Goal: Task Accomplishment & Management: Manage account settings

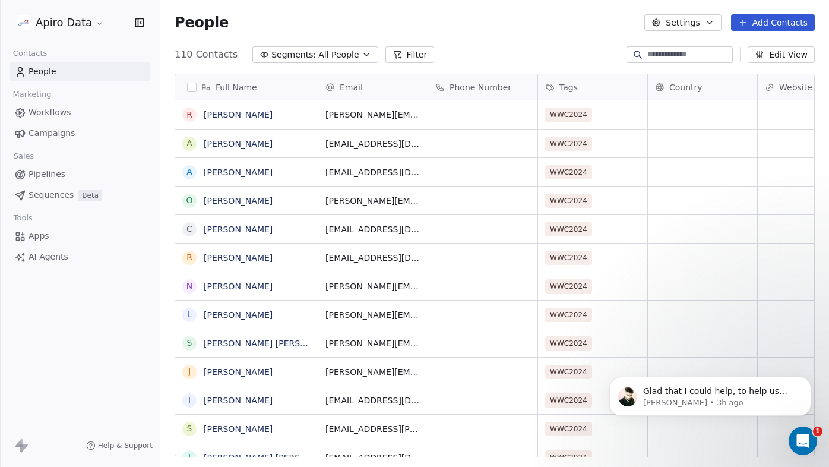
scroll to position [411, 668]
click at [66, 134] on span "Campaigns" at bounding box center [51, 133] width 46 height 12
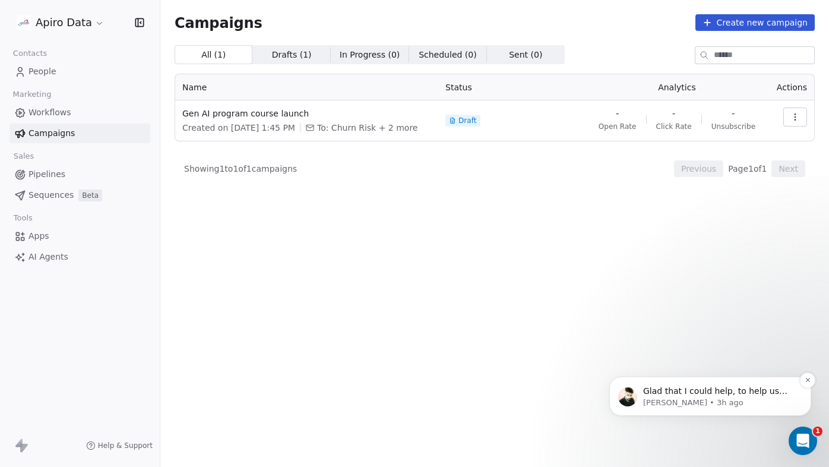
click at [733, 397] on div "Glad that I could help, to help us continue providing excellent service, we wou…" at bounding box center [719, 391] width 157 height 15
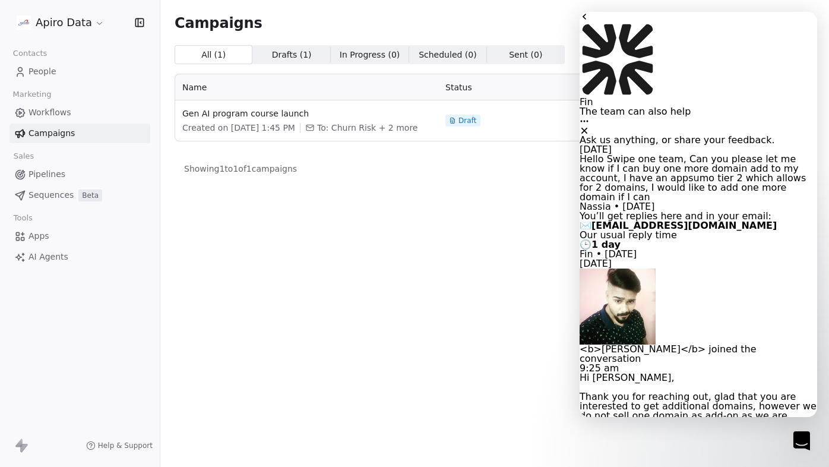
scroll to position [1475, 0]
click at [589, 21] on icon "go back" at bounding box center [583, 16] width 9 height 9
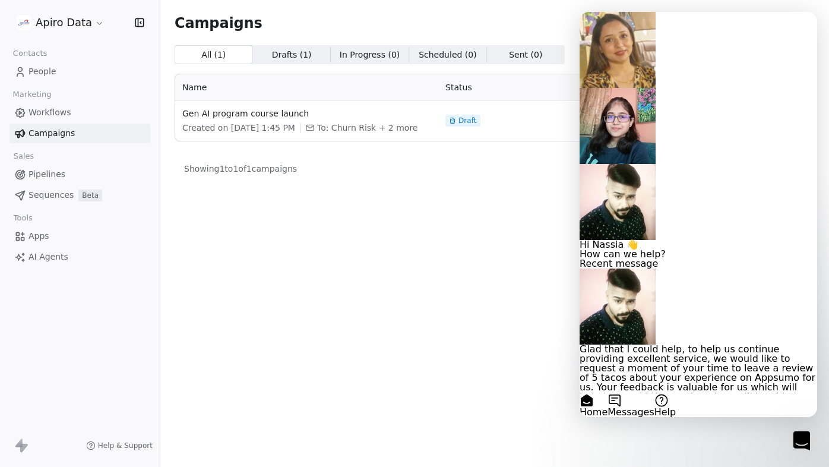
click at [676, 396] on button "Help" at bounding box center [664, 405] width 21 height 24
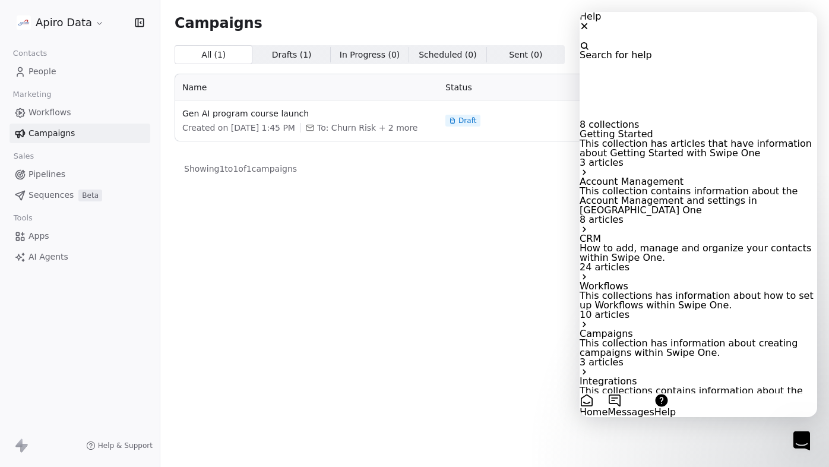
scroll to position [207, 0]
click at [793, 329] on div "Campaigns This collection has information about creating campaigns within Swipe…" at bounding box center [697, 352] width 237 height 47
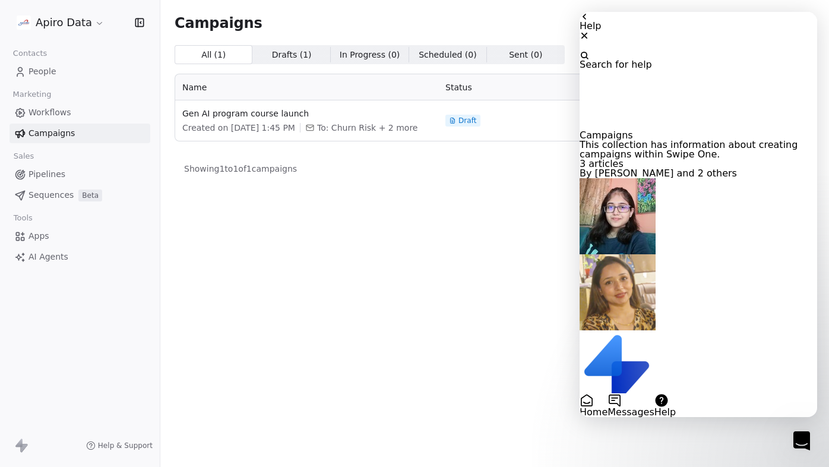
click at [777, 425] on p "Campaign creation and scheduling" at bounding box center [697, 429] width 237 height 9
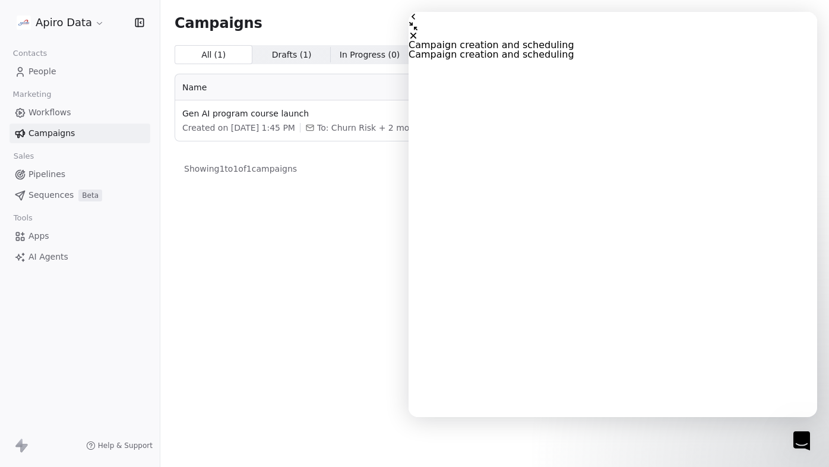
scroll to position [2843, 0]
click at [418, 21] on icon "go back" at bounding box center [412, 16] width 9 height 9
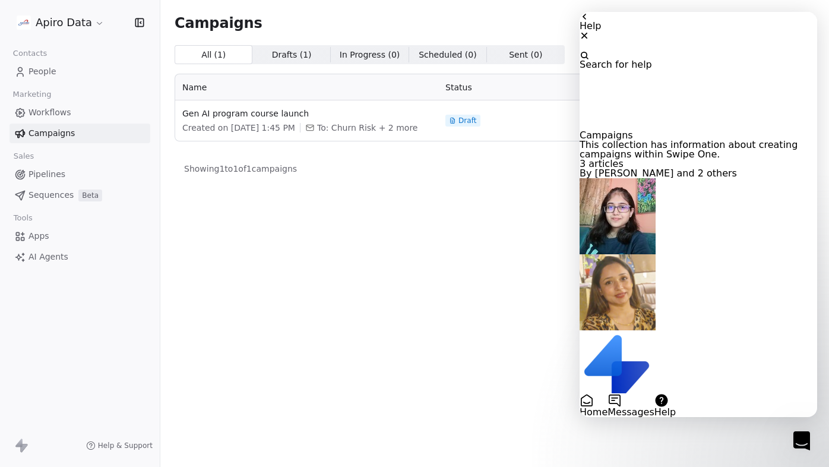
click at [586, 20] on icon "go back" at bounding box center [584, 17] width 4 height 6
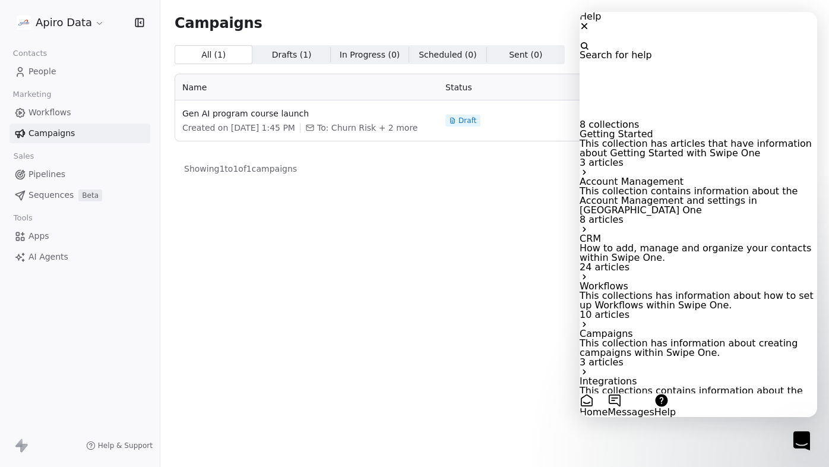
scroll to position [65, 0]
click at [705, 243] on p "How to add, manage and organize your contacts within Swipe One." at bounding box center [697, 252] width 237 height 19
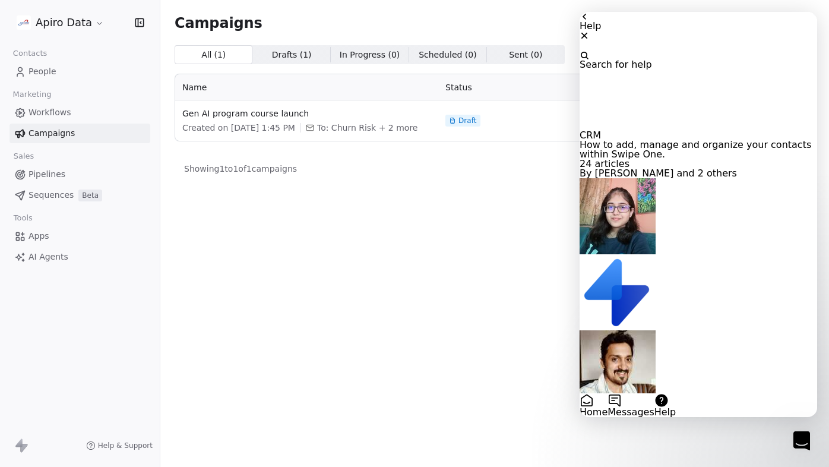
scroll to position [64, 0]
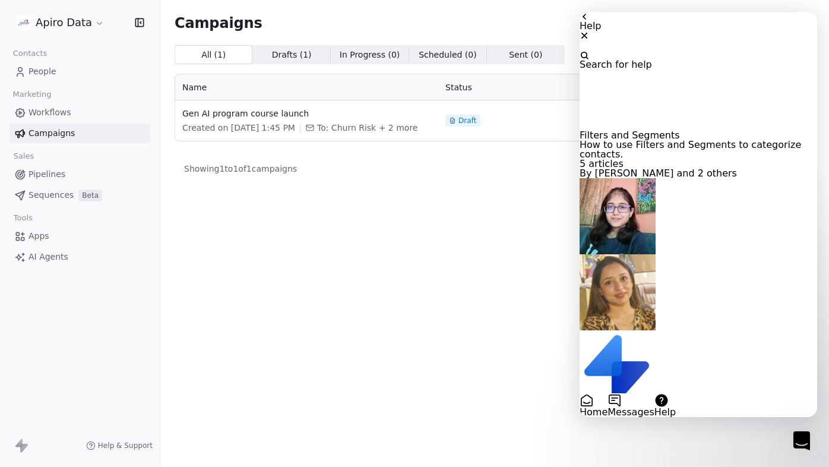
click at [746, 444] on p "Segments" at bounding box center [697, 448] width 237 height 9
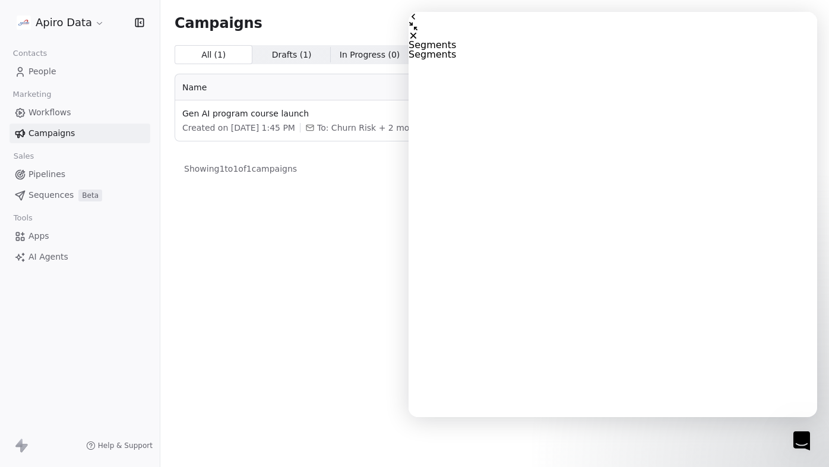
scroll to position [1815, 0]
click at [418, 31] on icon "Close" at bounding box center [412, 35] width 9 height 9
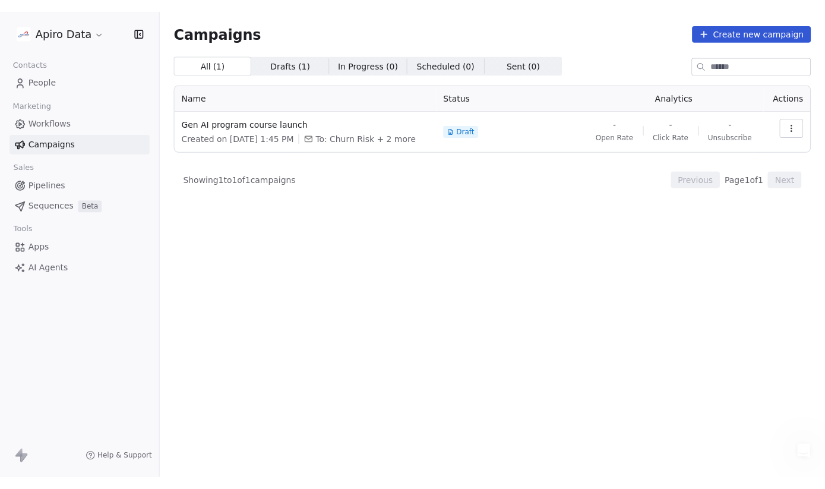
scroll to position [0, 0]
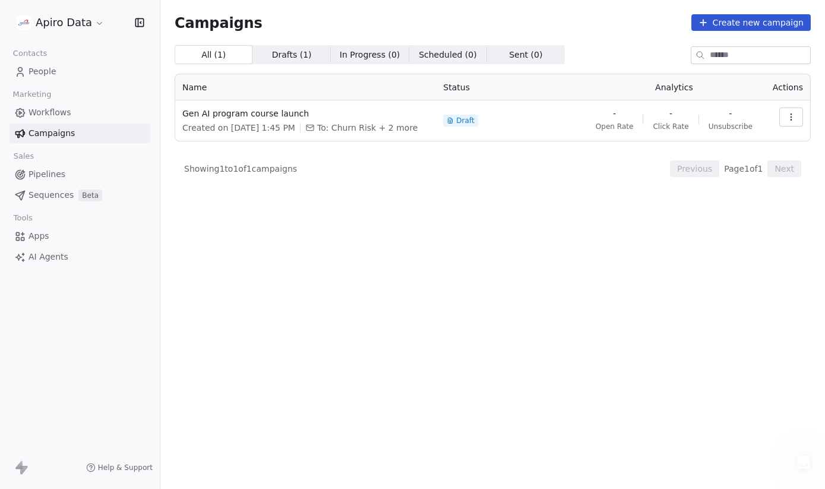
click at [45, 69] on span "People" at bounding box center [42, 71] width 28 height 12
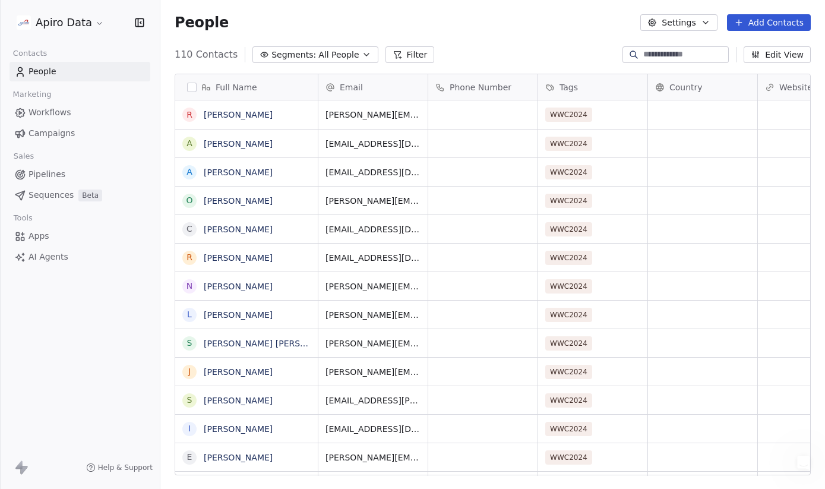
scroll to position [430, 664]
click at [755, 24] on button "Add Contacts" at bounding box center [769, 22] width 84 height 17
click at [743, 67] on span "Import from CSV" at bounding box center [765, 67] width 69 height 12
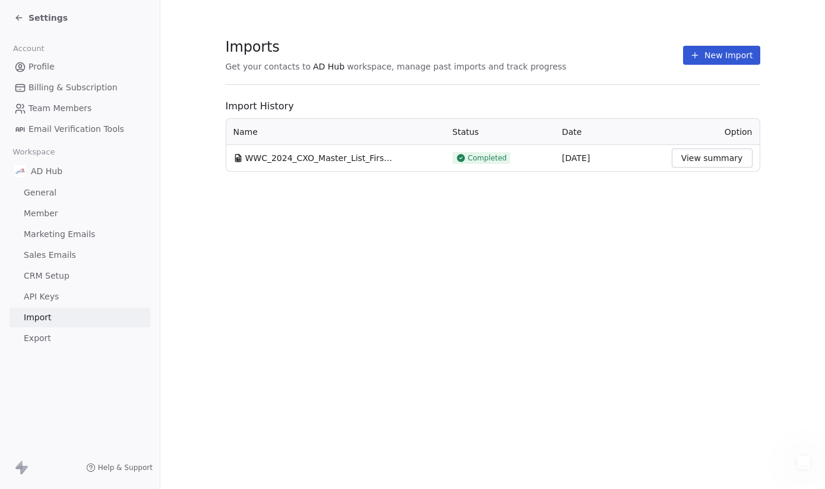
click at [709, 59] on button "New Import" at bounding box center [721, 55] width 77 height 19
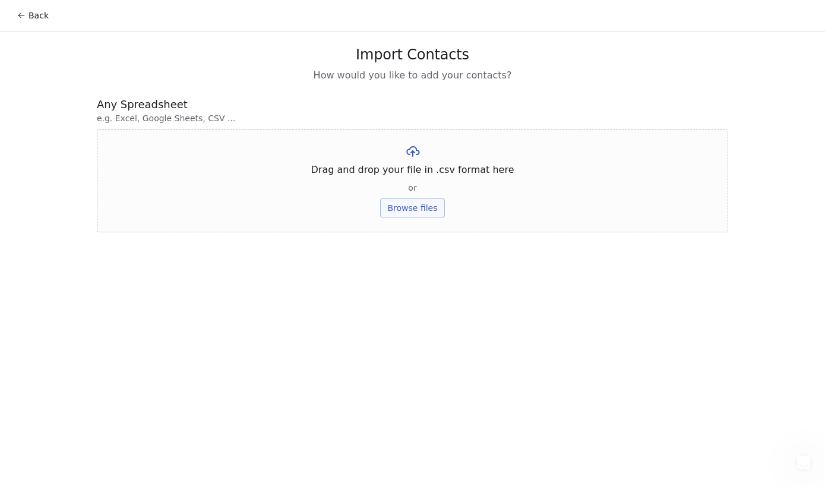
click at [433, 211] on button "Browse files" at bounding box center [412, 207] width 64 height 19
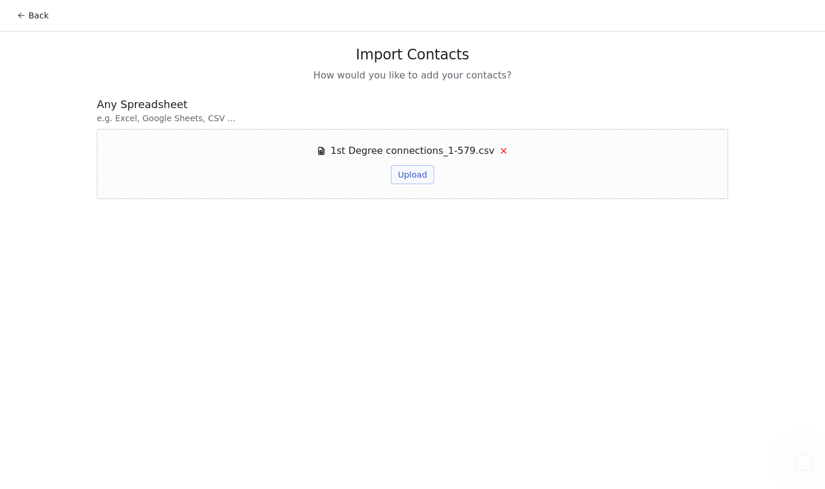
click at [409, 178] on button "Upload" at bounding box center [412, 174] width 43 height 19
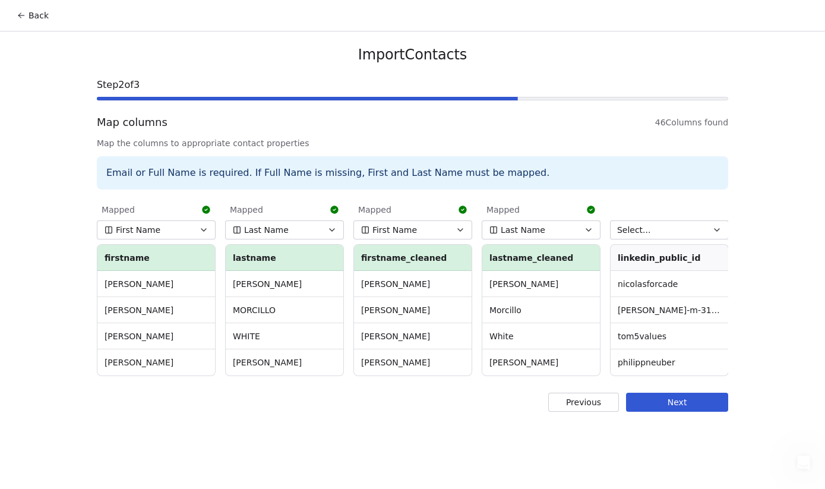
click at [715, 231] on icon "button" at bounding box center [716, 229] width 9 height 9
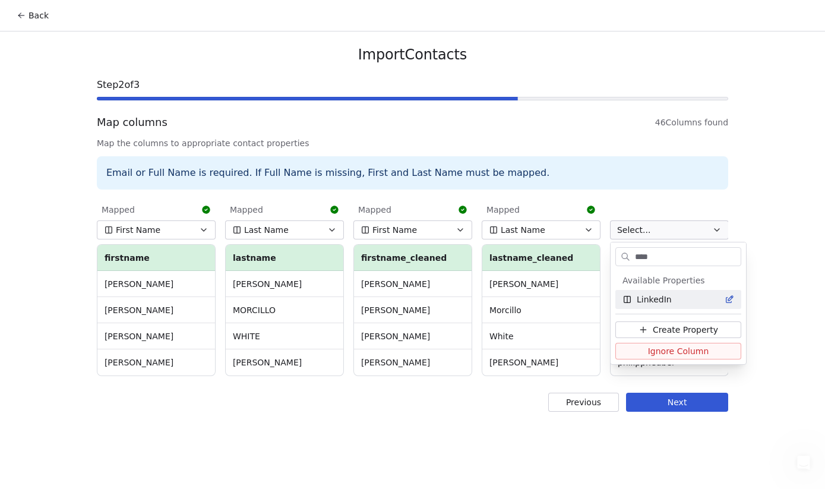
type input "****"
click at [687, 296] on div "LinkedIn" at bounding box center [678, 299] width 112 height 12
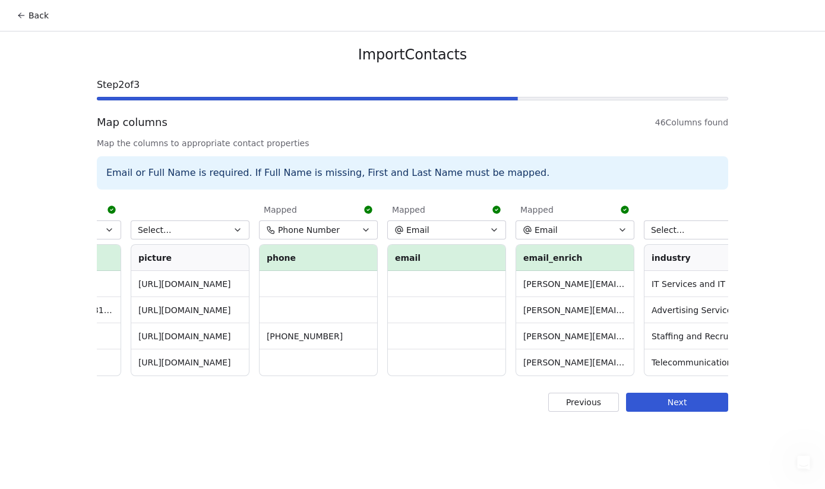
scroll to position [0, 611]
click at [486, 232] on icon "button" at bounding box center [489, 229] width 9 height 9
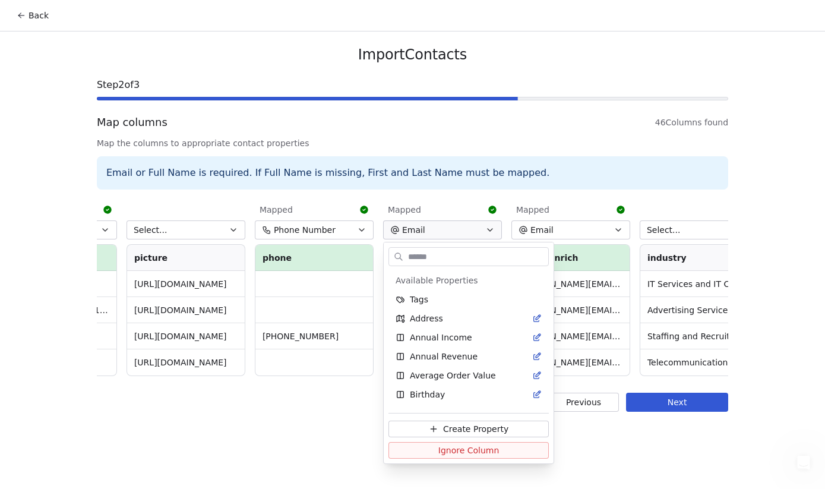
scroll to position [167, 0]
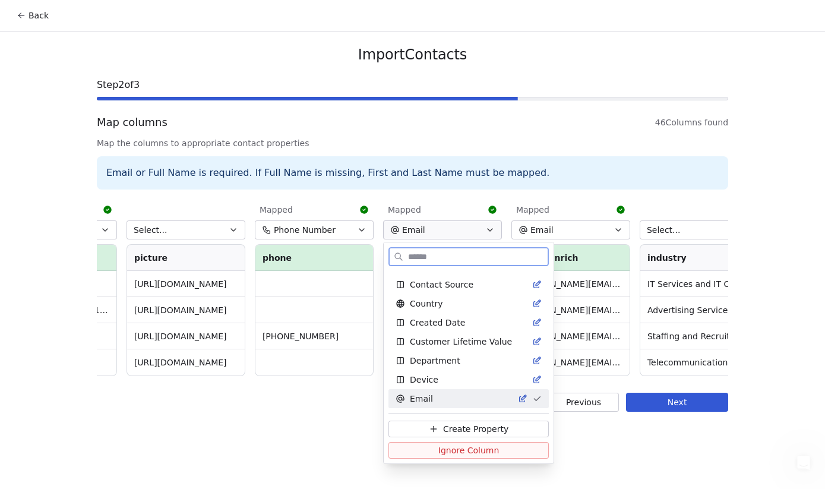
click at [481, 449] on span "Ignore Column" at bounding box center [468, 450] width 61 height 12
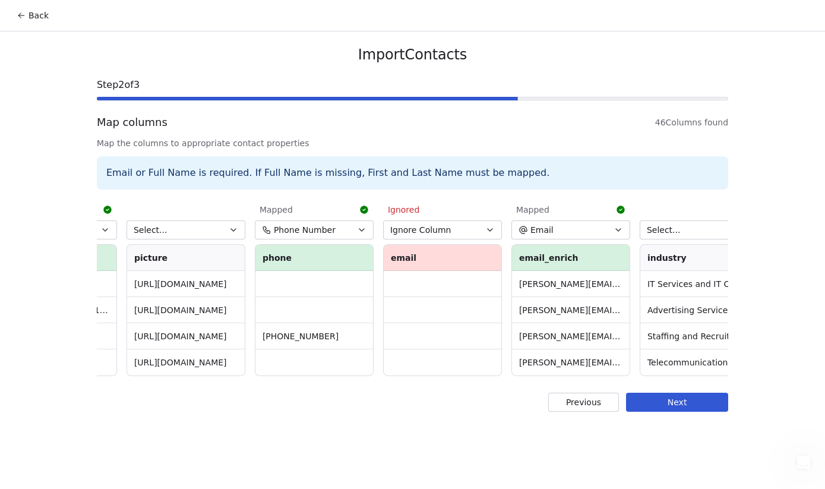
click at [232, 228] on icon "button" at bounding box center [233, 229] width 9 height 9
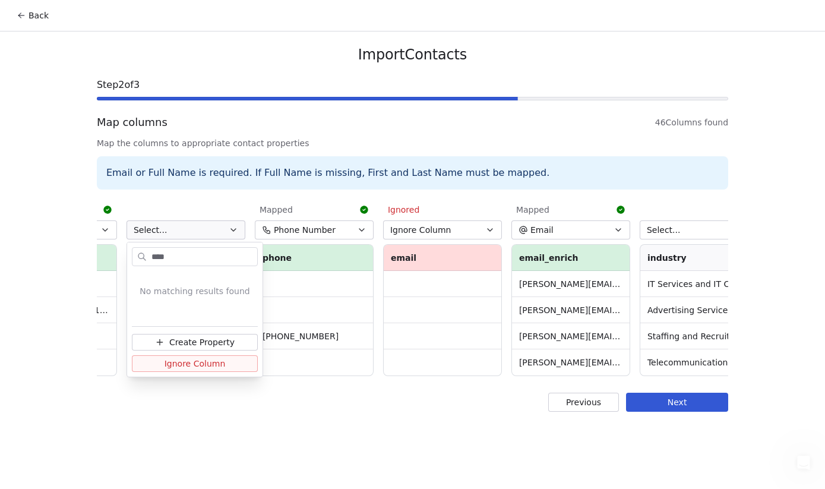
type input "****"
click at [179, 365] on span "Ignore Column" at bounding box center [194, 363] width 61 height 12
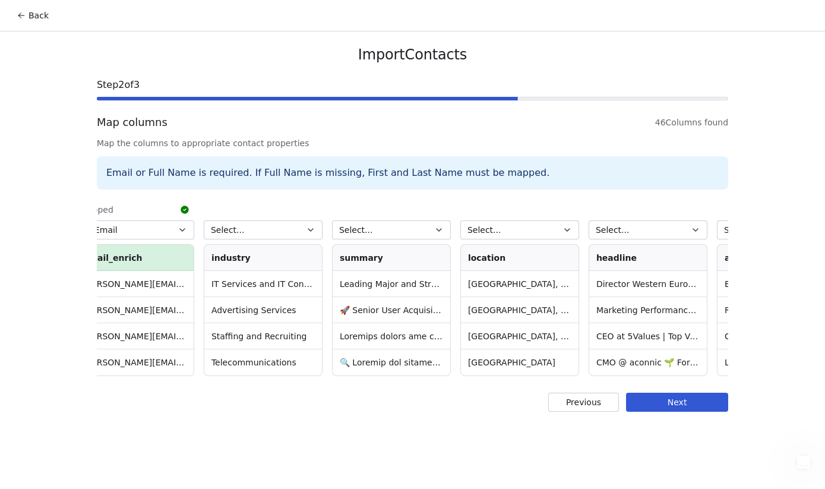
scroll to position [0, 1050]
click at [433, 226] on icon "button" at bounding box center [435, 229] width 9 height 9
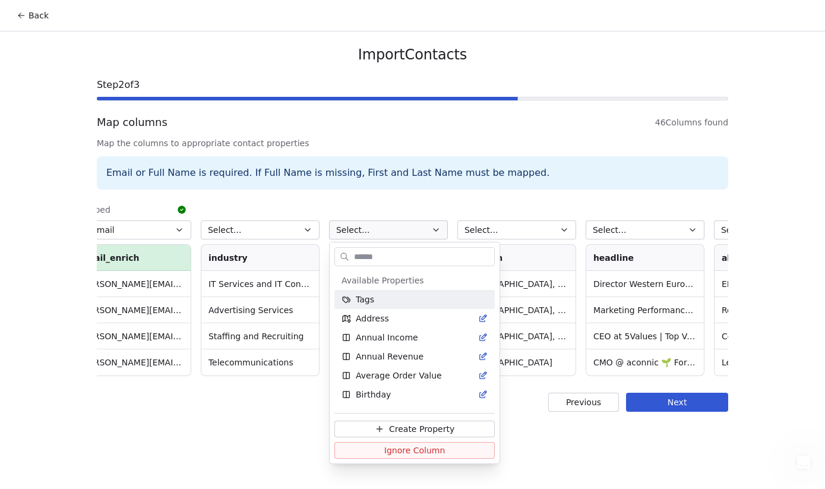
click at [386, 256] on input "text" at bounding box center [422, 256] width 142 height 17
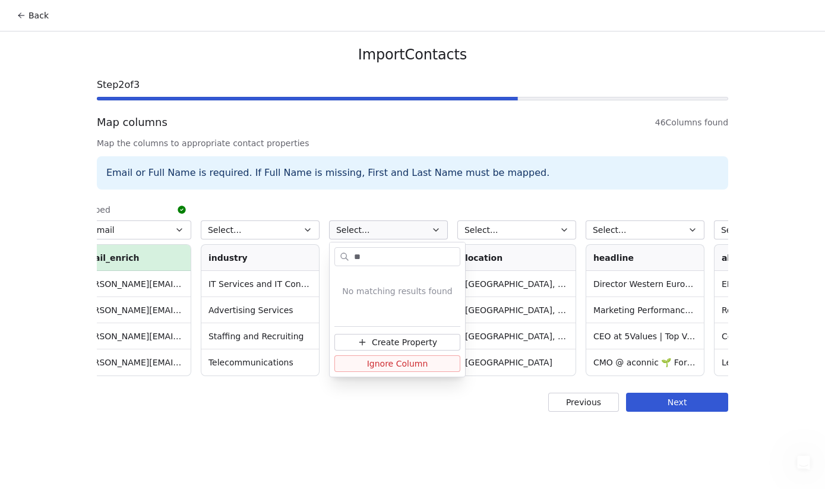
type input "*"
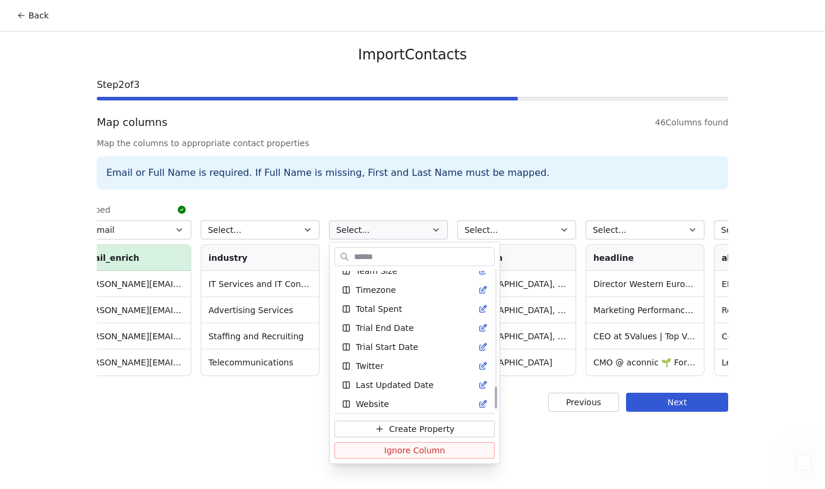
scroll to position [775, 0]
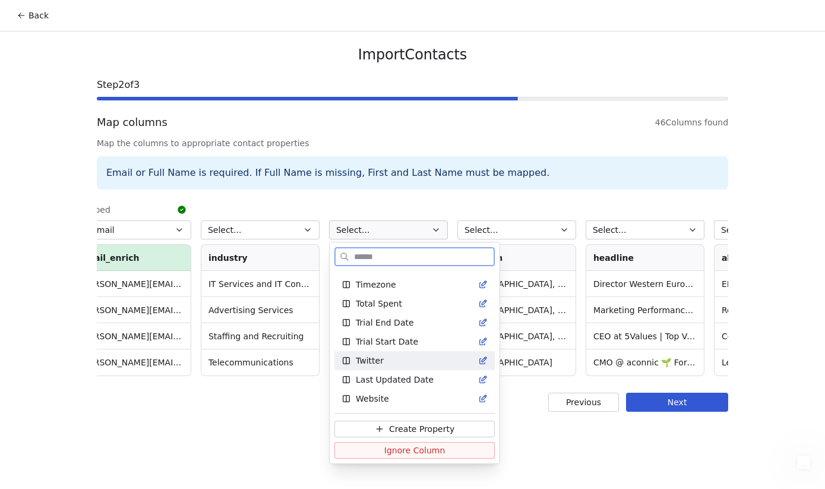
click at [399, 451] on span "Ignore Column" at bounding box center [414, 450] width 61 height 12
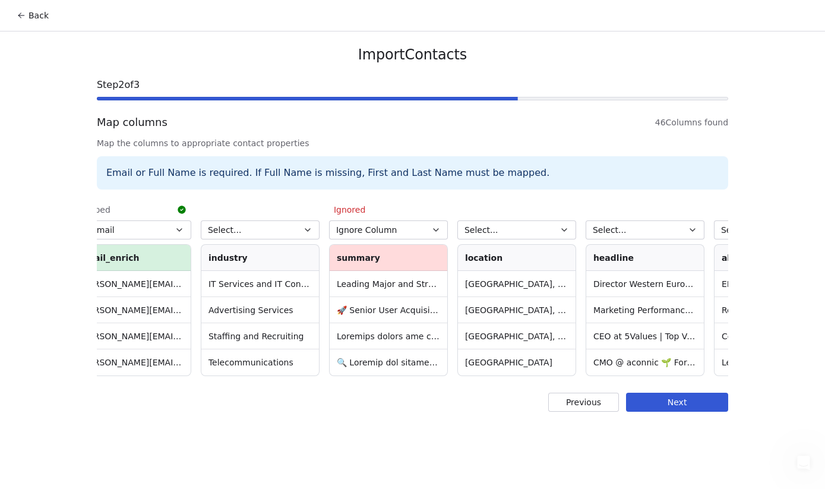
click at [565, 231] on icon "button" at bounding box center [563, 229] width 9 height 9
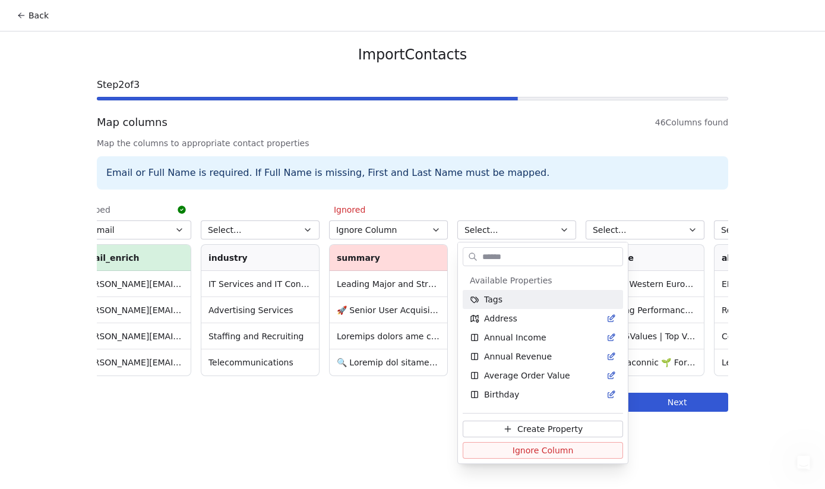
click at [565, 231] on html "Back Import Contacts Step 2 of 3 Map columns 46 Columns found Map the columns t…" at bounding box center [412, 252] width 825 height 504
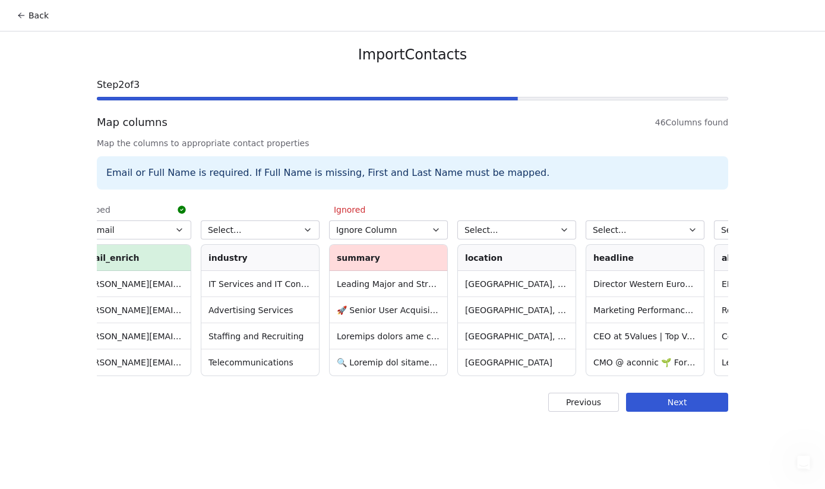
click at [565, 231] on icon "button" at bounding box center [563, 229] width 9 height 9
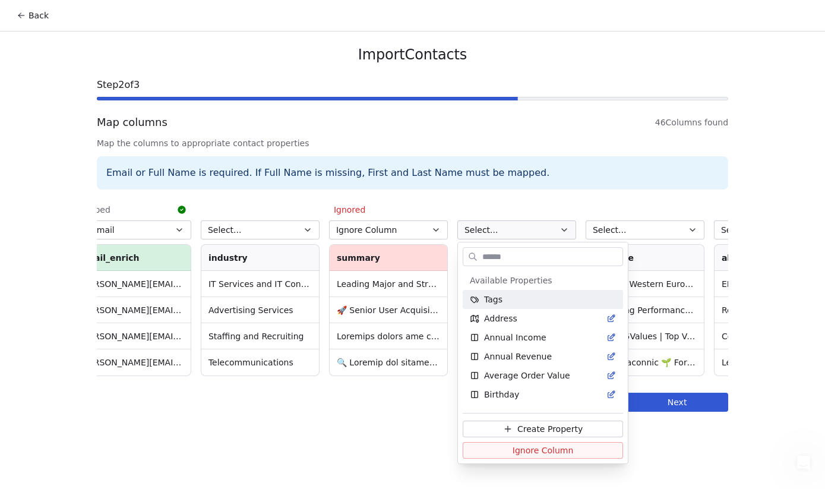
click at [528, 259] on input "text" at bounding box center [551, 256] width 142 height 17
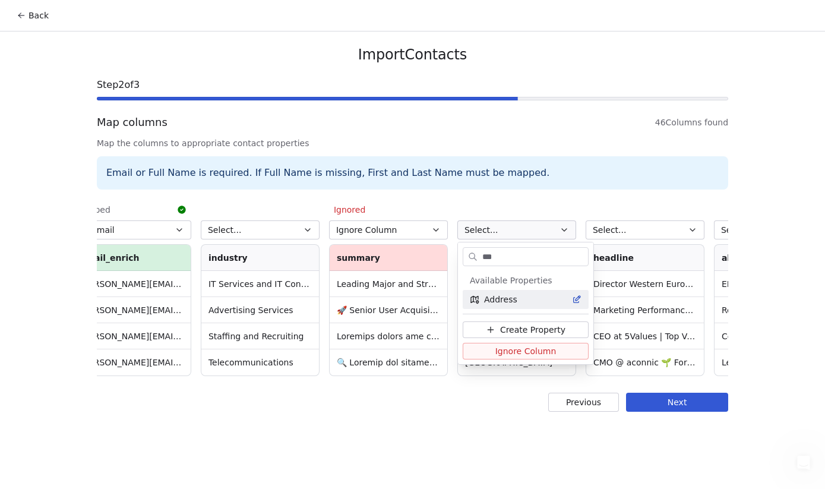
type input "***"
click at [531, 304] on div "Address" at bounding box center [526, 299] width 112 height 12
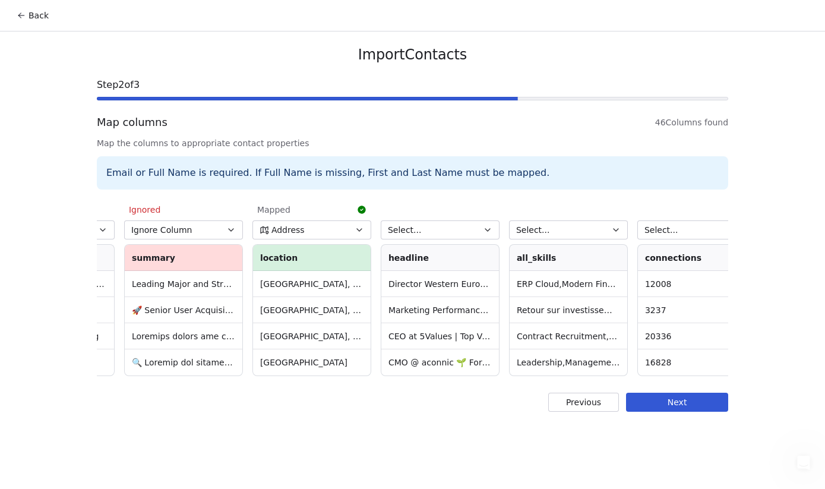
scroll to position [0, 1259]
click at [484, 228] on icon "button" at bounding box center [483, 229] width 9 height 9
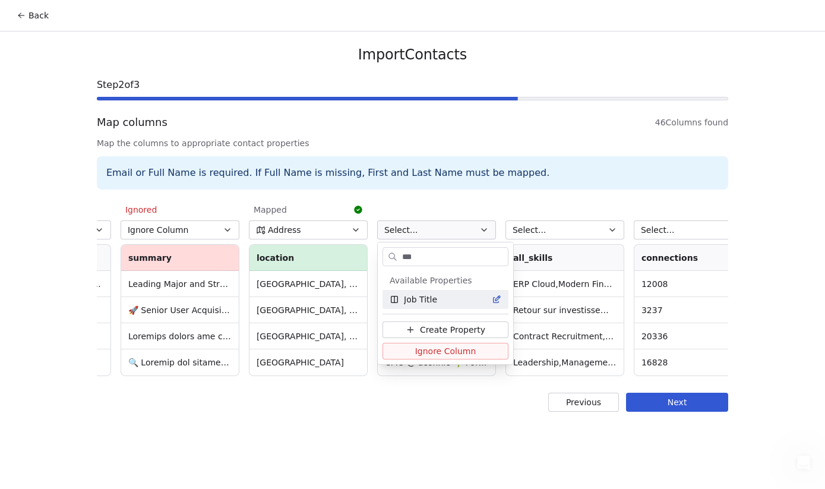
type input "***"
click at [459, 302] on div "Job Title" at bounding box center [445, 299] width 112 height 12
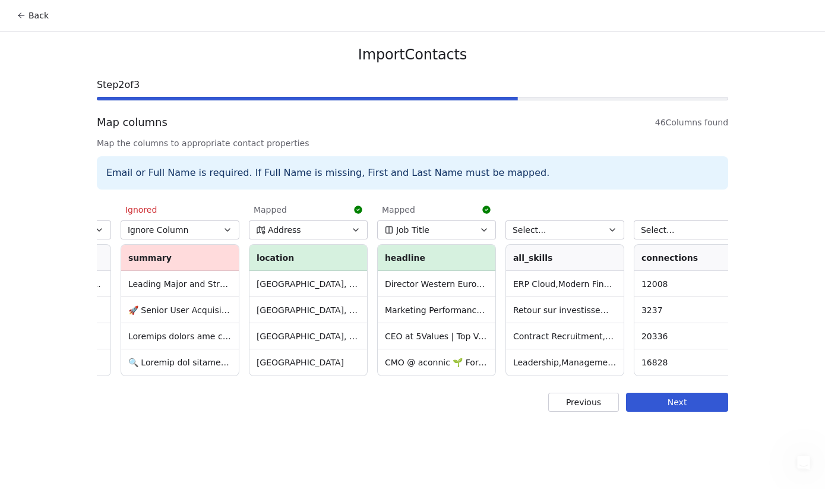
click at [612, 230] on icon "button" at bounding box center [612, 230] width 5 height 2
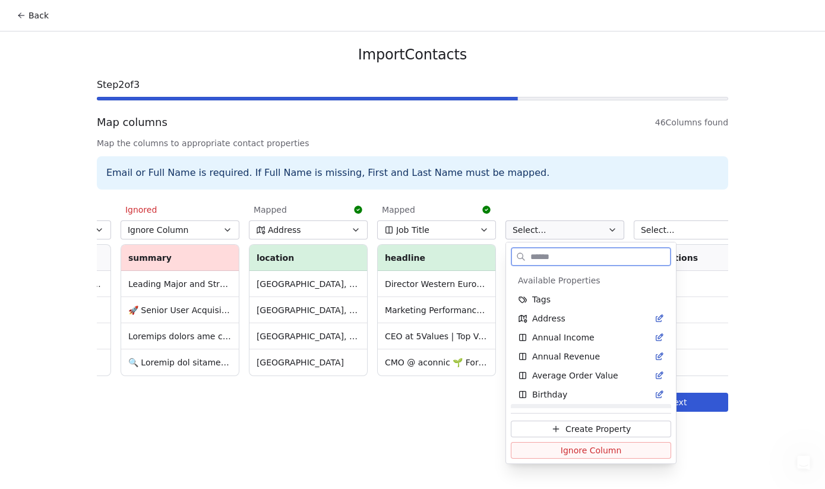
click at [567, 451] on span "Ignore Column" at bounding box center [590, 450] width 61 height 12
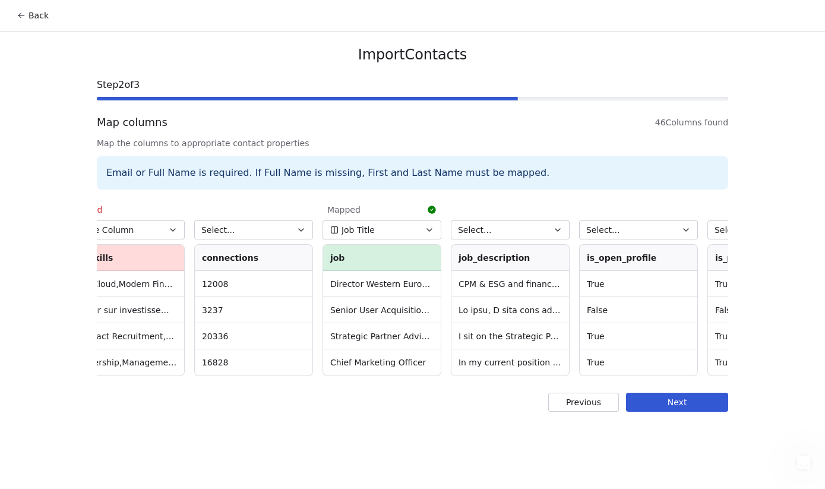
scroll to position [0, 1622]
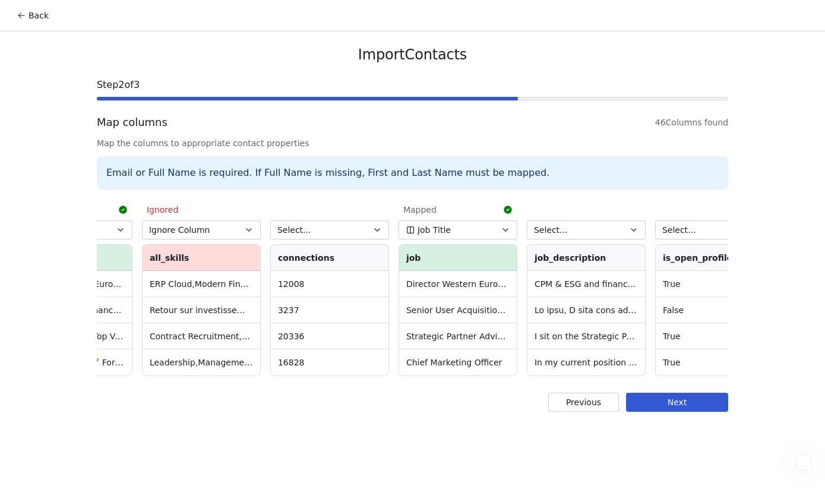
click at [378, 225] on icon "button" at bounding box center [376, 229] width 9 height 9
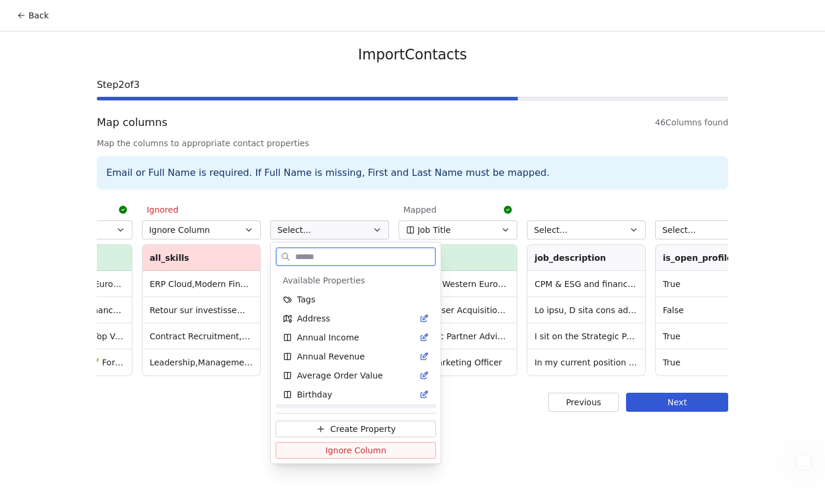
click at [360, 451] on span "Ignore Column" at bounding box center [355, 450] width 61 height 12
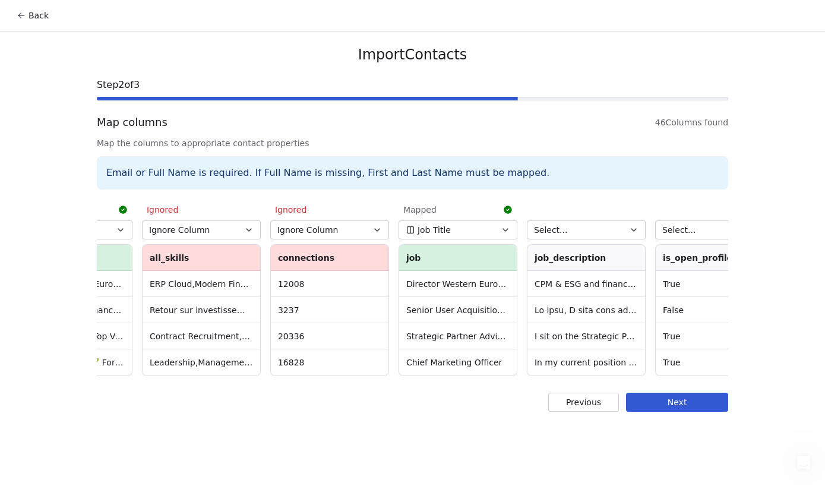
click at [503, 230] on icon "button" at bounding box center [504, 229] width 9 height 9
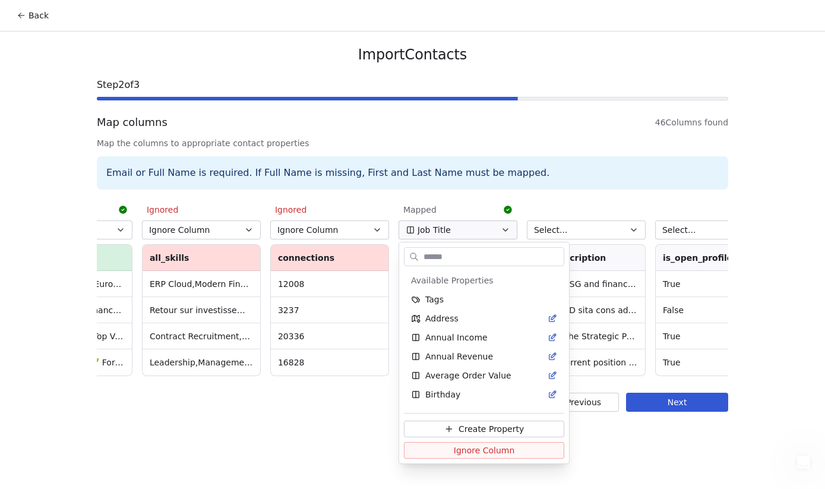
scroll to position [300, 0]
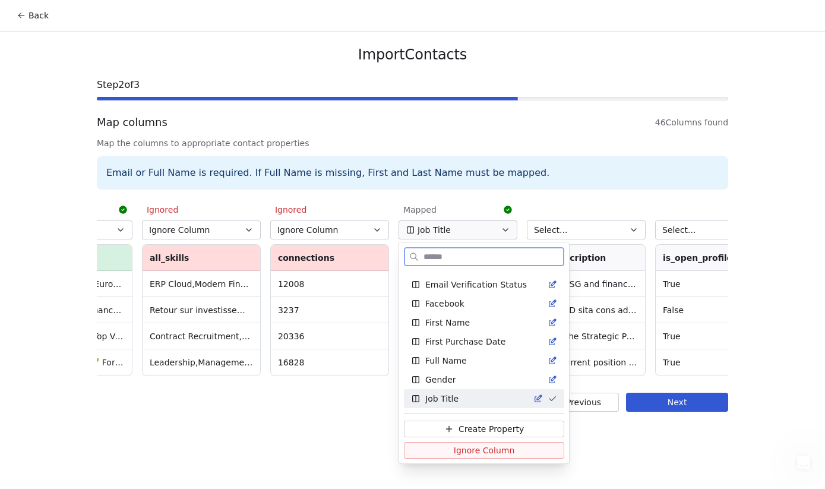
click at [449, 395] on span "Job Title" at bounding box center [441, 398] width 33 height 12
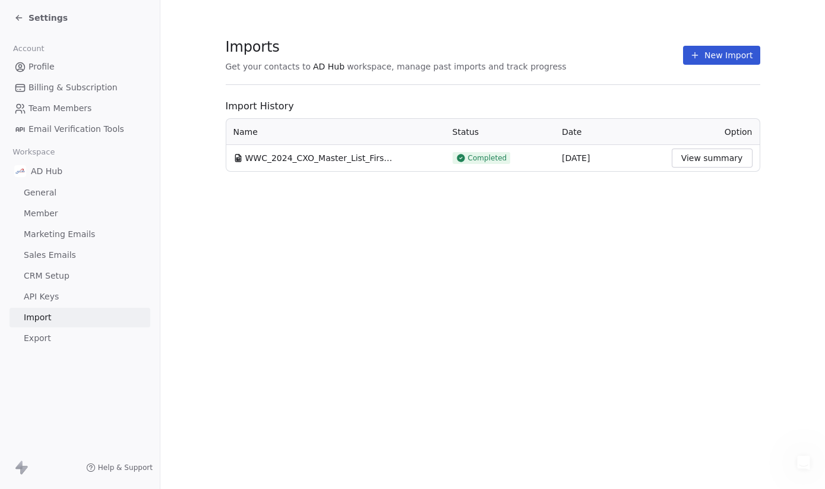
click at [720, 62] on button "New Import" at bounding box center [721, 55] width 77 height 19
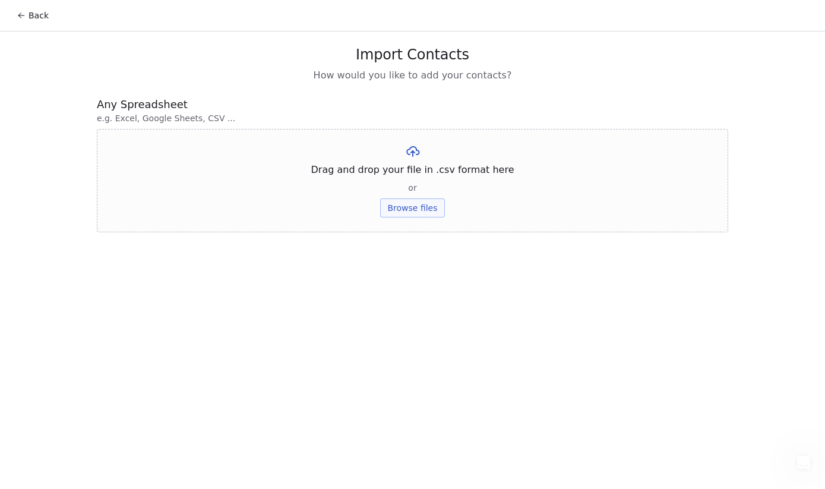
click at [392, 205] on button "Browse files" at bounding box center [412, 207] width 64 height 19
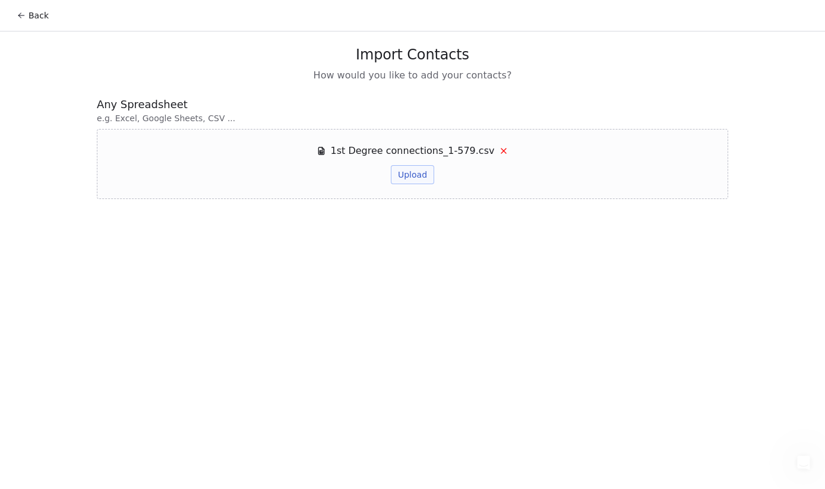
click at [424, 175] on button "Upload" at bounding box center [412, 174] width 43 height 19
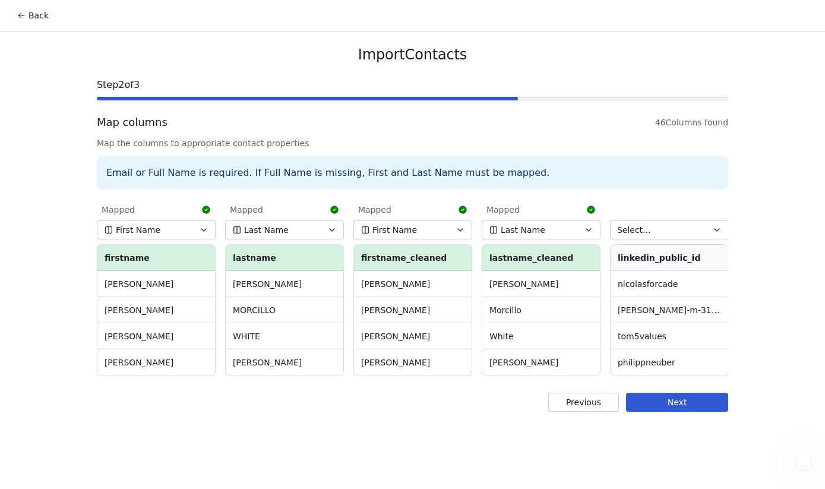
click at [204, 229] on icon "button" at bounding box center [203, 230] width 5 height 2
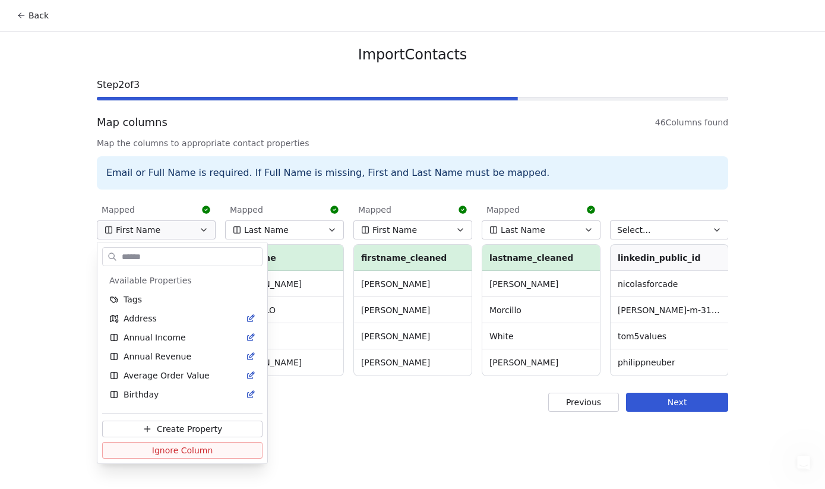
scroll to position [224, 0]
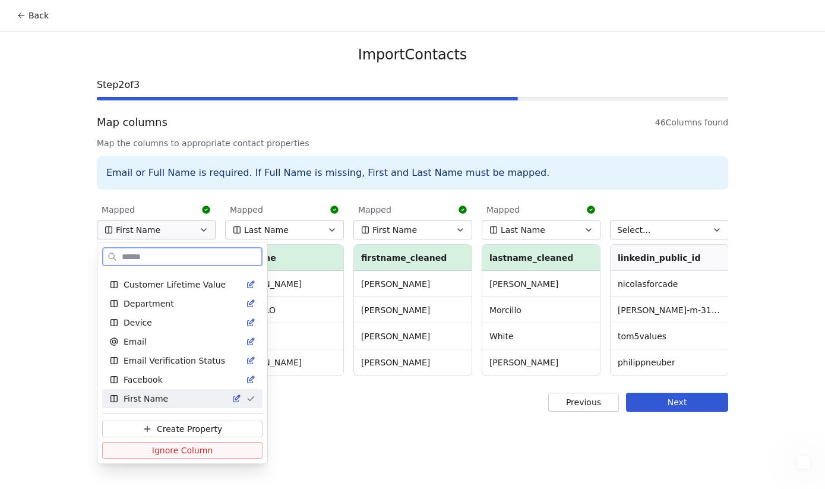
click at [167, 451] on span "Ignore Column" at bounding box center [182, 450] width 61 height 12
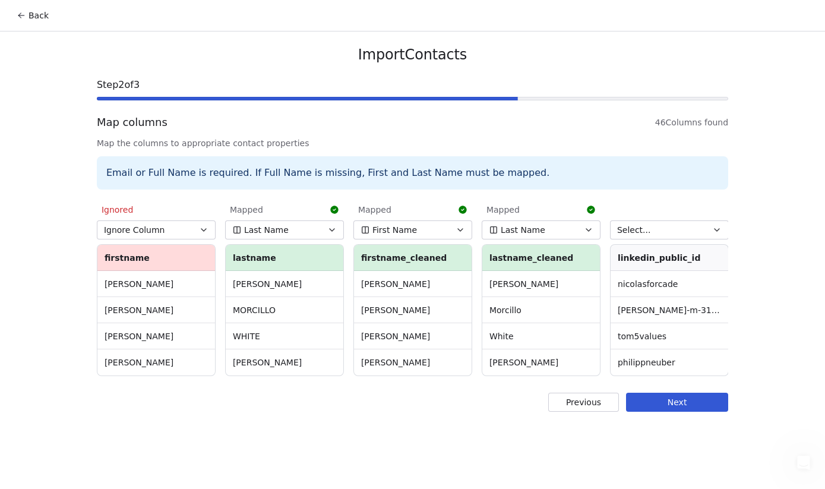
click at [330, 228] on icon "button" at bounding box center [331, 229] width 9 height 9
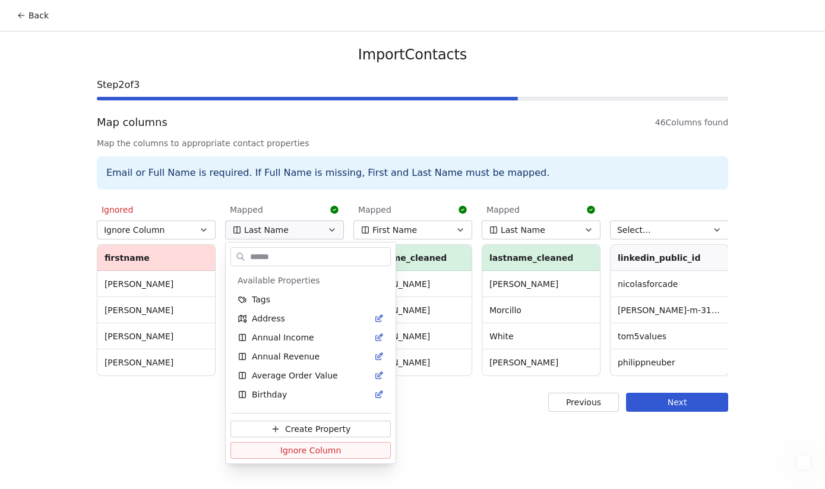
scroll to position [357, 0]
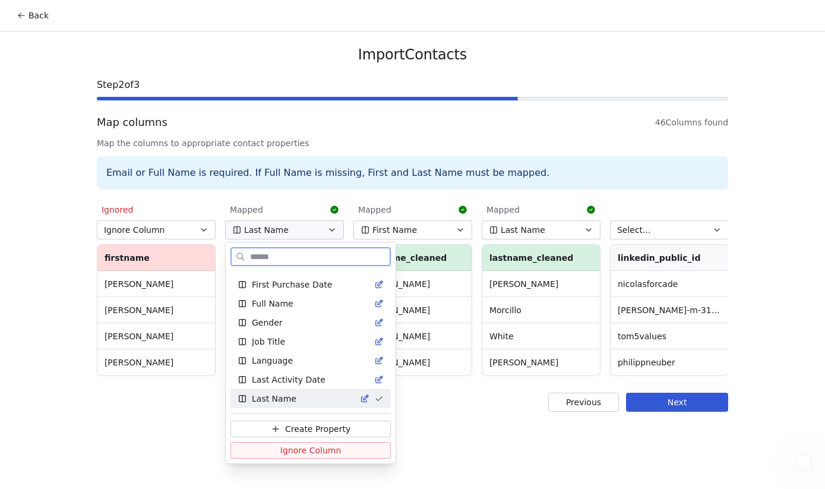
click at [280, 454] on span "Ignore Column" at bounding box center [310, 450] width 61 height 12
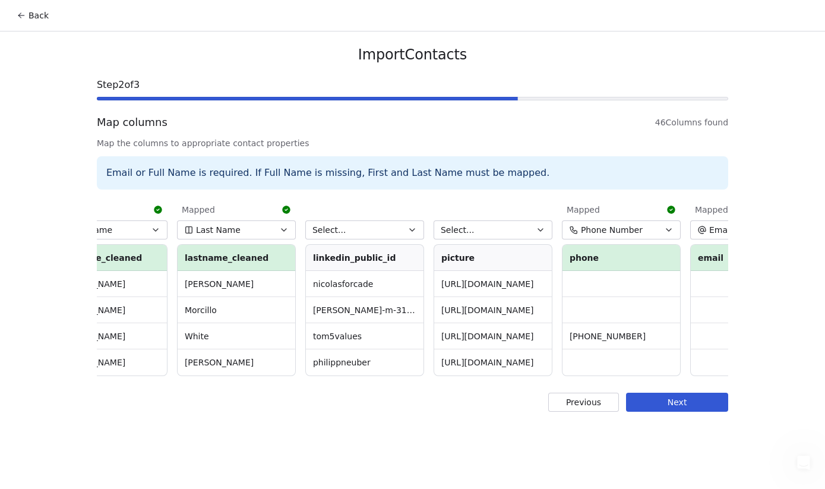
scroll to position [0, 309]
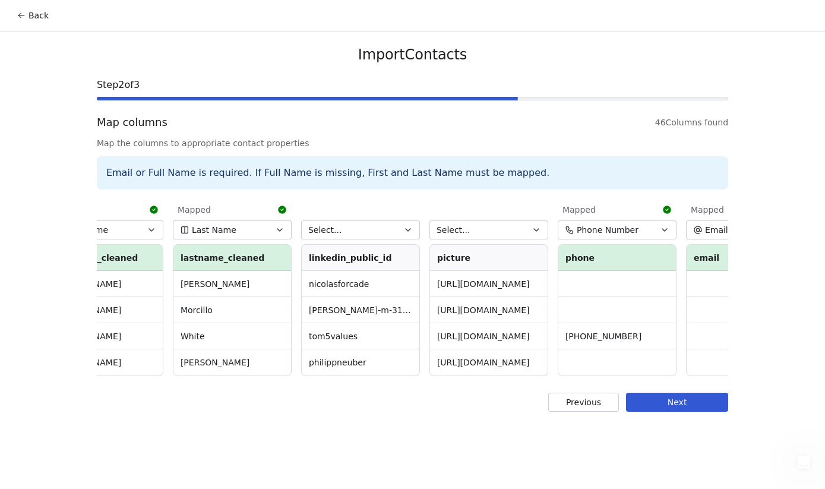
click at [408, 228] on icon "button" at bounding box center [407, 229] width 9 height 9
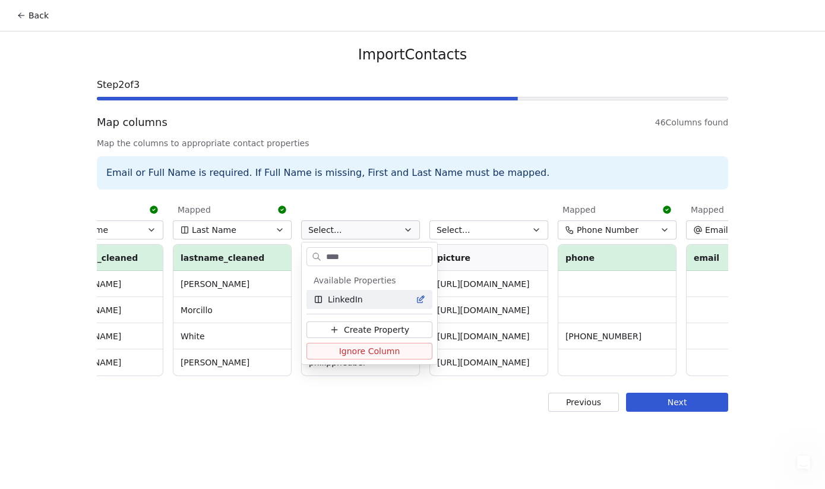
type input "****"
click at [381, 303] on div "LinkedIn" at bounding box center [369, 299] width 112 height 12
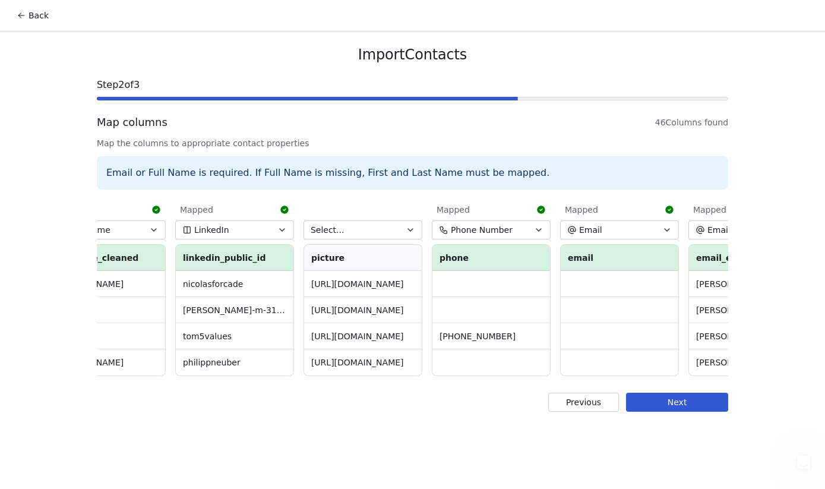
scroll to position [0, 452]
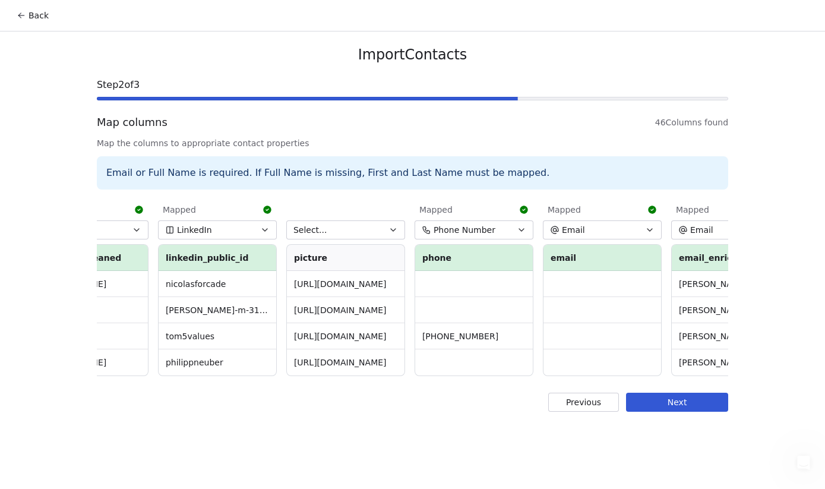
click at [394, 225] on icon "button" at bounding box center [392, 229] width 9 height 9
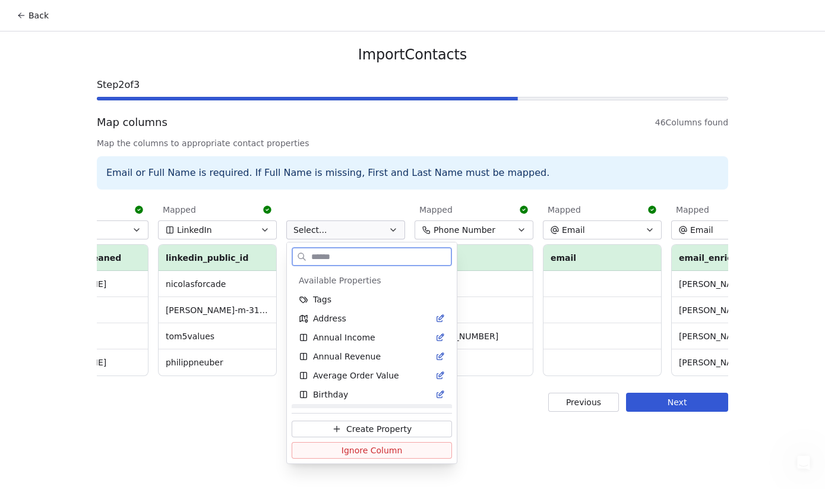
click at [378, 452] on span "Ignore Column" at bounding box center [371, 450] width 61 height 12
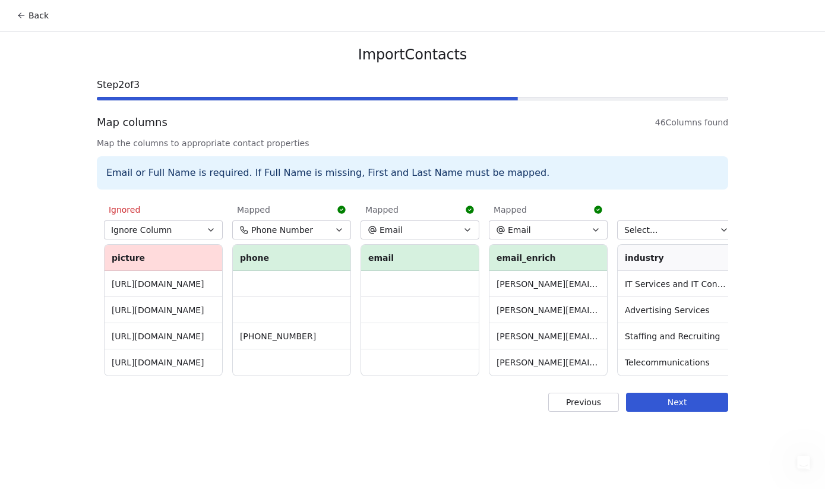
scroll to position [0, 640]
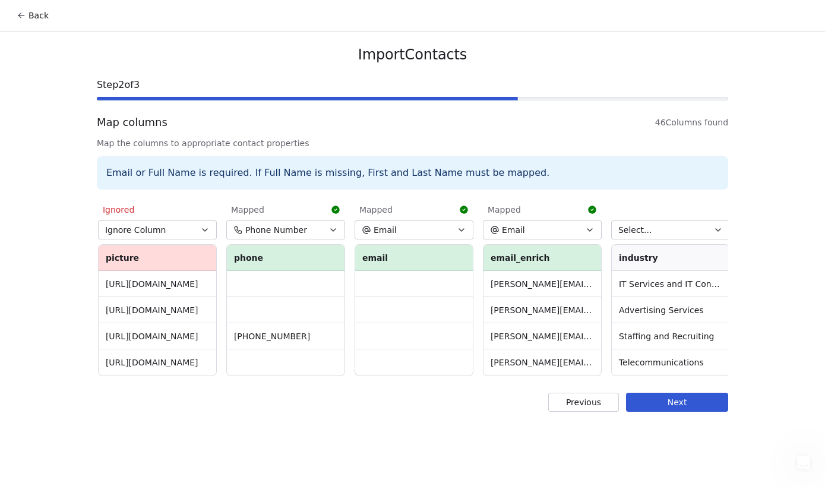
click at [460, 226] on icon "button" at bounding box center [461, 229] width 9 height 9
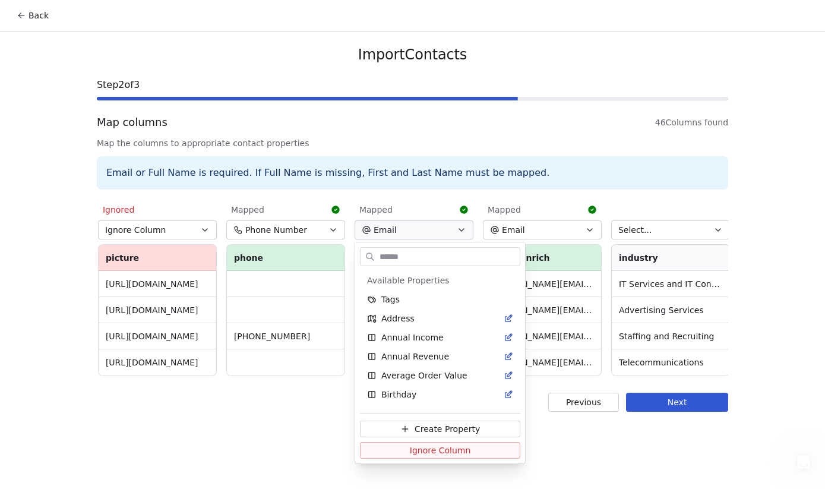
scroll to position [167, 0]
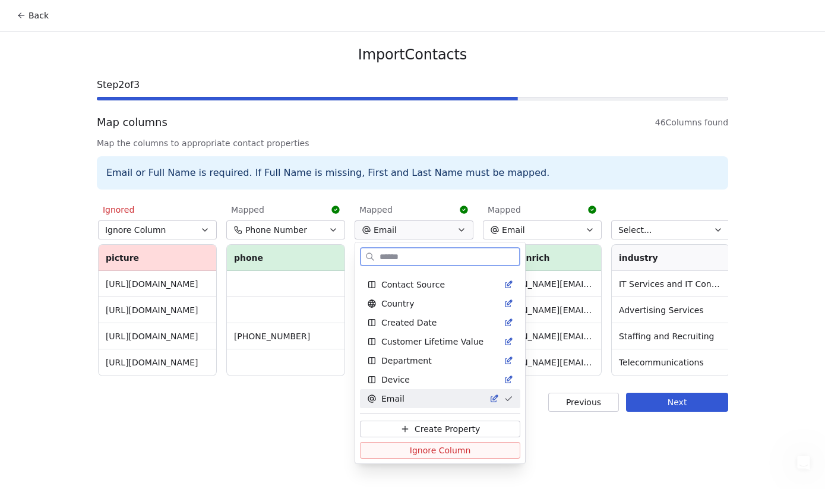
click at [437, 455] on span "Ignore Column" at bounding box center [440, 450] width 61 height 12
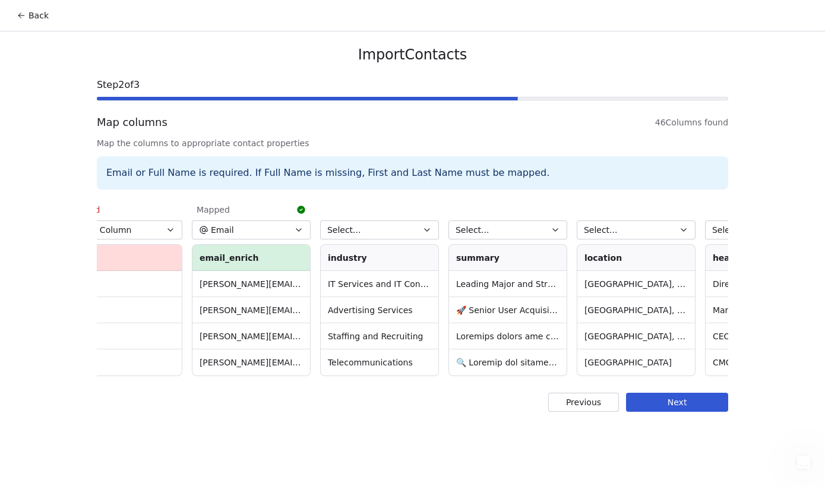
scroll to position [0, 943]
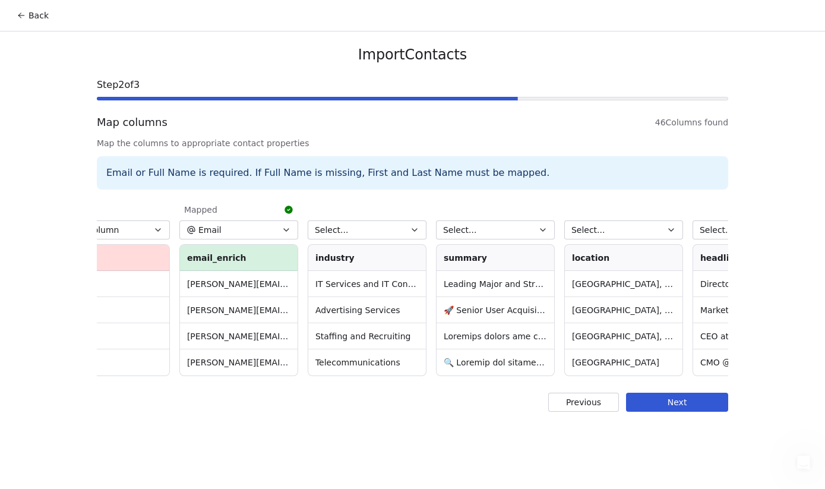
click at [417, 233] on icon "button" at bounding box center [414, 229] width 9 height 9
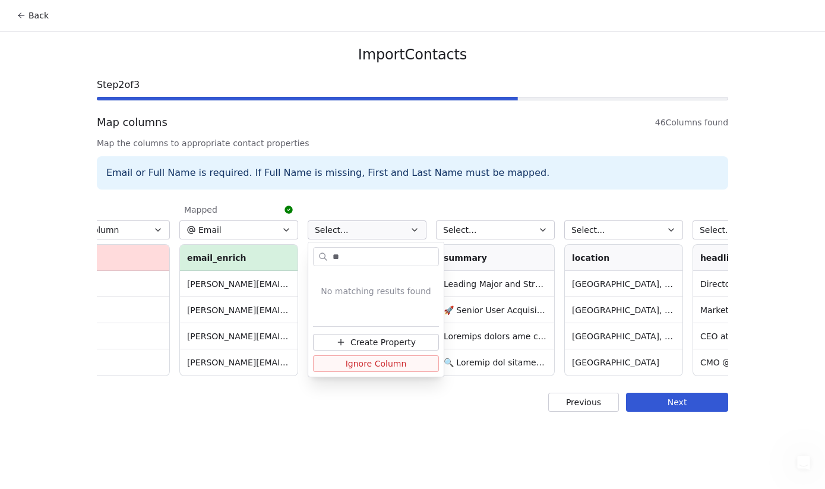
type input "*"
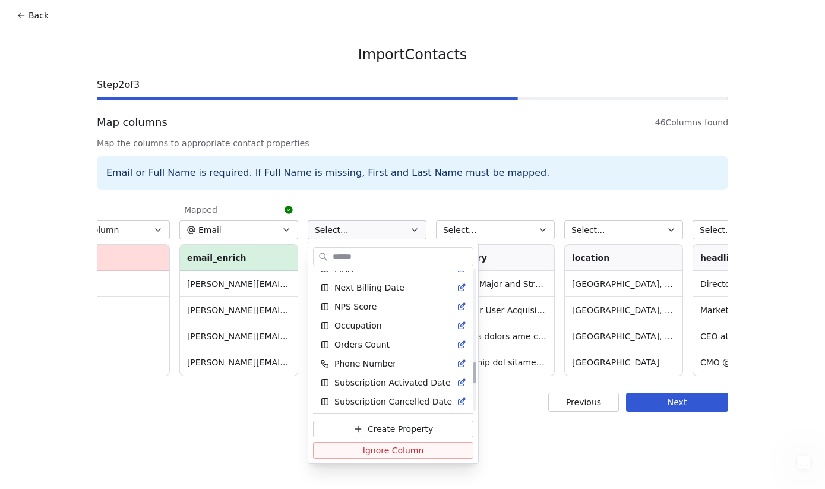
scroll to position [600, 0]
click at [490, 435] on html "Back Import Contacts Step 2 of 3 Map columns 46 Columns found Map the columns t…" at bounding box center [412, 252] width 825 height 504
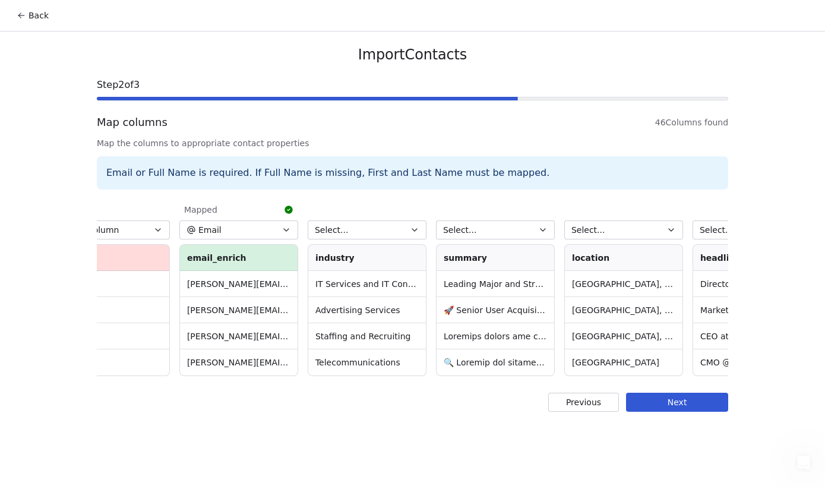
click at [410, 230] on icon "button" at bounding box center [414, 229] width 9 height 9
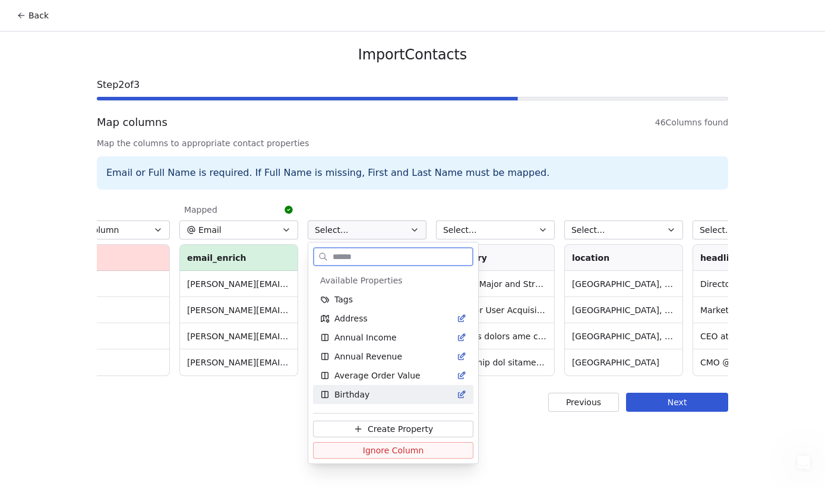
click at [397, 429] on span "Create Property" at bounding box center [399, 429] width 65 height 12
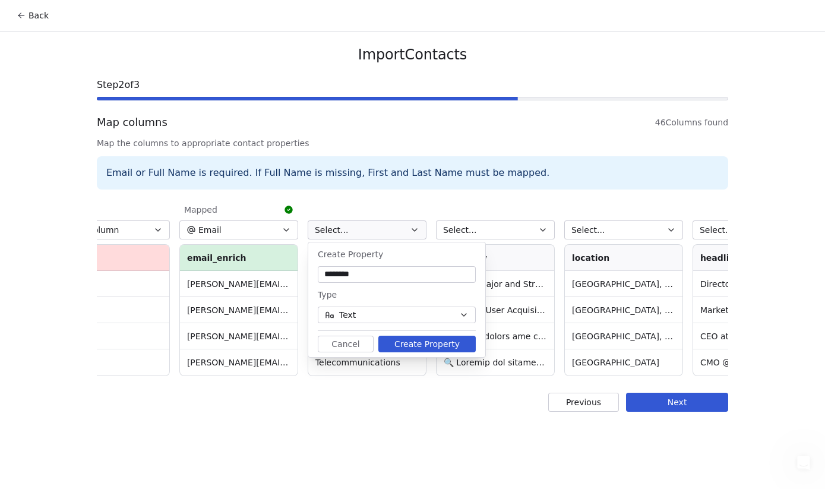
click at [438, 346] on button "Create Property" at bounding box center [426, 343] width 97 height 17
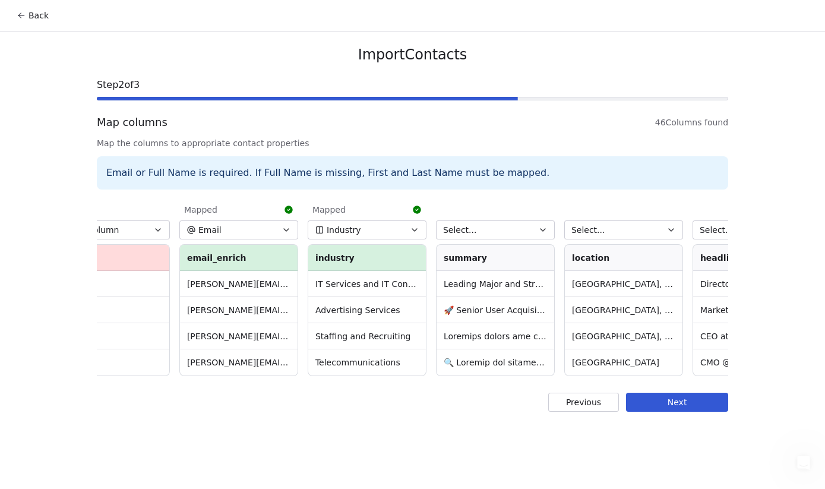
click at [540, 227] on icon "button" at bounding box center [542, 229] width 9 height 9
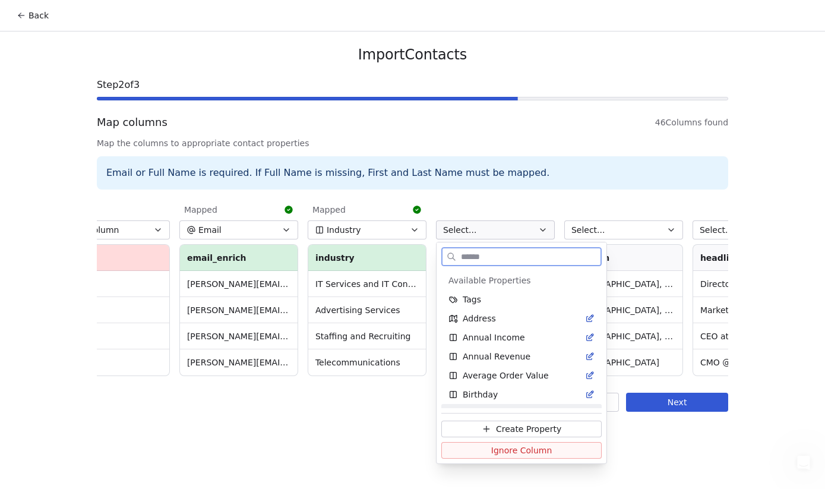
click at [511, 427] on span "Create Property" at bounding box center [528, 429] width 65 height 12
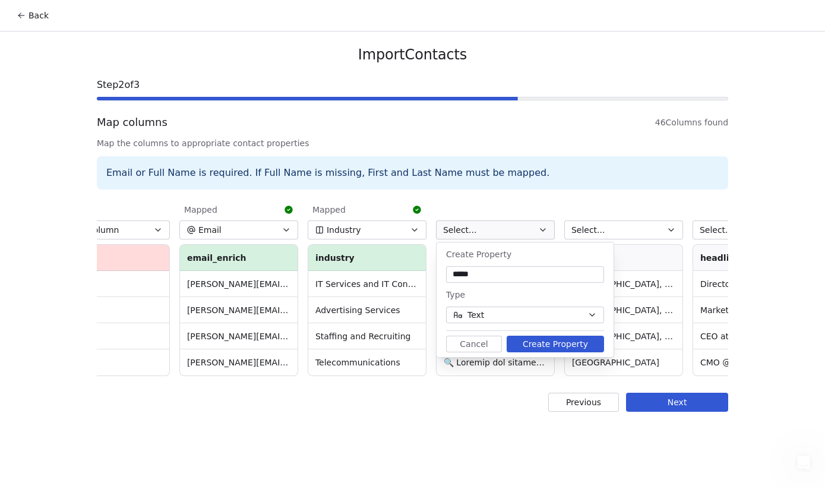
type input "*****"
click at [550, 344] on button "Create Property" at bounding box center [554, 343] width 97 height 17
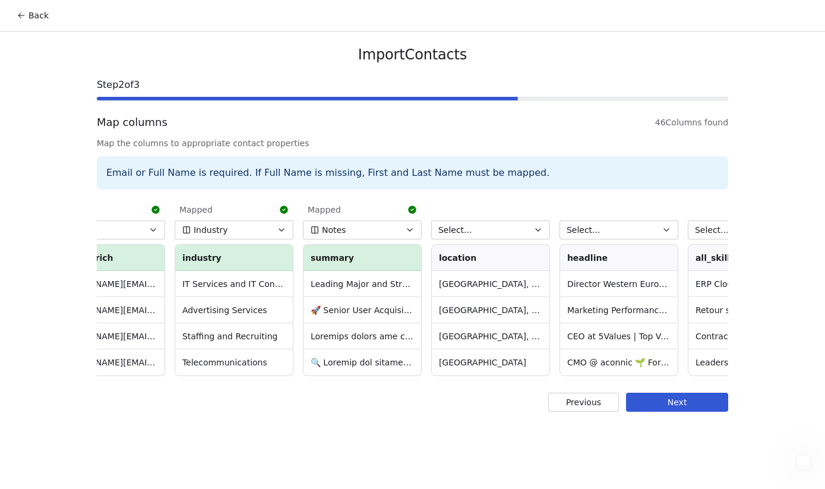
scroll to position [0, 1080]
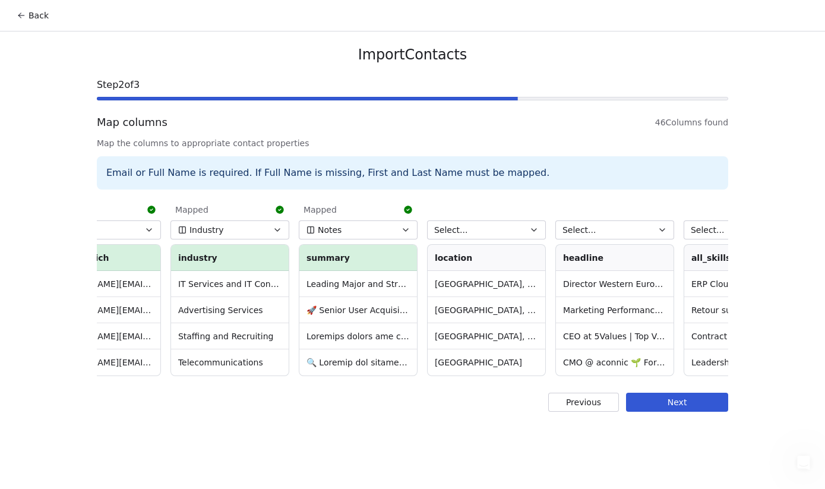
click at [535, 229] on icon "button" at bounding box center [533, 230] width 5 height 2
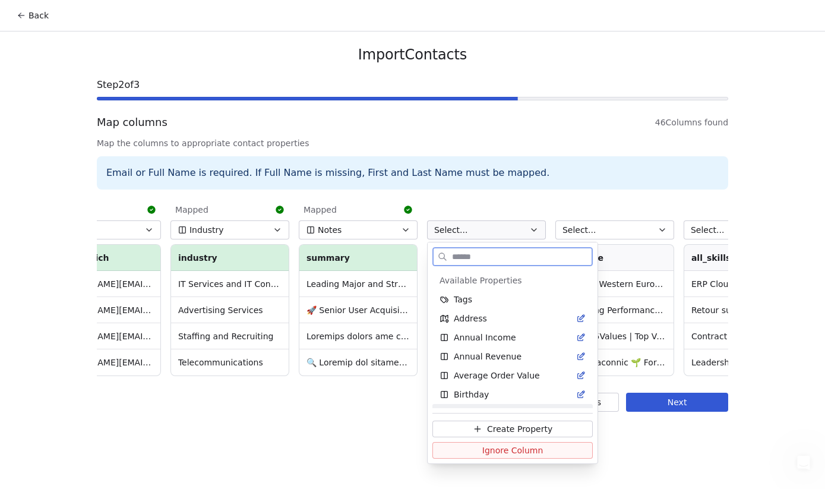
click at [502, 429] on span "Create Property" at bounding box center [519, 429] width 65 height 12
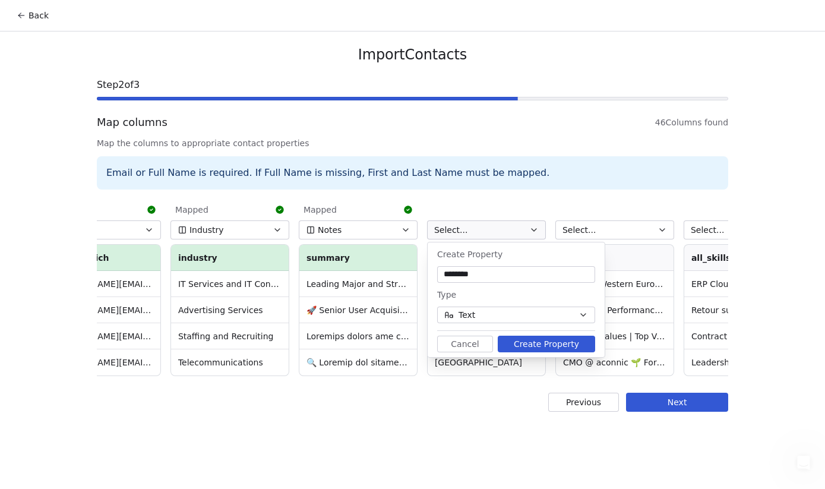
click at [533, 340] on button "Create Property" at bounding box center [545, 343] width 97 height 17
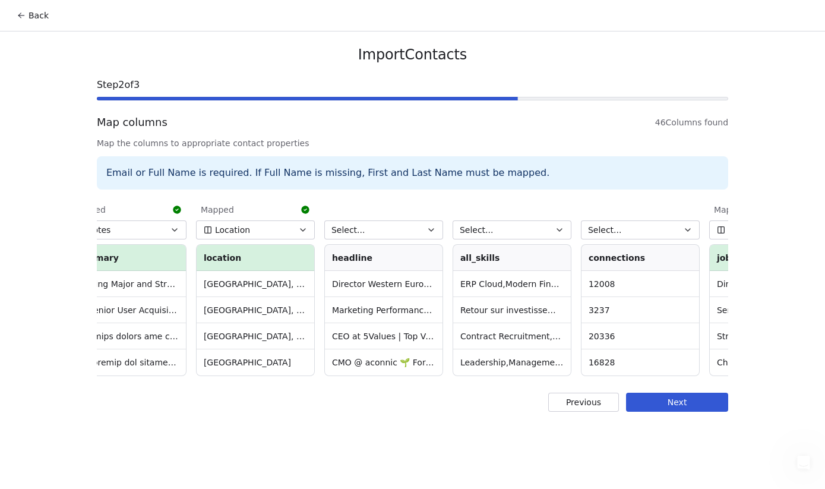
scroll to position [0, 1313]
click at [556, 229] on icon "button" at bounding box center [557, 229] width 9 height 9
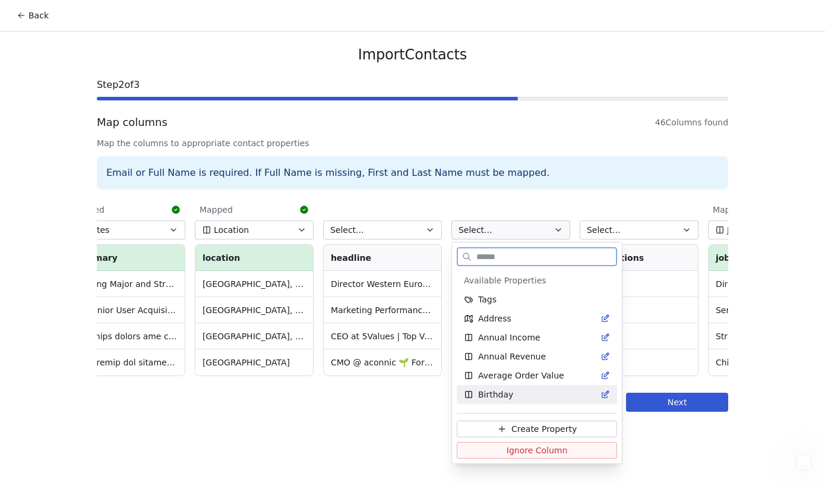
click at [538, 451] on span "Ignore Column" at bounding box center [536, 450] width 61 height 12
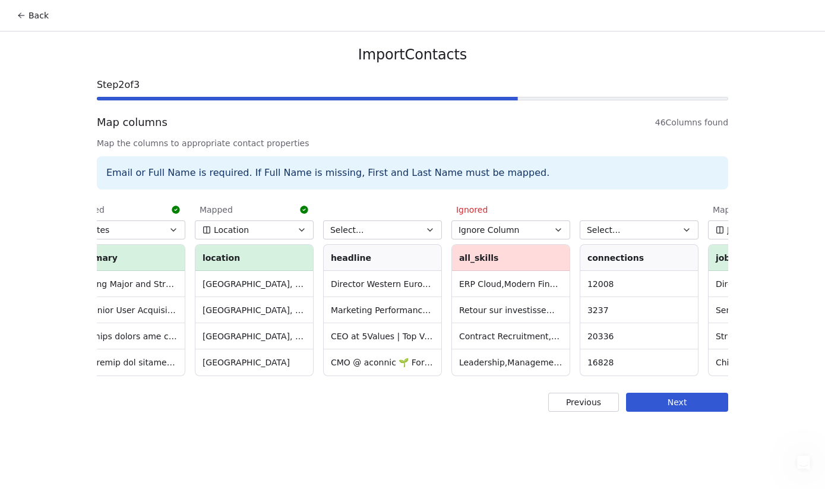
click at [684, 233] on icon "button" at bounding box center [686, 229] width 9 height 9
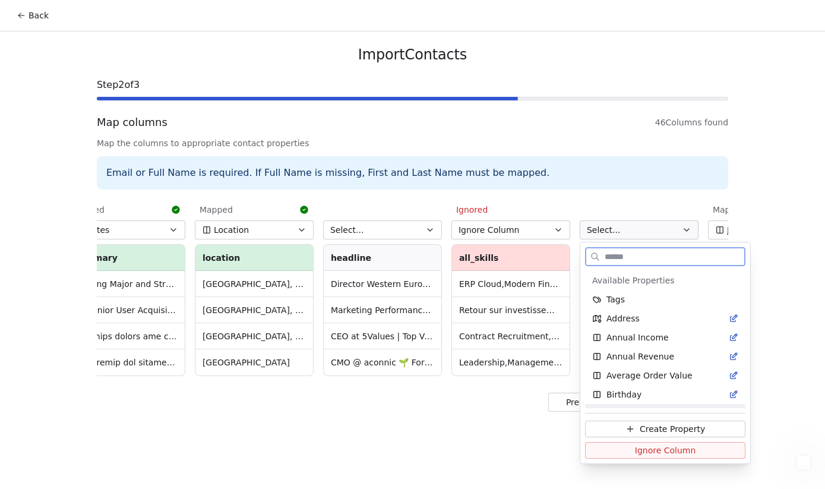
click at [656, 447] on span "Ignore Column" at bounding box center [665, 450] width 61 height 12
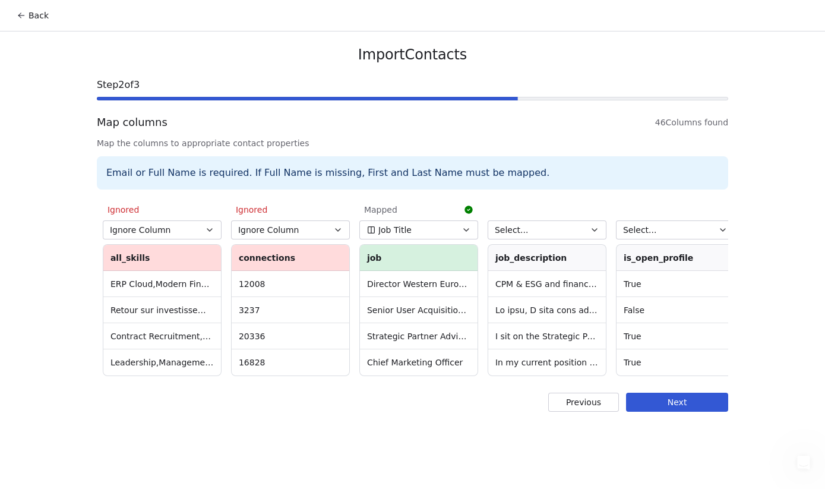
scroll to position [0, 1663]
click at [588, 230] on icon "button" at bounding box center [592, 229] width 9 height 9
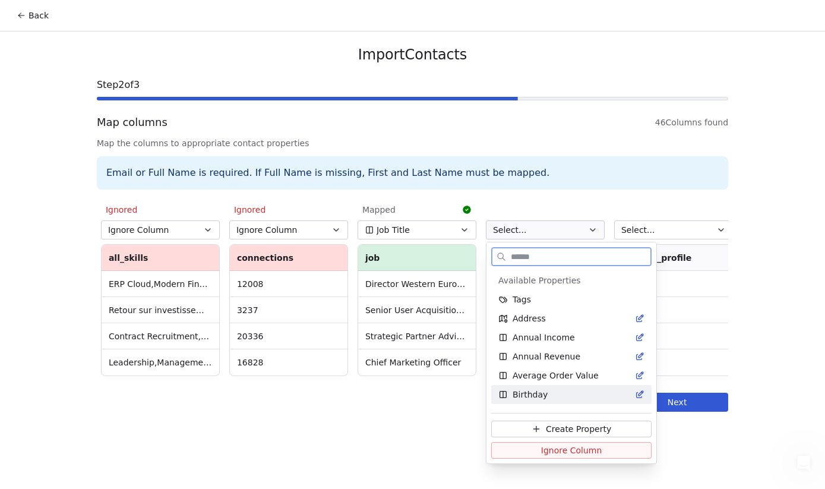
click at [549, 451] on span "Ignore Column" at bounding box center [571, 450] width 61 height 12
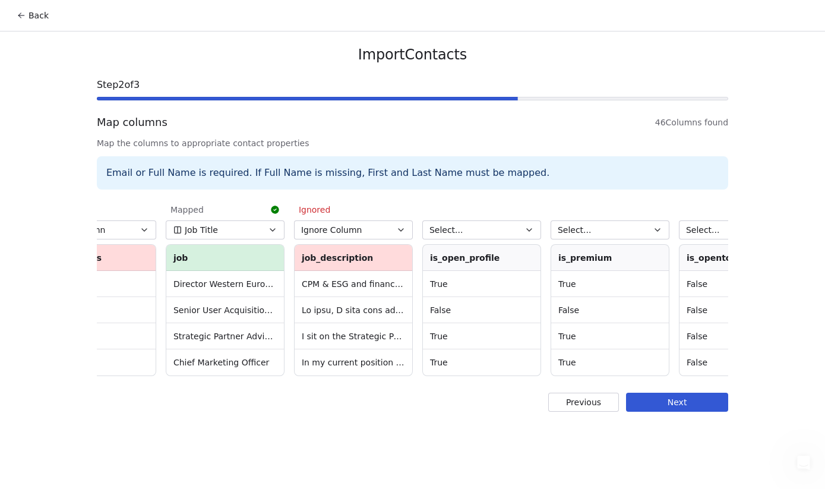
scroll to position [0, 1856]
click at [525, 232] on icon "button" at bounding box center [526, 229] width 9 height 9
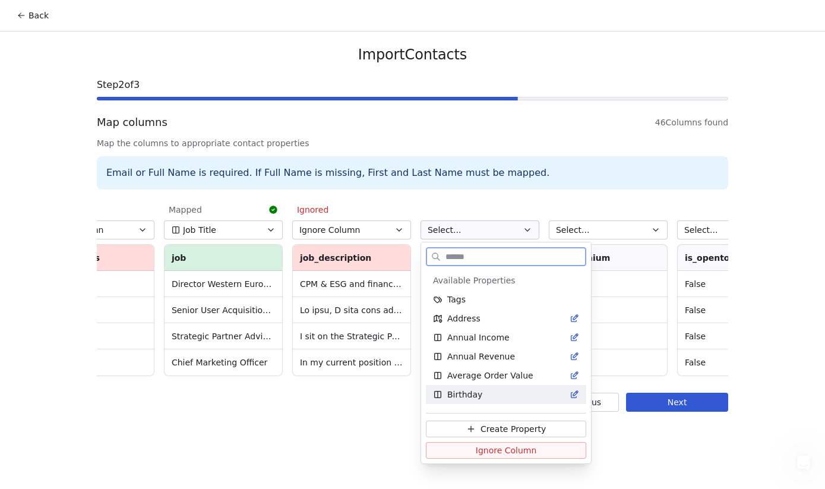
click at [503, 447] on span "Ignore Column" at bounding box center [506, 450] width 61 height 12
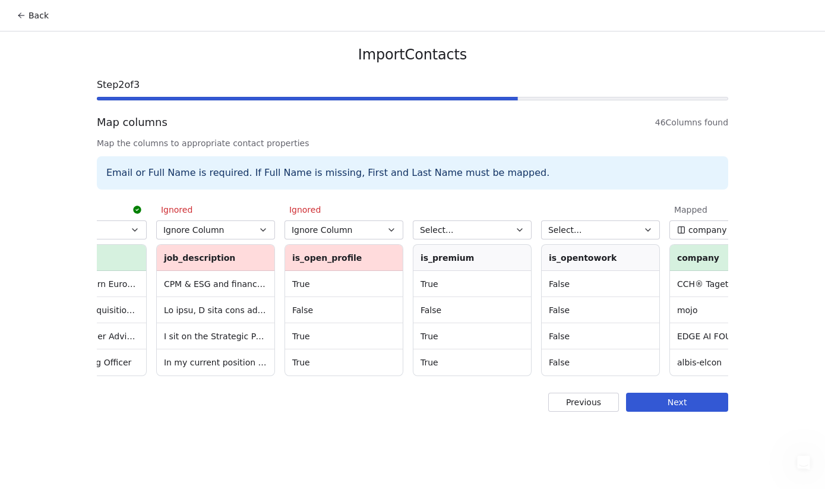
scroll to position [0, 2014]
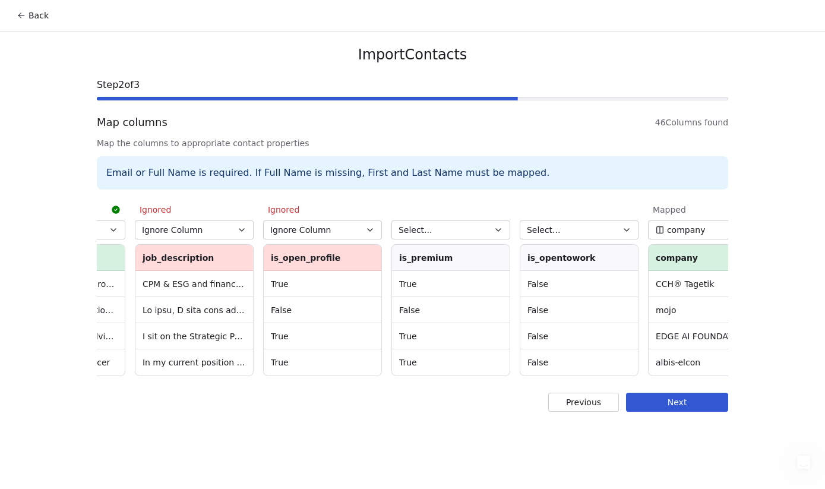
click at [497, 227] on icon "button" at bounding box center [497, 229] width 9 height 9
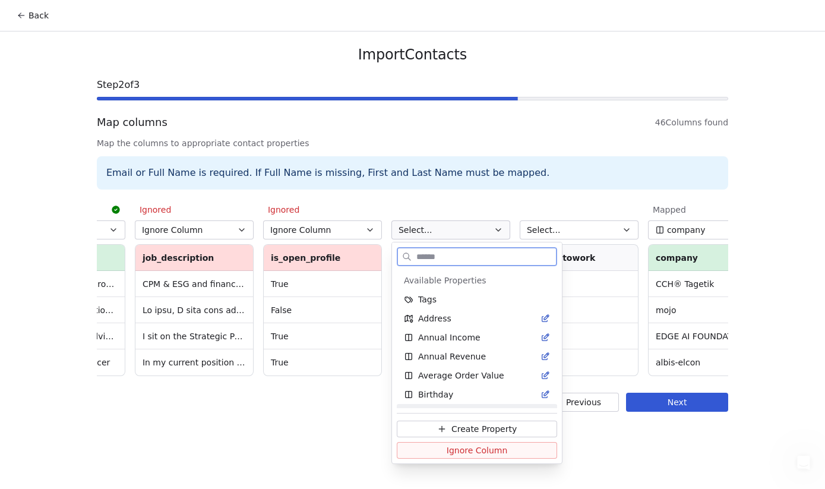
click at [493, 454] on span "Ignore Column" at bounding box center [476, 450] width 61 height 12
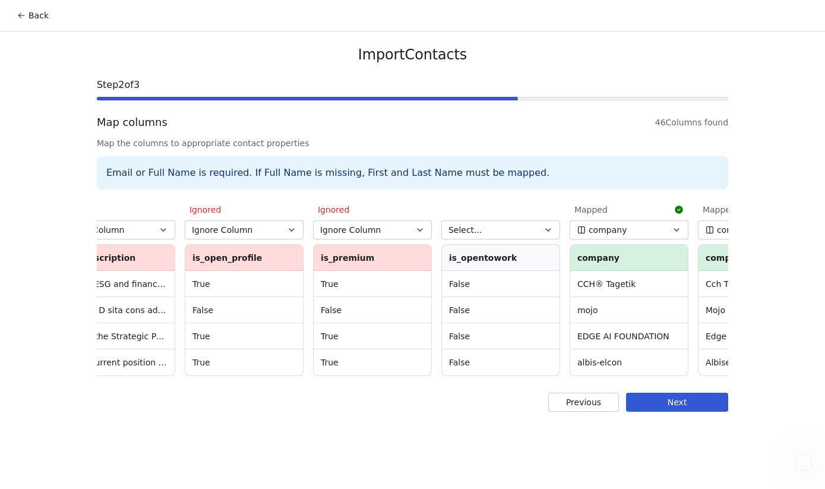
scroll to position [0, 2132]
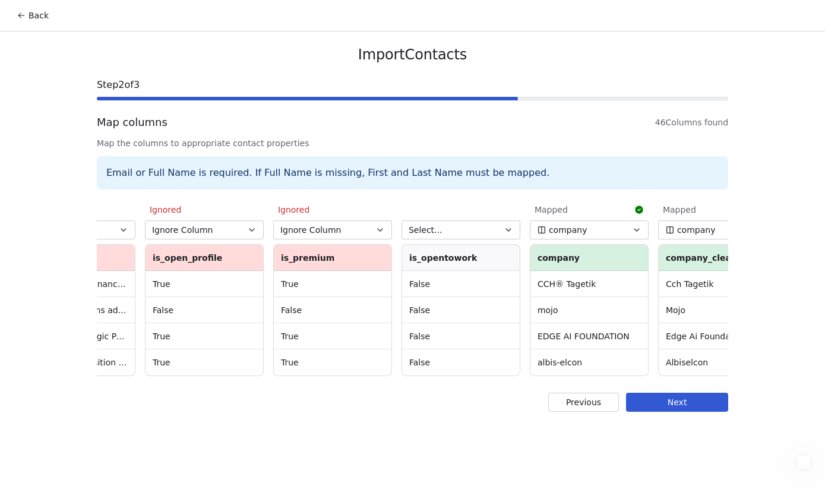
click at [508, 234] on button "Select..." at bounding box center [460, 229] width 119 height 19
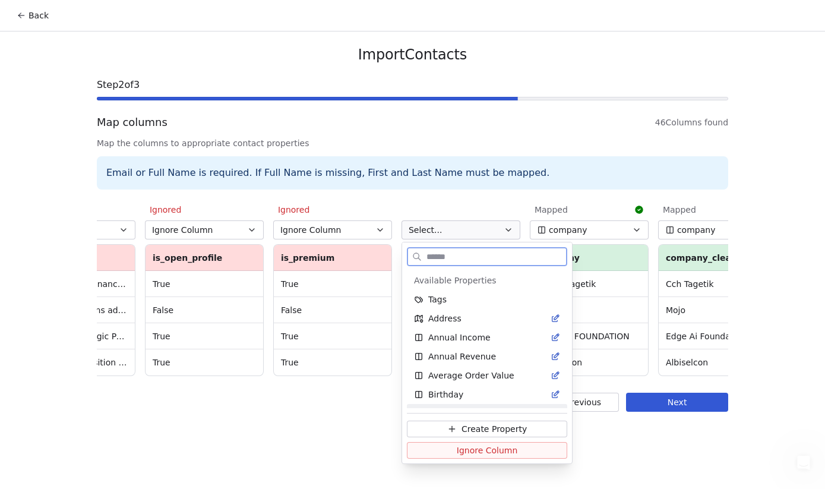
click at [505, 451] on span "Ignore Column" at bounding box center [487, 450] width 61 height 12
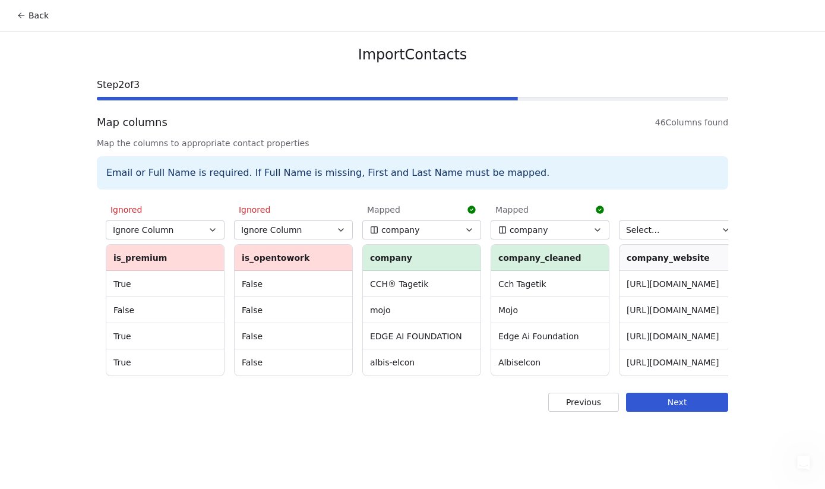
scroll to position [0, 2311]
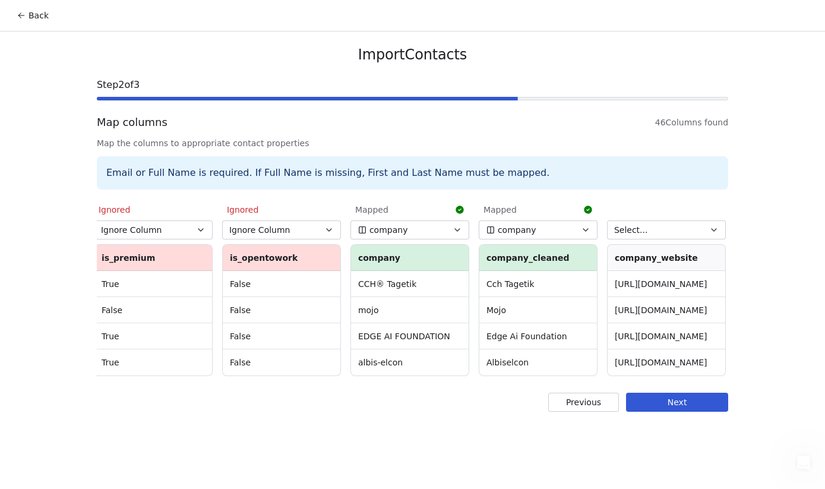
click at [454, 232] on icon "button" at bounding box center [456, 229] width 9 height 9
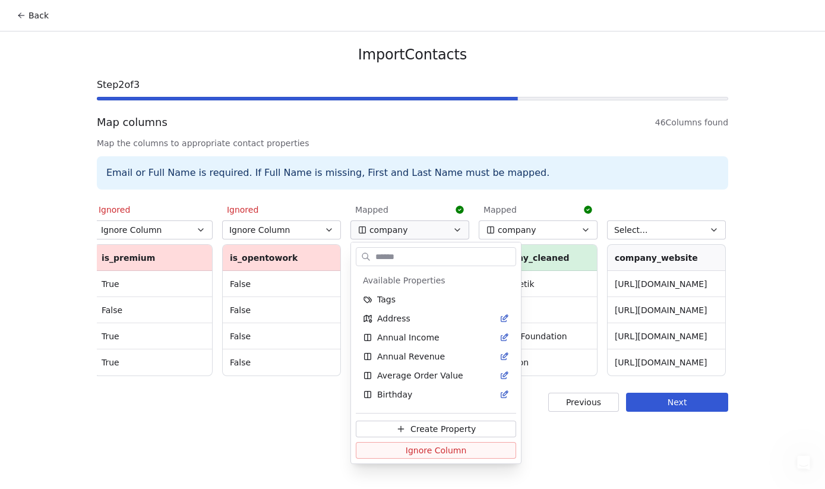
scroll to position [34, 0]
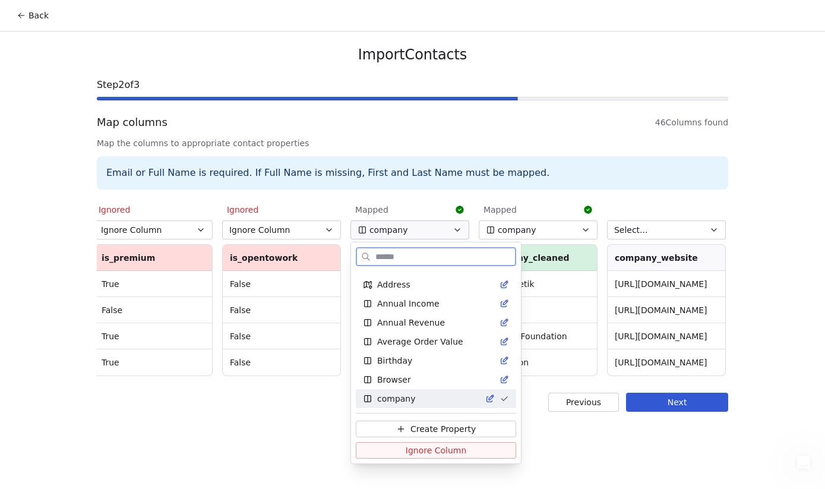
click at [445, 448] on span "Ignore Column" at bounding box center [435, 450] width 61 height 12
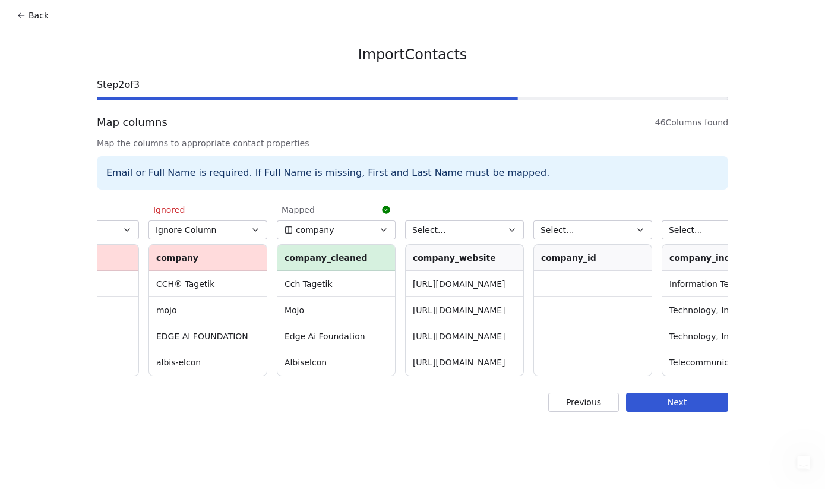
scroll to position [0, 2514]
click at [509, 229] on icon "button" at bounding box center [510, 229] width 9 height 9
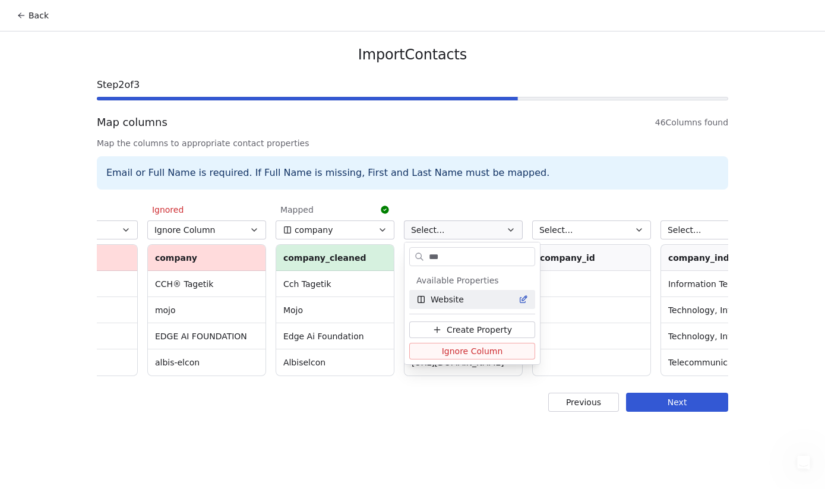
type input "***"
click at [487, 301] on div "Website" at bounding box center [472, 299] width 112 height 12
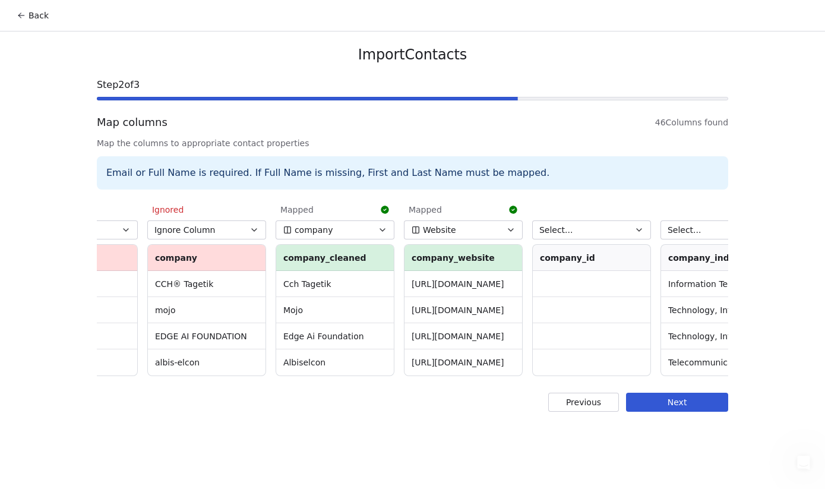
click at [638, 230] on icon "button" at bounding box center [638, 230] width 5 height 2
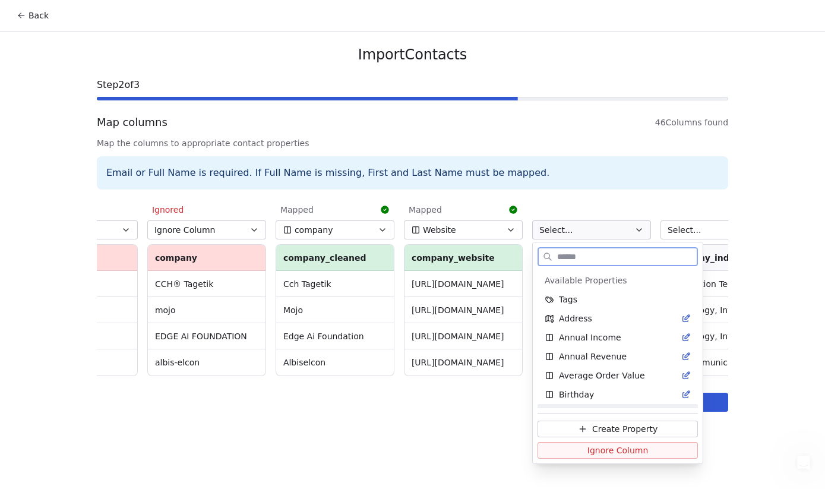
click at [603, 451] on span "Ignore Column" at bounding box center [617, 450] width 61 height 12
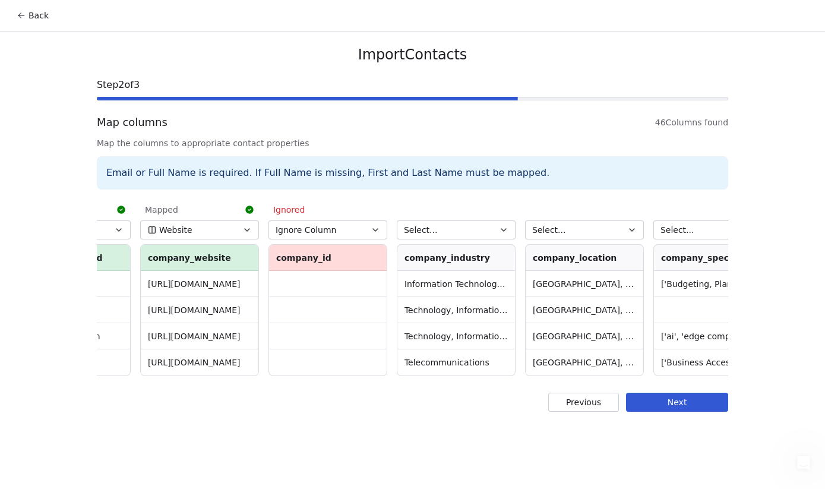
scroll to position [0, 2780]
click at [503, 229] on icon "button" at bounding box center [501, 230] width 5 height 2
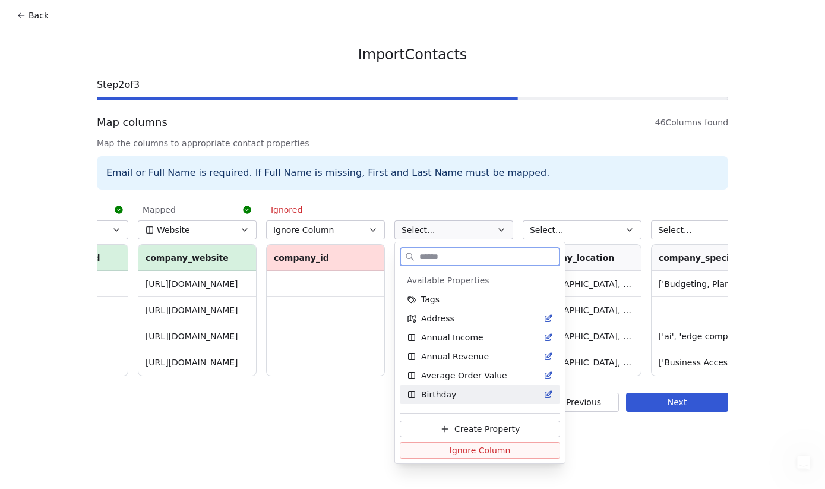
click at [499, 452] on span "Ignore Column" at bounding box center [479, 450] width 61 height 12
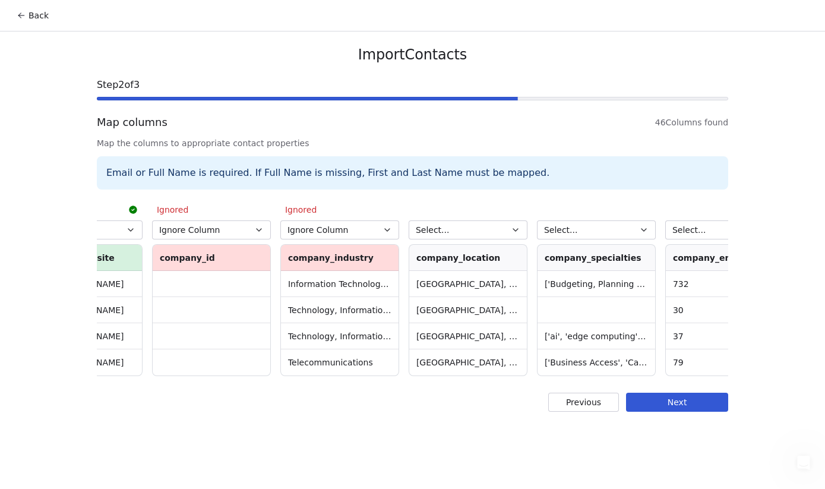
scroll to position [0, 2895]
click at [514, 228] on icon "button" at bounding box center [513, 229] width 9 height 9
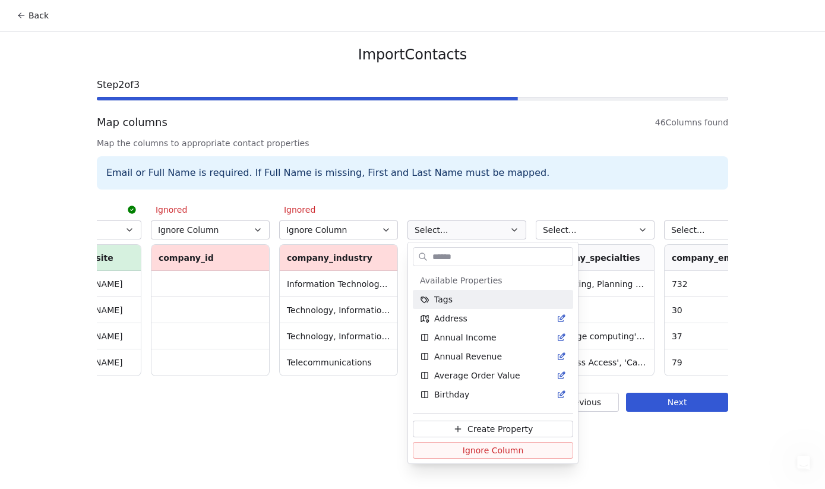
click at [473, 259] on input "text" at bounding box center [501, 256] width 142 height 17
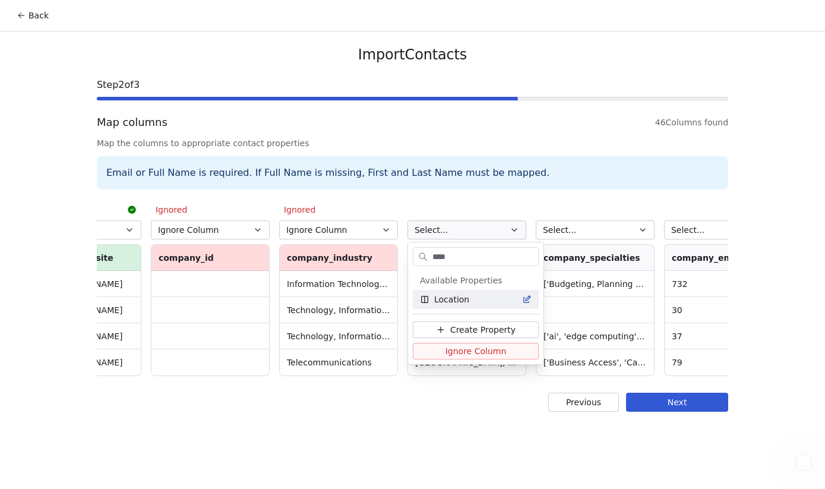
type input "****"
click at [480, 300] on div "Location" at bounding box center [476, 299] width 112 height 12
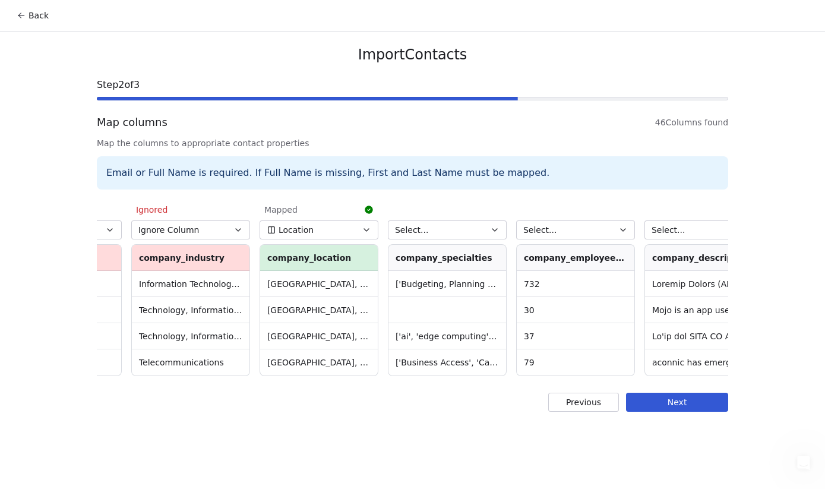
scroll to position [0, 3044]
click at [493, 226] on icon "button" at bounding box center [493, 229] width 9 height 9
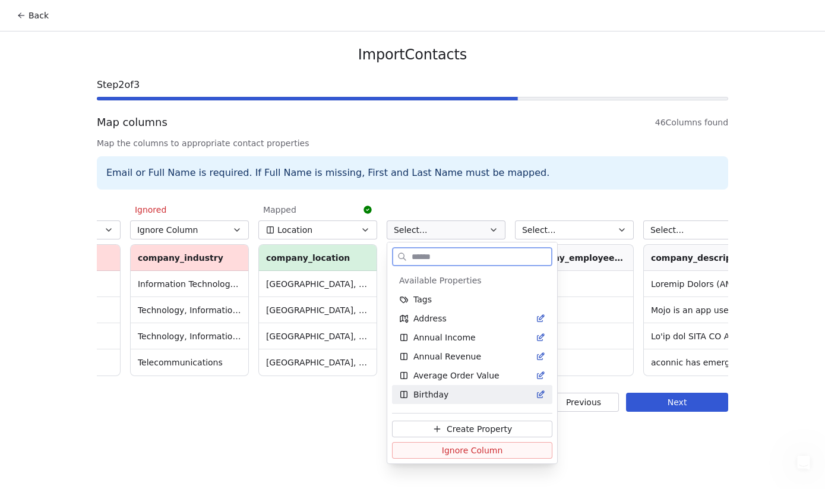
click at [487, 450] on span "Ignore Column" at bounding box center [472, 450] width 61 height 12
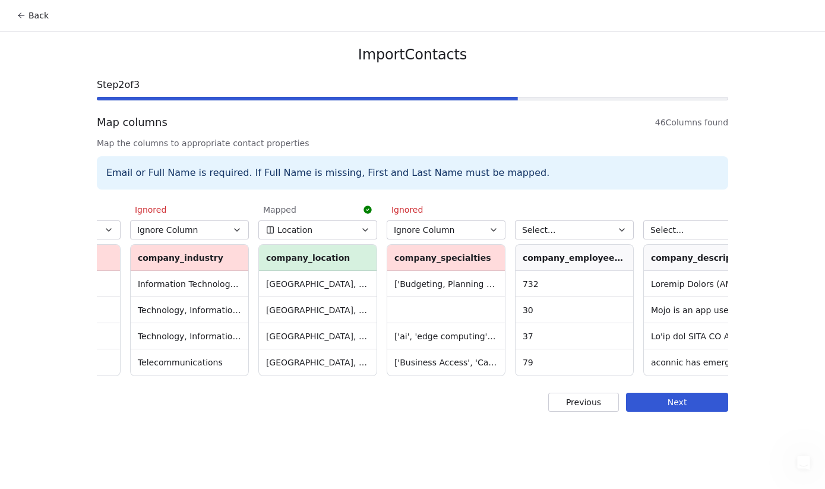
click at [613, 234] on button "Select..." at bounding box center [574, 229] width 119 height 19
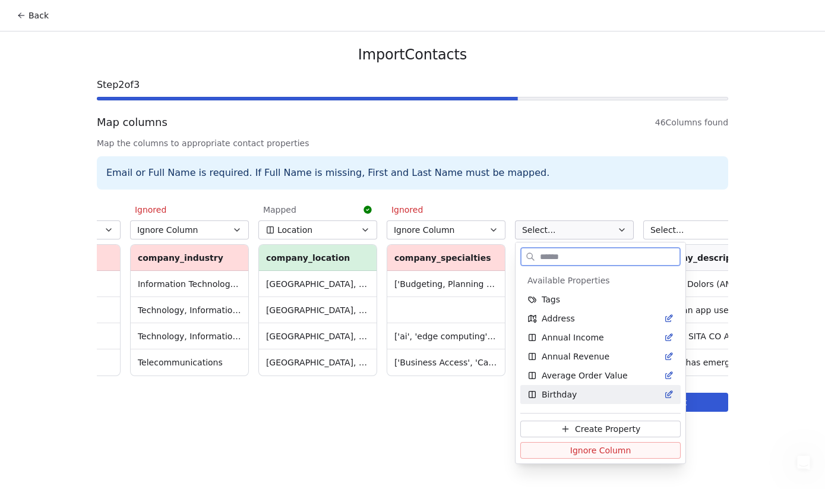
click at [595, 448] on span "Ignore Column" at bounding box center [600, 450] width 61 height 12
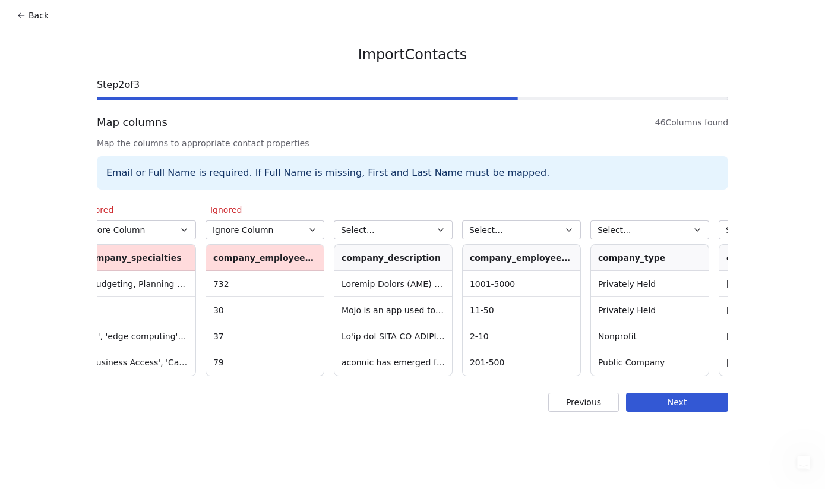
scroll to position [0, 3360]
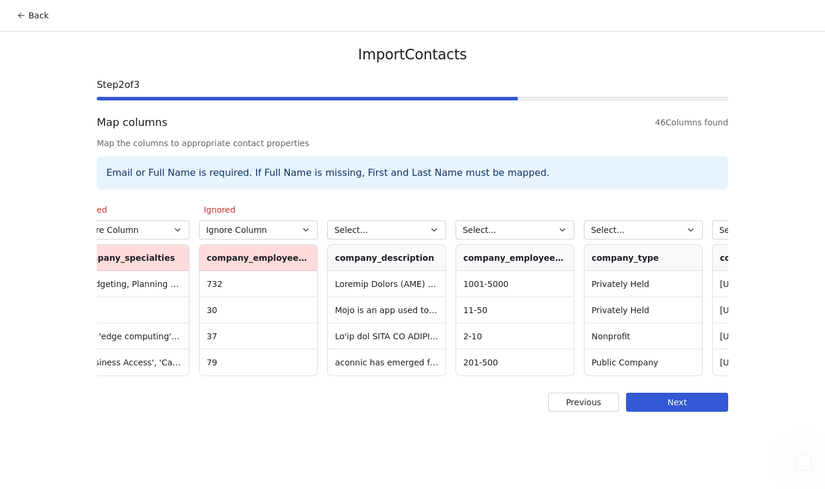
click at [433, 232] on icon "button" at bounding box center [433, 229] width 9 height 9
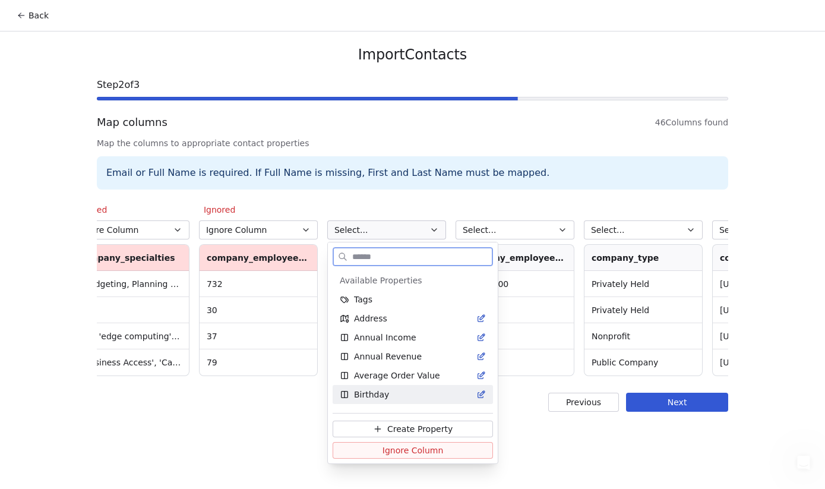
click at [451, 451] on button "Ignore Column" at bounding box center [412, 450] width 160 height 17
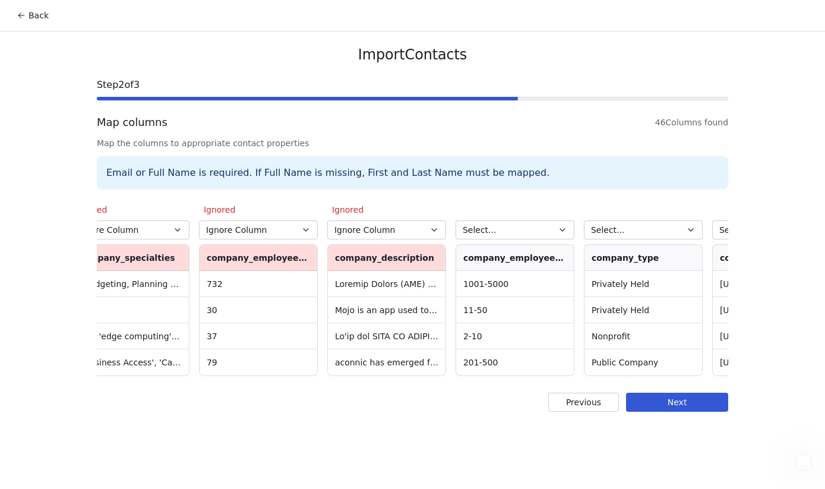
click at [566, 226] on icon "button" at bounding box center [561, 229] width 9 height 9
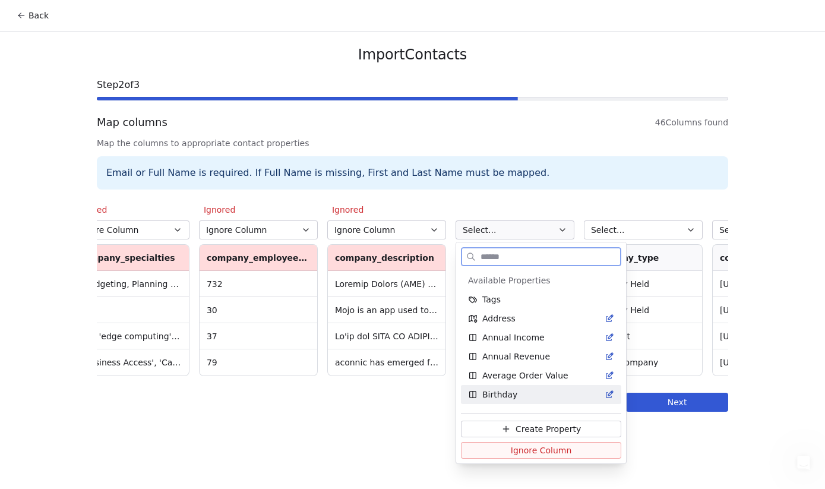
click at [540, 452] on span "Ignore Column" at bounding box center [541, 450] width 61 height 12
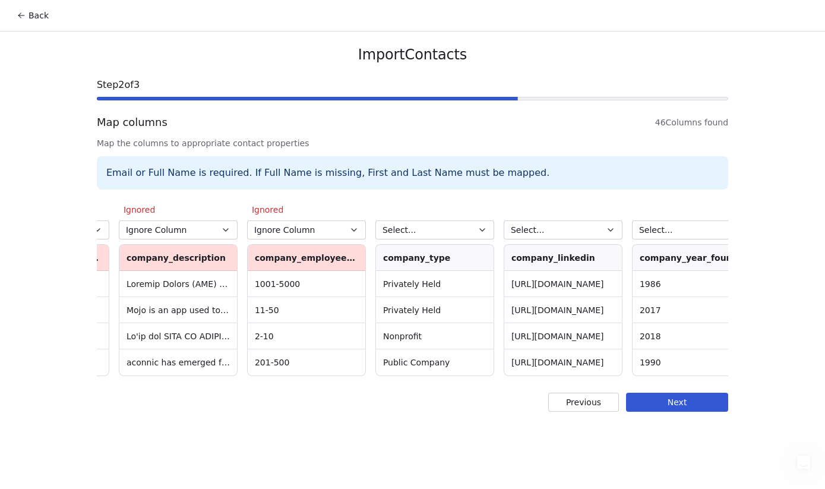
scroll to position [0, 3573]
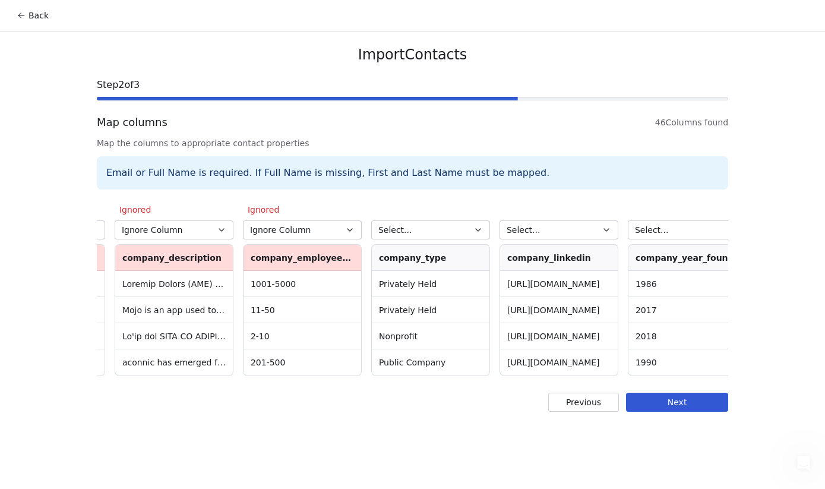
click at [607, 229] on icon "button" at bounding box center [605, 229] width 9 height 9
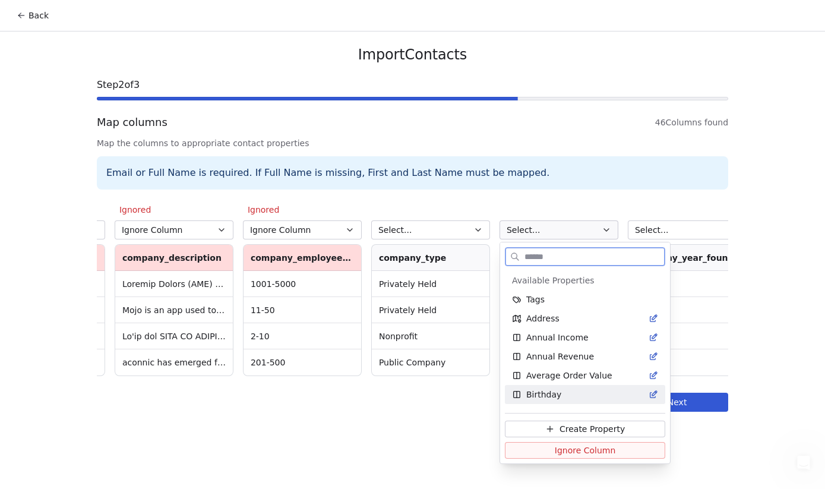
click at [570, 450] on span "Ignore Column" at bounding box center [584, 450] width 61 height 12
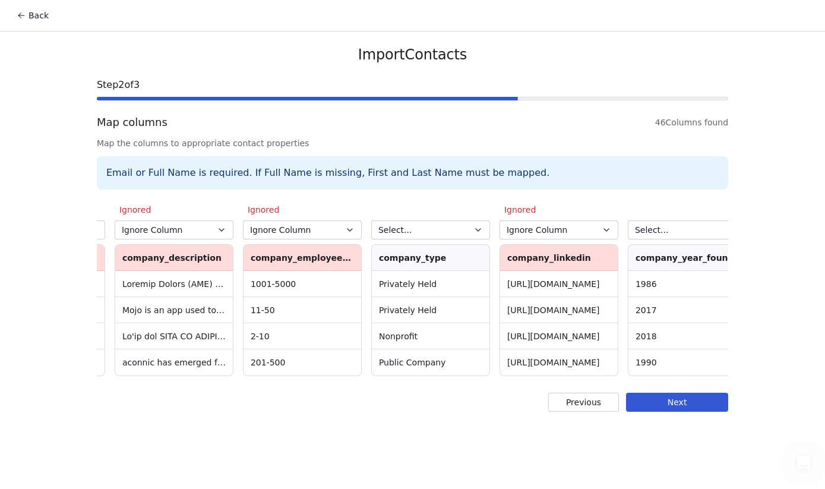
click at [484, 227] on button "Select..." at bounding box center [430, 229] width 119 height 19
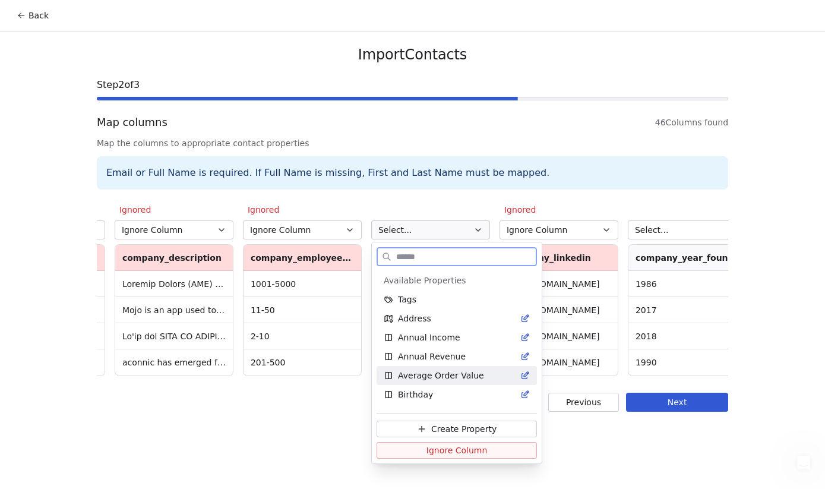
click at [470, 449] on span "Ignore Column" at bounding box center [456, 450] width 61 height 12
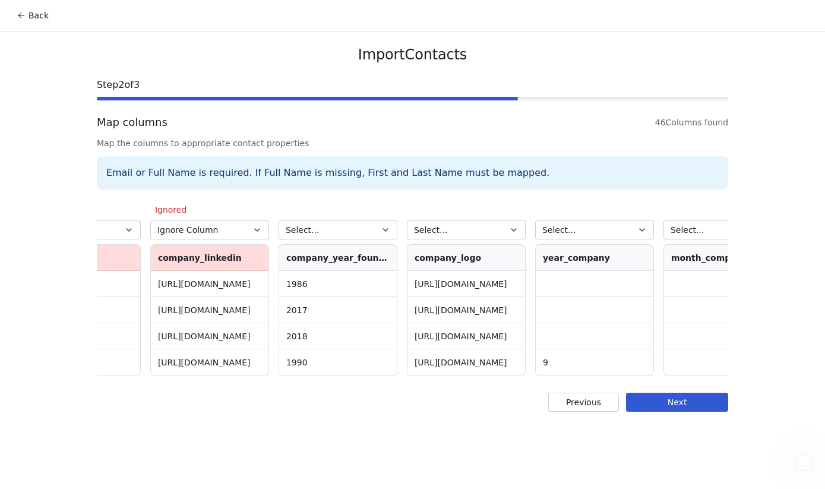
scroll to position [0, 3922]
click at [382, 227] on icon "button" at bounding box center [384, 229] width 9 height 9
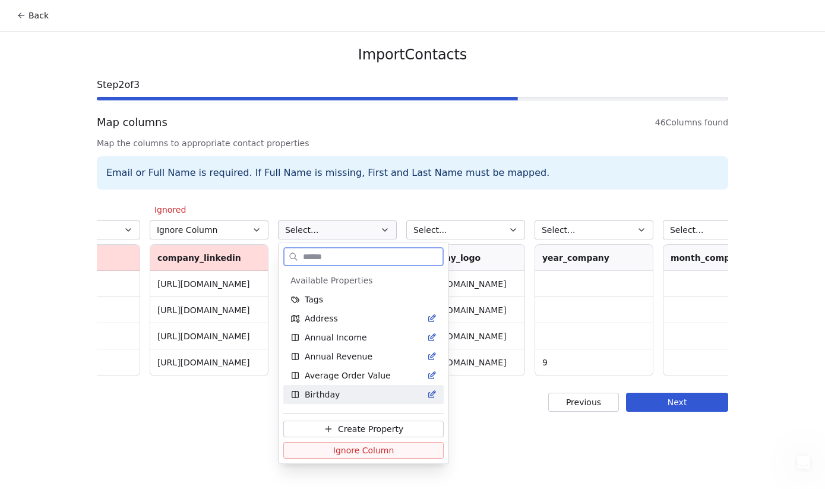
click at [384, 451] on span "Ignore Column" at bounding box center [363, 450] width 61 height 12
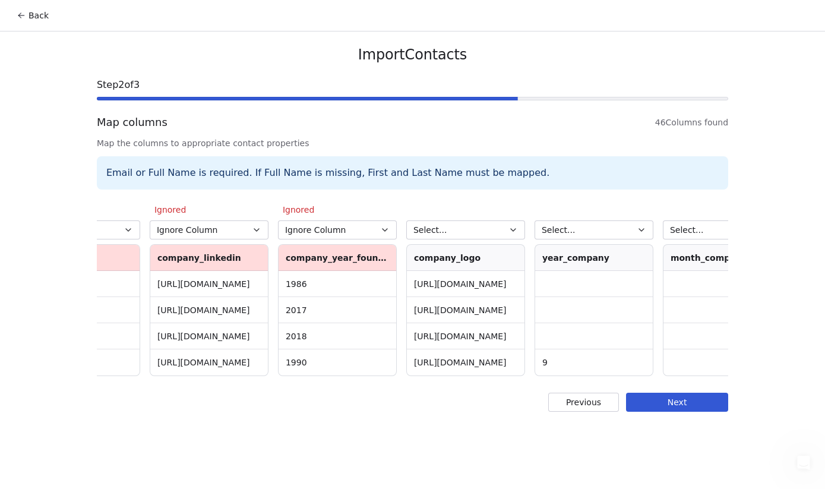
click at [508, 233] on icon "button" at bounding box center [512, 229] width 9 height 9
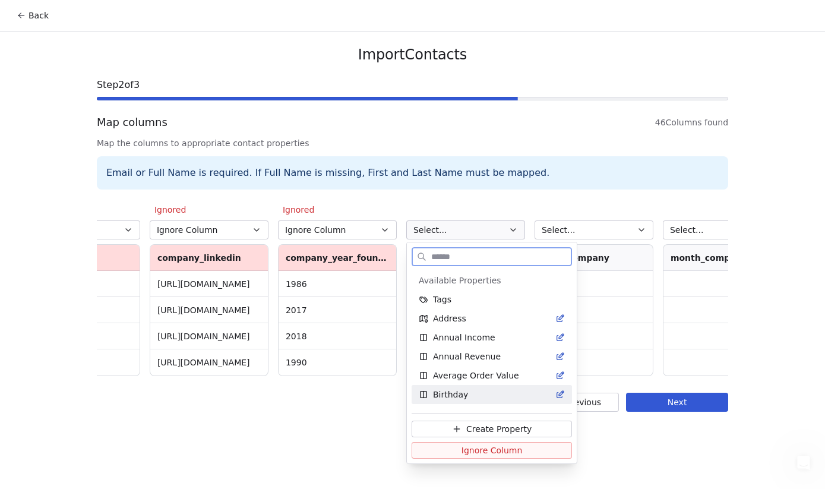
click at [474, 454] on span "Ignore Column" at bounding box center [491, 450] width 61 height 12
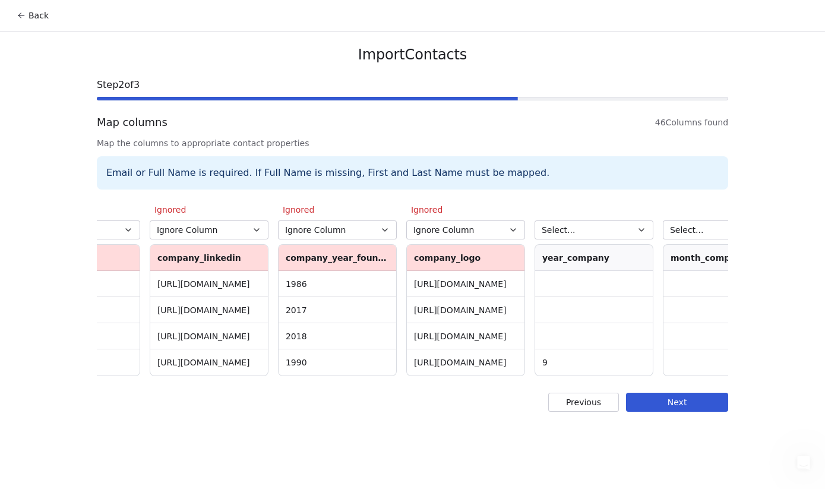
click at [644, 232] on icon "button" at bounding box center [640, 229] width 9 height 9
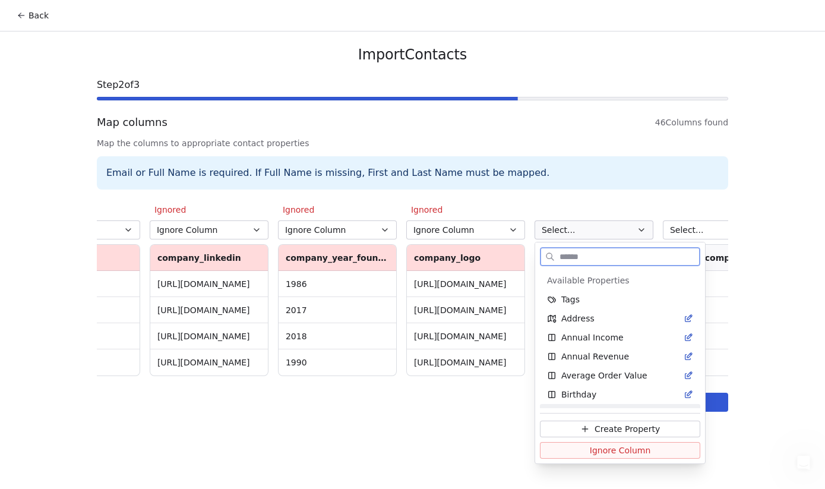
click at [601, 451] on span "Ignore Column" at bounding box center [620, 450] width 61 height 12
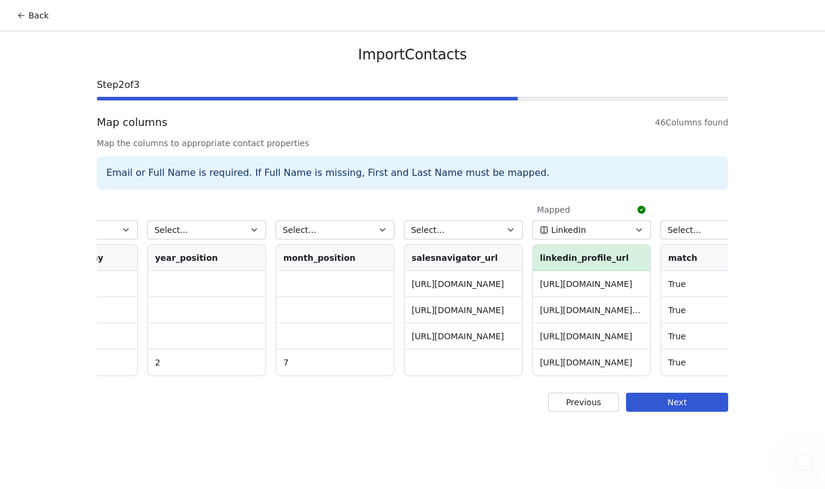
scroll to position [0, 4566]
click at [511, 232] on icon "button" at bounding box center [509, 229] width 9 height 9
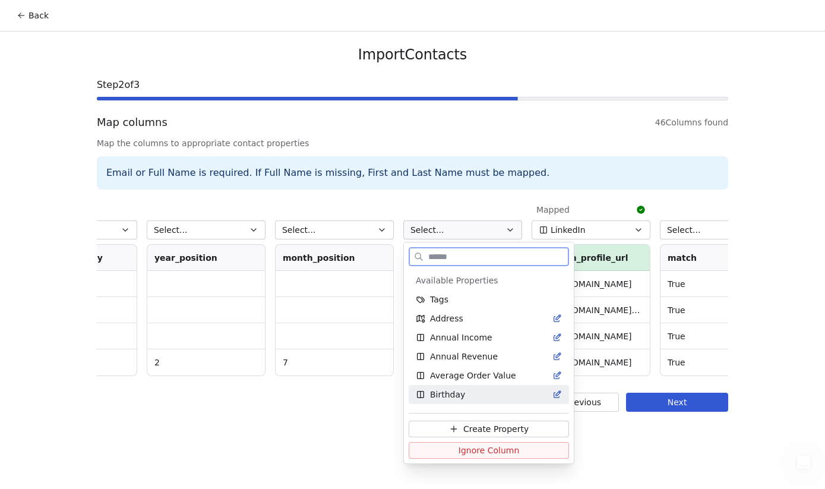
click at [508, 452] on span "Ignore Column" at bounding box center [488, 450] width 61 height 12
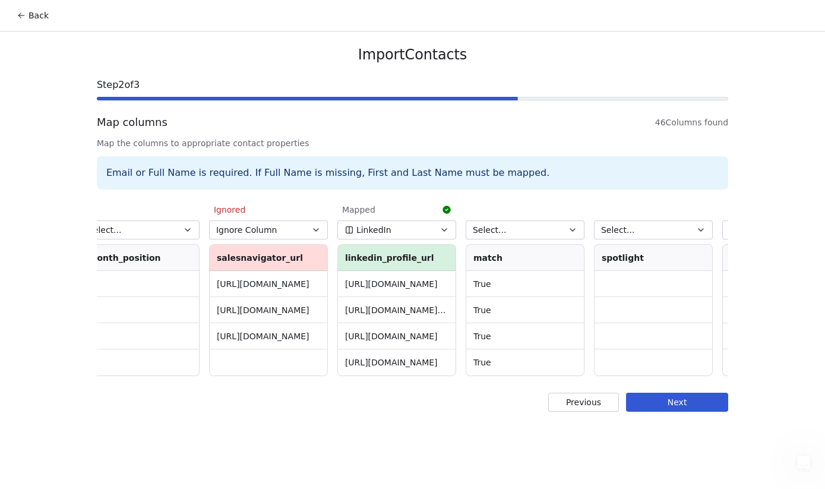
scroll to position [0, 4763]
click at [574, 231] on icon "button" at bounding box center [569, 229] width 9 height 9
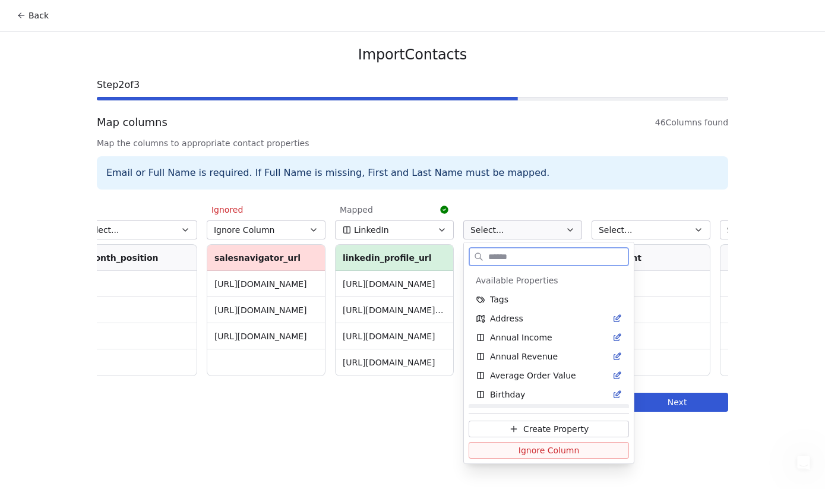
click at [559, 452] on span "Ignore Column" at bounding box center [548, 450] width 61 height 12
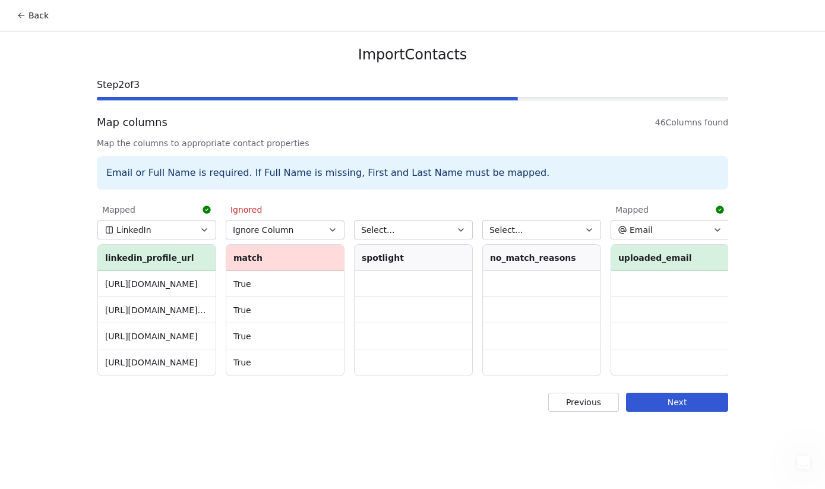
scroll to position [0, 5016]
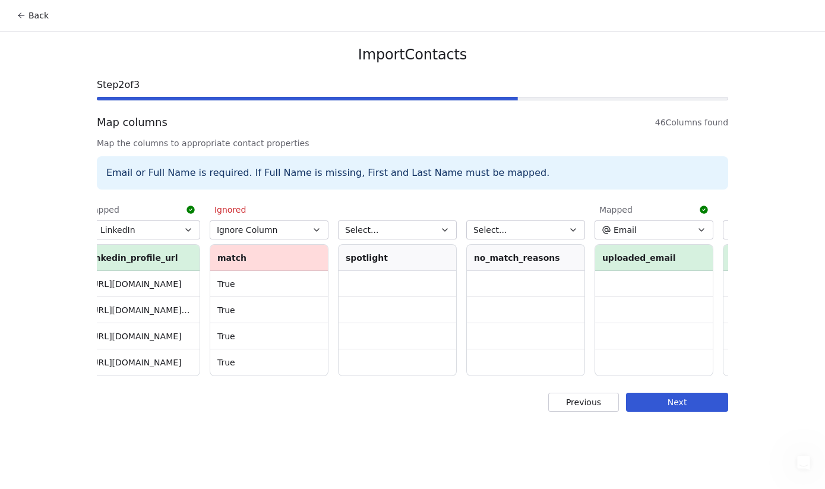
click at [445, 223] on button "Select..." at bounding box center [397, 229] width 119 height 19
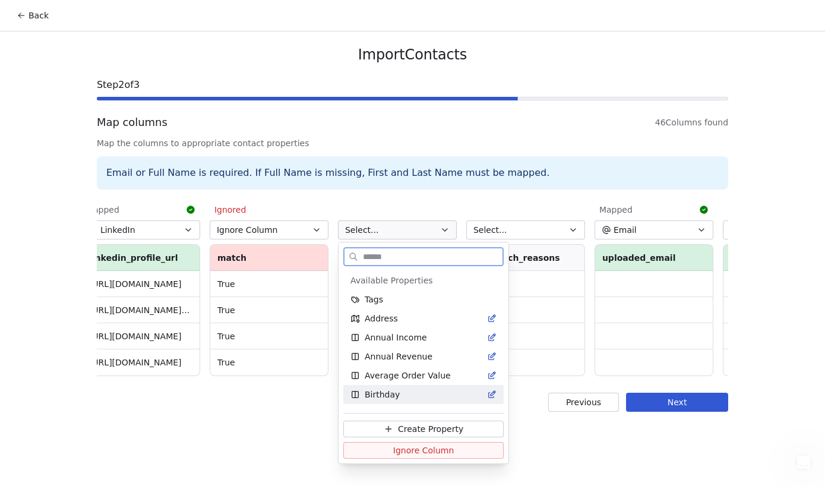
click at [435, 450] on span "Ignore Column" at bounding box center [423, 450] width 61 height 12
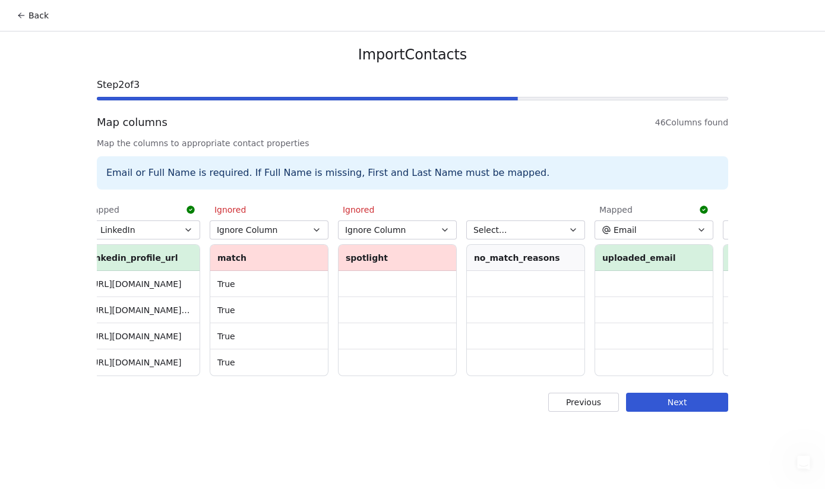
click at [573, 231] on icon "button" at bounding box center [572, 229] width 9 height 9
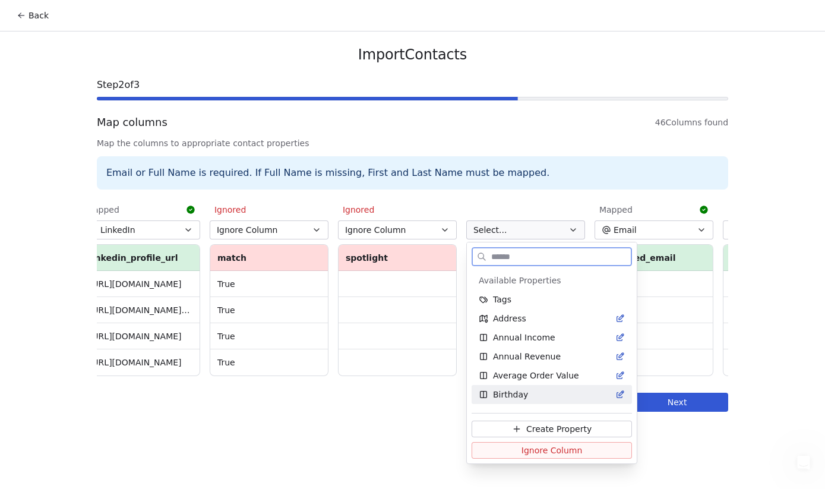
click at [560, 449] on span "Ignore Column" at bounding box center [551, 450] width 61 height 12
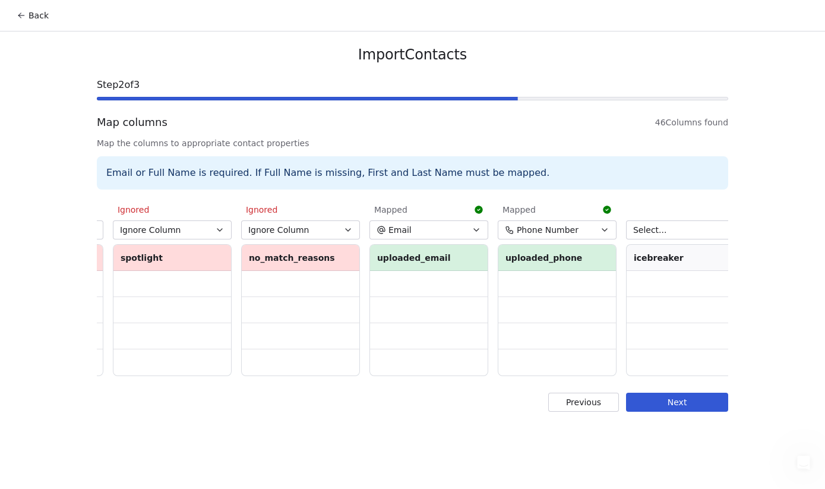
scroll to position [0, 5258]
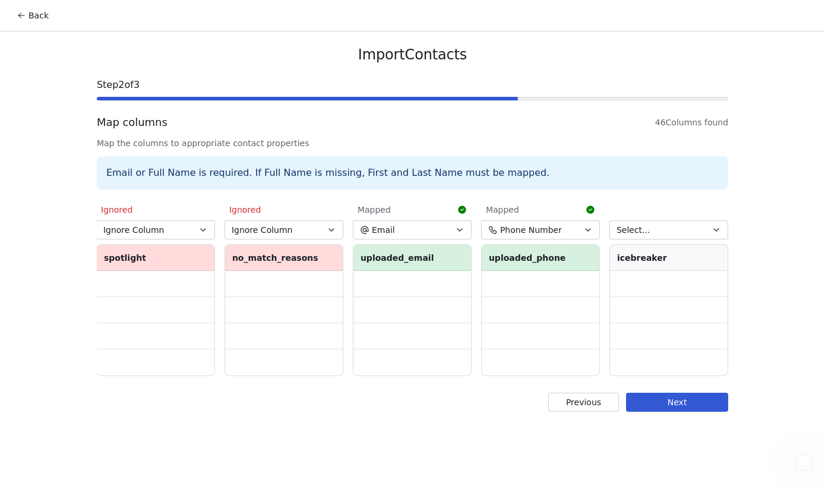
click at [462, 227] on icon "button" at bounding box center [459, 229] width 9 height 9
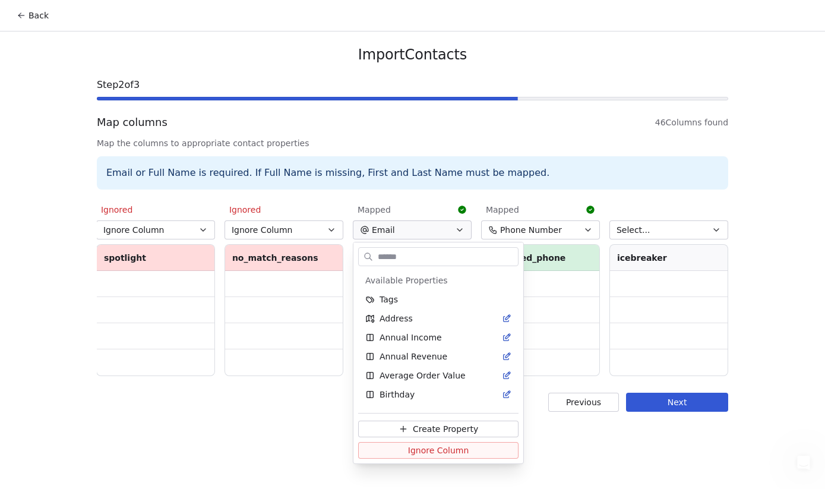
scroll to position [167, 0]
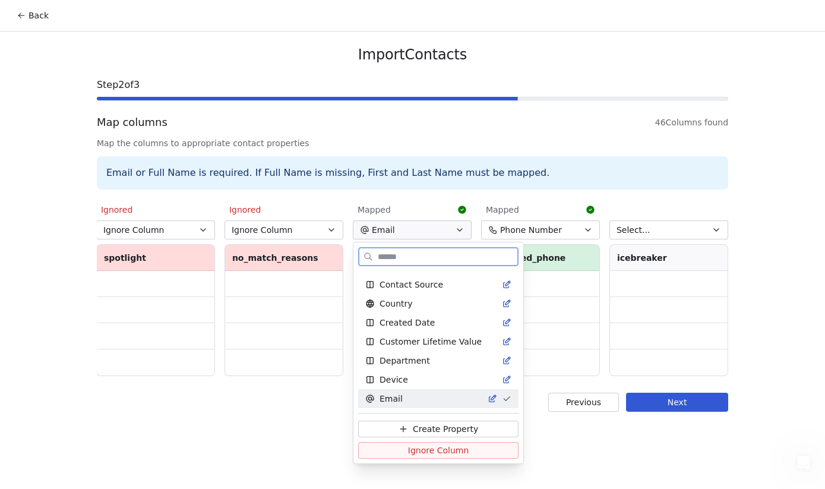
click at [471, 455] on button "Ignore Column" at bounding box center [438, 450] width 160 height 17
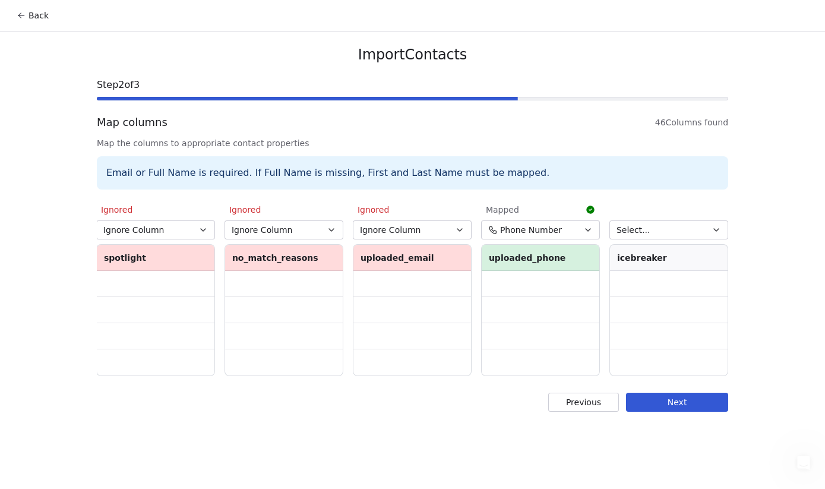
click at [594, 232] on button "Phone Number" at bounding box center [540, 229] width 119 height 19
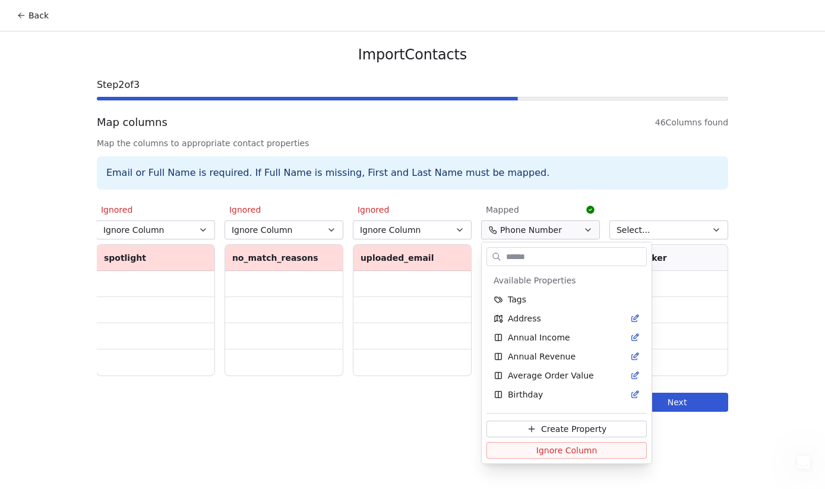
scroll to position [623, 0]
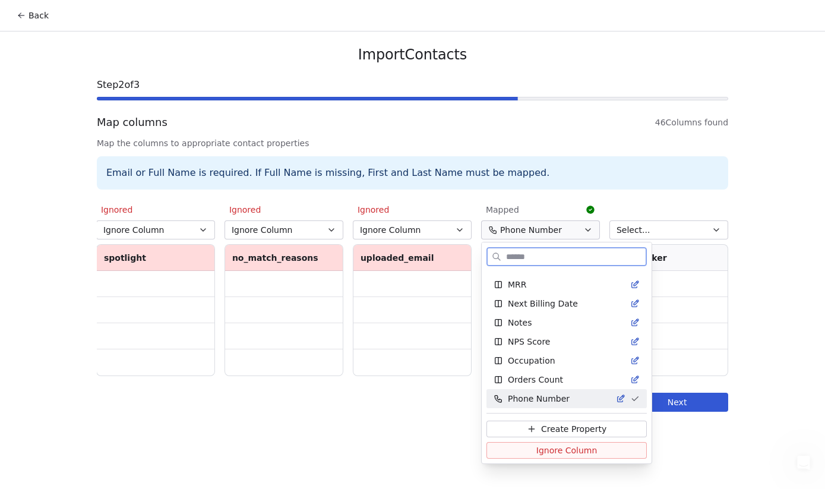
click at [591, 452] on button "Ignore Column" at bounding box center [566, 450] width 160 height 17
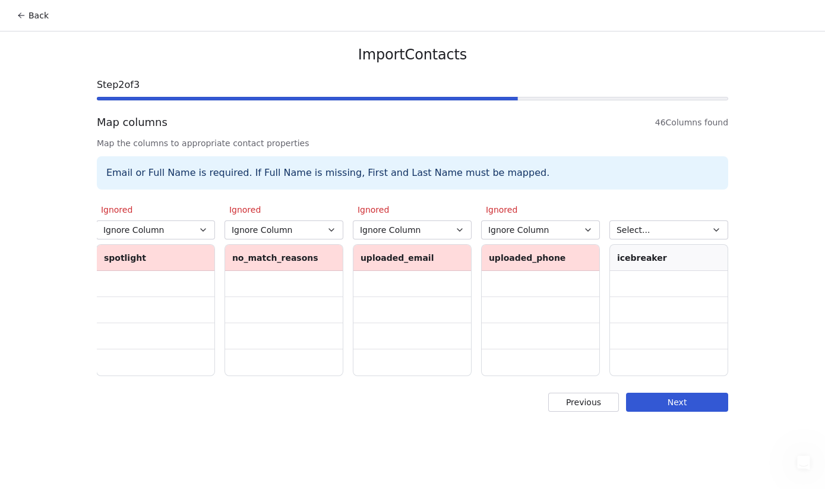
click at [710, 233] on button "Select..." at bounding box center [668, 229] width 119 height 19
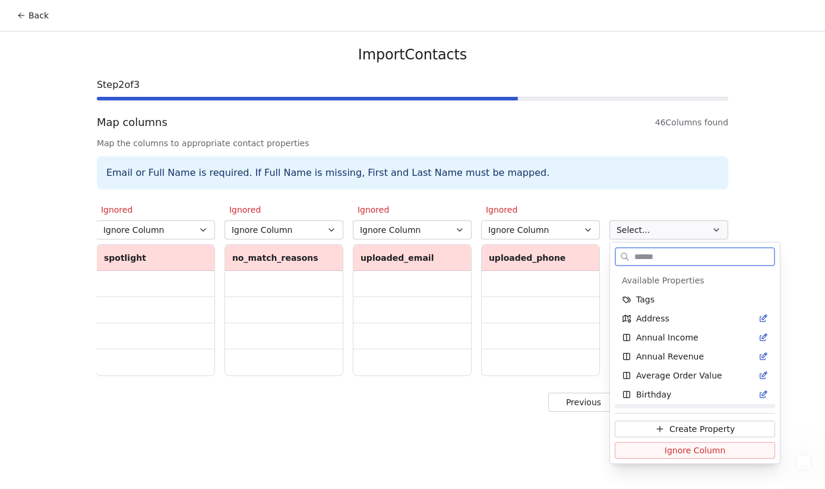
click at [692, 446] on span "Ignore Column" at bounding box center [694, 450] width 61 height 12
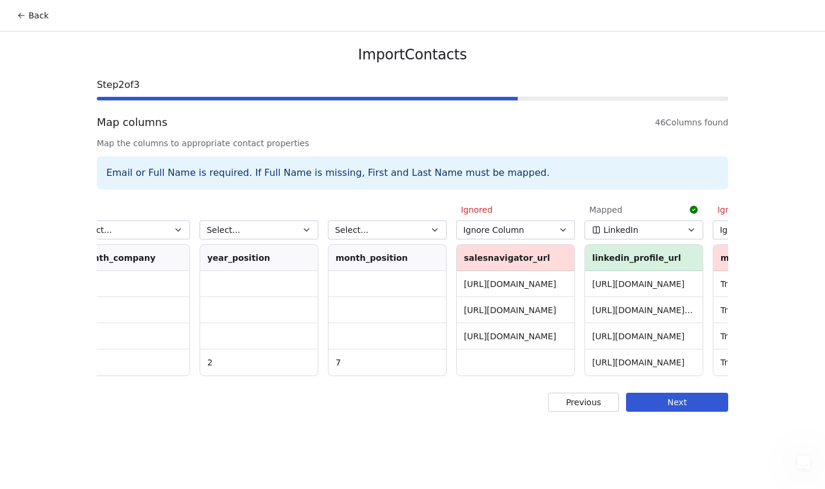
scroll to position [0, 4495]
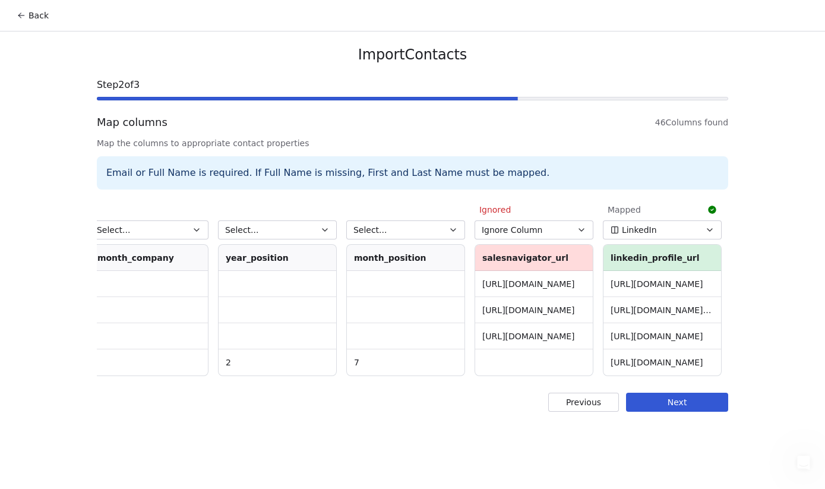
click at [452, 228] on icon "button" at bounding box center [452, 229] width 9 height 9
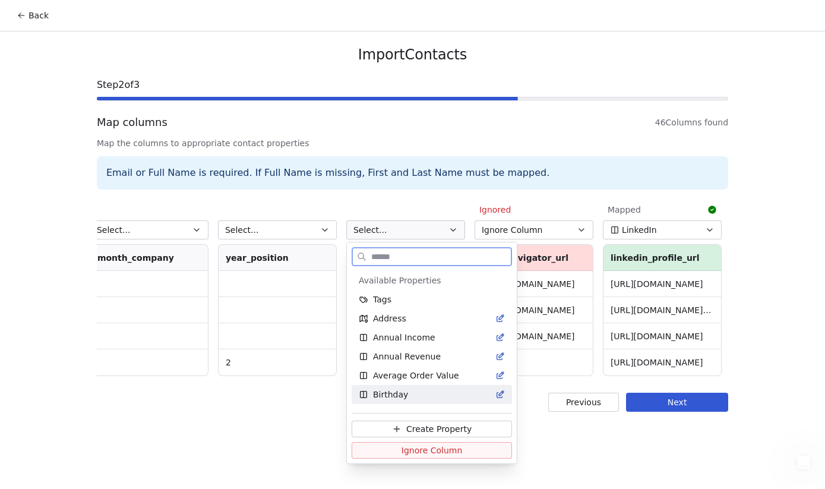
click at [422, 443] on button "Ignore Column" at bounding box center [431, 450] width 160 height 17
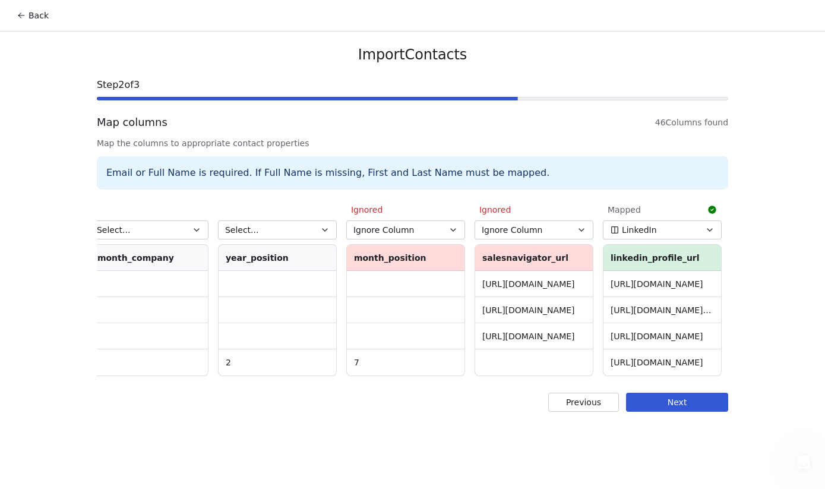
click at [318, 232] on button "Select..." at bounding box center [277, 229] width 119 height 19
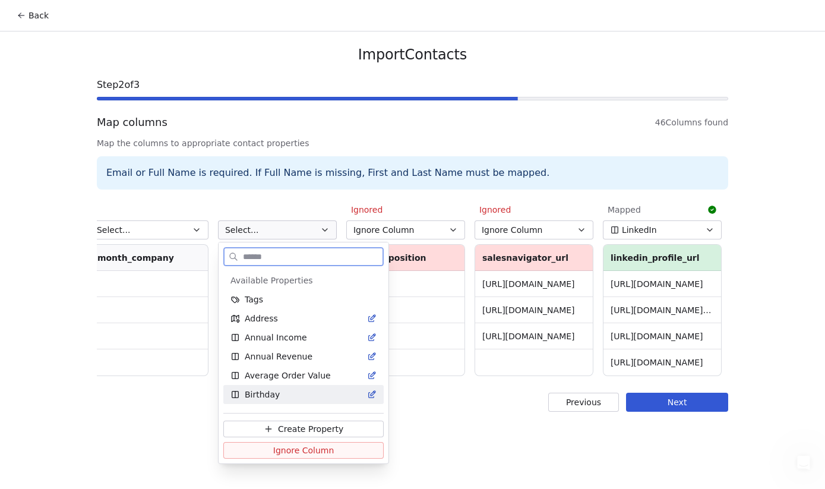
click at [265, 445] on button "Ignore Column" at bounding box center [303, 450] width 160 height 17
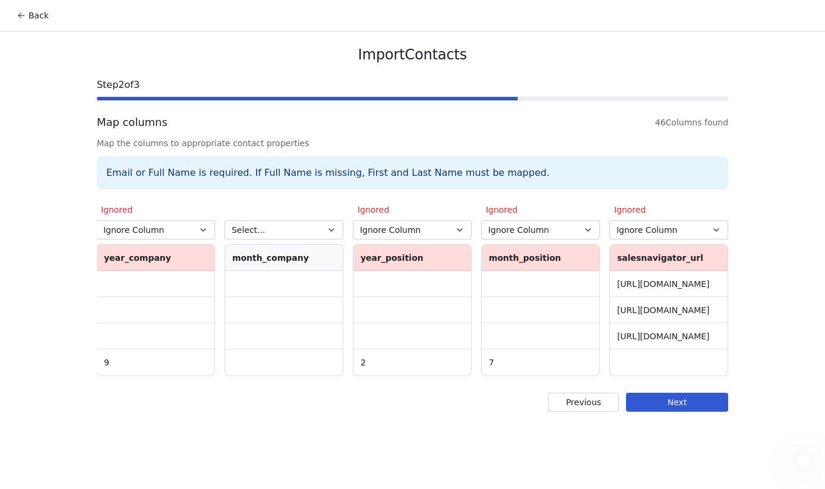
scroll to position [0, 4357]
click at [338, 229] on icon "button" at bounding box center [333, 229] width 9 height 9
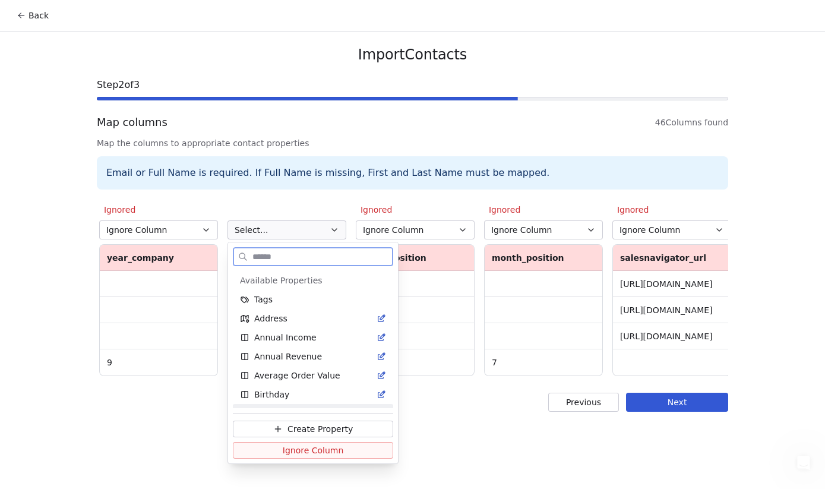
click at [326, 452] on span "Ignore Column" at bounding box center [313, 450] width 61 height 12
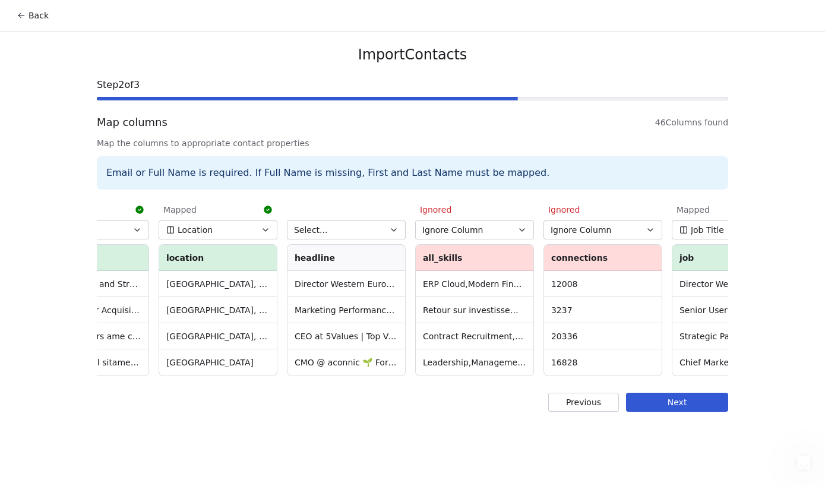
scroll to position [0, 1348]
click at [265, 225] on icon "button" at bounding box center [265, 229] width 9 height 9
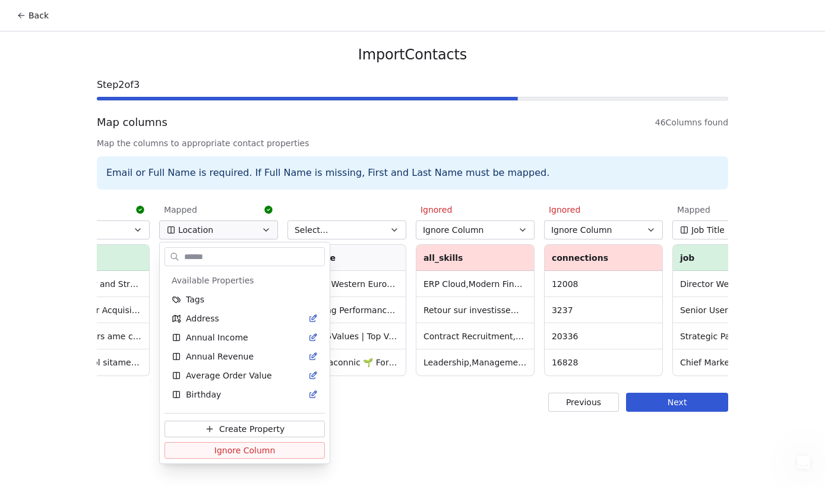
scroll to position [452, 0]
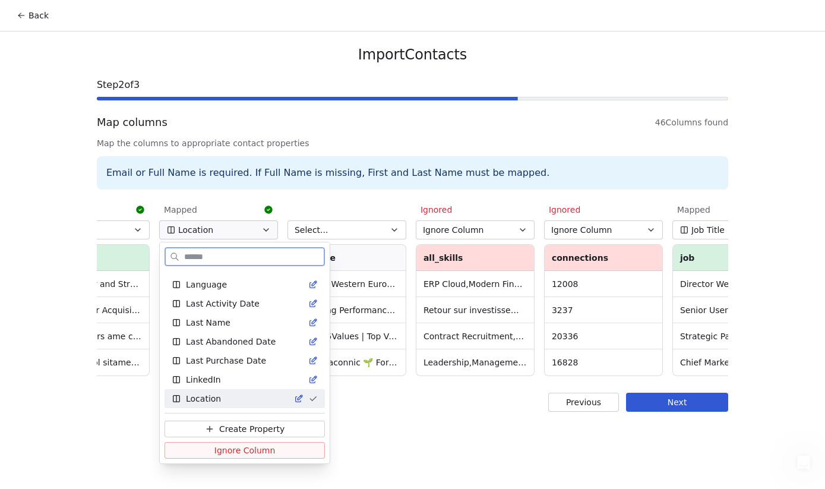
click at [245, 457] on button "Ignore Column" at bounding box center [244, 450] width 160 height 17
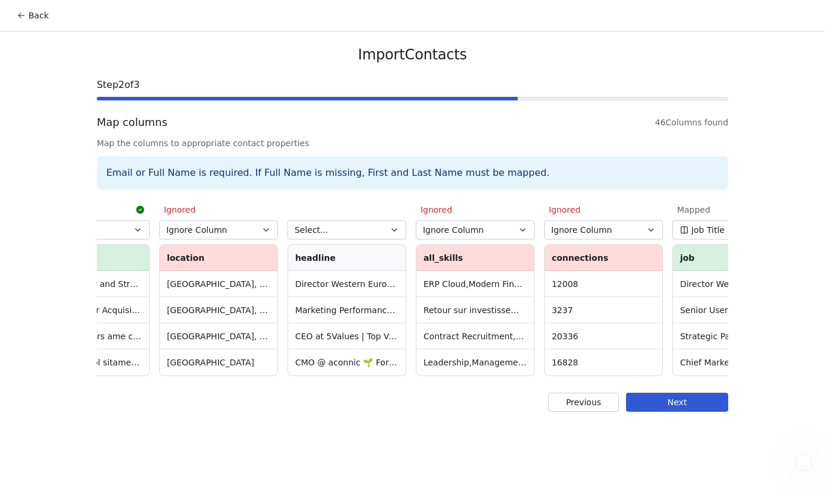
click at [394, 226] on icon "button" at bounding box center [393, 229] width 9 height 9
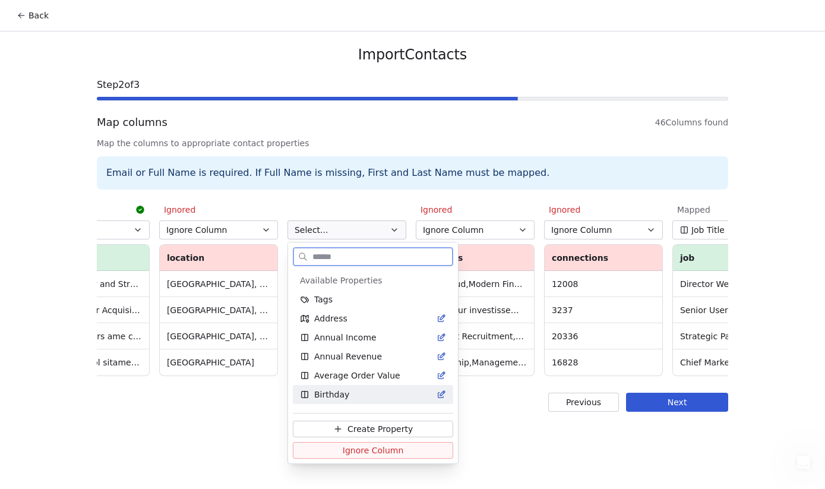
click at [362, 451] on span "Ignore Column" at bounding box center [373, 450] width 61 height 12
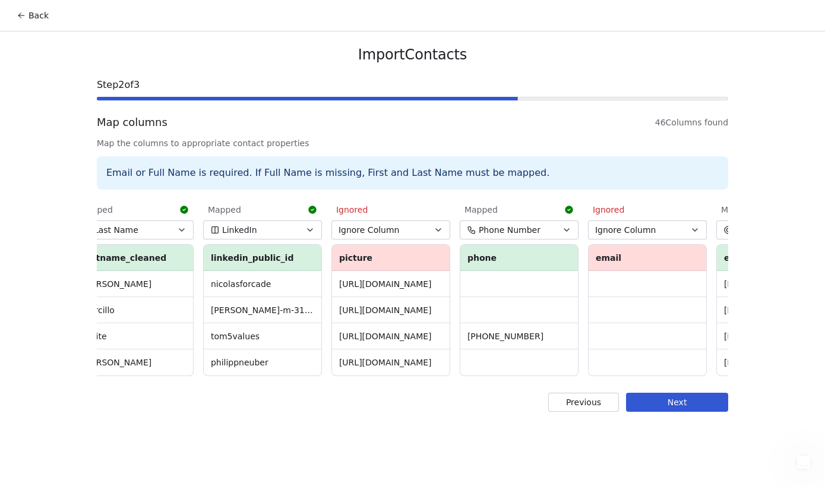
scroll to position [0, 406]
click at [309, 227] on icon "button" at bounding box center [310, 229] width 9 height 9
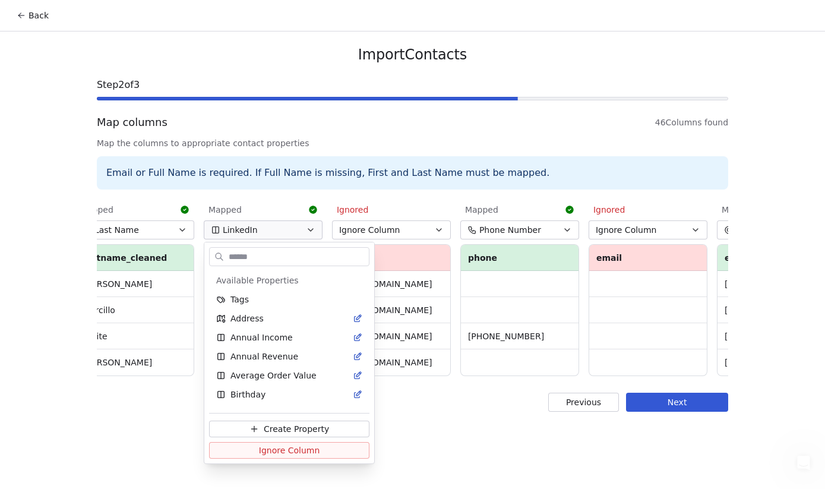
scroll to position [433, 0]
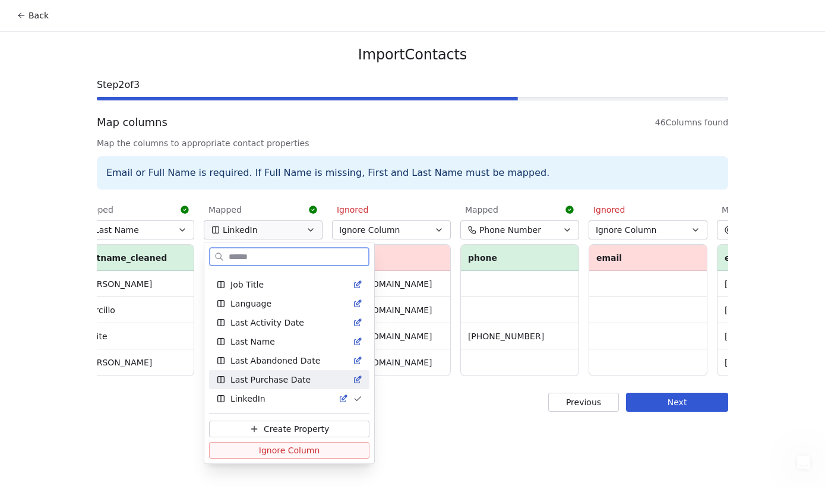
click at [289, 452] on span "Ignore Column" at bounding box center [289, 450] width 61 height 12
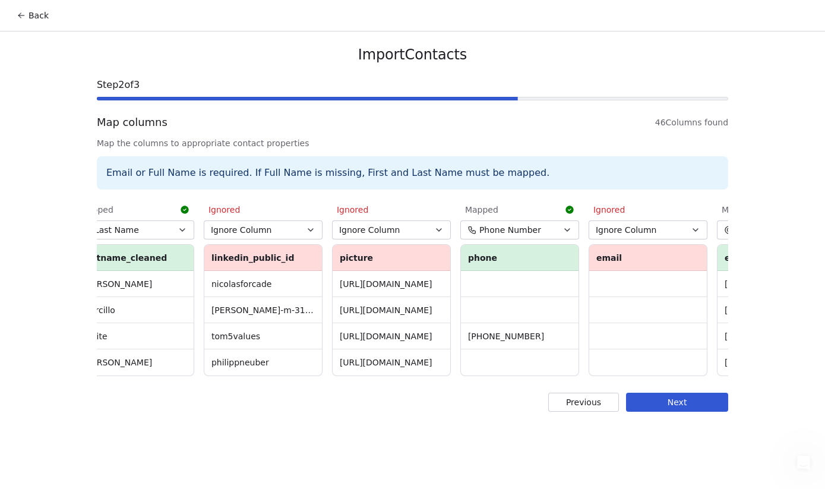
click at [648, 400] on button "Next" at bounding box center [677, 401] width 102 height 19
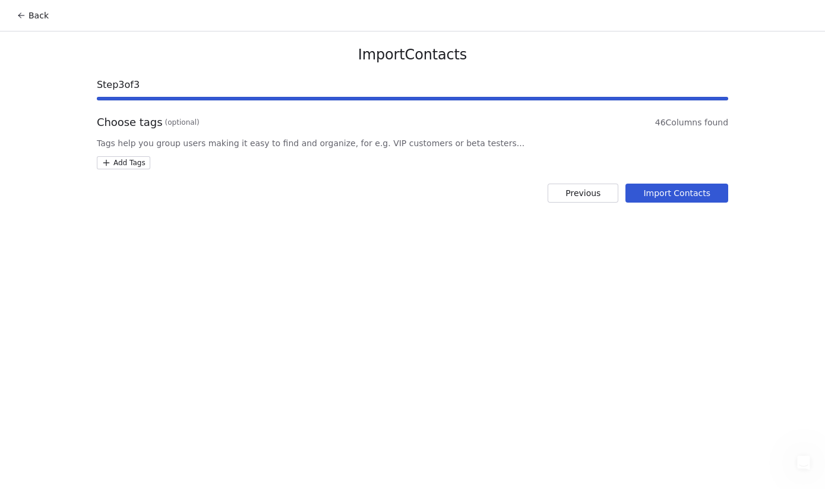
click at [119, 165] on html "Back Import Contacts Step 3 of 3 Choose tags (optional) 46 Columns found Tags h…" at bounding box center [412, 252] width 825 height 504
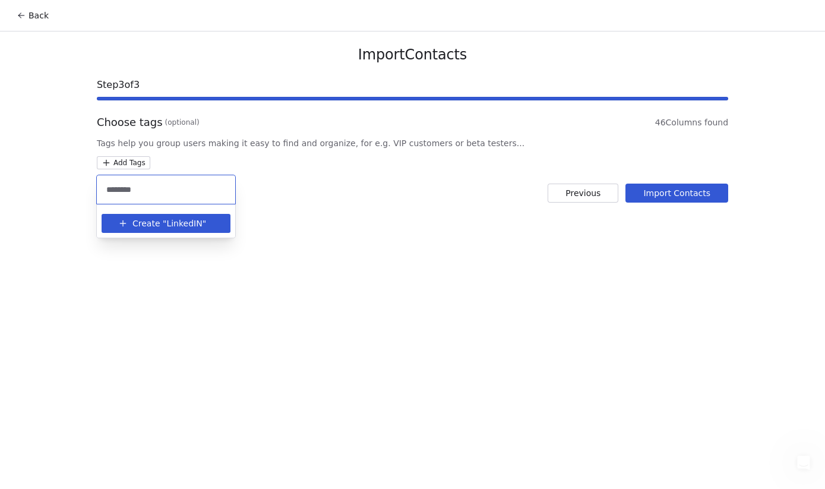
type input "********"
click at [170, 225] on span "LinkedIN" at bounding box center [184, 223] width 36 height 12
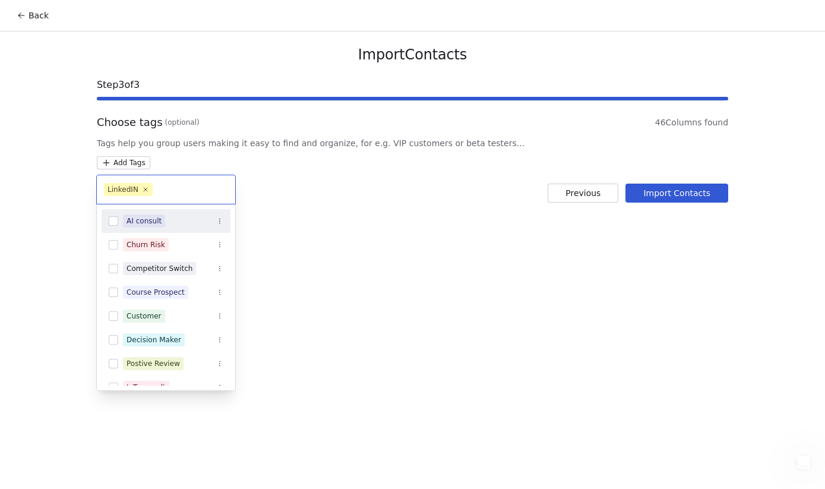
click at [687, 189] on html "Back Import Contacts Step 3 of 3 Choose tags (optional) 46 Columns found Tags h…" at bounding box center [412, 252] width 825 height 504
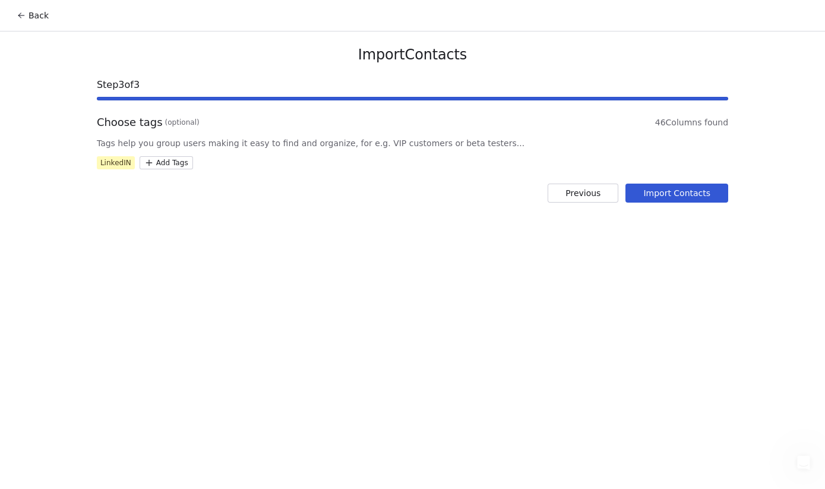
click at [662, 194] on button "Import Contacts" at bounding box center [676, 192] width 103 height 19
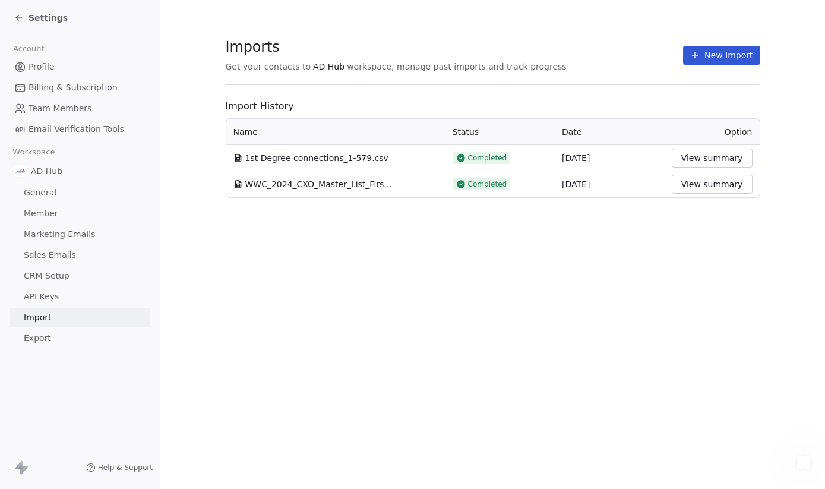
click at [16, 18] on icon at bounding box center [18, 17] width 9 height 9
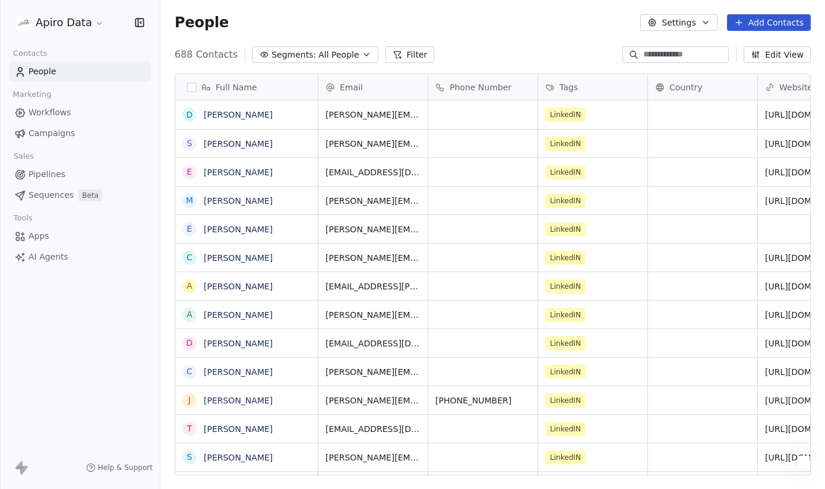
scroll to position [430, 664]
click at [38, 74] on span "People" at bounding box center [42, 71] width 28 height 12
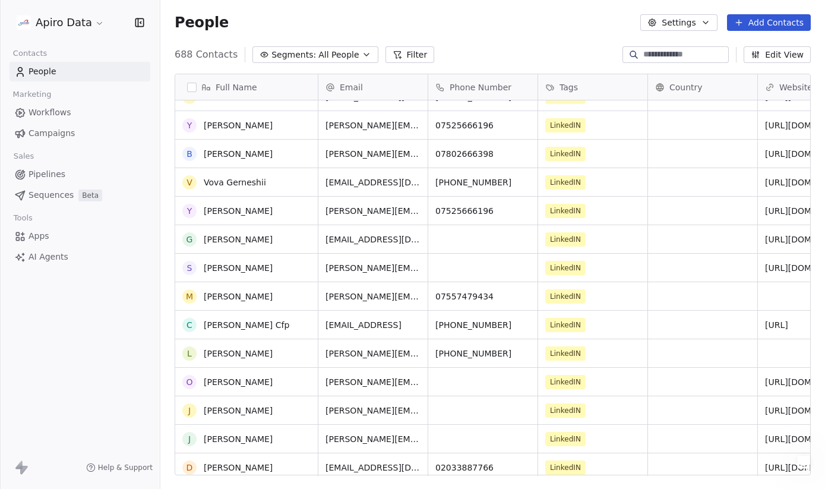
scroll to position [3089, 0]
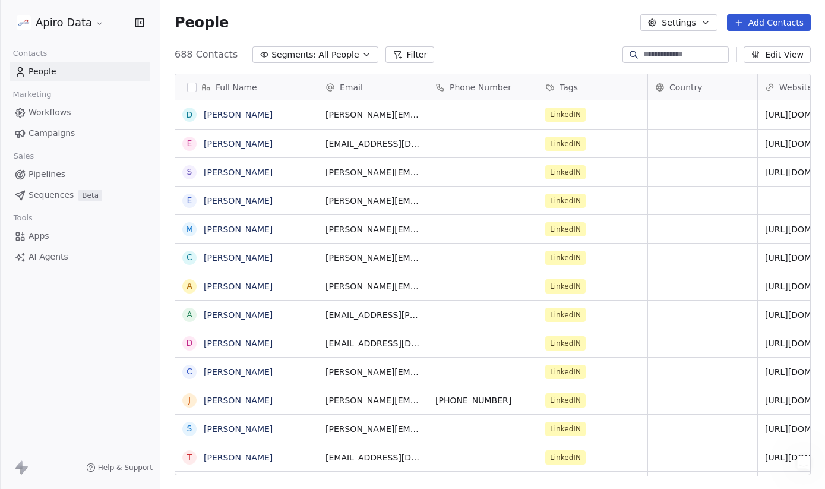
click at [756, 22] on button "Add Contacts" at bounding box center [769, 22] width 84 height 17
click at [747, 68] on span "Import from CSV" at bounding box center [765, 67] width 69 height 12
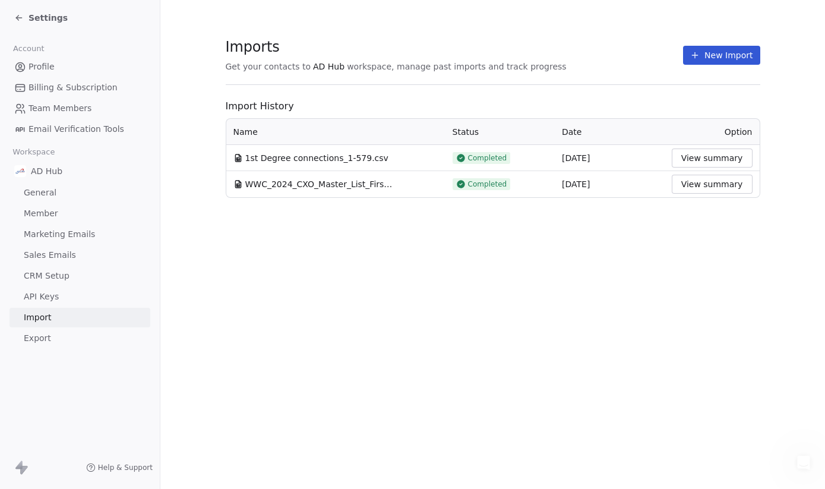
click at [727, 60] on button "New Import" at bounding box center [721, 55] width 77 height 19
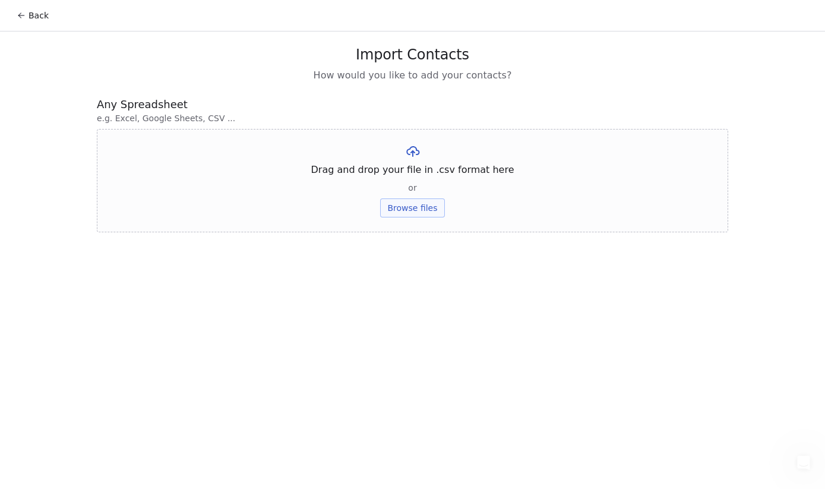
click at [419, 213] on button "Browse files" at bounding box center [412, 207] width 64 height 19
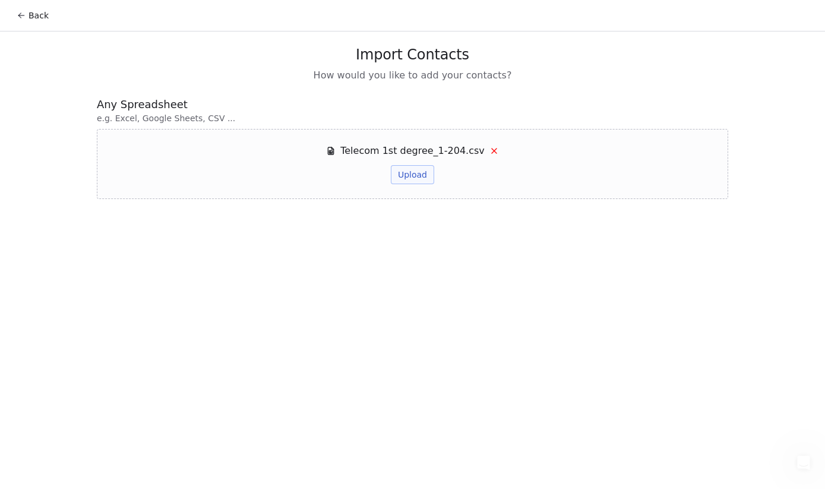
click at [419, 174] on button "Upload" at bounding box center [412, 174] width 43 height 19
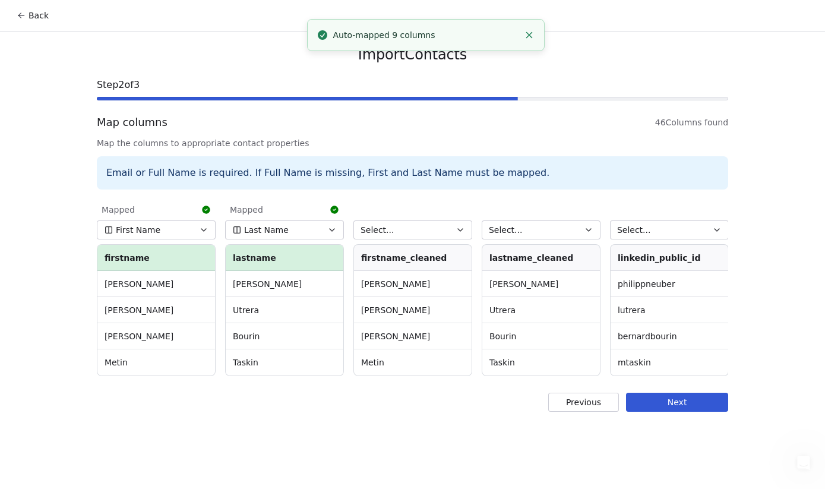
click at [201, 230] on icon "button" at bounding box center [203, 229] width 9 height 9
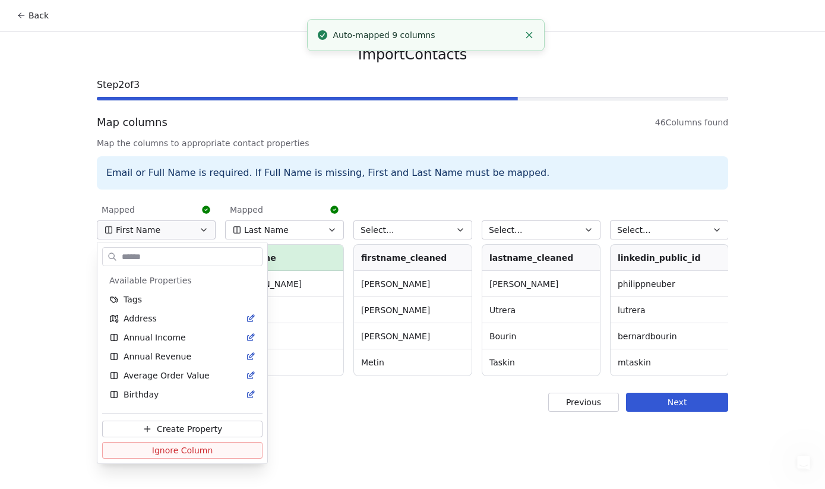
scroll to position [224, 0]
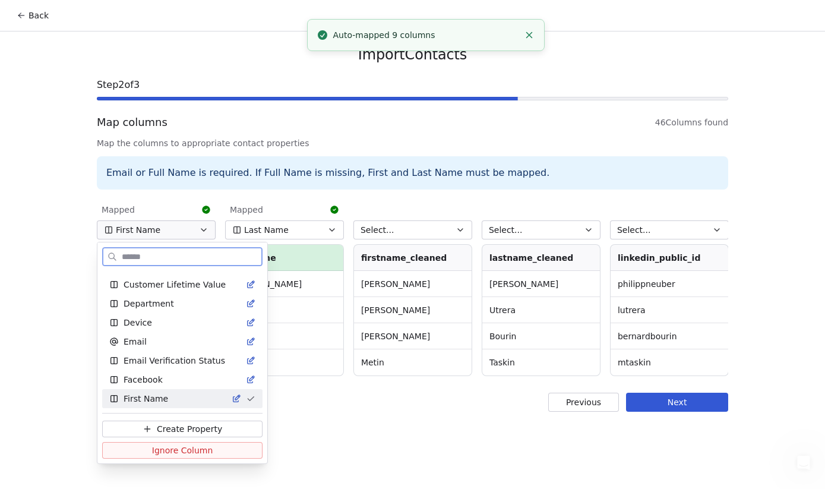
click at [155, 455] on span "Ignore Column" at bounding box center [182, 450] width 61 height 12
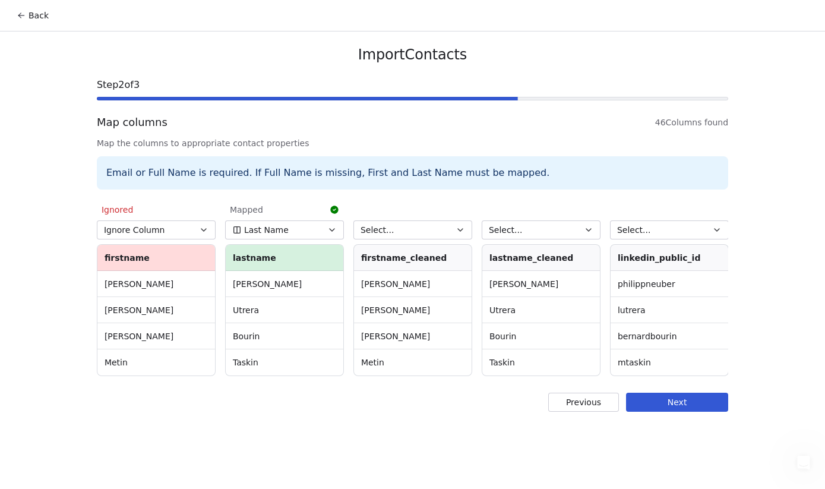
click at [459, 231] on icon "button" at bounding box center [460, 230] width 5 height 2
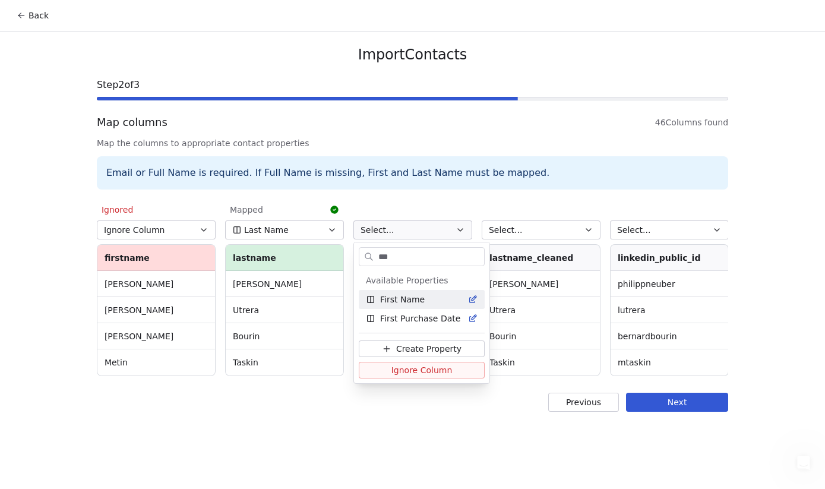
type input "***"
click at [429, 301] on div "First Name" at bounding box center [422, 299] width 112 height 12
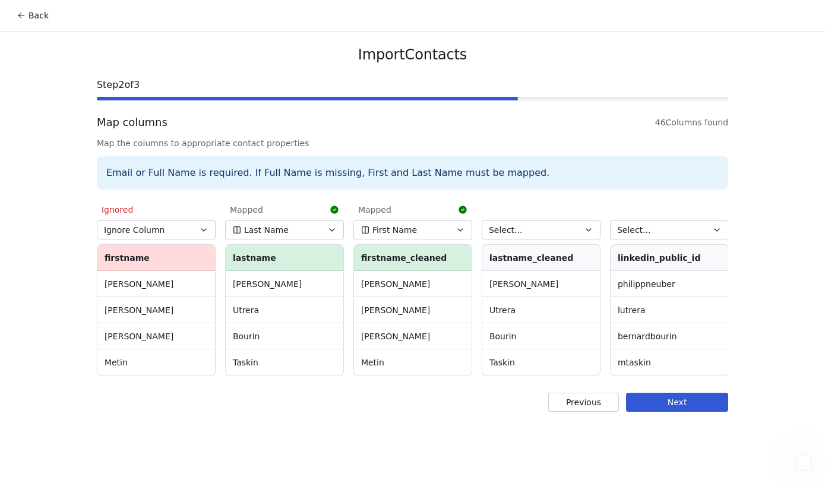
click at [556, 230] on button "Select..." at bounding box center [540, 229] width 119 height 19
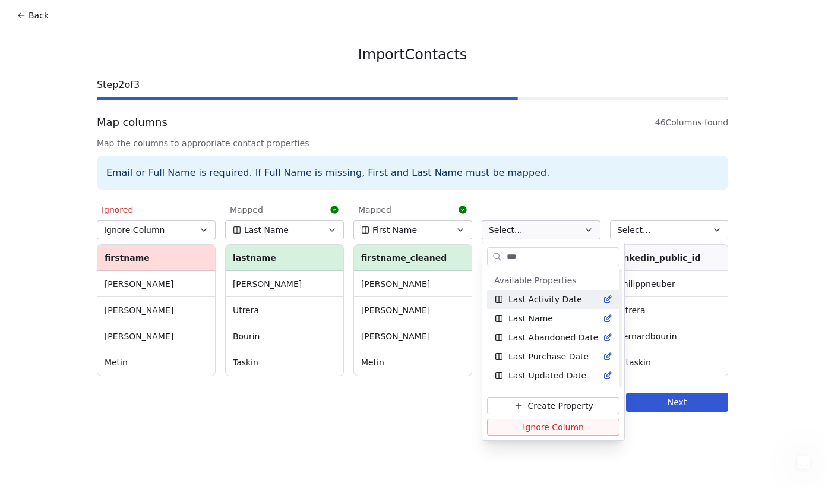
scroll to position [0, 0]
type input "***"
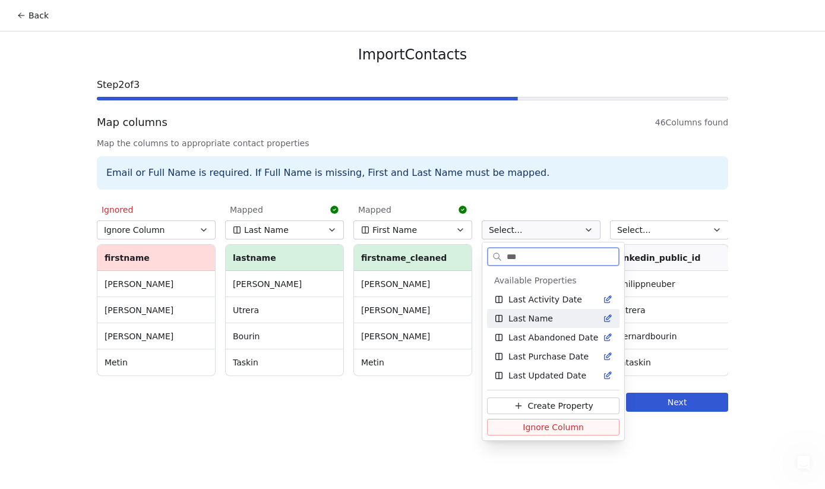
click at [546, 320] on span "Last Name" at bounding box center [530, 318] width 45 height 12
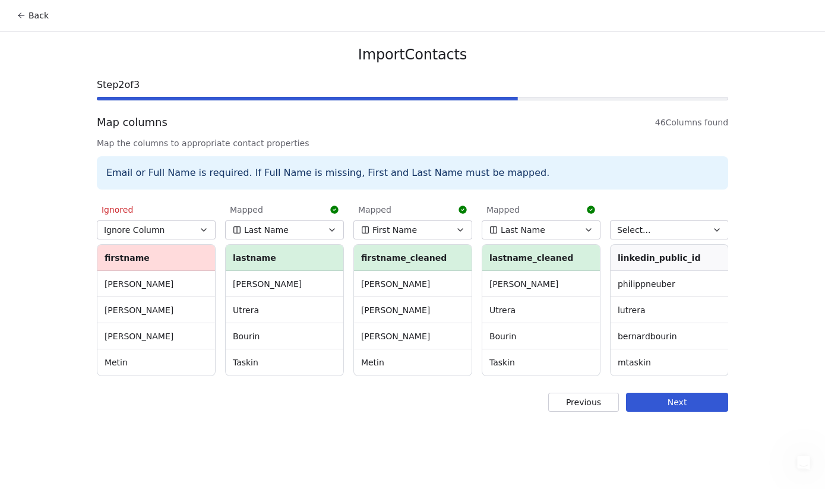
click at [332, 230] on icon "button" at bounding box center [331, 230] width 5 height 2
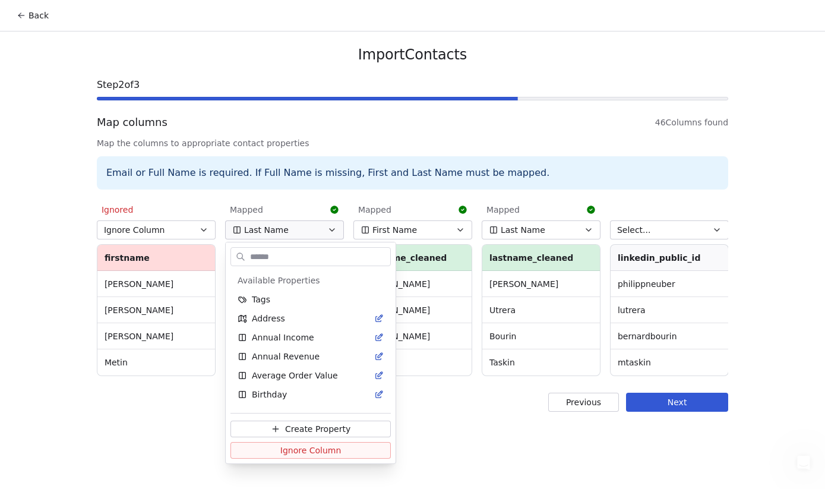
scroll to position [376, 0]
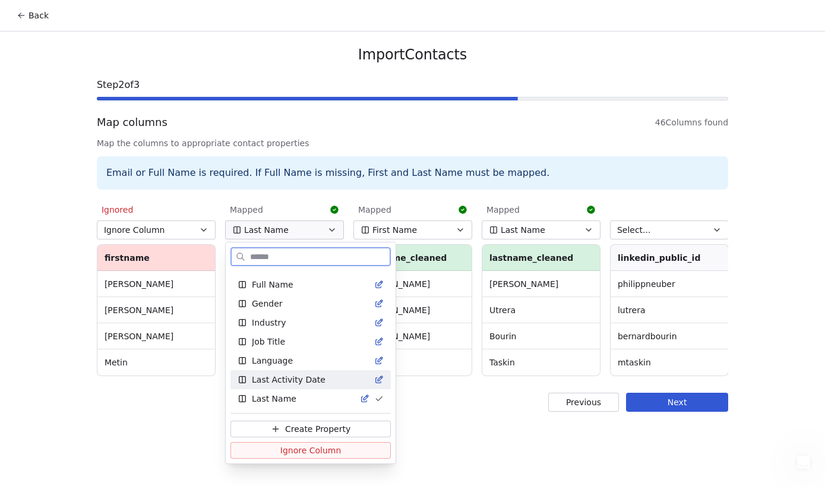
click at [311, 451] on span "Ignore Column" at bounding box center [310, 450] width 61 height 12
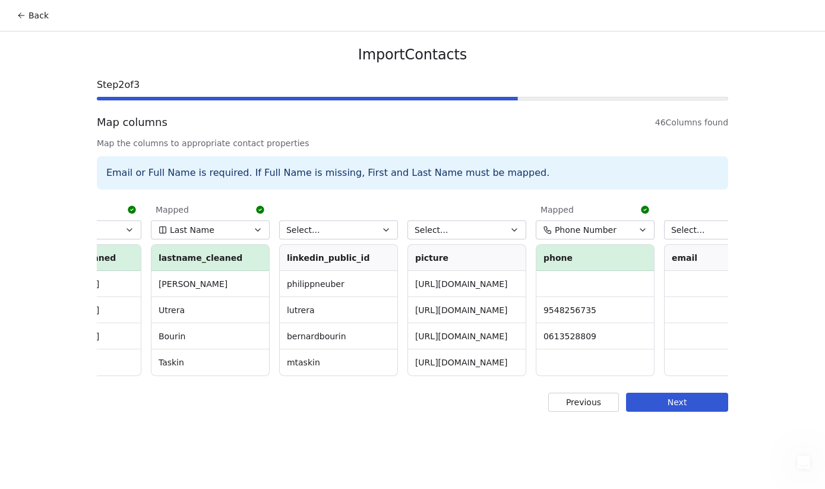
scroll to position [0, 391]
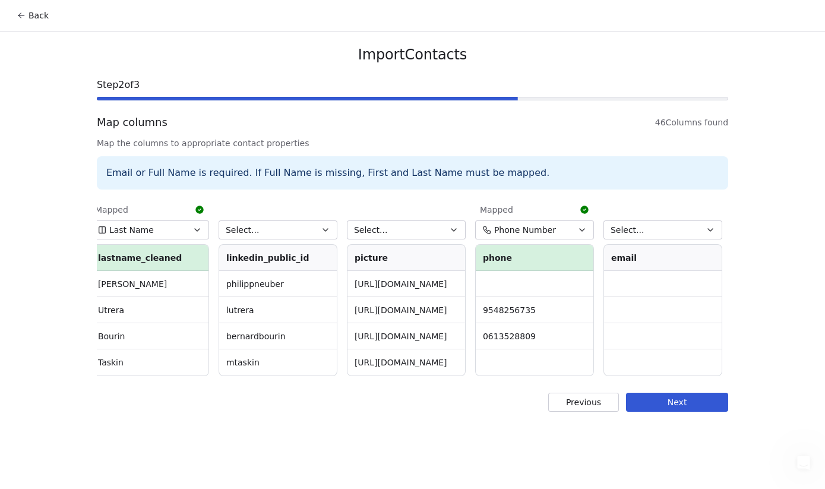
click at [321, 227] on icon "button" at bounding box center [325, 229] width 9 height 9
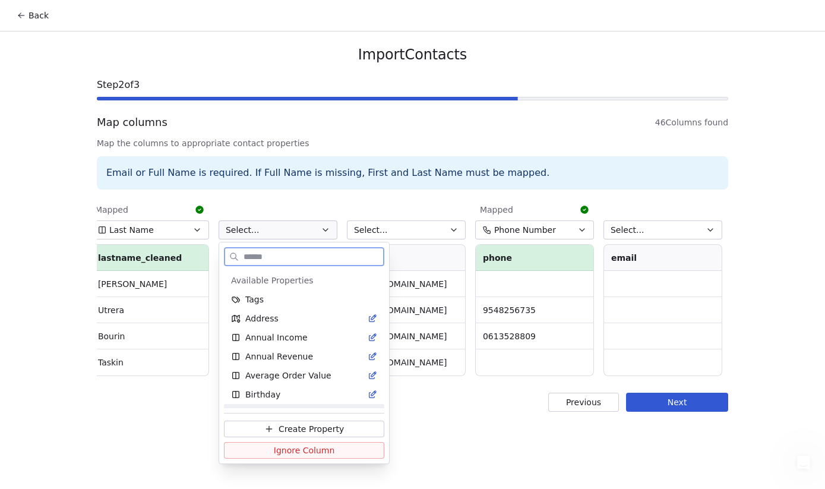
click at [331, 455] on button "Ignore Column" at bounding box center [304, 450] width 160 height 17
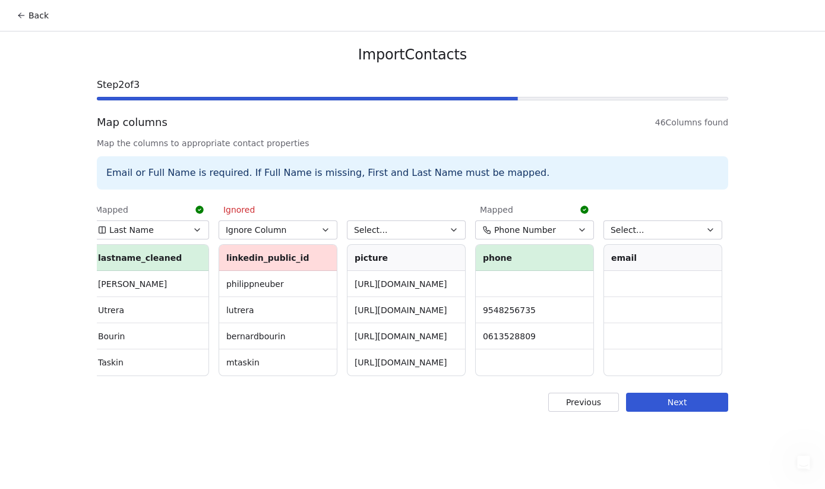
click at [453, 229] on icon "button" at bounding box center [453, 229] width 9 height 9
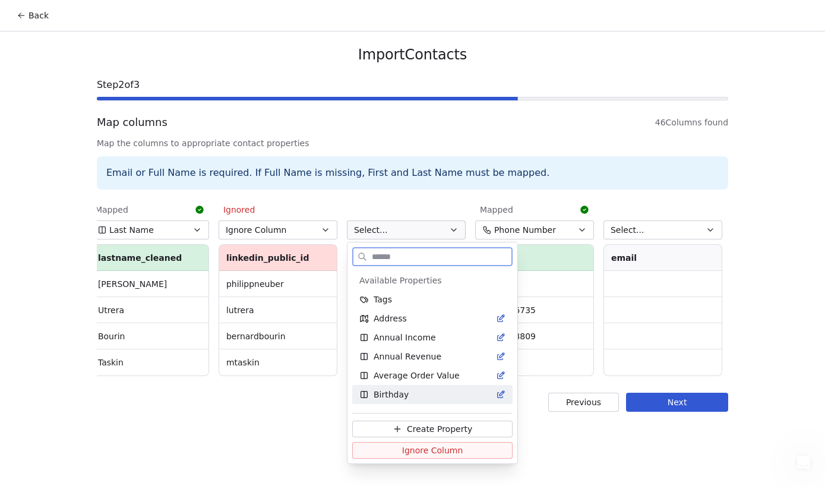
click at [444, 446] on span "Ignore Column" at bounding box center [432, 450] width 61 height 12
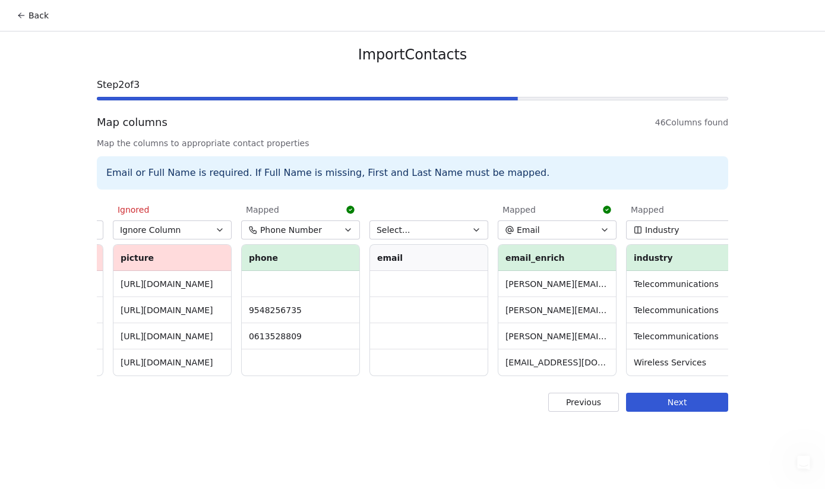
scroll to position [0, 645]
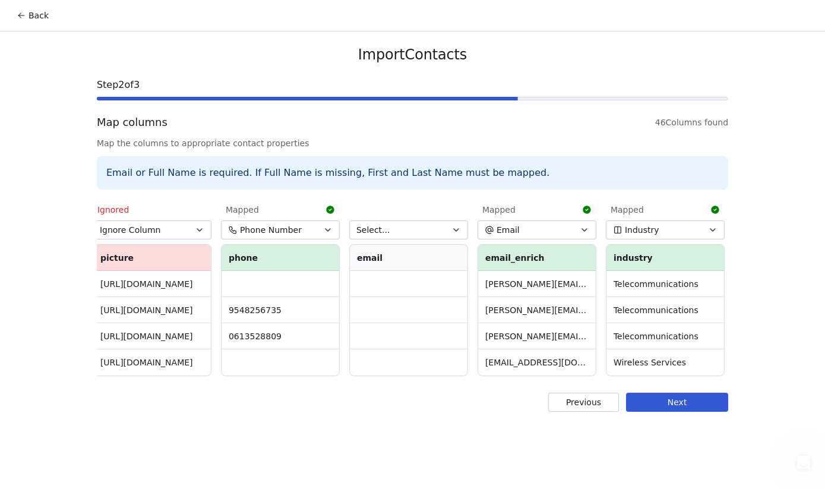
click at [458, 230] on icon "button" at bounding box center [455, 229] width 9 height 9
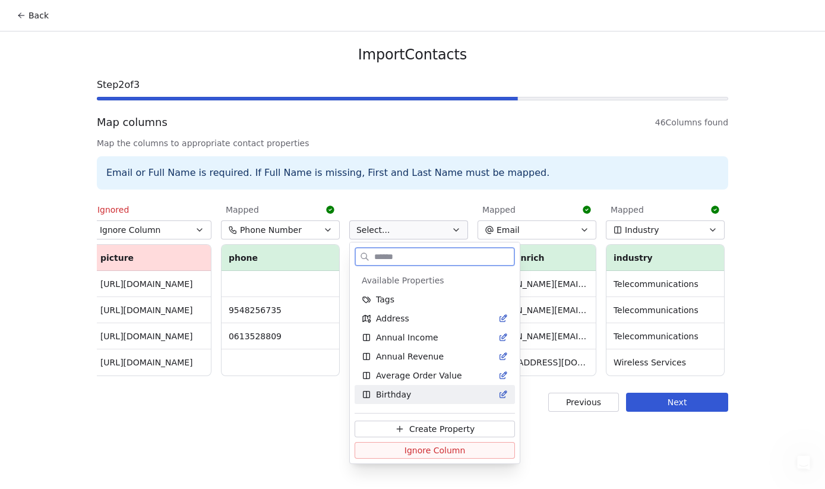
click at [449, 452] on span "Ignore Column" at bounding box center [434, 450] width 61 height 12
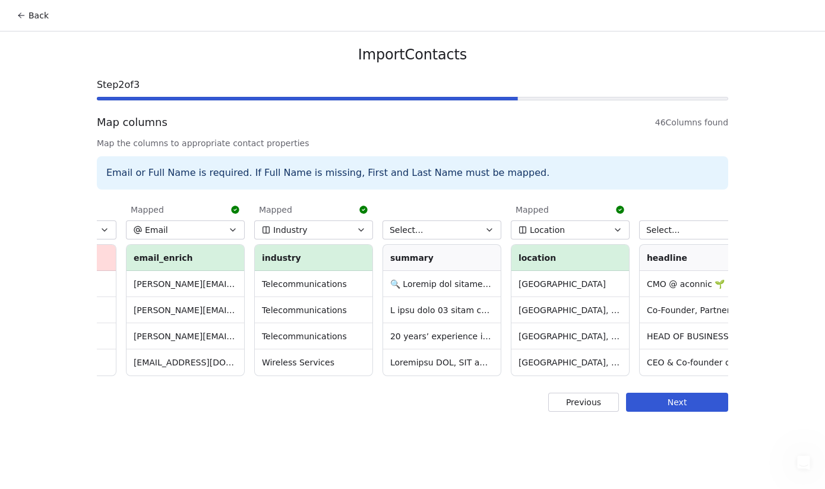
scroll to position [0, 1000]
click at [483, 229] on icon "button" at bounding box center [485, 229] width 9 height 9
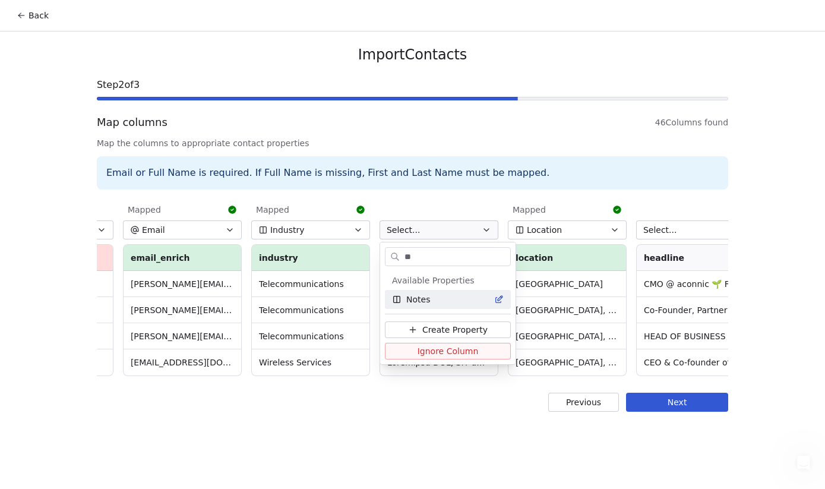
type input "**"
click at [448, 301] on div "Notes" at bounding box center [448, 299] width 112 height 12
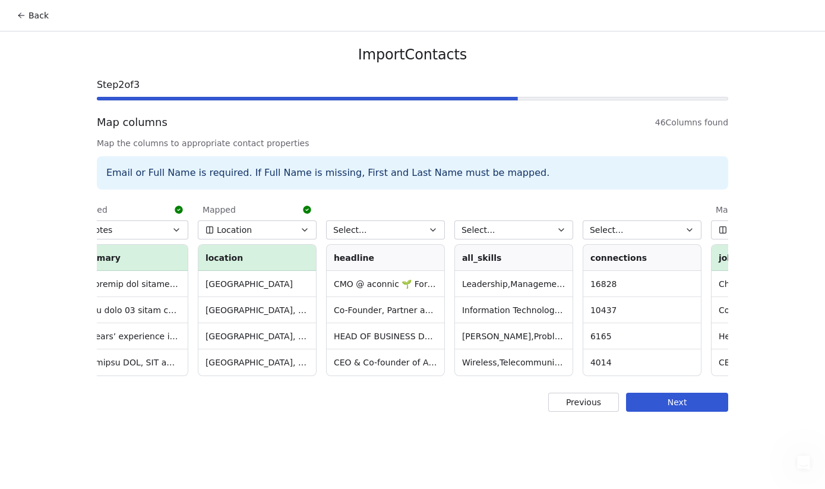
scroll to position [0, 1314]
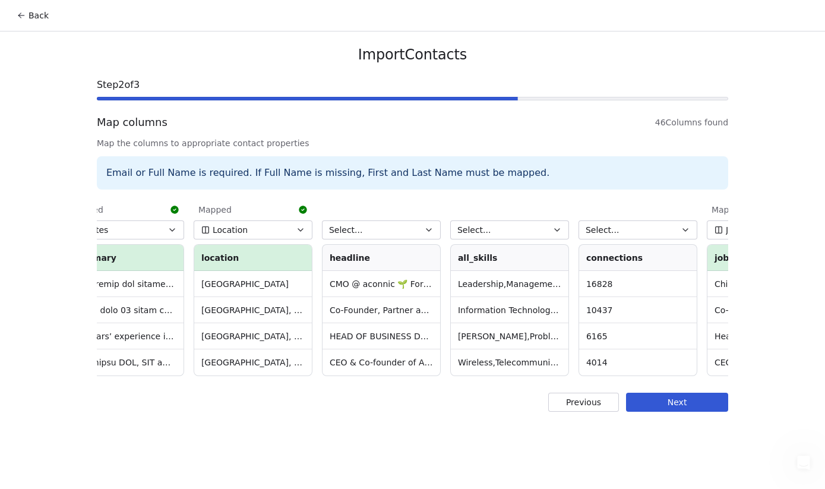
click at [432, 231] on icon "button" at bounding box center [428, 229] width 9 height 9
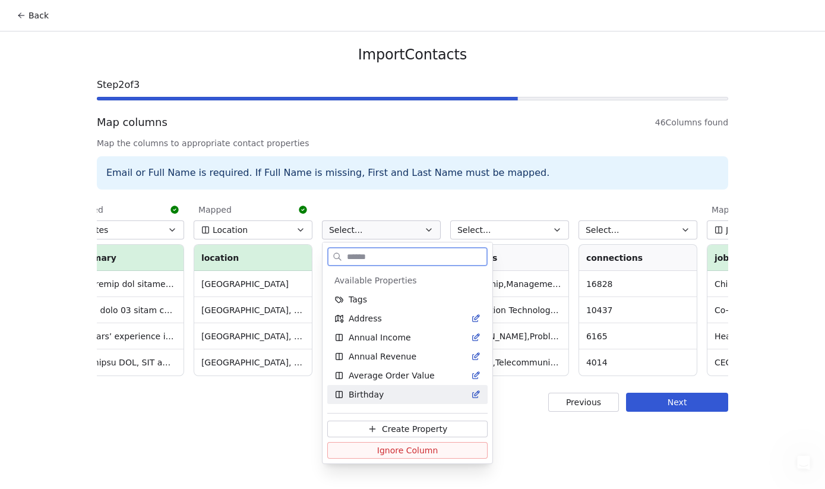
click at [442, 452] on button "Ignore Column" at bounding box center [407, 450] width 160 height 17
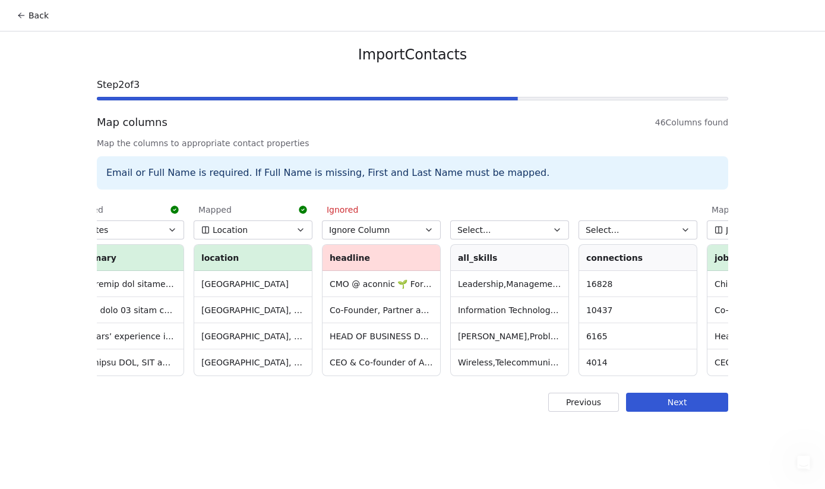
click at [558, 229] on icon "button" at bounding box center [556, 229] width 9 height 9
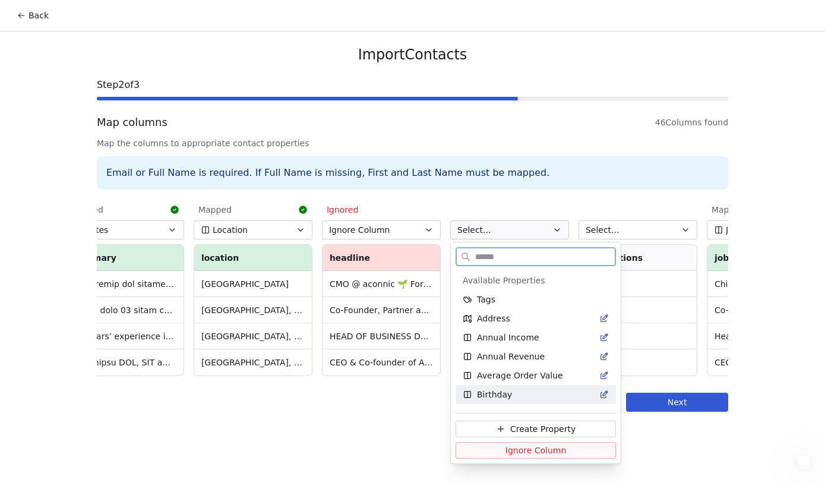
click at [530, 454] on span "Ignore Column" at bounding box center [535, 450] width 61 height 12
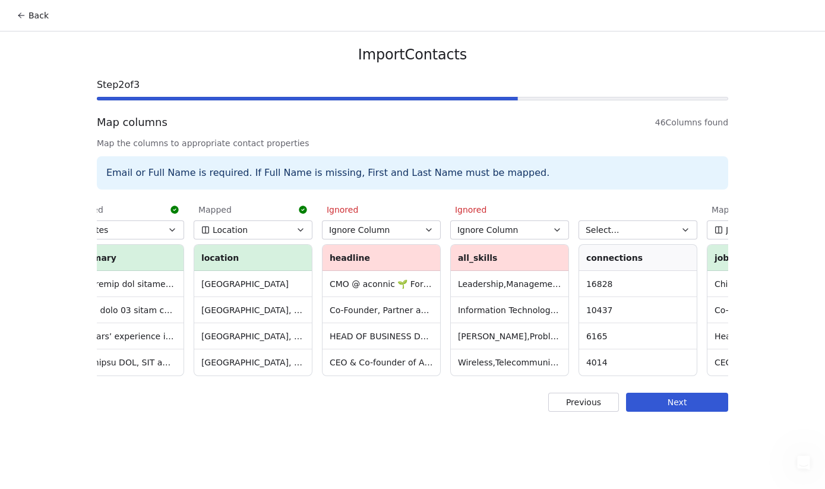
click at [679, 228] on button "Select..." at bounding box center [637, 229] width 119 height 19
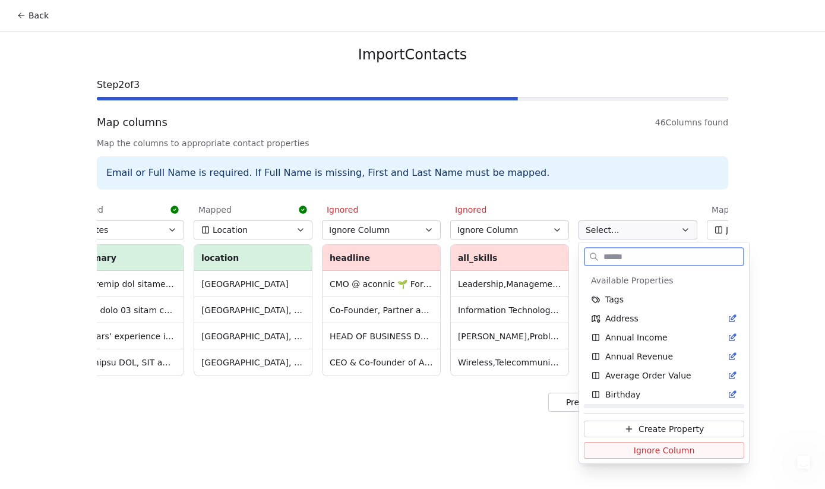
click at [645, 449] on span "Ignore Column" at bounding box center [663, 450] width 61 height 12
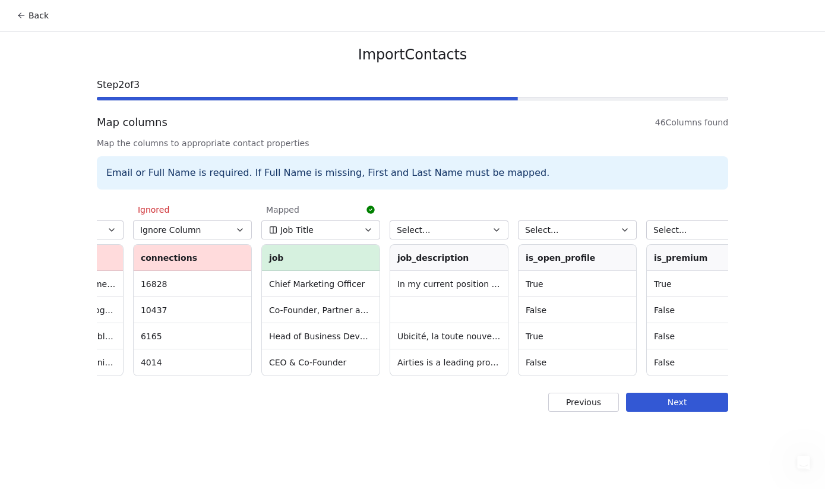
scroll to position [0, 1762]
click at [494, 231] on icon "button" at bounding box center [493, 229] width 9 height 9
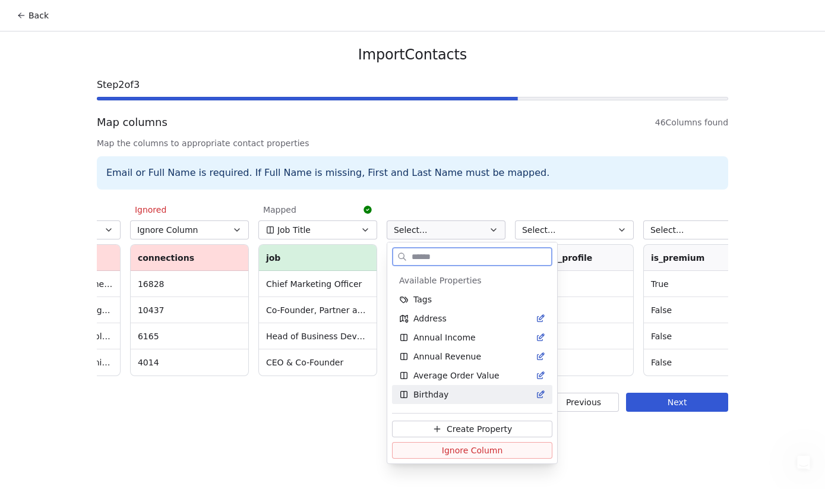
click at [513, 449] on button "Ignore Column" at bounding box center [472, 450] width 160 height 17
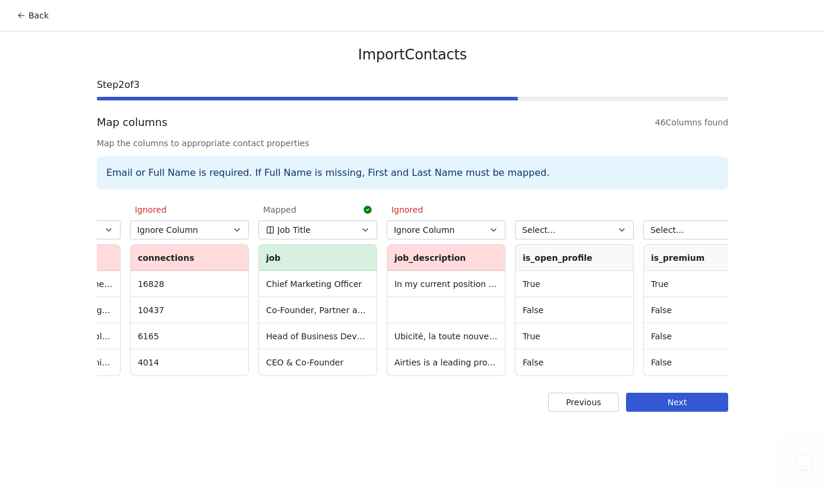
click at [623, 231] on icon "button" at bounding box center [621, 229] width 9 height 9
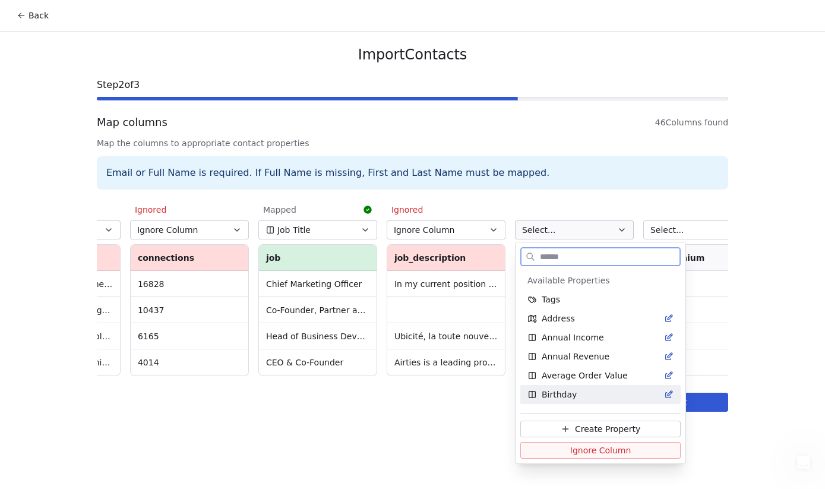
click at [595, 452] on span "Ignore Column" at bounding box center [600, 450] width 61 height 12
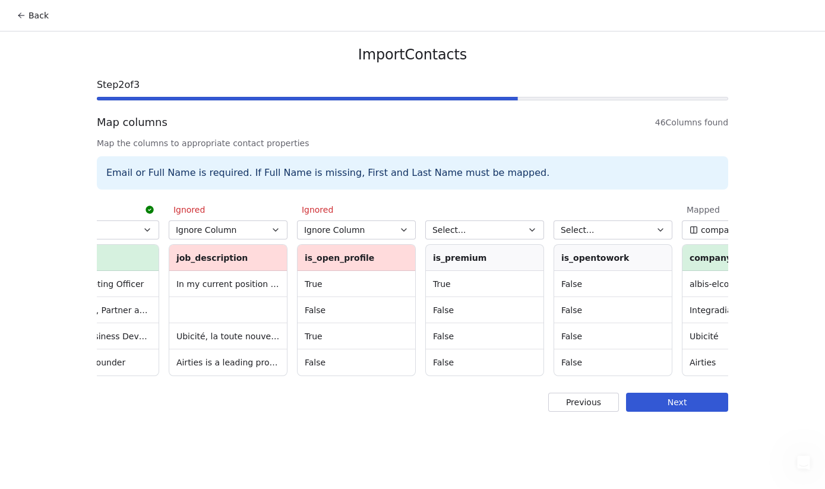
scroll to position [0, 1983]
click at [531, 227] on icon "button" at bounding box center [528, 229] width 9 height 9
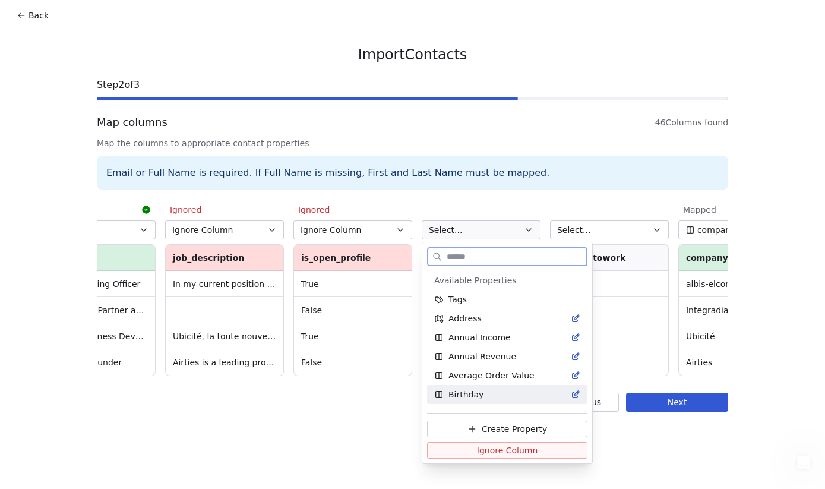
click at [517, 452] on span "Ignore Column" at bounding box center [507, 450] width 61 height 12
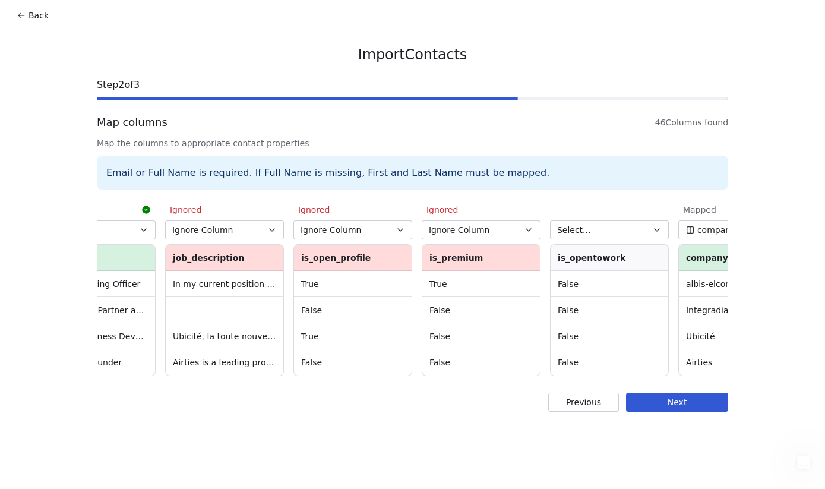
click at [652, 228] on icon "button" at bounding box center [656, 229] width 9 height 9
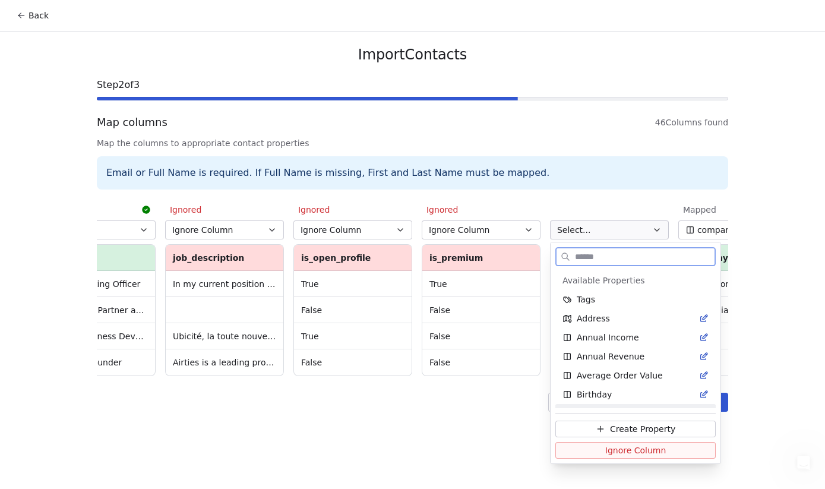
click at [609, 449] on span "Ignore Column" at bounding box center [635, 450] width 61 height 12
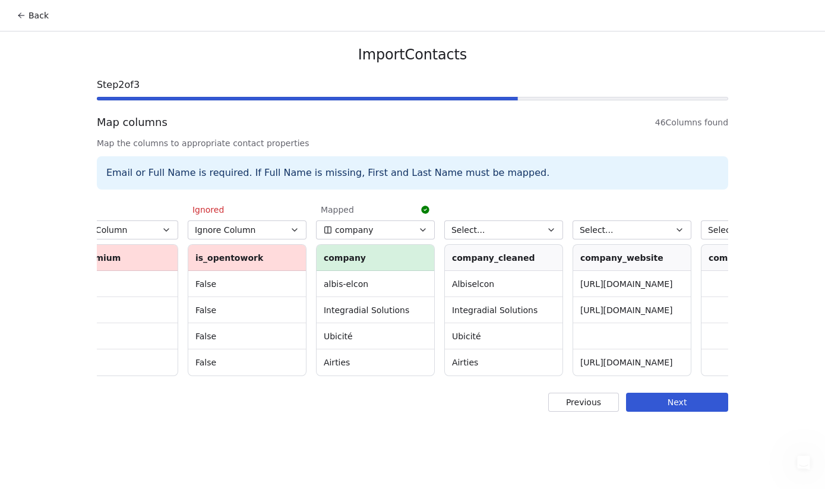
scroll to position [0, 2348]
click at [548, 230] on icon "button" at bounding box center [548, 230] width 5 height 2
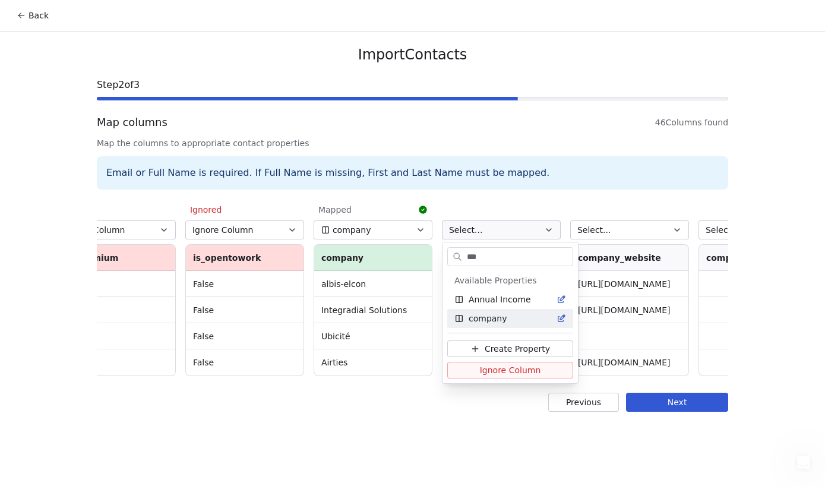
type input "***"
click at [511, 321] on div "company" at bounding box center [510, 318] width 112 height 12
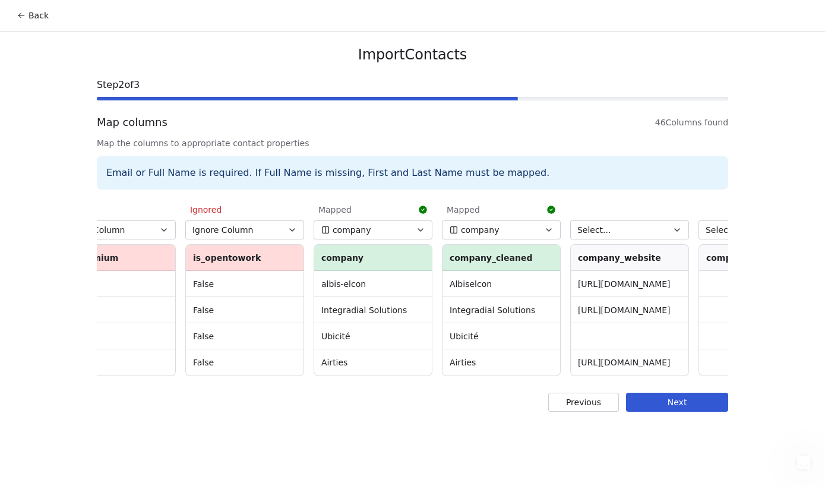
click at [416, 228] on icon "button" at bounding box center [420, 229] width 9 height 9
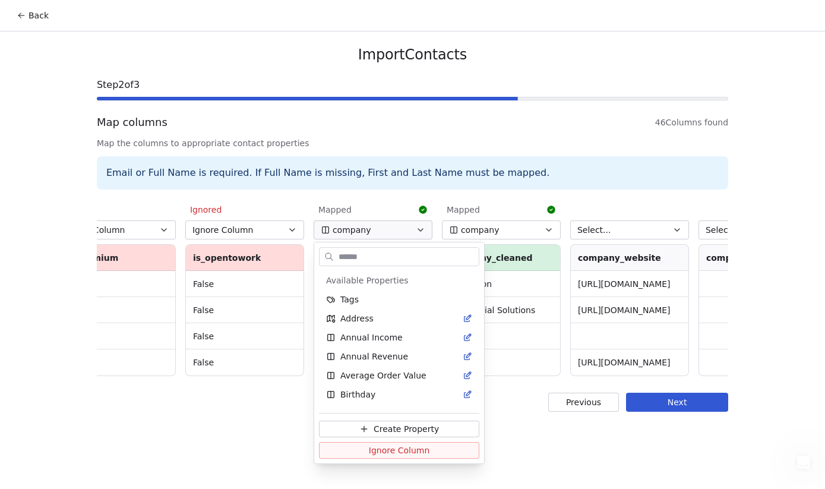
scroll to position [34, 0]
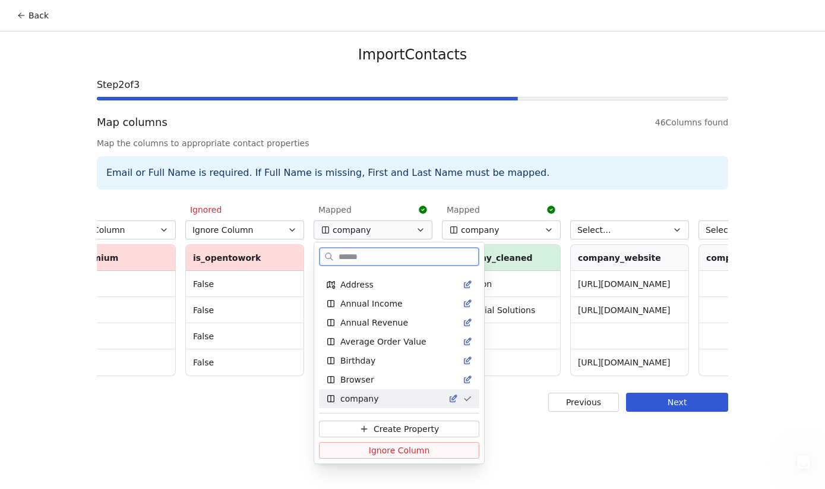
click at [408, 451] on span "Ignore Column" at bounding box center [399, 450] width 61 height 12
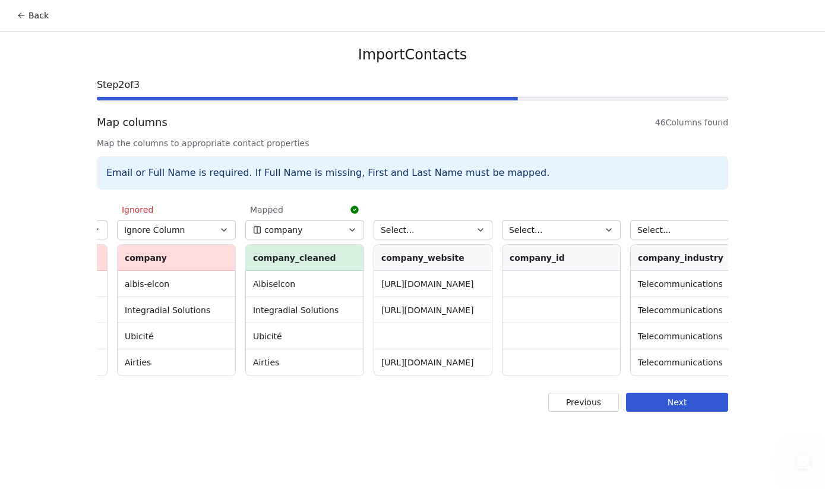
scroll to position [0, 2610]
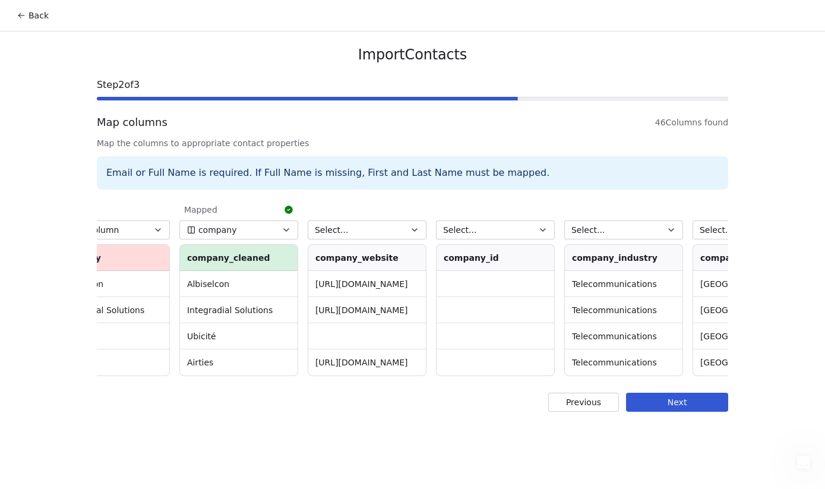
click at [413, 228] on icon "button" at bounding box center [414, 229] width 9 height 9
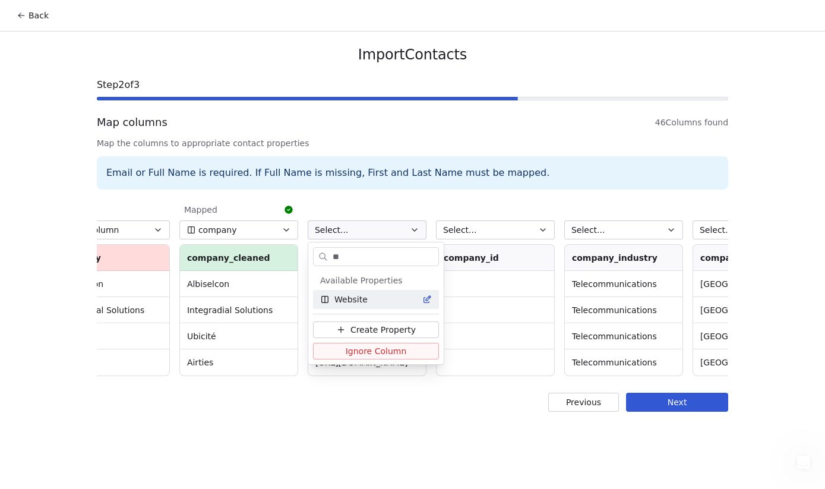
type input "**"
click at [384, 300] on div "Website" at bounding box center [376, 299] width 112 height 12
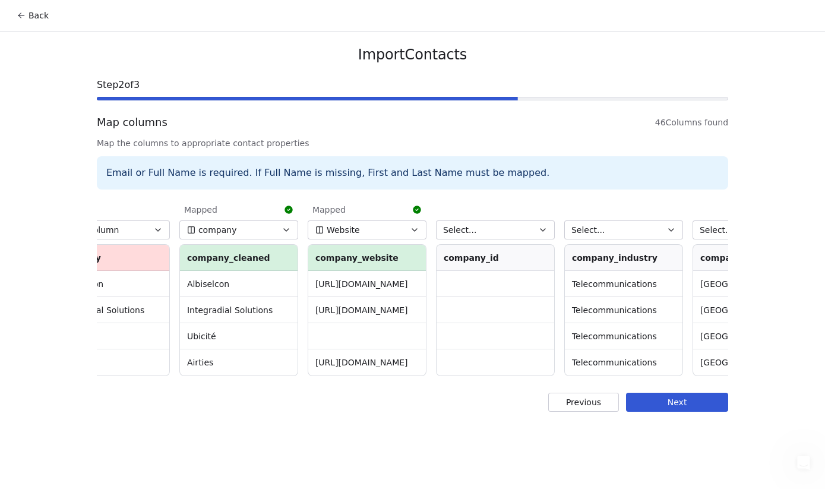
click at [541, 230] on icon "button" at bounding box center [542, 229] width 9 height 9
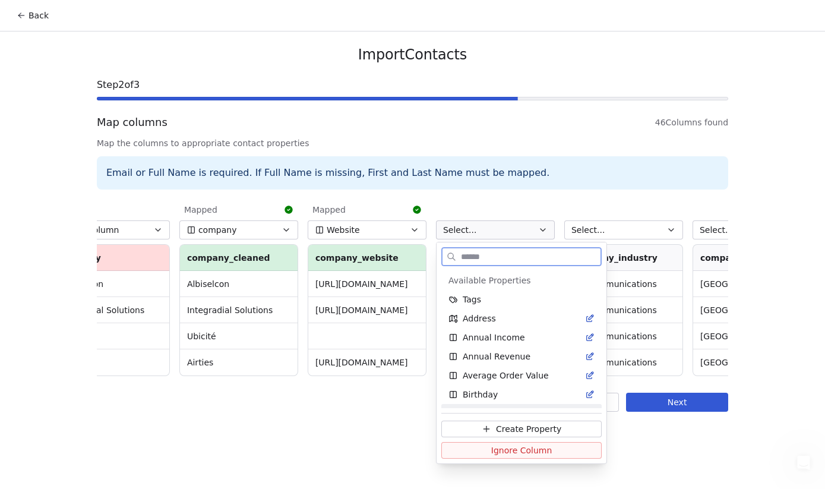
click at [525, 454] on span "Ignore Column" at bounding box center [521, 450] width 61 height 12
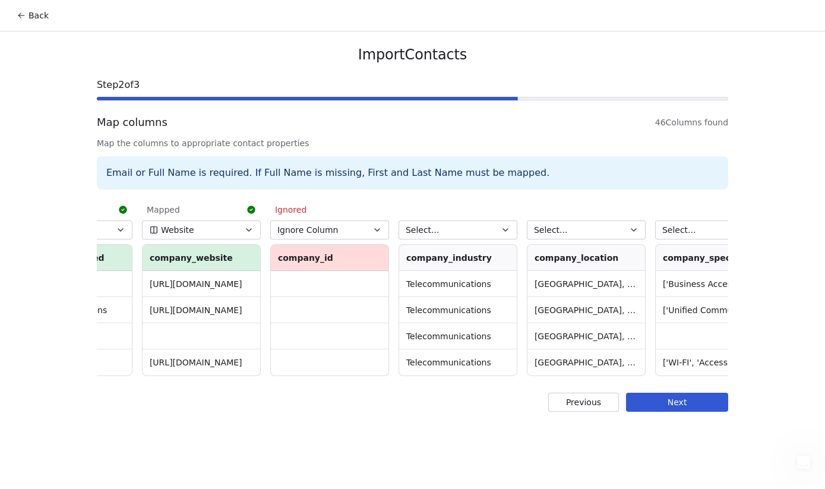
scroll to position [0, 2779]
click at [501, 233] on icon "button" at bounding box center [501, 229] width 9 height 9
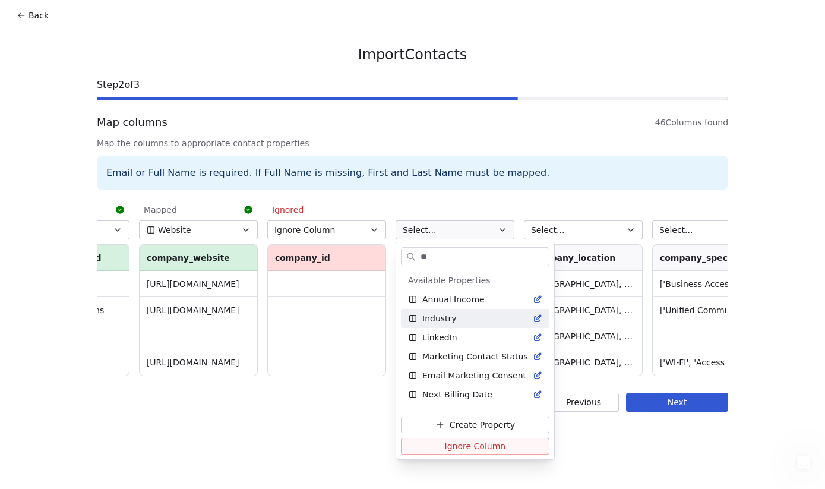
type input "**"
click at [465, 318] on div "Industry" at bounding box center [475, 318] width 134 height 12
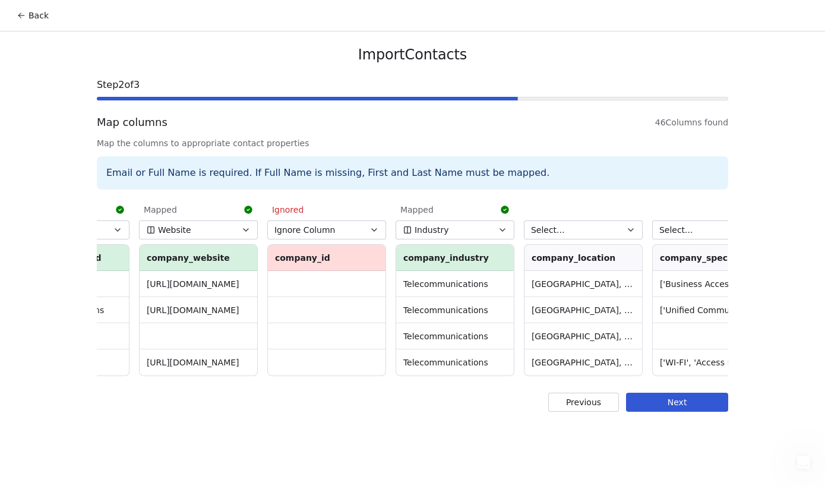
click at [645, 231] on div "Ignored Ignore Column firstname Philipp Luis Bernard Metin Ignored Ignore Colum…" at bounding box center [412, 288] width 631 height 182
click at [632, 231] on icon "button" at bounding box center [630, 229] width 9 height 9
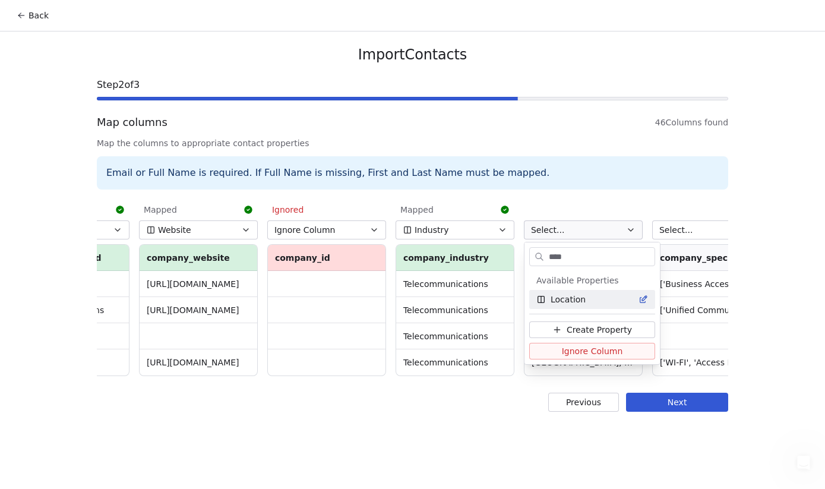
type input "****"
click at [604, 300] on div "Location" at bounding box center [592, 299] width 112 height 12
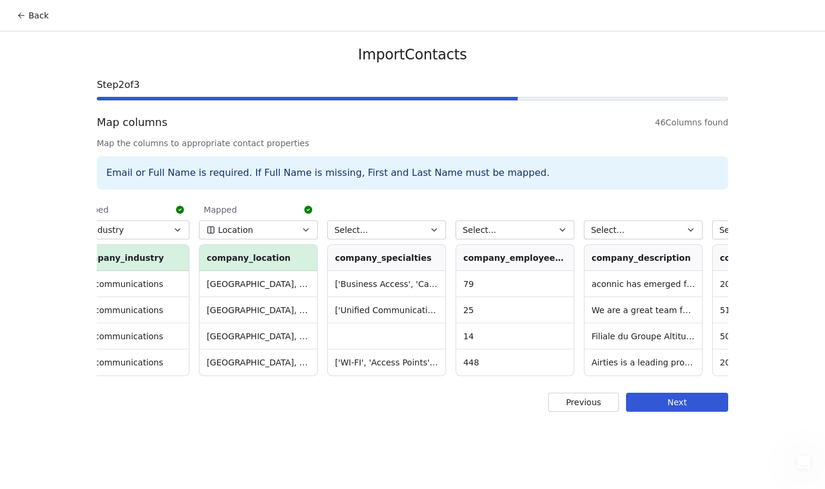
scroll to position [0, 3106]
click at [433, 230] on icon "button" at bounding box center [431, 229] width 9 height 9
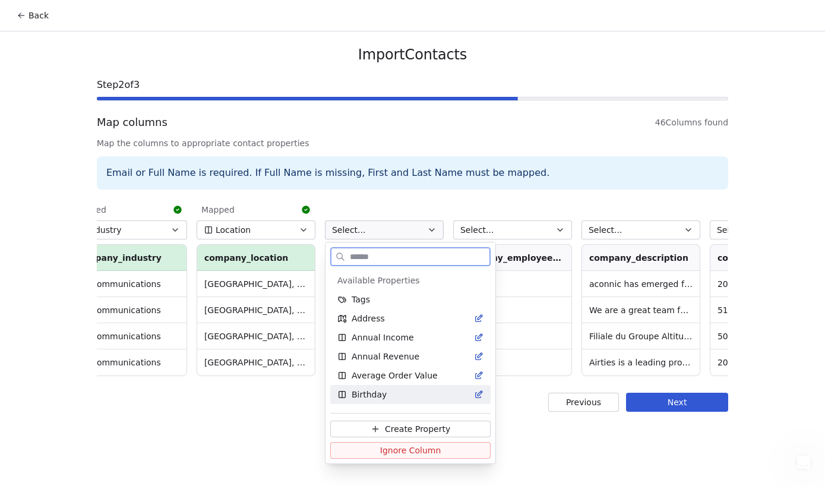
click at [385, 451] on span "Ignore Column" at bounding box center [410, 450] width 61 height 12
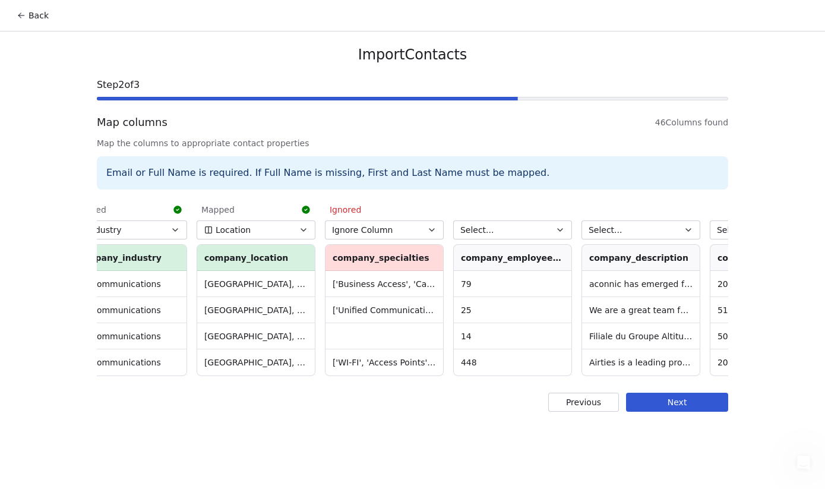
click at [558, 229] on icon "button" at bounding box center [559, 230] width 5 height 2
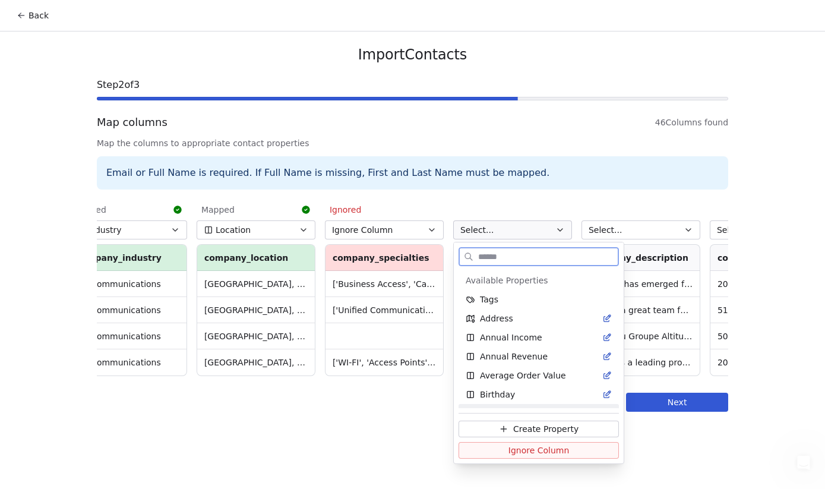
click at [536, 455] on span "Ignore Column" at bounding box center [538, 450] width 61 height 12
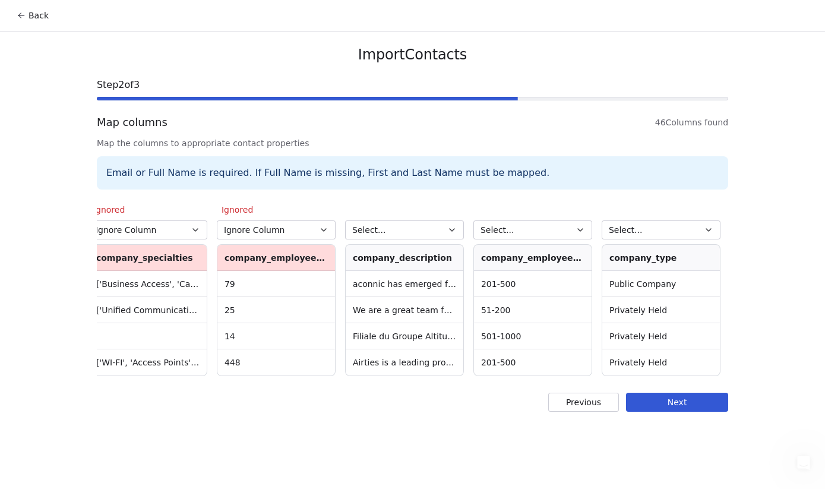
scroll to position [0, 3352]
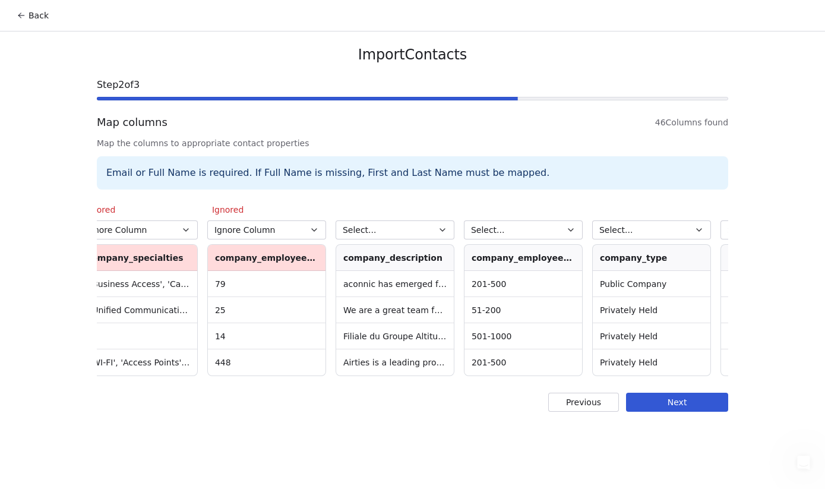
click at [440, 226] on icon "button" at bounding box center [442, 229] width 9 height 9
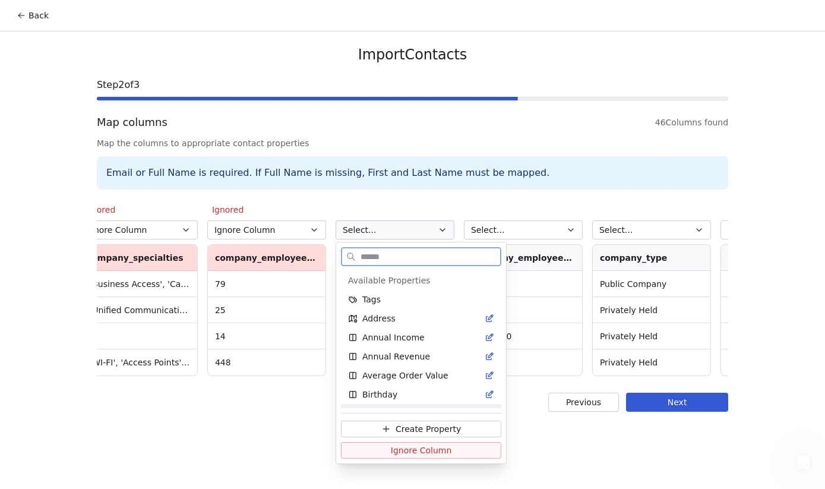
click at [434, 450] on span "Ignore Column" at bounding box center [421, 450] width 61 height 12
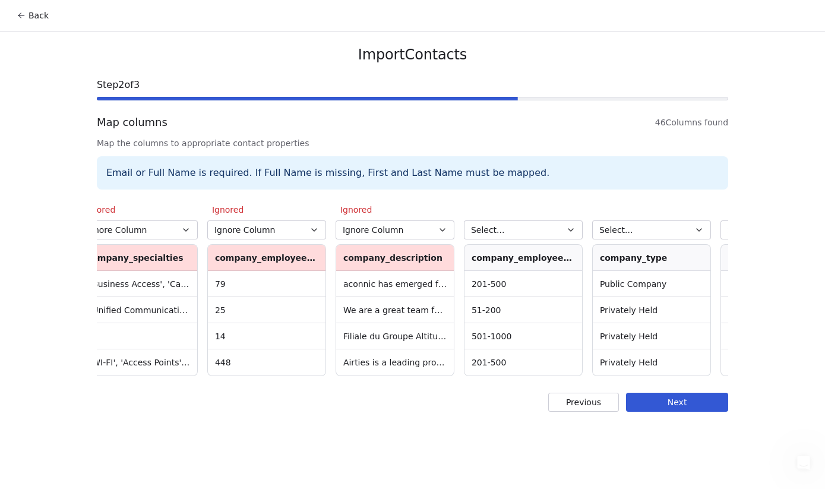
click at [571, 232] on icon "button" at bounding box center [570, 229] width 9 height 9
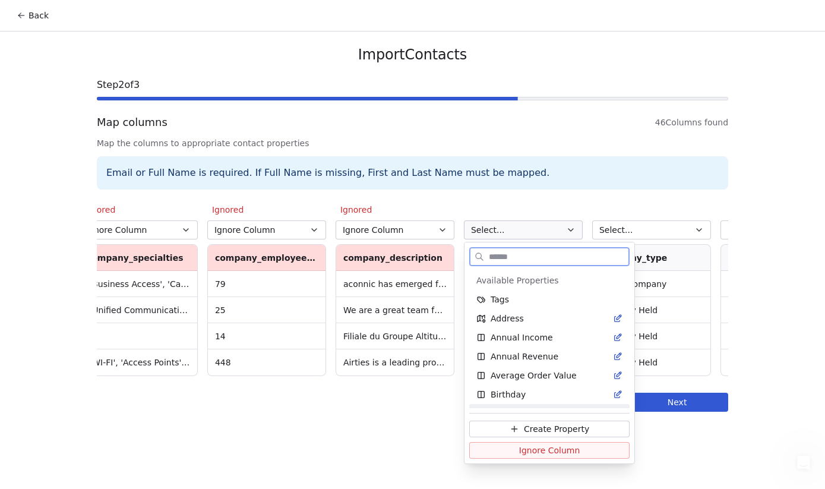
click at [555, 451] on span "Ignore Column" at bounding box center [549, 450] width 61 height 12
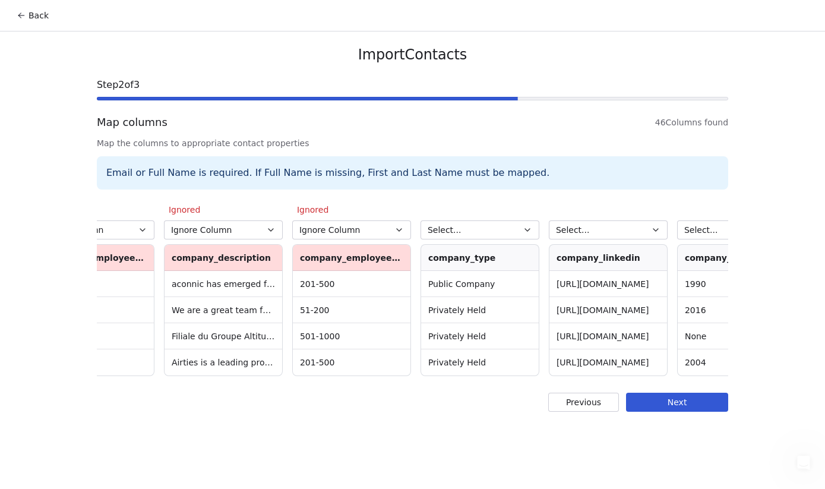
scroll to position [0, 3537]
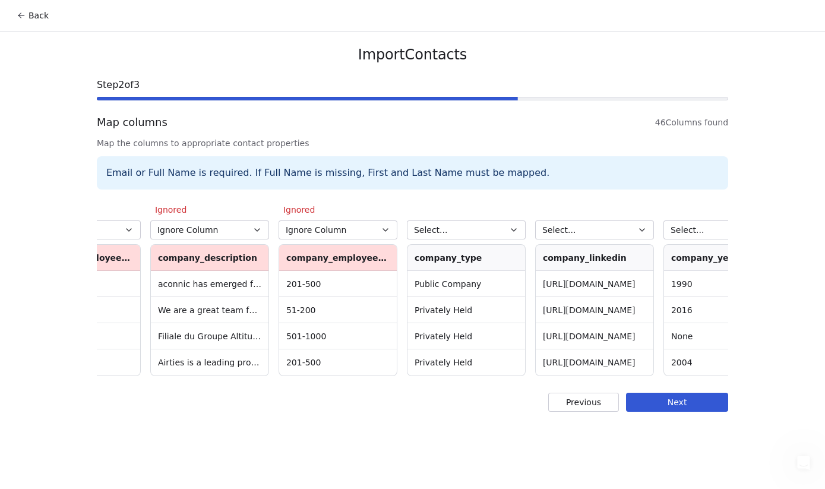
click at [494, 238] on button "Select..." at bounding box center [466, 229] width 119 height 19
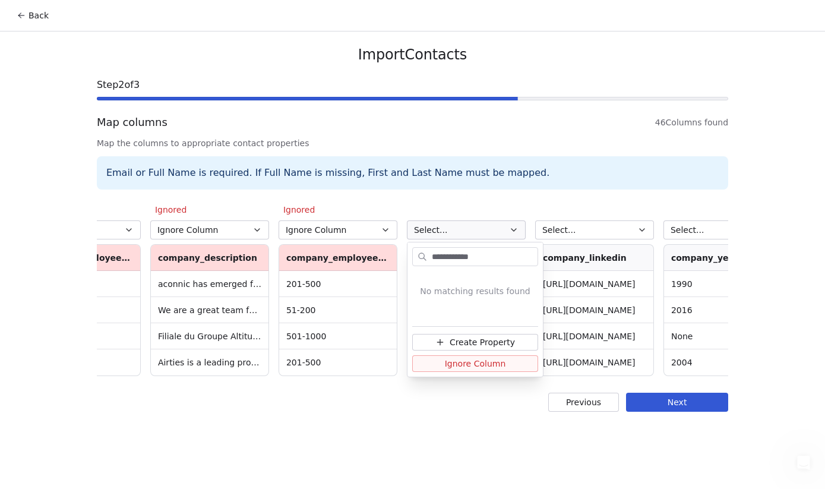
type input "**********"
click at [483, 340] on span "Create Property" at bounding box center [481, 342] width 65 height 12
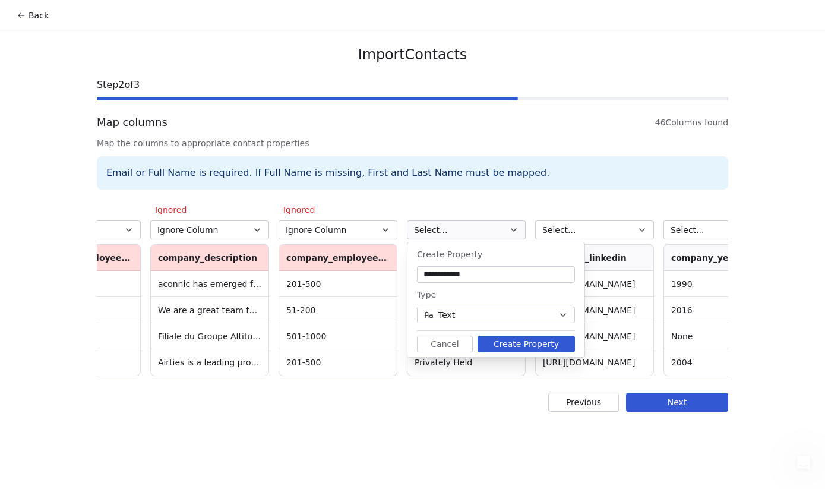
click at [517, 340] on button "Create Property" at bounding box center [525, 343] width 97 height 17
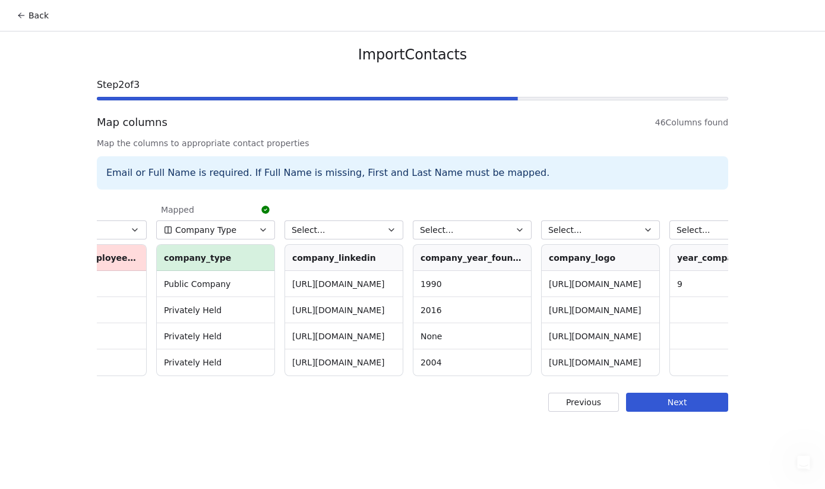
scroll to position [0, 3807]
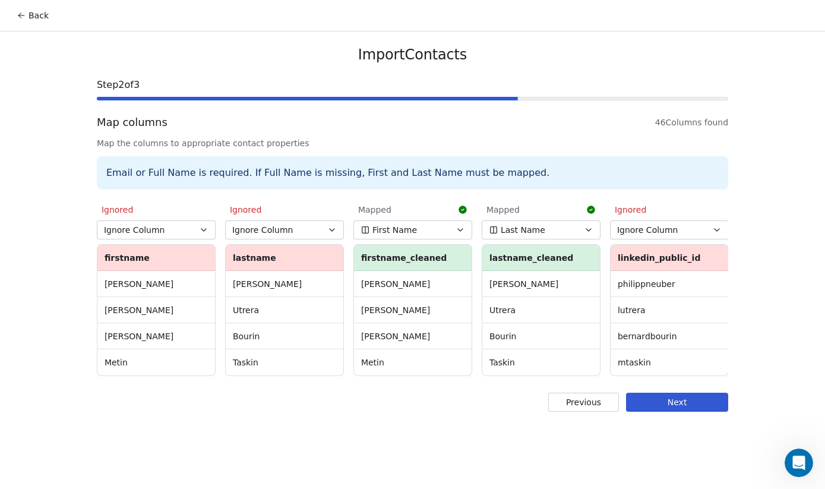
scroll to position [0, 3807]
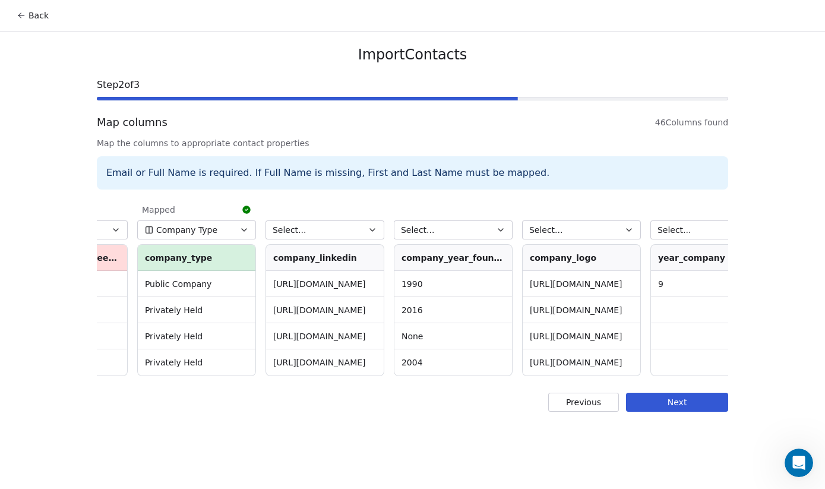
click at [372, 230] on icon "button" at bounding box center [372, 230] width 5 height 2
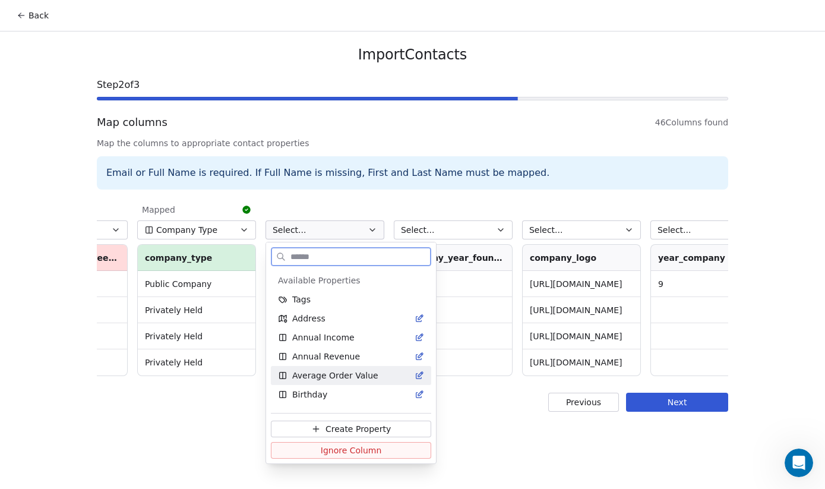
click at [348, 449] on span "Ignore Column" at bounding box center [351, 450] width 61 height 12
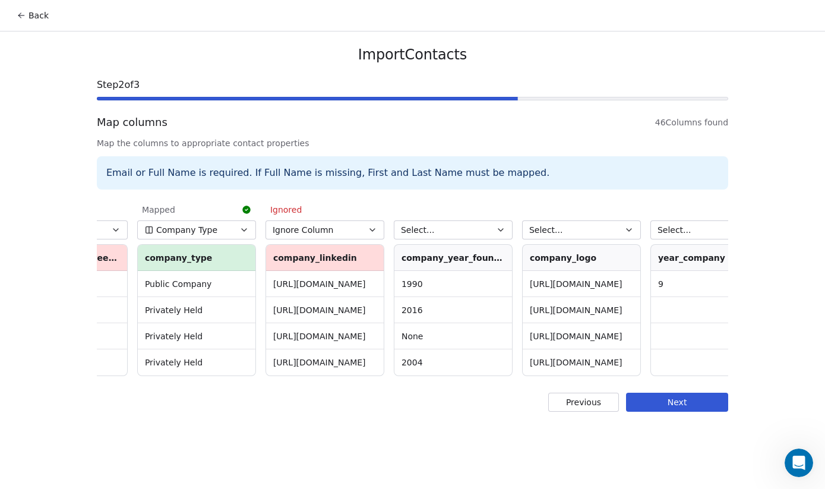
click at [495, 235] on button "Select..." at bounding box center [453, 229] width 119 height 19
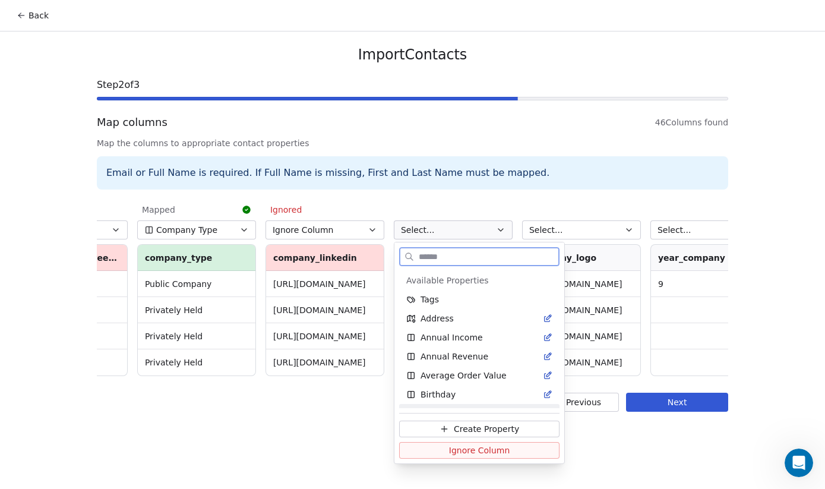
click at [466, 449] on span "Ignore Column" at bounding box center [479, 450] width 61 height 12
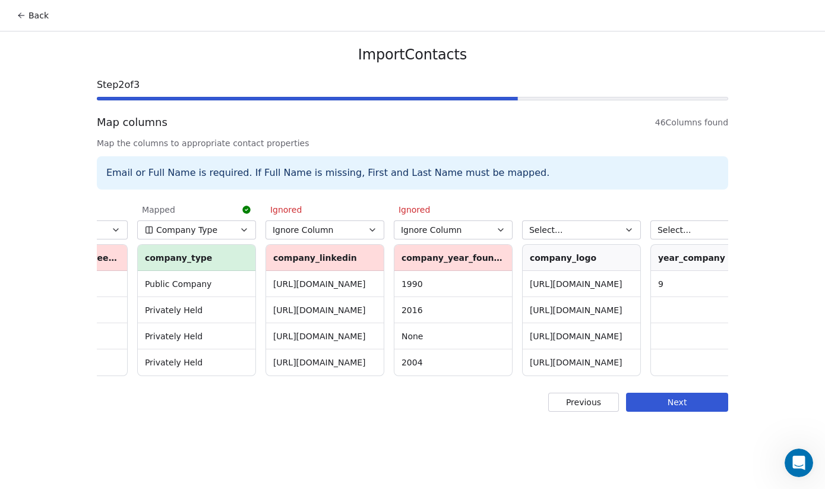
click at [626, 231] on icon "button" at bounding box center [628, 229] width 9 height 9
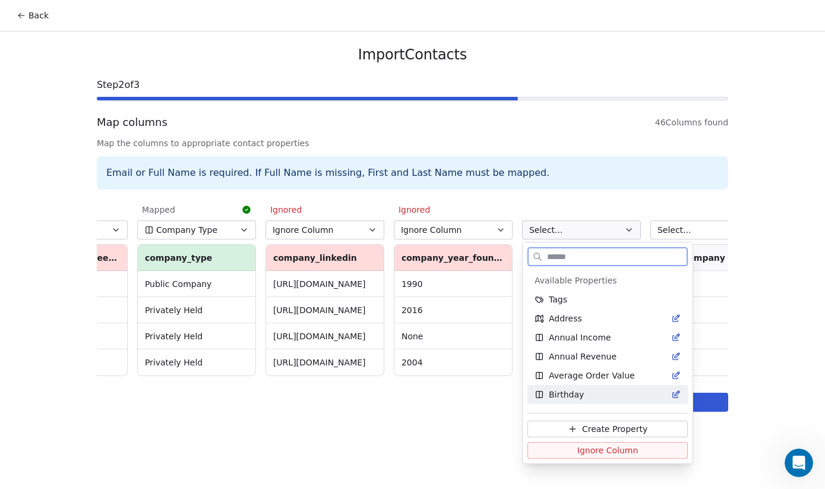
click at [598, 455] on span "Ignore Column" at bounding box center [607, 450] width 61 height 12
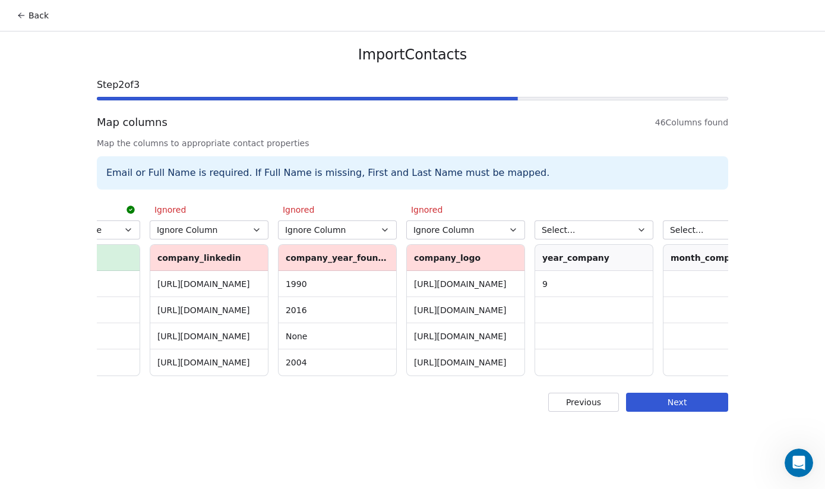
scroll to position [0, 3943]
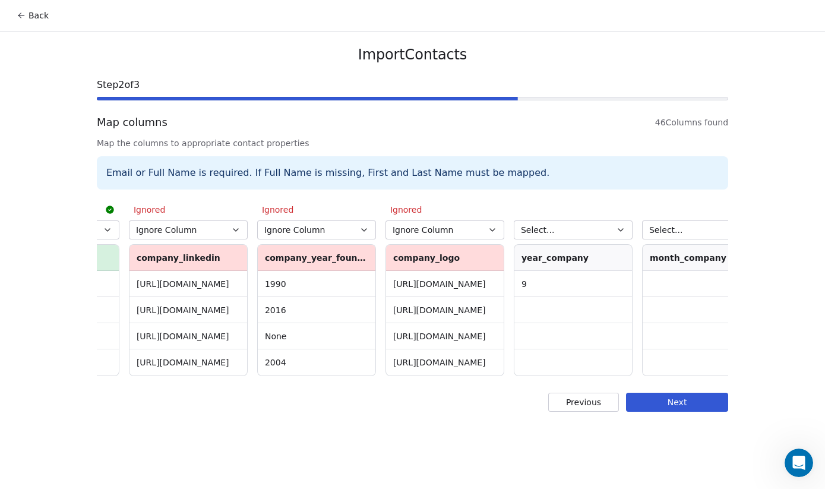
click at [617, 230] on icon "button" at bounding box center [620, 229] width 9 height 9
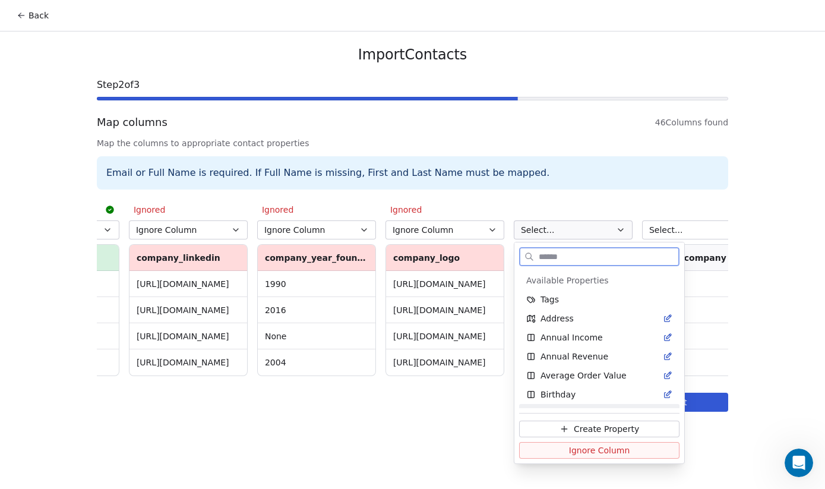
click at [586, 448] on span "Ignore Column" at bounding box center [599, 450] width 61 height 12
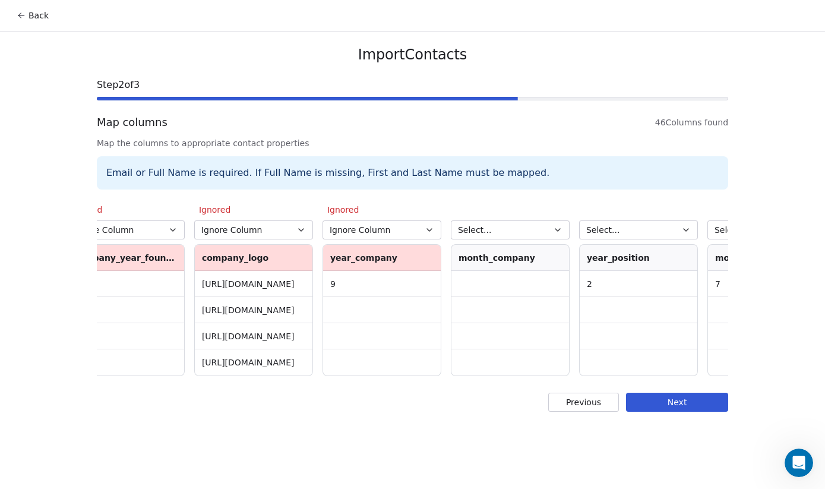
scroll to position [0, 4147]
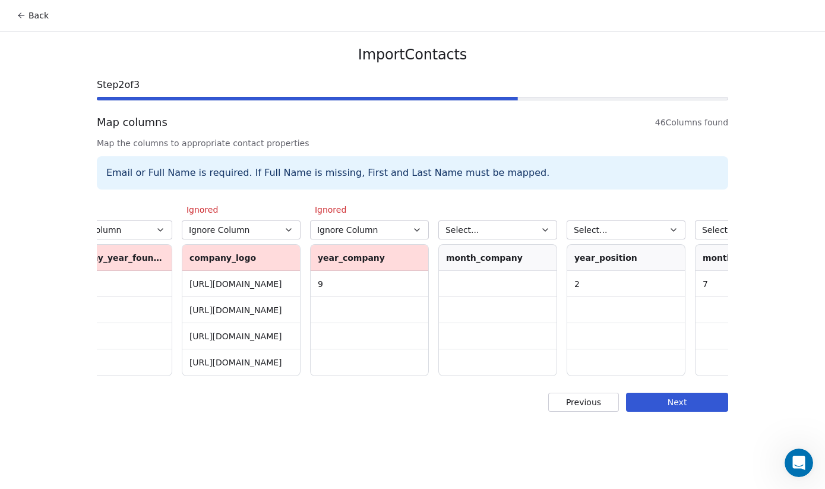
click at [545, 230] on icon "button" at bounding box center [545, 230] width 5 height 2
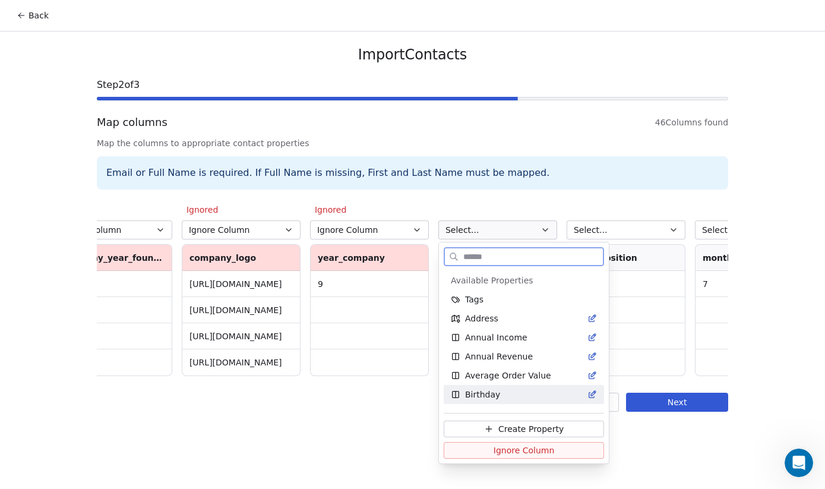
click at [524, 454] on span "Ignore Column" at bounding box center [523, 450] width 61 height 12
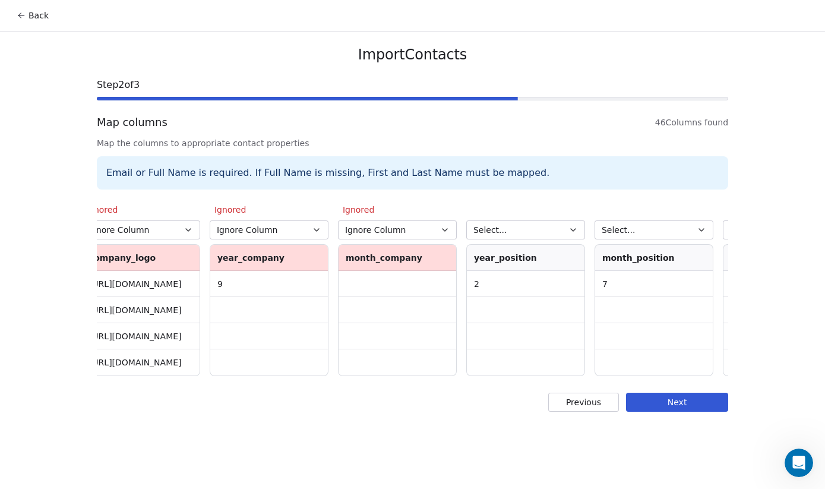
scroll to position [0, 4381]
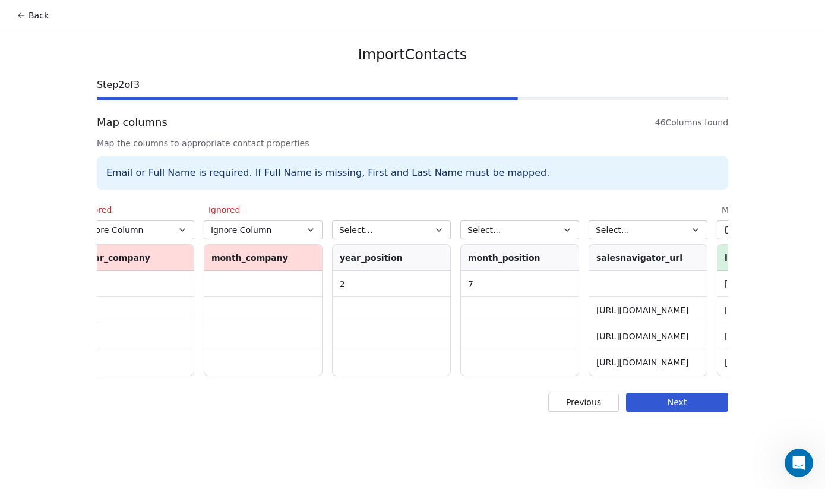
click at [439, 233] on icon "button" at bounding box center [438, 229] width 9 height 9
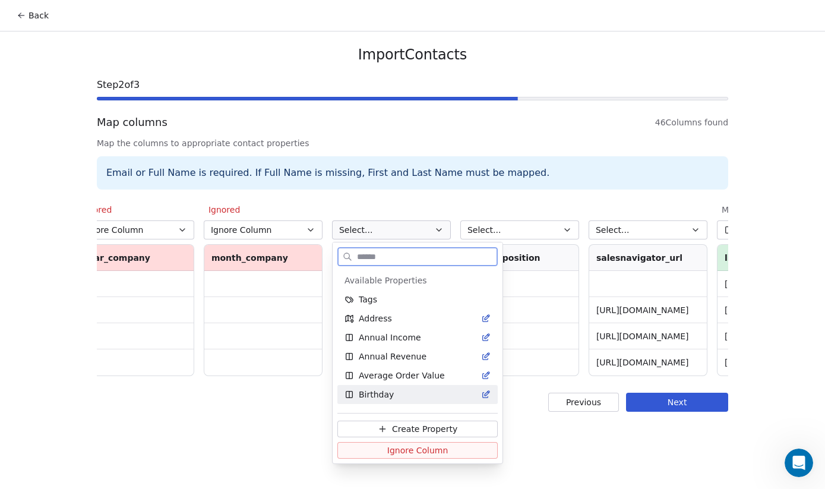
click at [436, 451] on span "Ignore Column" at bounding box center [417, 450] width 61 height 12
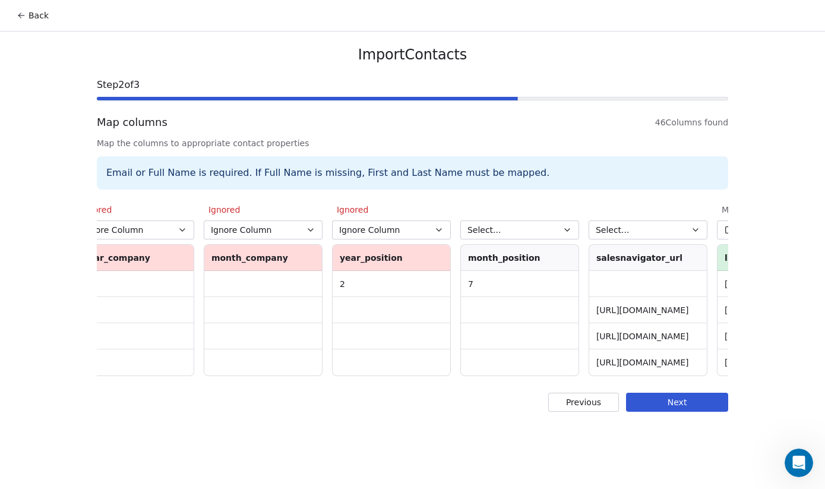
click at [564, 234] on button "Select..." at bounding box center [519, 229] width 119 height 19
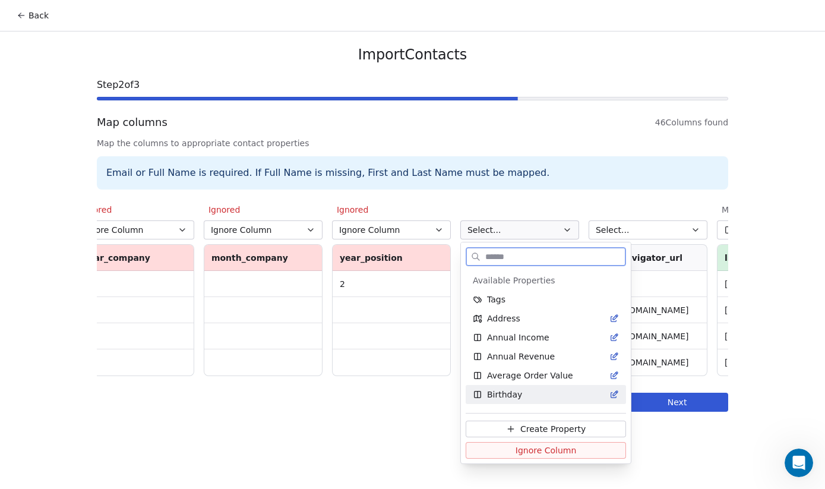
click at [538, 453] on span "Ignore Column" at bounding box center [545, 450] width 61 height 12
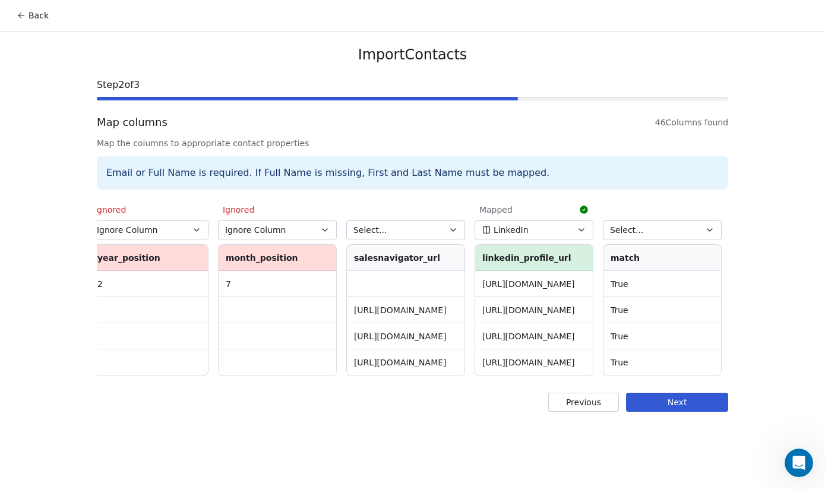
scroll to position [0, 4625]
click at [450, 228] on icon "button" at bounding box center [451, 229] width 9 height 9
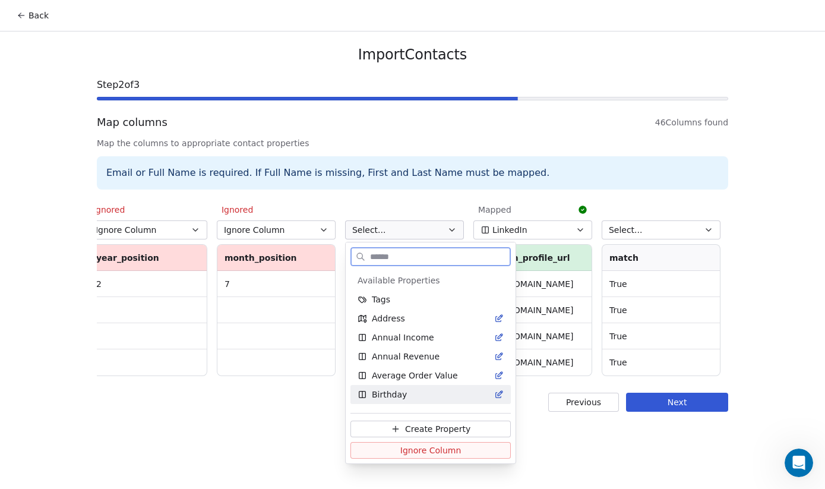
click at [453, 454] on span "Ignore Column" at bounding box center [430, 450] width 61 height 12
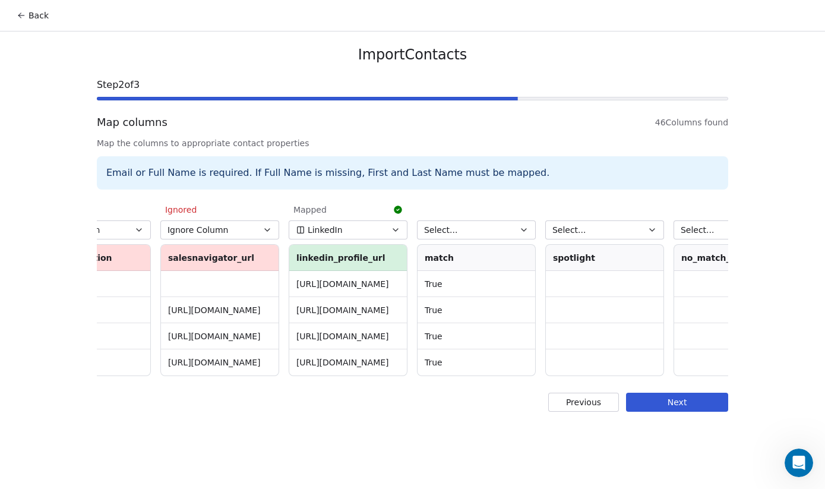
scroll to position [0, 4818]
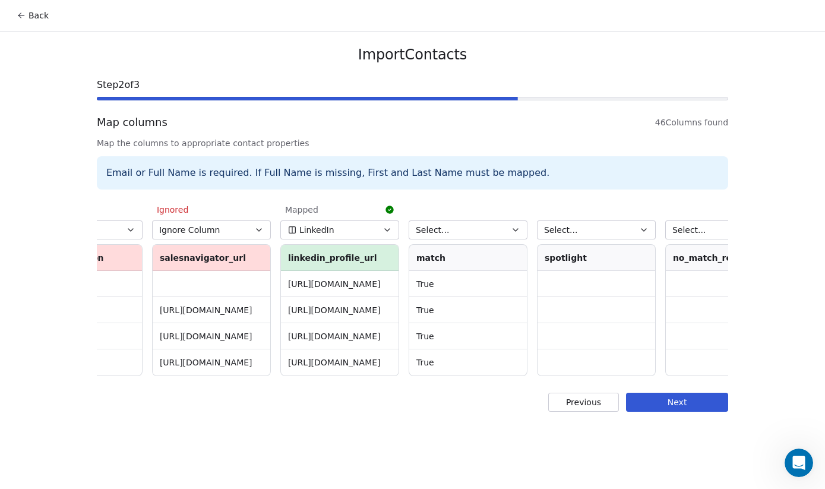
click at [522, 227] on button "Select..." at bounding box center [467, 229] width 119 height 19
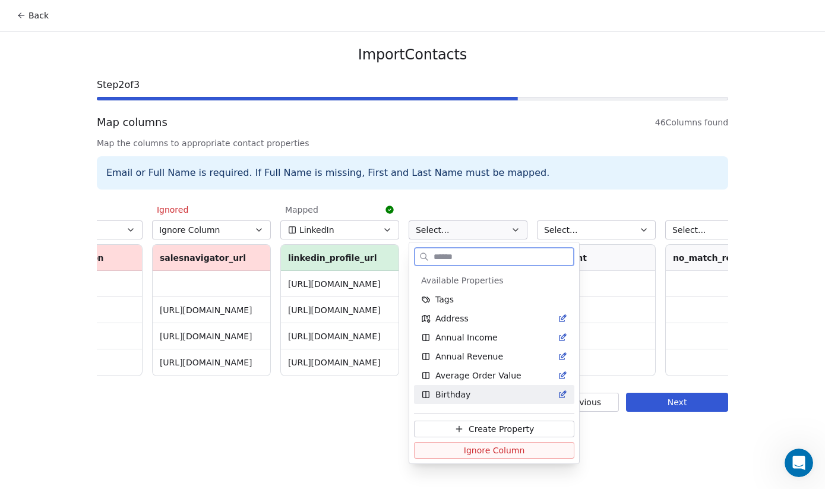
click at [516, 451] on span "Ignore Column" at bounding box center [494, 450] width 61 height 12
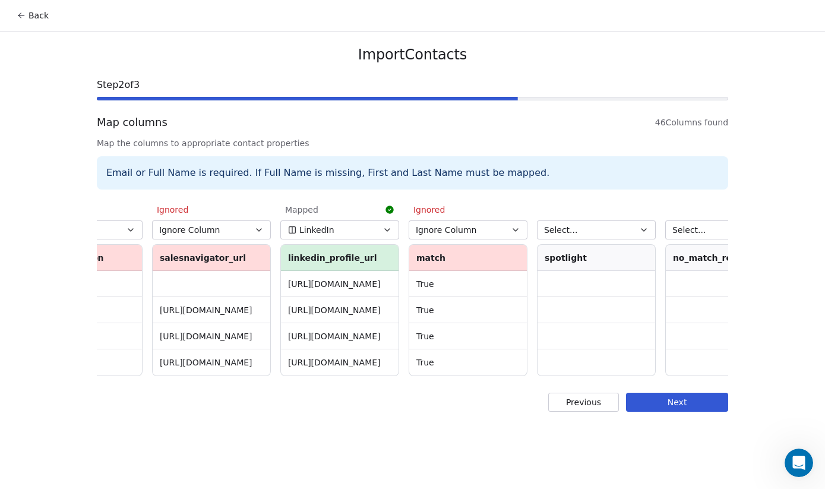
click at [642, 228] on icon "button" at bounding box center [643, 229] width 9 height 9
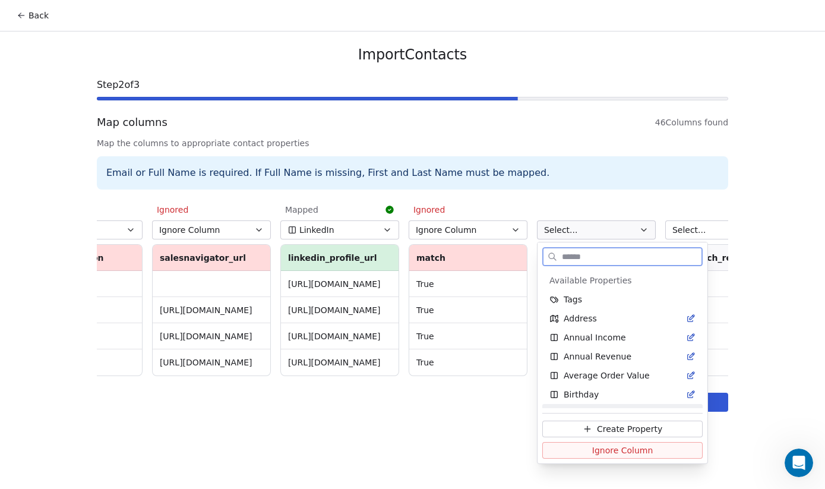
click at [643, 449] on span "Ignore Column" at bounding box center [622, 450] width 61 height 12
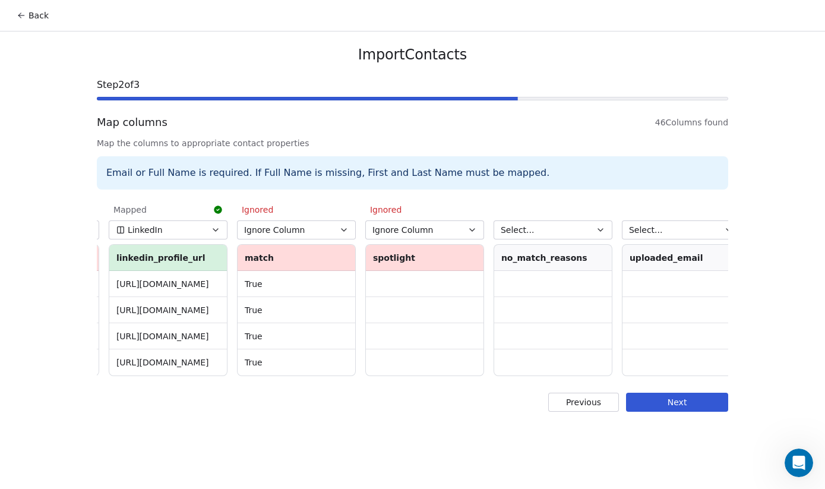
scroll to position [0, 4999]
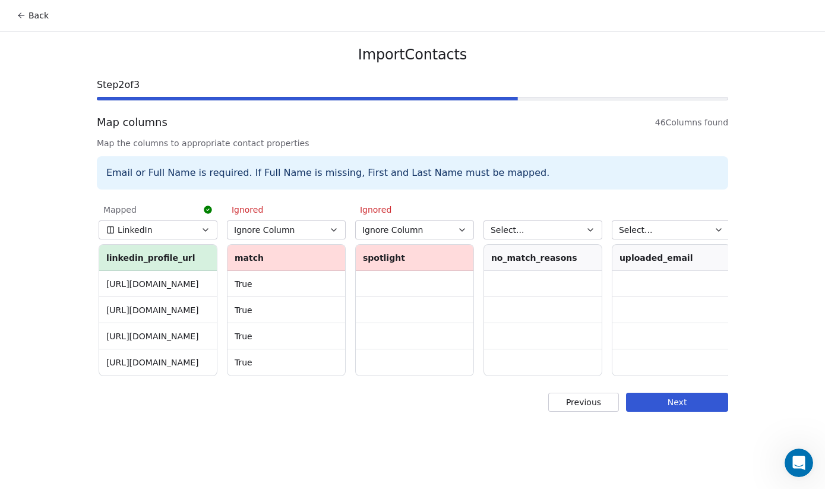
click at [590, 226] on icon "button" at bounding box center [589, 229] width 9 height 9
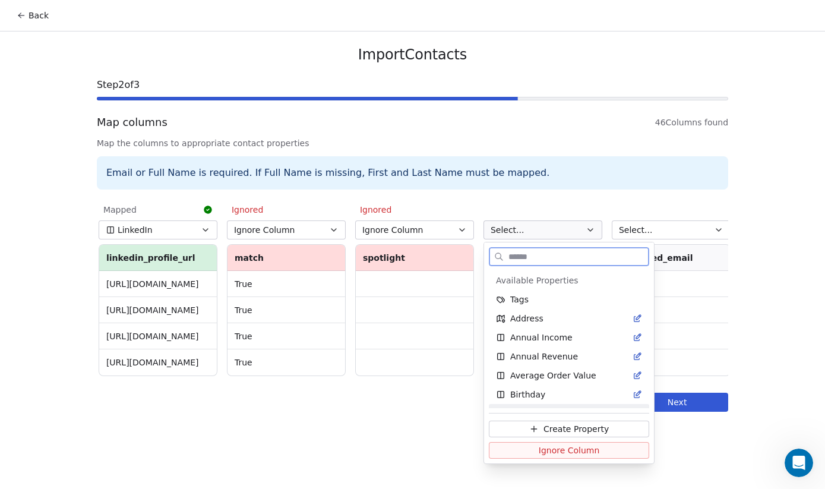
click at [564, 450] on span "Ignore Column" at bounding box center [568, 450] width 61 height 12
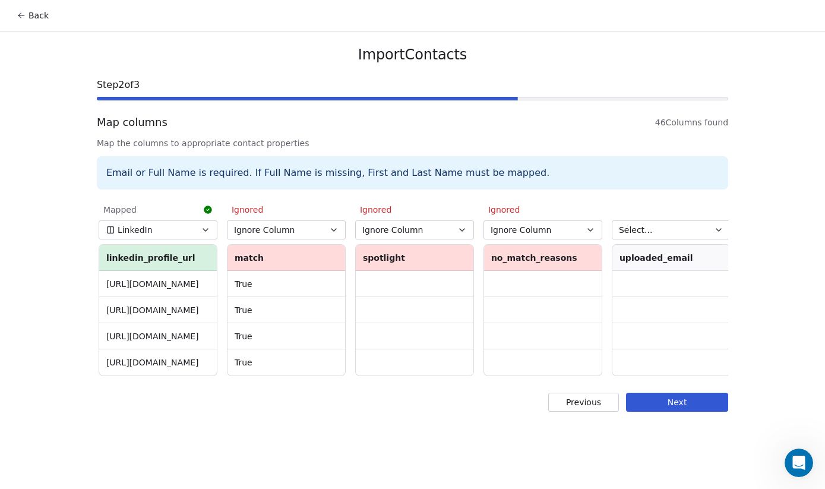
click at [709, 233] on button "Select..." at bounding box center [670, 229] width 119 height 19
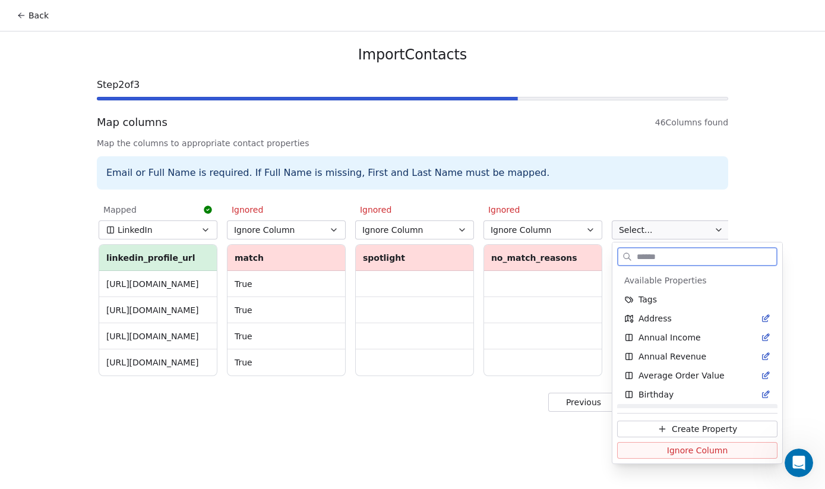
click at [679, 453] on span "Ignore Column" at bounding box center [697, 450] width 61 height 12
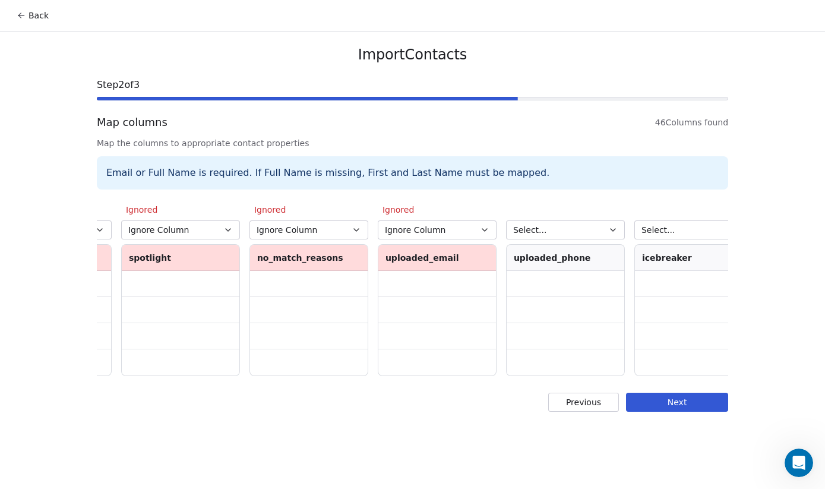
scroll to position [0, 5258]
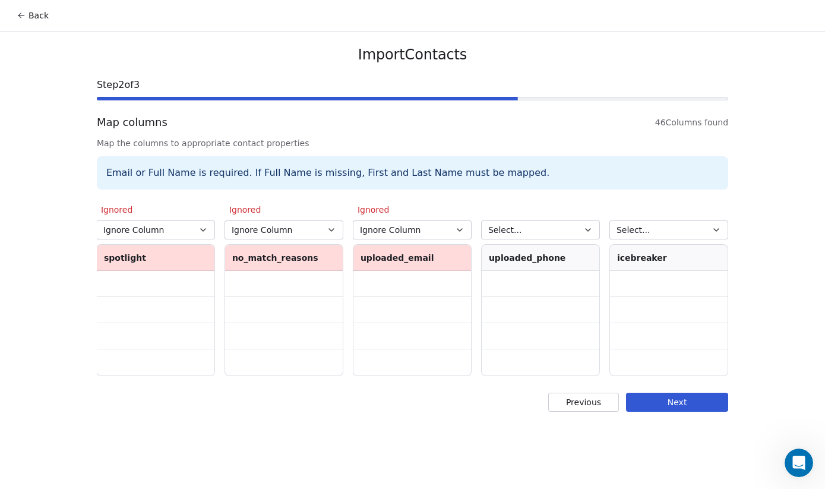
click at [586, 229] on icon "button" at bounding box center [587, 230] width 5 height 2
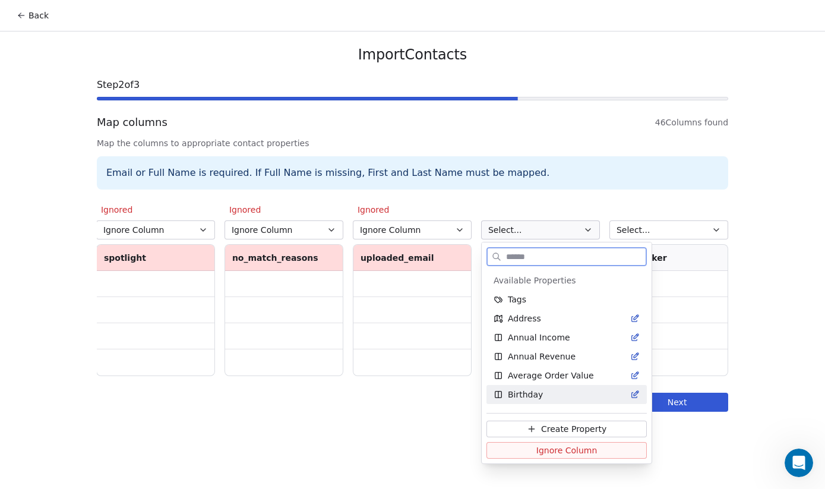
click at [597, 453] on button "Ignore Column" at bounding box center [566, 450] width 160 height 17
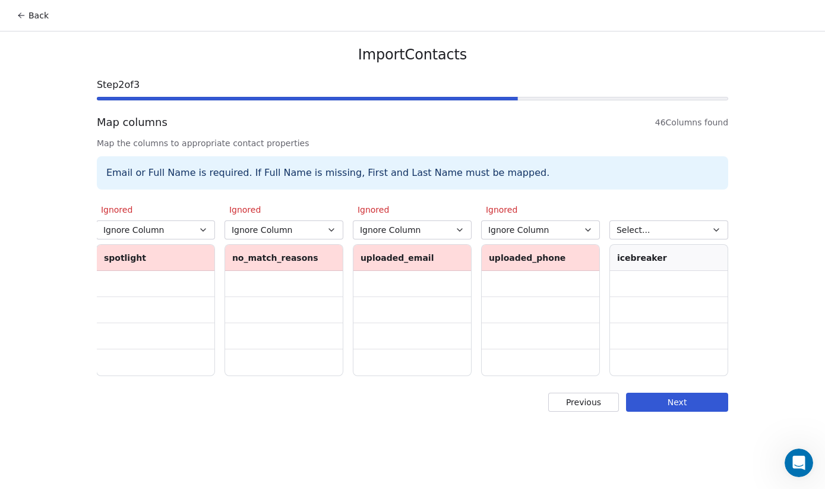
click at [714, 226] on icon "button" at bounding box center [715, 229] width 9 height 9
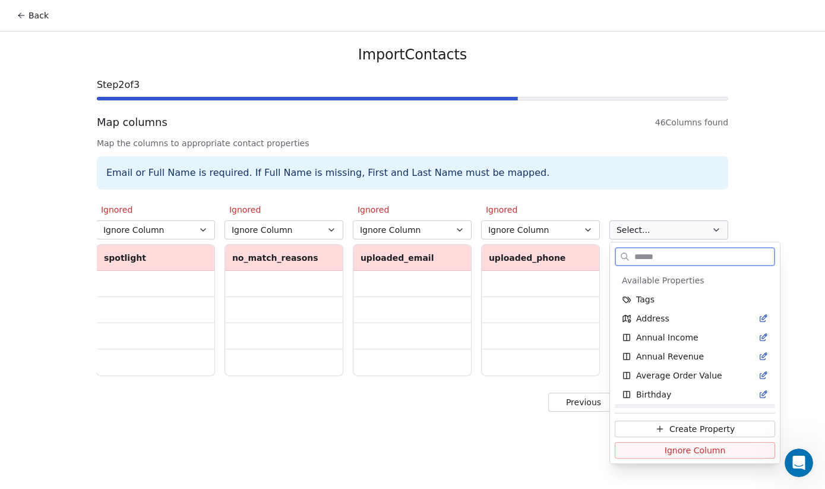
click at [701, 451] on span "Ignore Column" at bounding box center [694, 450] width 61 height 12
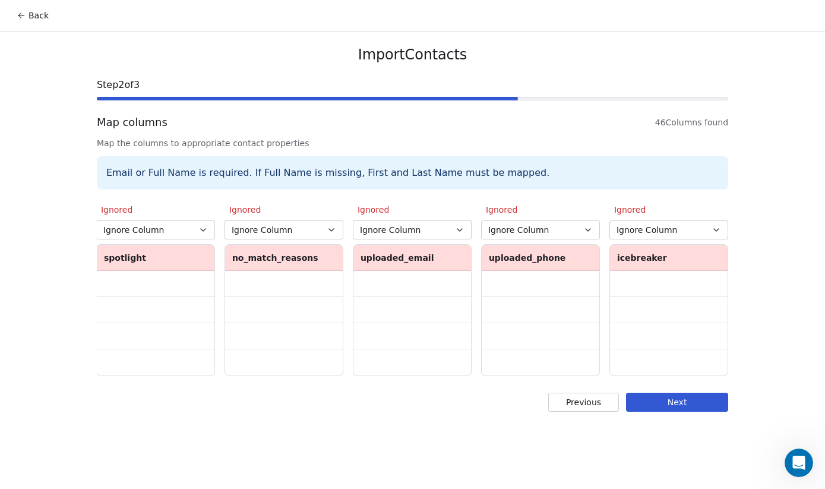
click at [694, 399] on button "Next" at bounding box center [677, 401] width 102 height 19
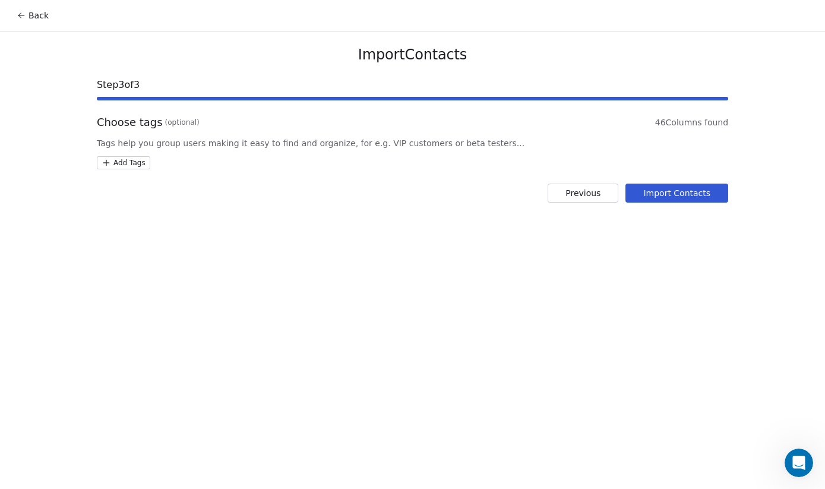
click at [670, 197] on button "Import Contacts" at bounding box center [676, 192] width 103 height 19
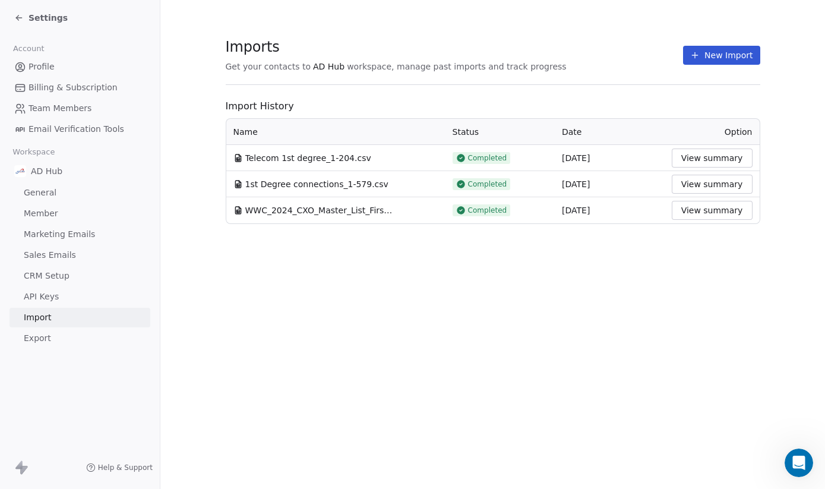
click at [692, 160] on button "View summary" at bounding box center [711, 157] width 81 height 19
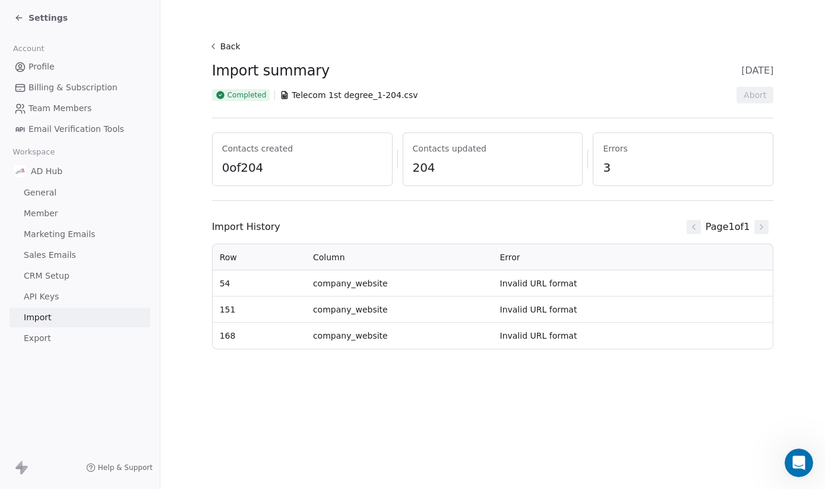
click at [610, 165] on span "3" at bounding box center [683, 167] width 160 height 17
click at [610, 149] on span "Errors" at bounding box center [683, 148] width 160 height 12
click at [753, 236] on div "Page 1 of 1" at bounding box center [728, 227] width 92 height 24
click at [707, 229] on span "Page 1 of 1" at bounding box center [727, 227] width 45 height 14
click at [361, 91] on span "Telecom 1st degree_1-204.csv" at bounding box center [354, 95] width 126 height 12
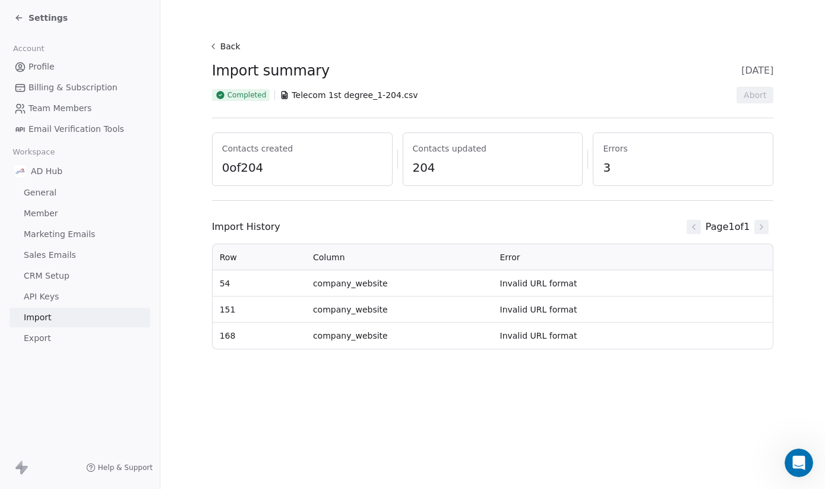
click at [223, 97] on icon at bounding box center [220, 95] width 8 height 8
click at [214, 48] on icon at bounding box center [212, 46] width 9 height 9
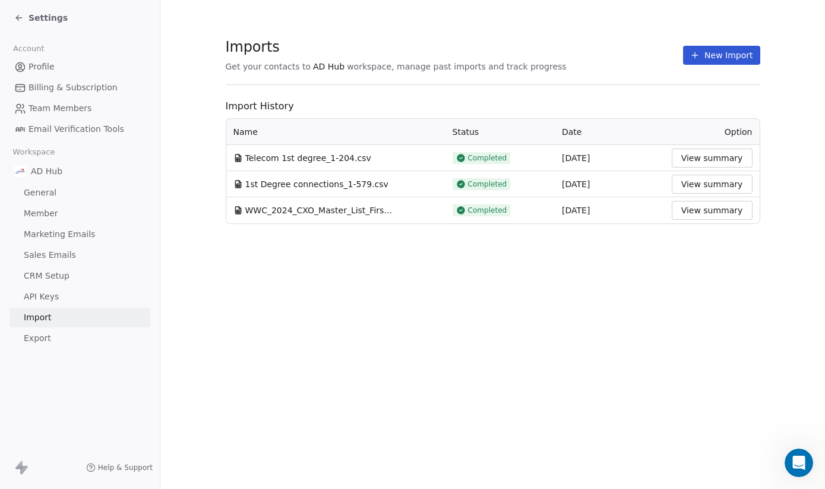
click at [26, 67] on icon at bounding box center [20, 67] width 12 height 12
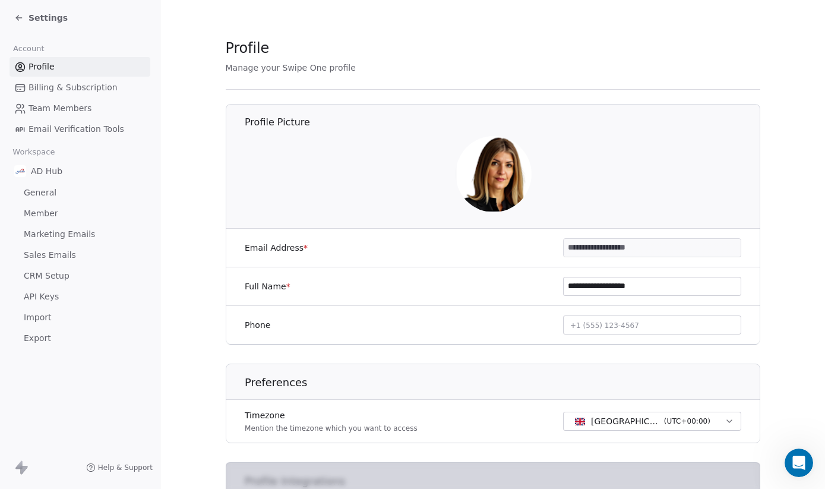
click at [38, 19] on span "Settings" at bounding box center [47, 18] width 39 height 12
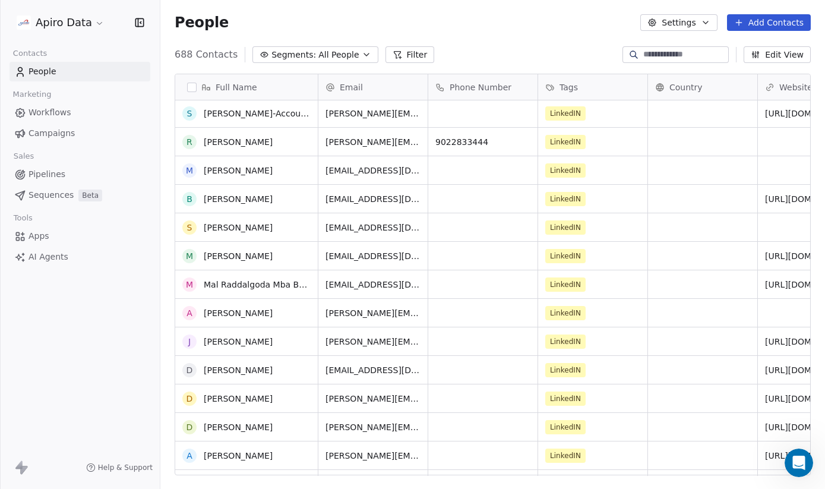
scroll to position [2940, 0]
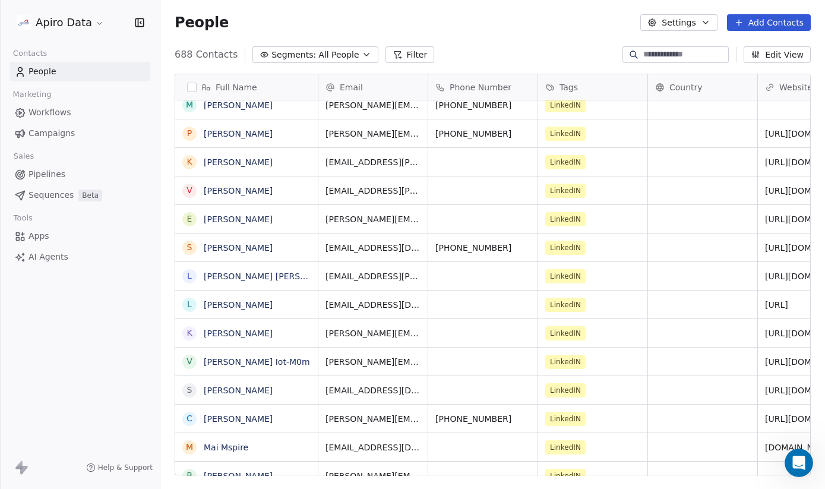
click at [71, 67] on link "People" at bounding box center [79, 72] width 141 height 20
click at [362, 56] on icon "button" at bounding box center [366, 54] width 9 height 9
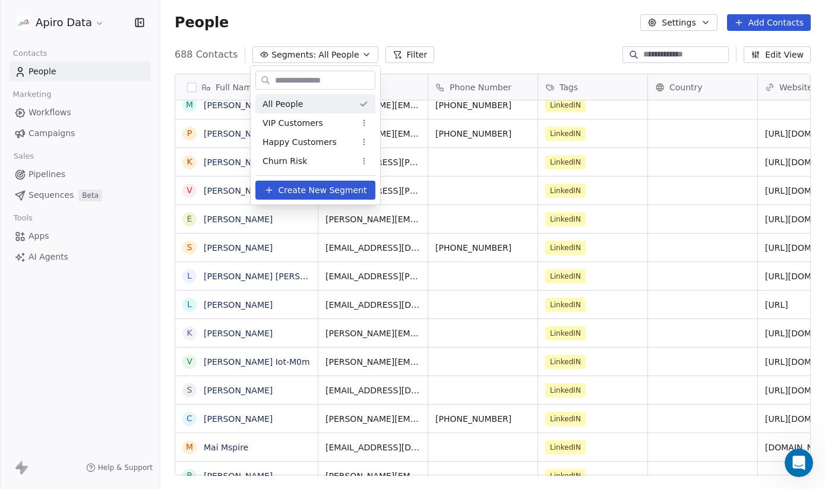
click at [459, 53] on html "Apiro Data Contacts People Marketing Workflows Campaigns Sales Pipelines Sequen…" at bounding box center [412, 252] width 825 height 504
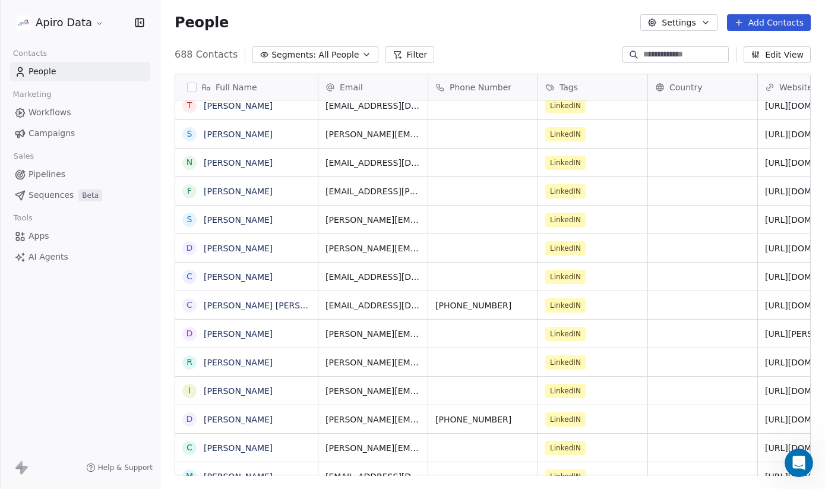
click at [362, 56] on icon "button" at bounding box center [366, 54] width 9 height 9
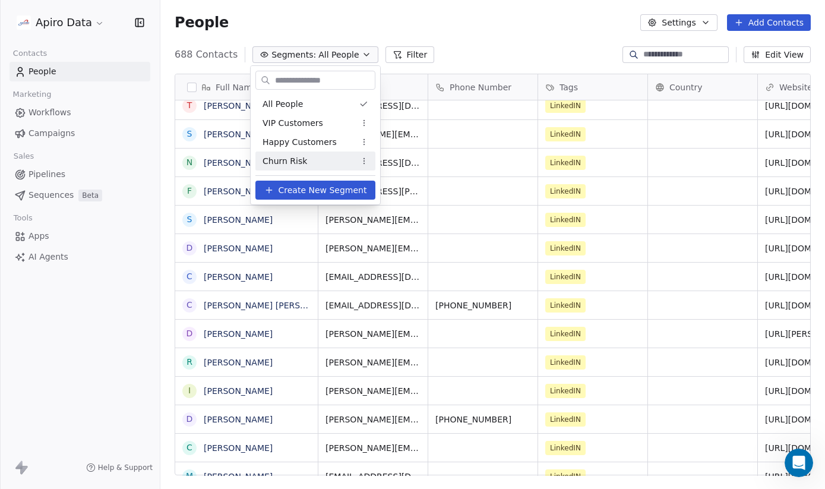
click at [287, 194] on span "Create New Segment" at bounding box center [322, 190] width 88 height 12
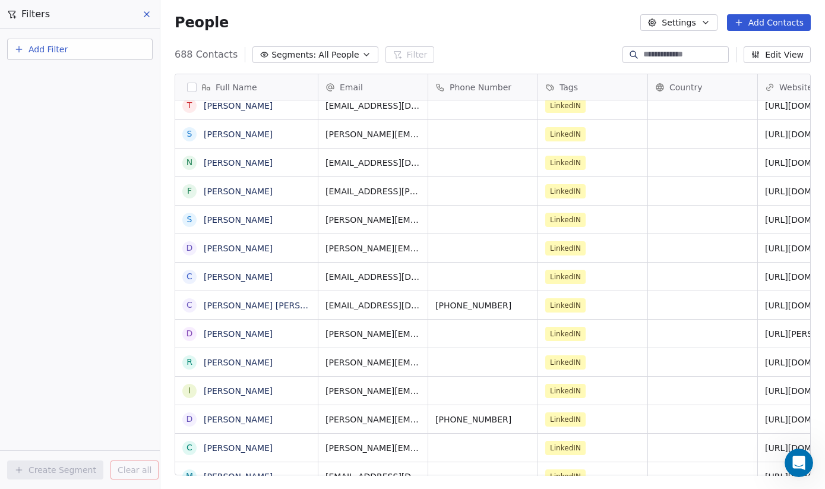
click at [46, 51] on span "Add Filter" at bounding box center [47, 49] width 39 height 12
click at [43, 79] on span "Contact properties" at bounding box center [58, 77] width 77 height 12
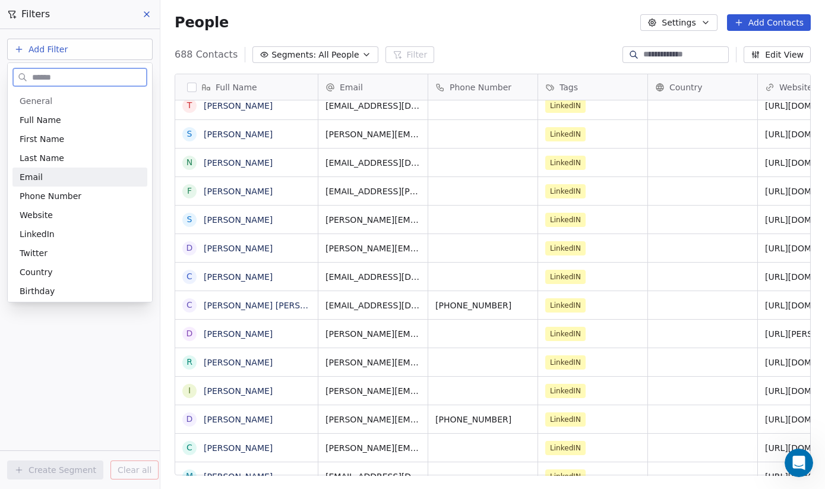
click at [42, 177] on div "Email" at bounding box center [80, 177] width 121 height 12
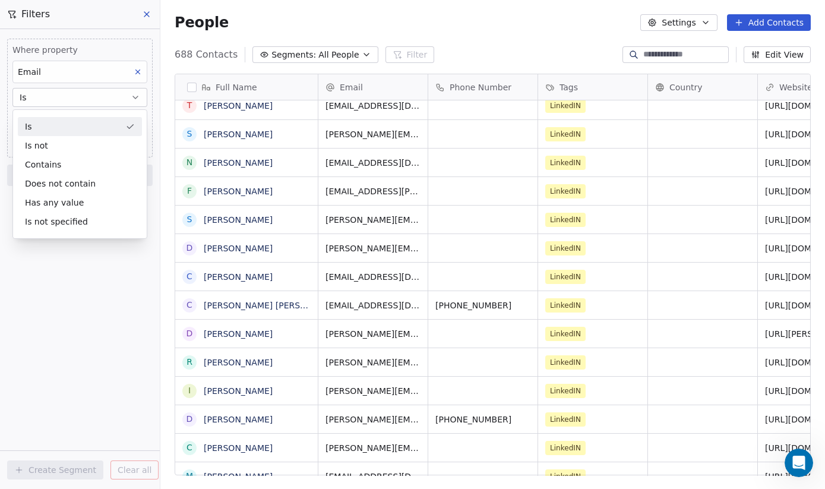
click at [138, 72] on icon at bounding box center [138, 72] width 8 height 8
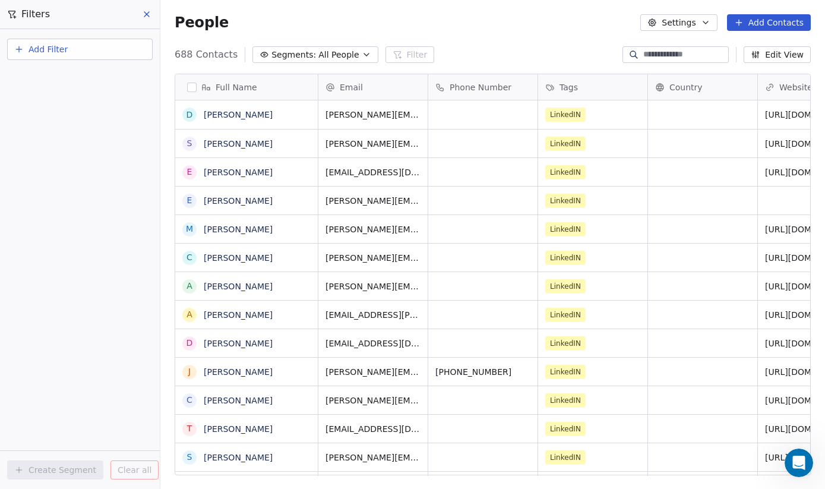
click at [145, 12] on icon at bounding box center [146, 14] width 5 height 5
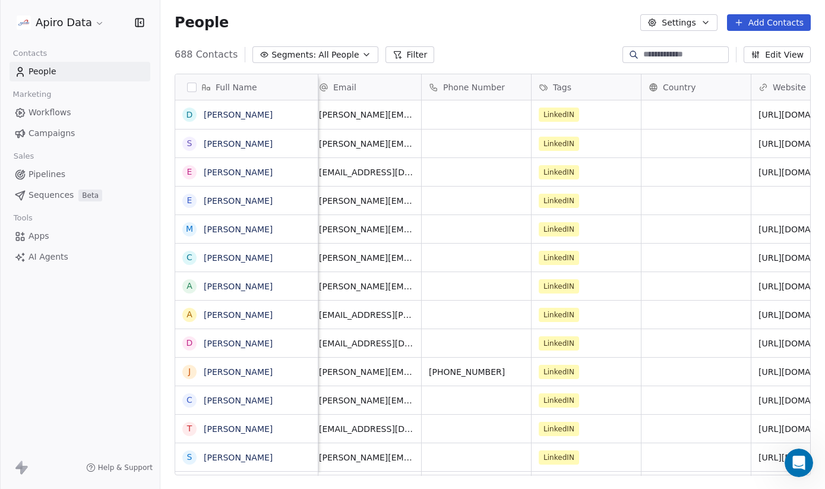
scroll to position [0, 0]
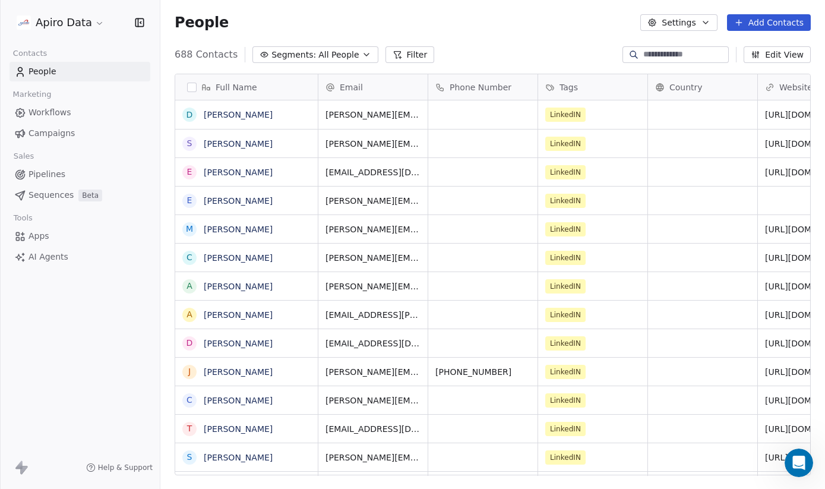
click at [52, 138] on span "Campaigns" at bounding box center [51, 133] width 46 height 12
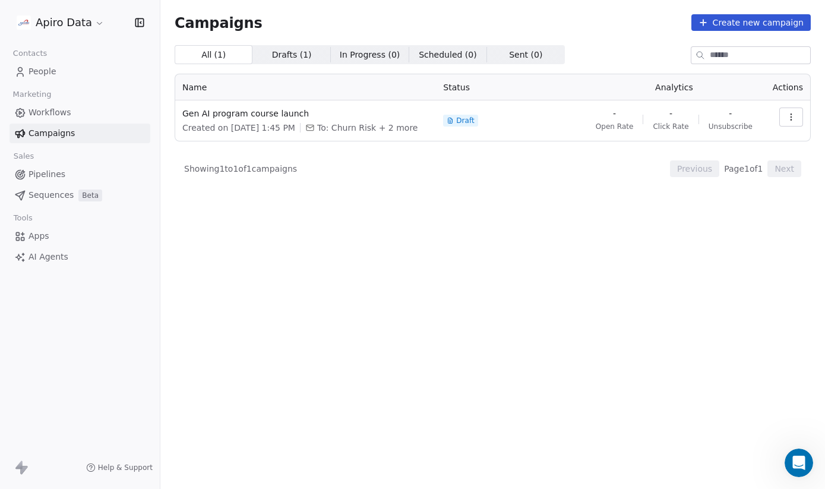
click at [468, 120] on span "Draft" at bounding box center [465, 120] width 18 height 9
click at [261, 109] on span "Gen AI program course launch" at bounding box center [305, 113] width 246 height 12
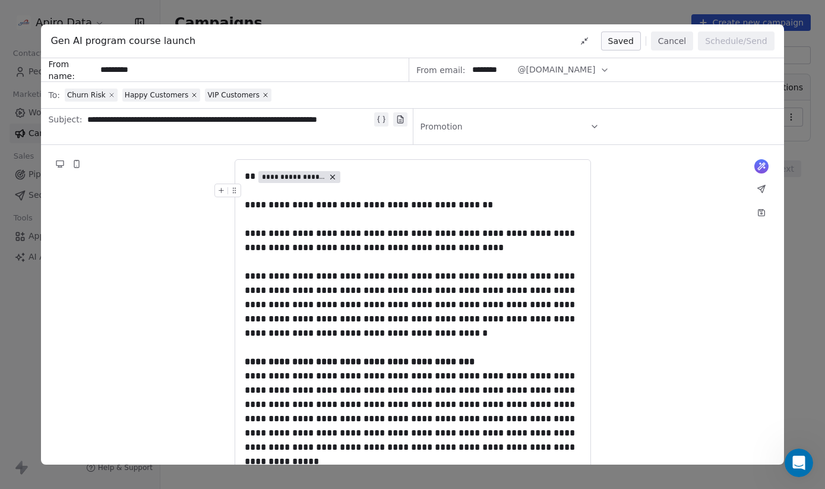
click at [109, 91] on icon at bounding box center [111, 94] width 7 height 7
click at [133, 93] on icon at bounding box center [136, 94] width 7 height 7
click at [125, 94] on icon at bounding box center [125, 95] width 4 height 4
click at [117, 93] on span "Select a segment" at bounding box center [101, 95] width 72 height 12
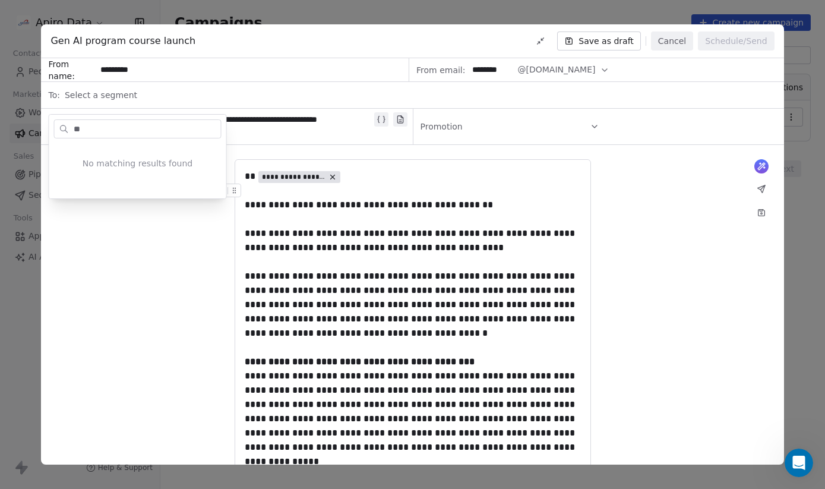
type input "*"
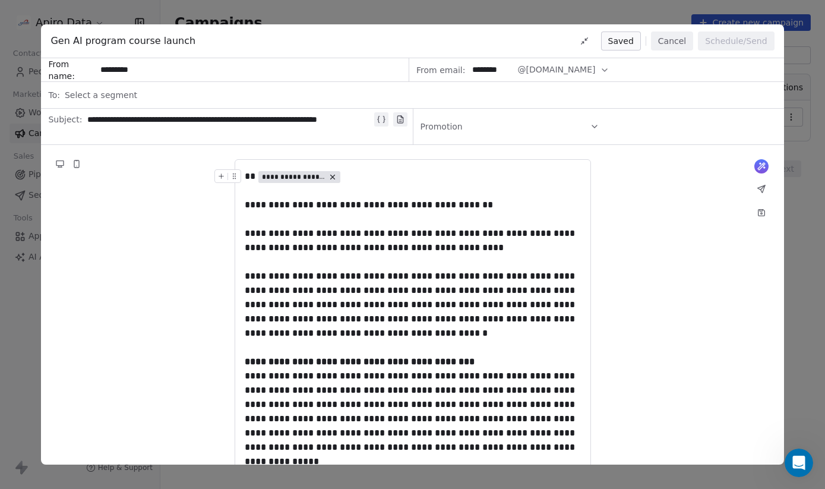
click at [285, 15] on div "**********" at bounding box center [412, 244] width 825 height 489
click at [16, 235] on div "**********" at bounding box center [412, 244] width 825 height 489
click at [670, 43] on button "Cancel" at bounding box center [672, 40] width 42 height 19
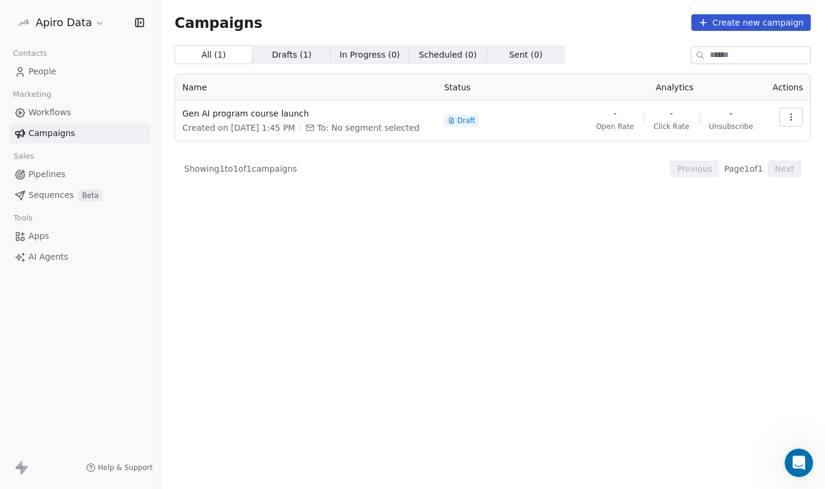
click at [42, 68] on span "People" at bounding box center [42, 71] width 28 height 12
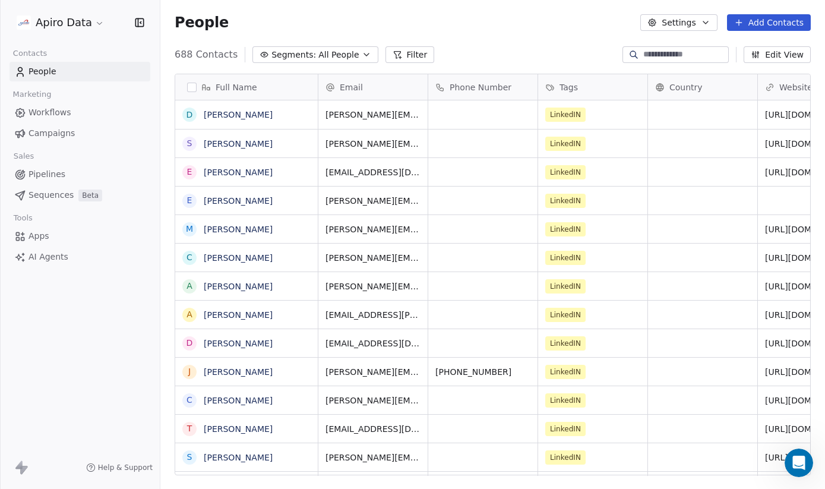
scroll to position [430, 664]
click at [362, 56] on icon "button" at bounding box center [366, 54] width 9 height 9
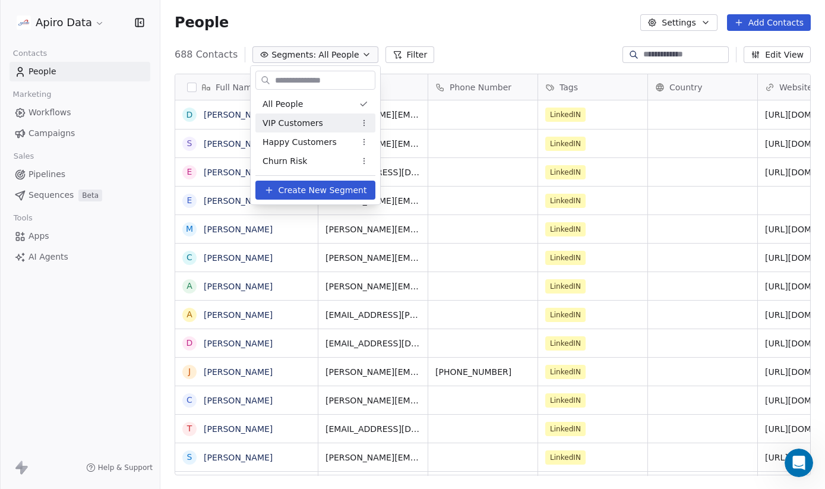
click at [316, 121] on span "VIP Customers" at bounding box center [292, 123] width 61 height 12
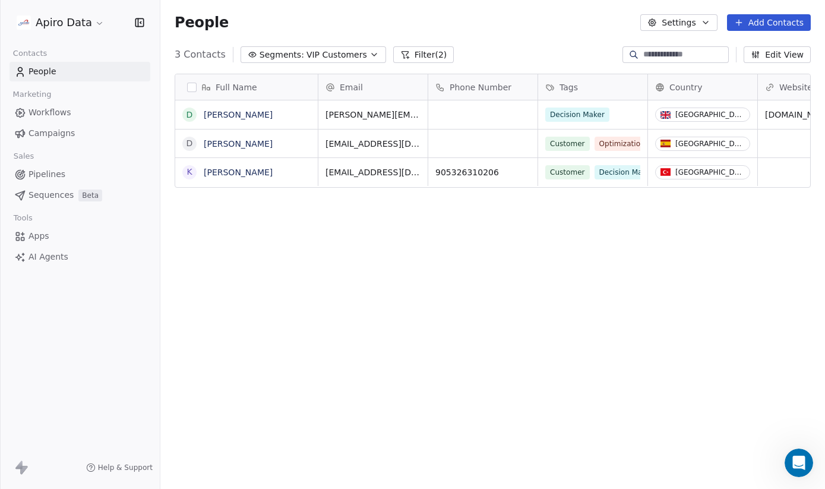
click at [370, 53] on icon "button" at bounding box center [373, 54] width 9 height 9
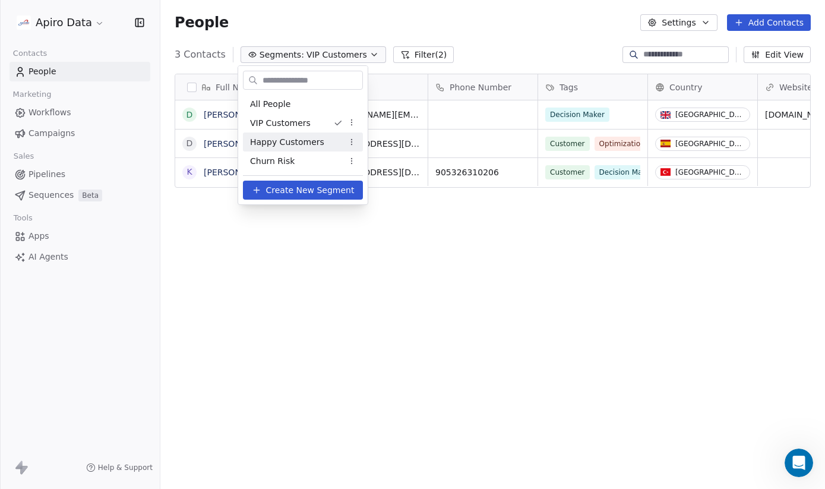
click at [312, 140] on span "Happy Customers" at bounding box center [287, 142] width 74 height 12
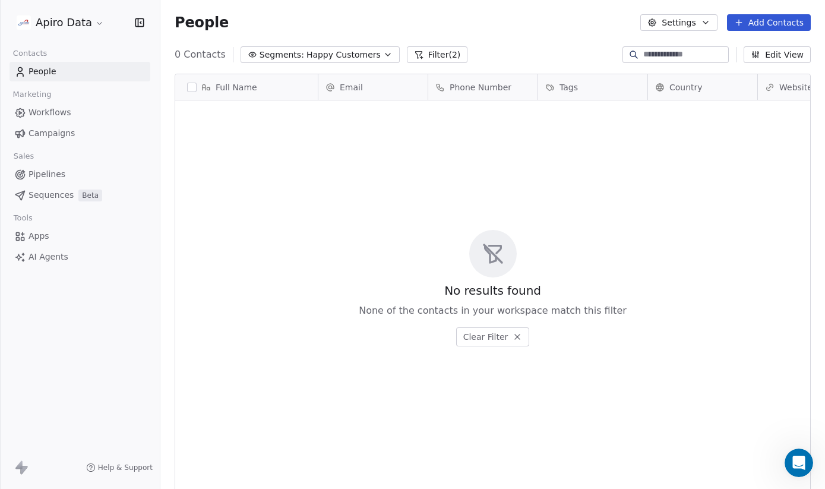
click at [383, 56] on icon "button" at bounding box center [387, 54] width 9 height 9
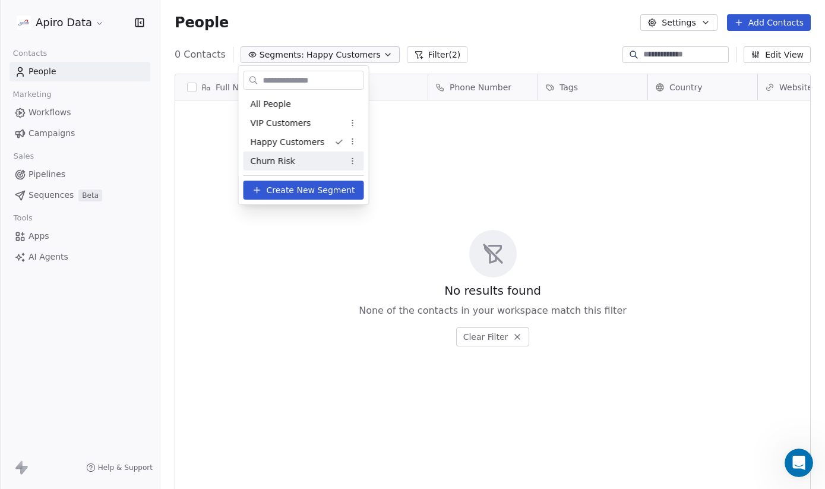
click at [310, 158] on div "Churn Risk" at bounding box center [303, 160] width 121 height 19
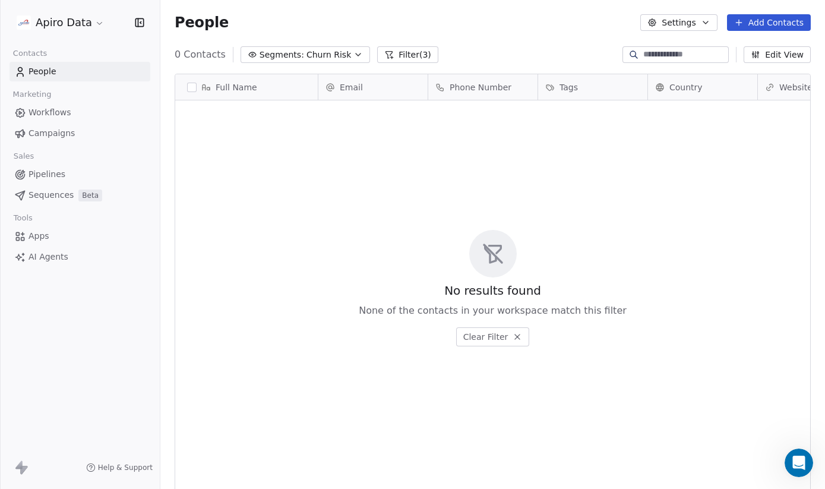
click at [353, 56] on icon "button" at bounding box center [357, 54] width 9 height 9
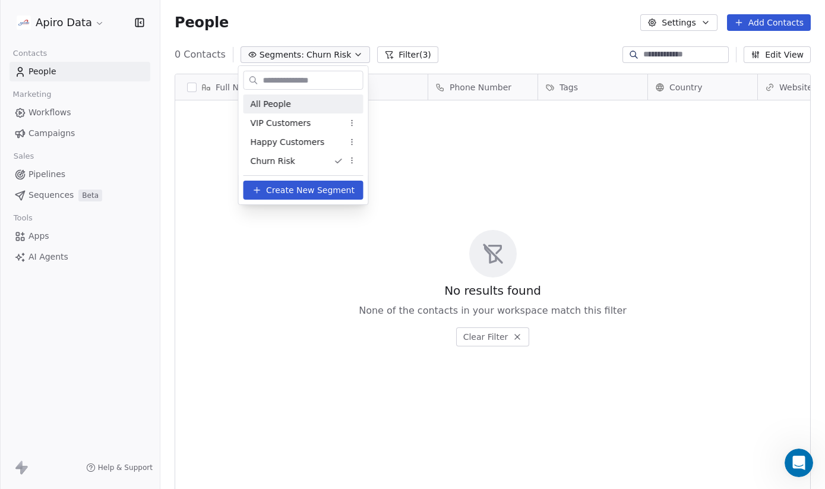
click at [297, 103] on div "All People" at bounding box center [303, 103] width 120 height 19
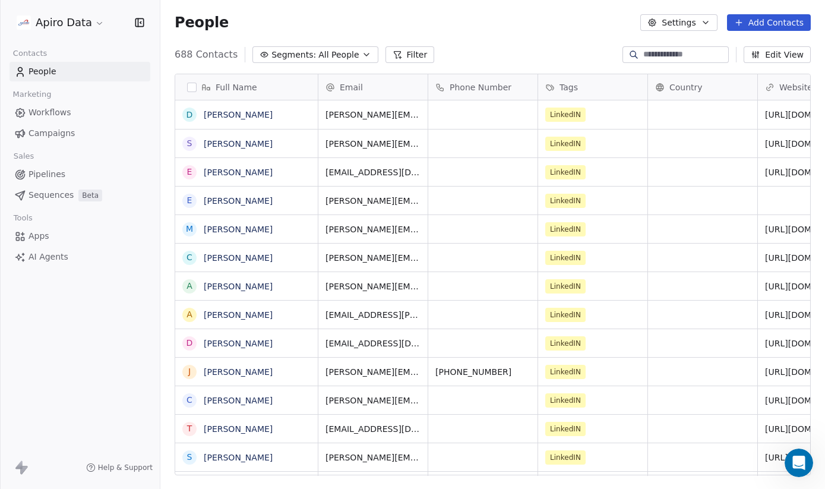
click at [50, 180] on span "Pipelines" at bounding box center [46, 174] width 37 height 12
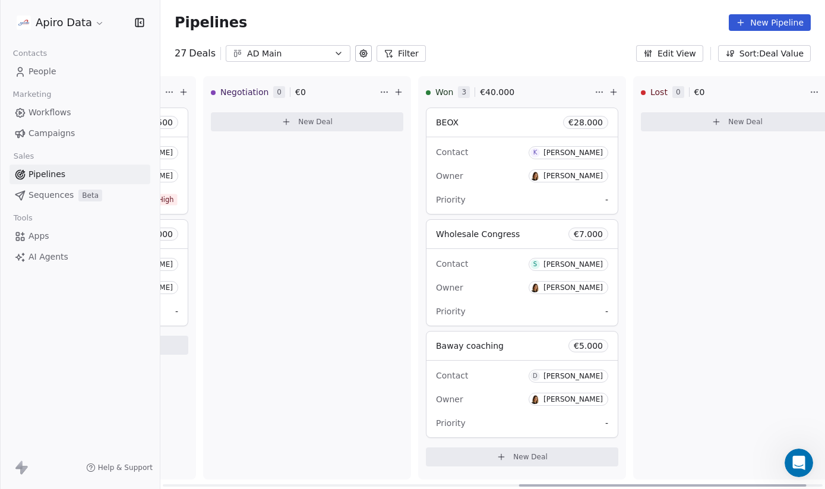
scroll to position [0, 861]
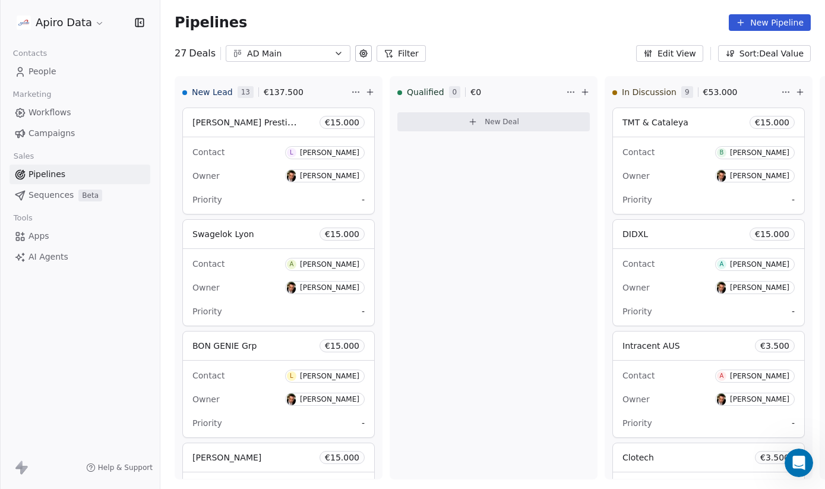
click at [41, 68] on span "People" at bounding box center [42, 71] width 28 height 12
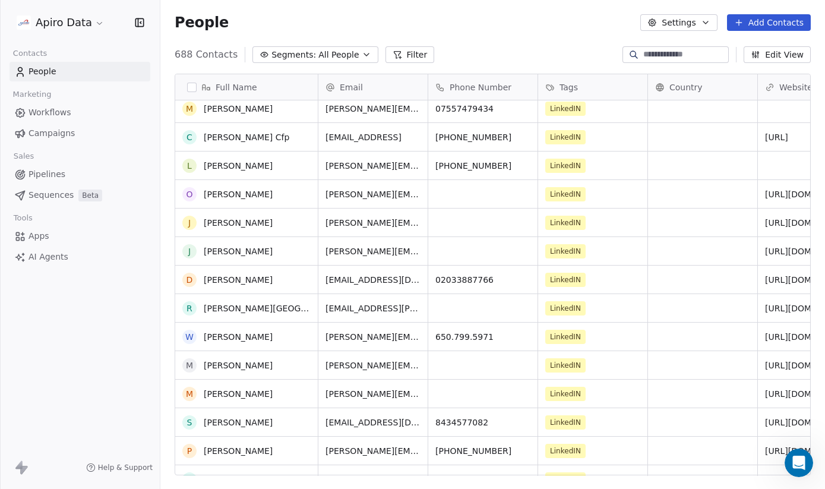
scroll to position [3238, 0]
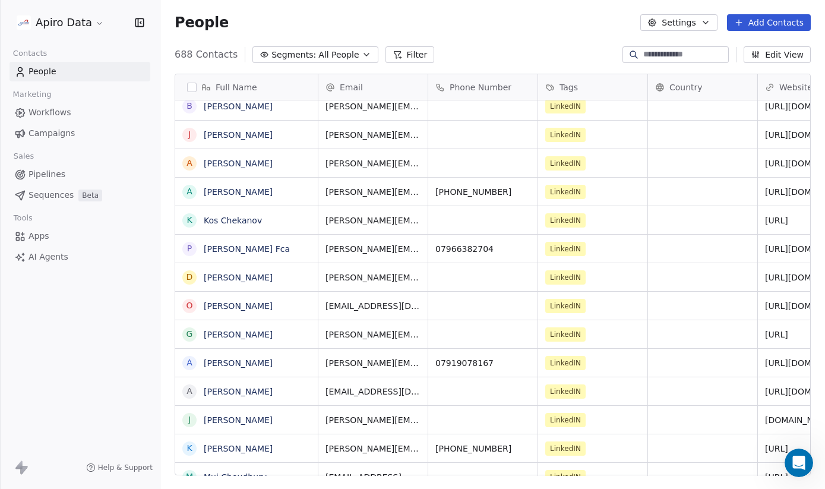
click at [189, 86] on button "button" at bounding box center [191, 87] width 9 height 9
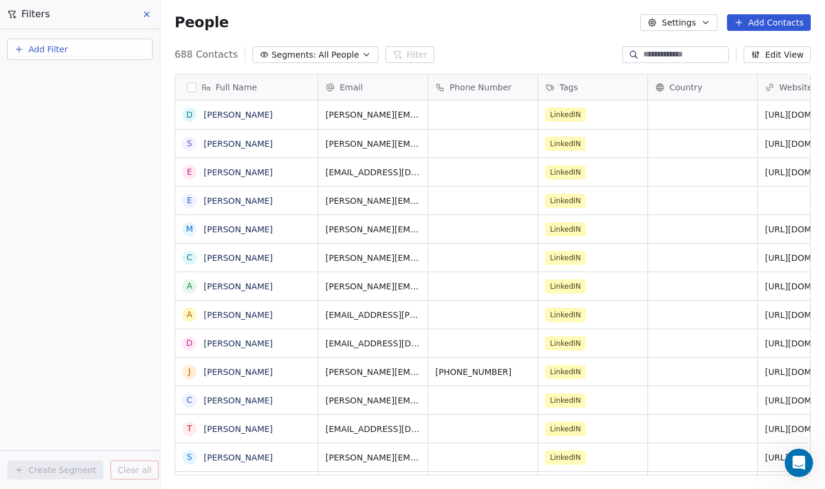
click at [707, 23] on icon "button" at bounding box center [705, 22] width 9 height 9
click at [356, 58] on html "Apiro Data Contacts People Marketing Workflows Campaigns Sales Pipelines Sequen…" at bounding box center [412, 259] width 825 height 518
click at [362, 52] on icon "button" at bounding box center [366, 54] width 9 height 9
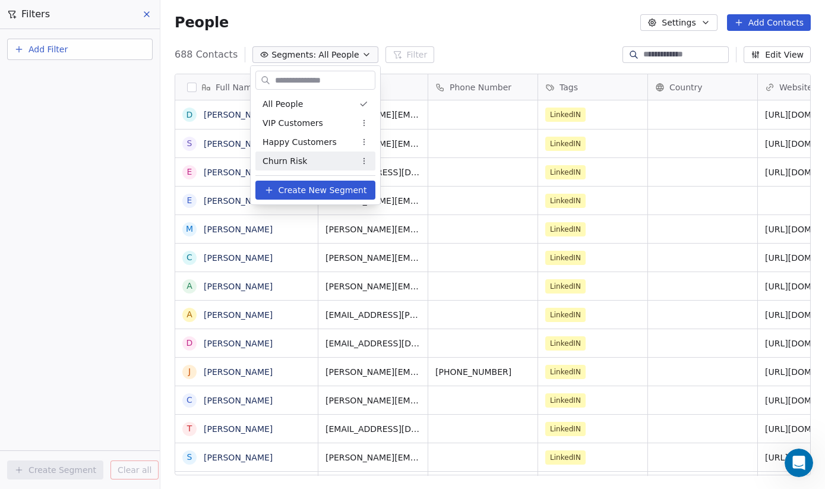
click at [306, 188] on span "Create New Segment" at bounding box center [322, 190] width 88 height 12
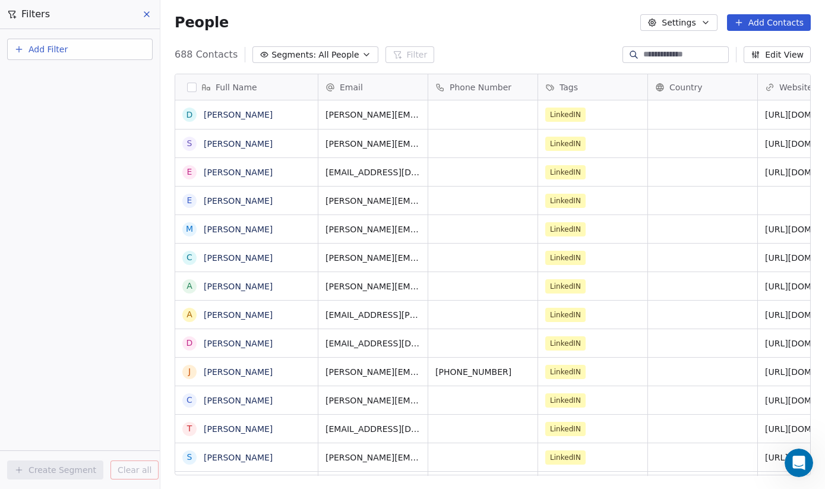
click at [68, 55] on button "Add Filter" at bounding box center [79, 49] width 145 height 21
click at [74, 195] on html "Apiro Data Contacts People Marketing Workflows Campaigns Sales Pipelines Sequen…" at bounding box center [412, 259] width 825 height 518
click at [338, 62] on button "Segments: All People" at bounding box center [314, 54] width 125 height 17
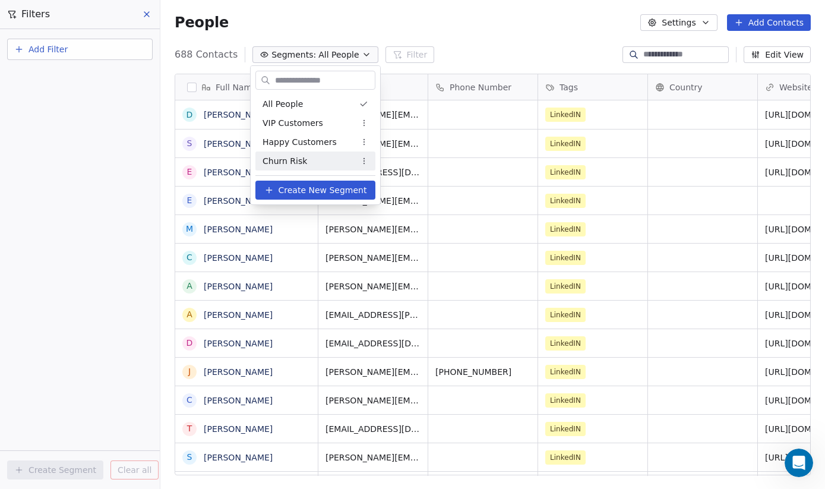
click at [271, 188] on icon at bounding box center [268, 189] width 9 height 9
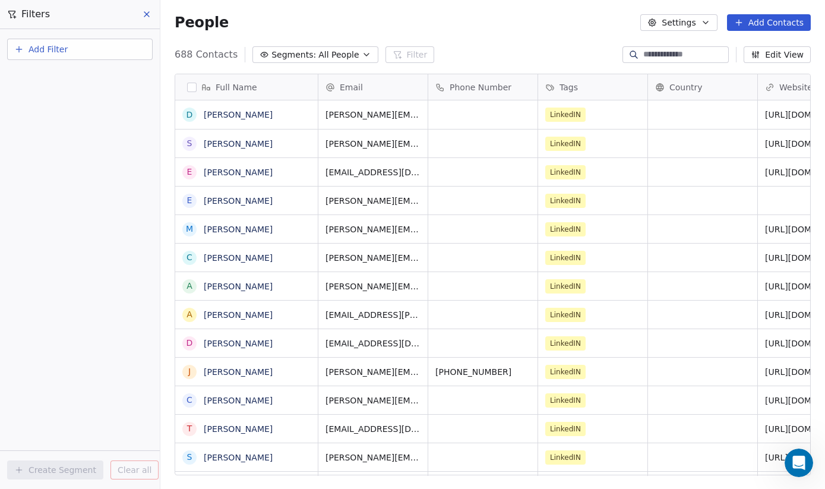
click at [223, 55] on span "688 Contacts" at bounding box center [206, 54] width 63 height 14
click at [192, 88] on button "button" at bounding box center [191, 87] width 9 height 9
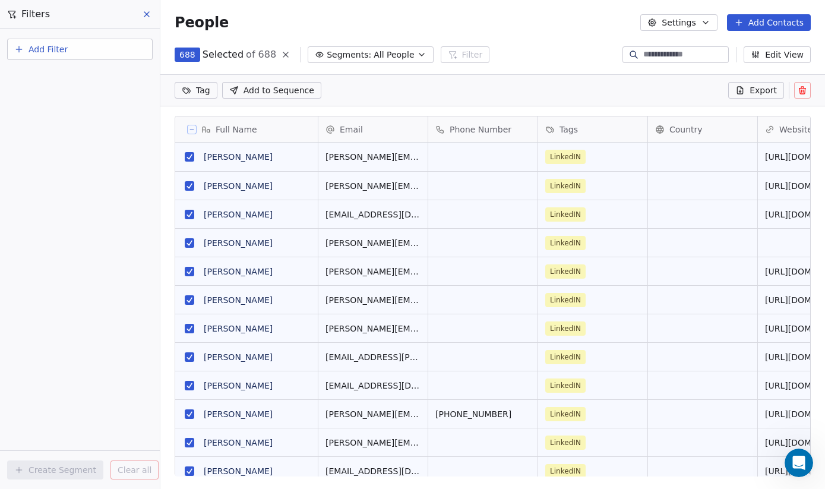
click at [411, 49] on button "Segments: All People" at bounding box center [370, 54] width 125 height 17
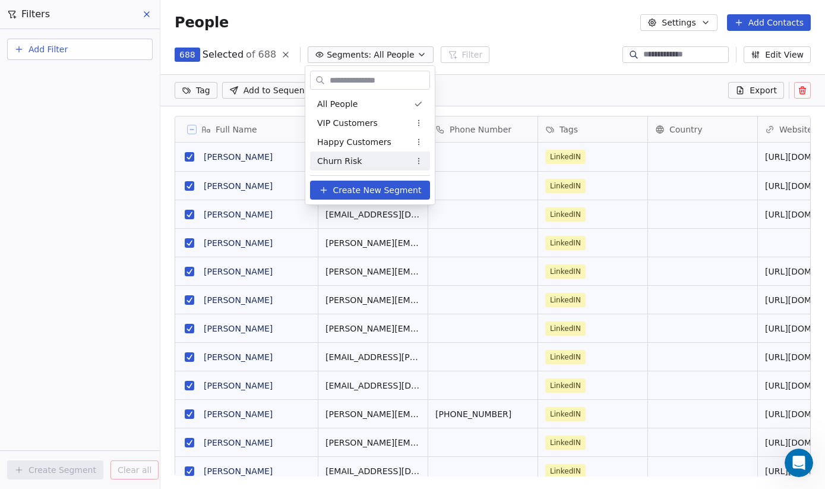
click at [361, 195] on span "Create New Segment" at bounding box center [377, 190] width 88 height 12
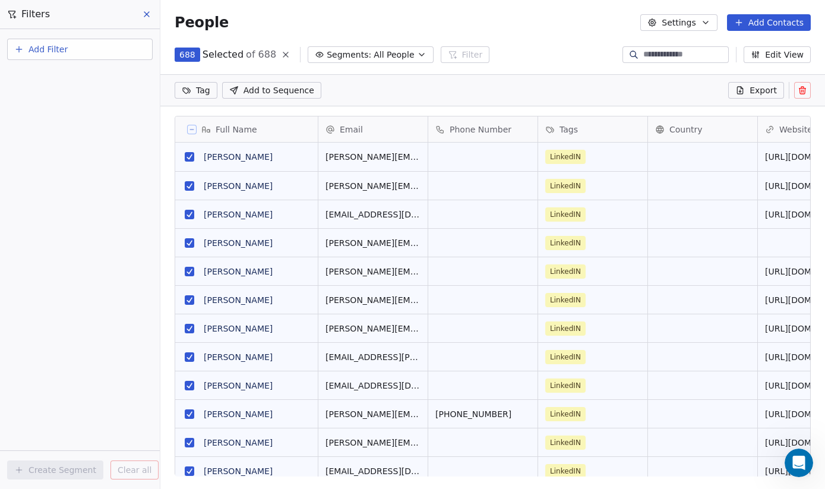
click at [419, 52] on button "Segments: All People" at bounding box center [370, 54] width 125 height 17
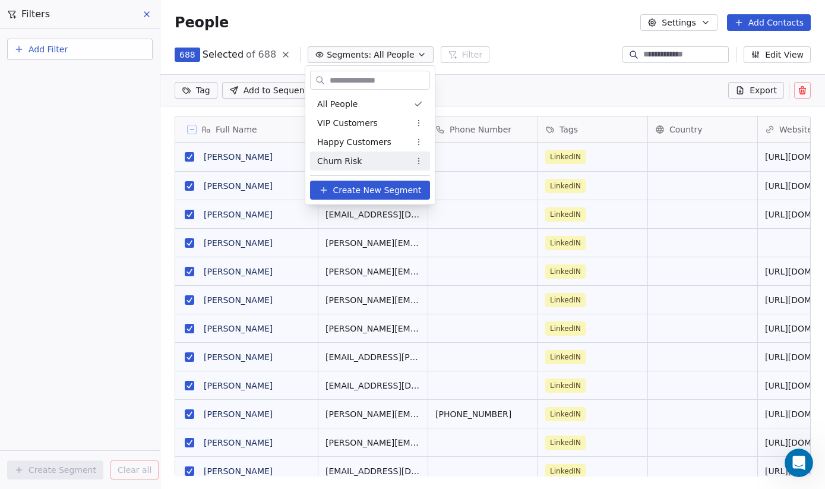
click at [328, 192] on icon at bounding box center [323, 189] width 9 height 9
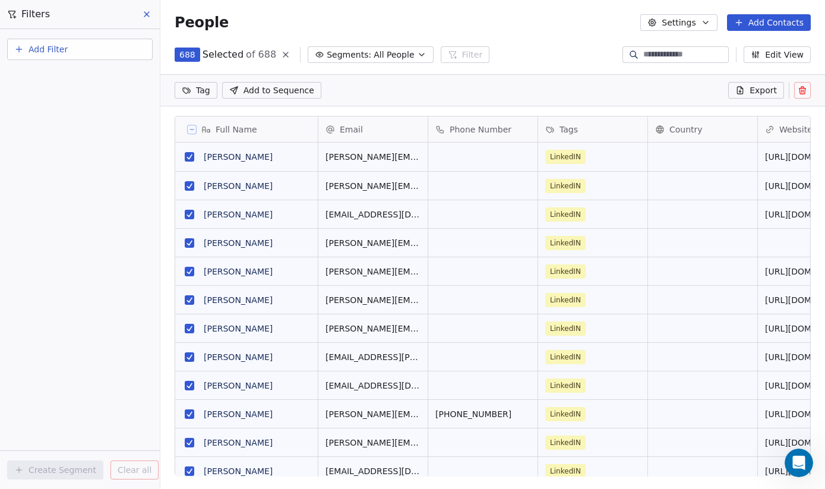
click at [201, 90] on html "Apiro Data Contacts People Marketing Workflows Campaigns Sales Pipelines Sequen…" at bounding box center [412, 259] width 825 height 518
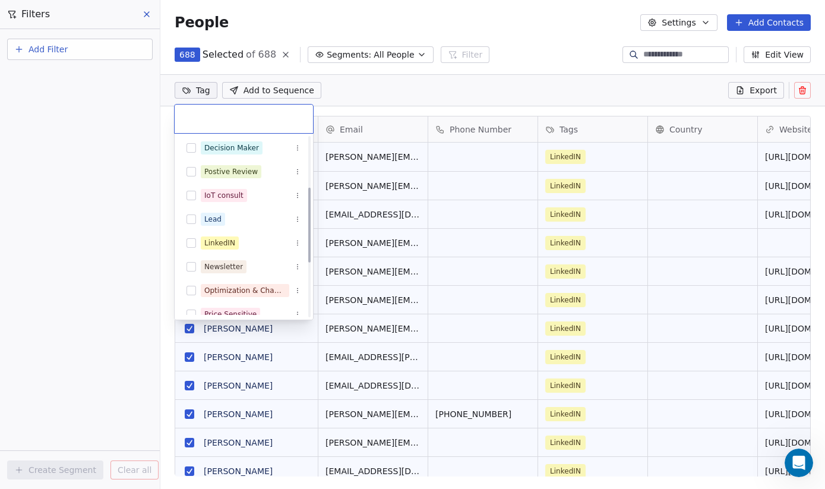
scroll to position [125, 0]
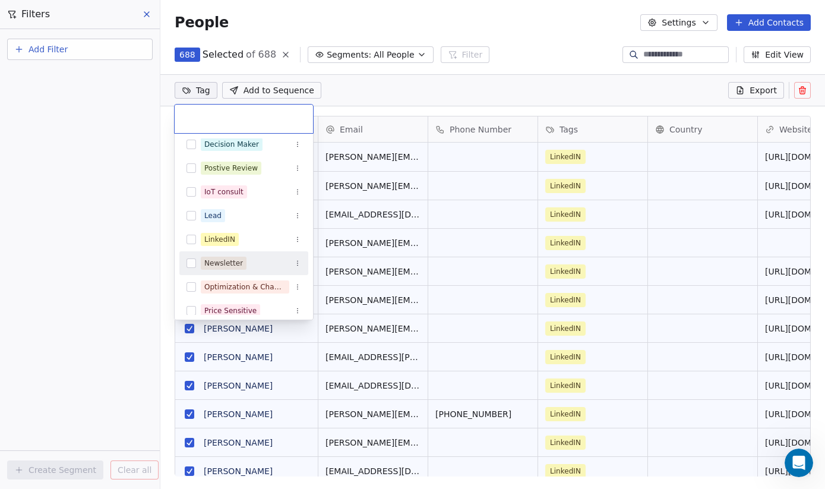
click at [191, 259] on button "Suggestions" at bounding box center [190, 262] width 9 height 9
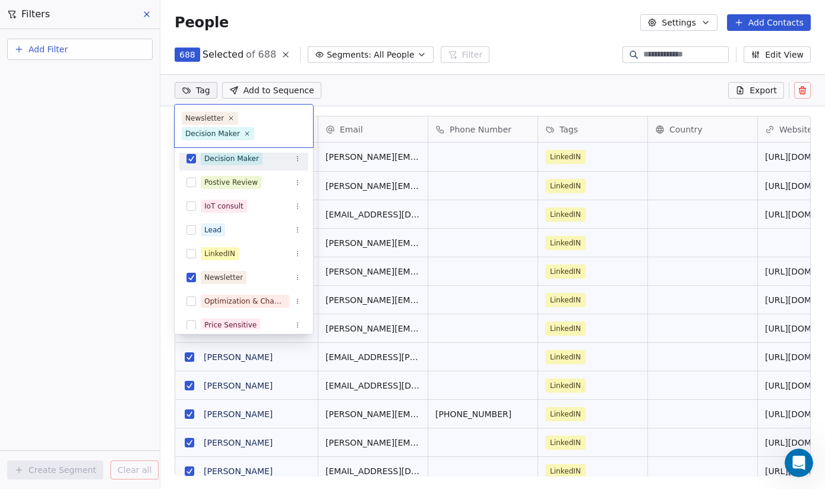
click at [189, 162] on button "Suggestions" at bounding box center [190, 158] width 9 height 9
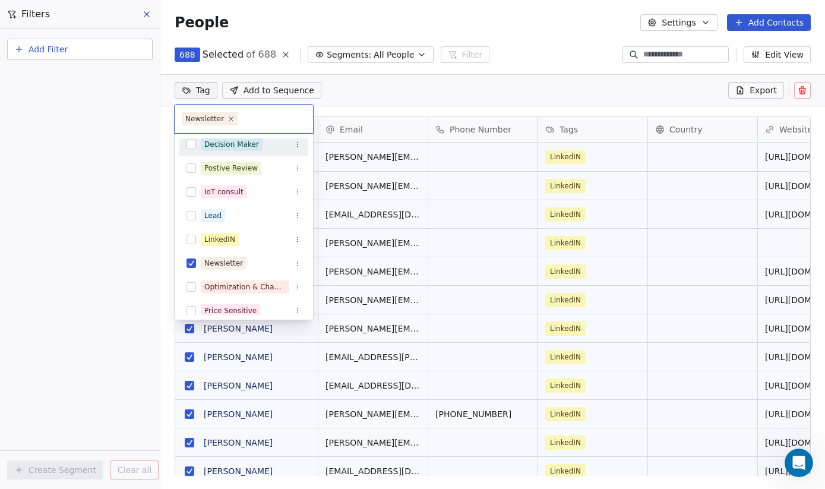
click at [410, 53] on html "Apiro Data Contacts People Marketing Workflows Campaigns Sales Pipelines Sequen…" at bounding box center [412, 259] width 825 height 518
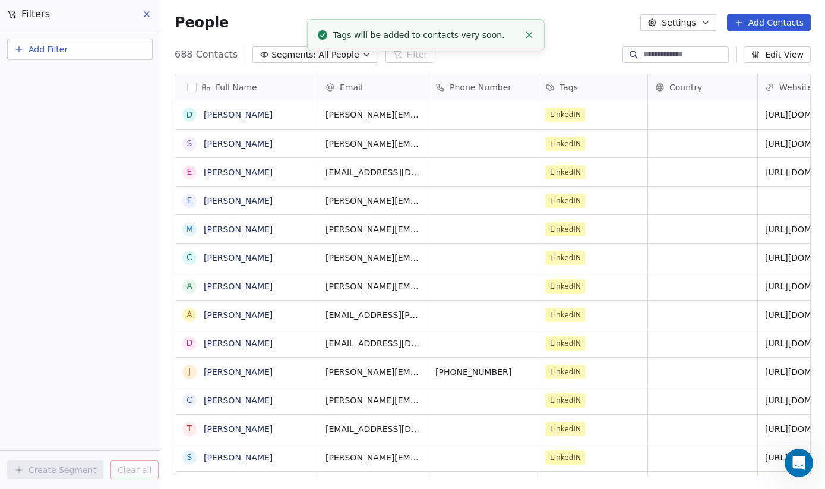
scroll to position [8, 0]
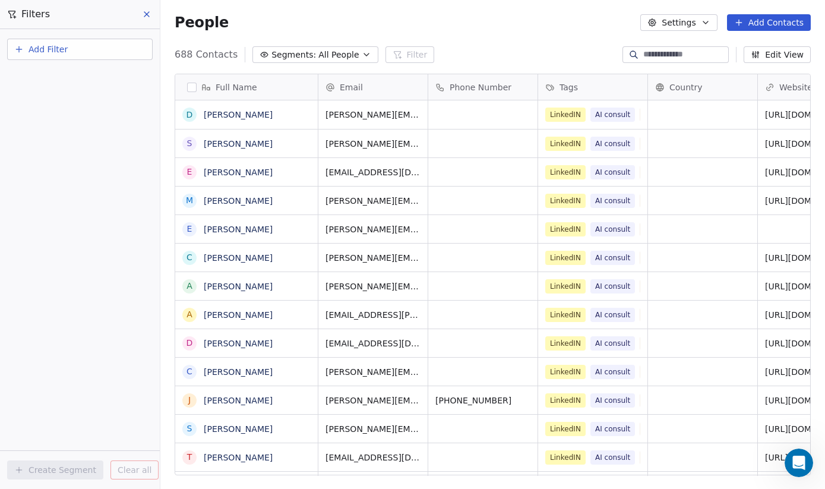
click at [796, 452] on div "Open Intercom Messenger" at bounding box center [798, 462] width 39 height 39
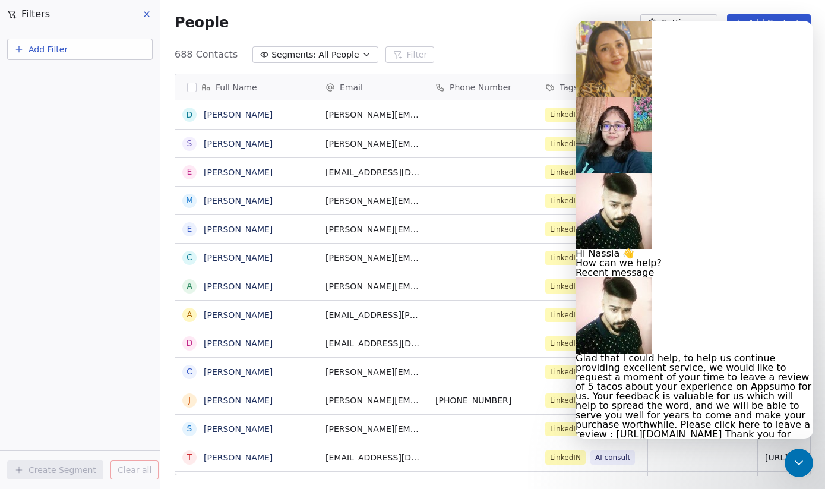
click at [769, 352] on span "Glad that I could help, to help us continue providing excellent service, we wou…" at bounding box center [693, 400] width 236 height 97
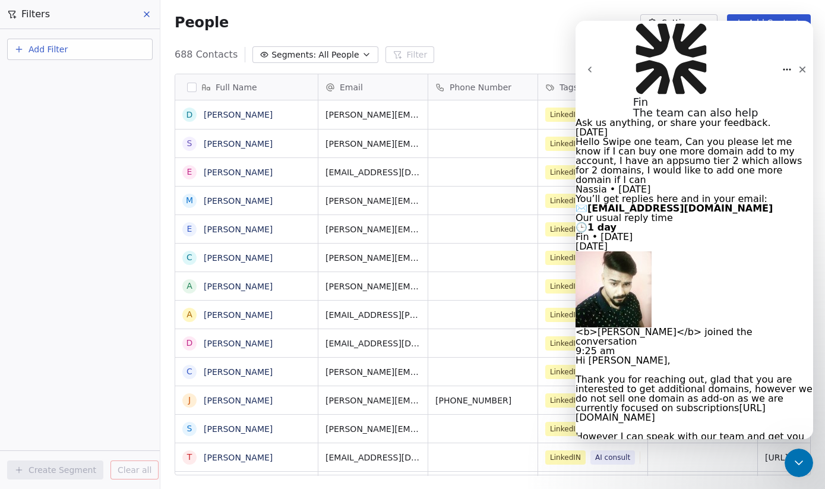
scroll to position [1442, 0]
click at [591, 65] on icon "go back" at bounding box center [589, 69] width 9 height 9
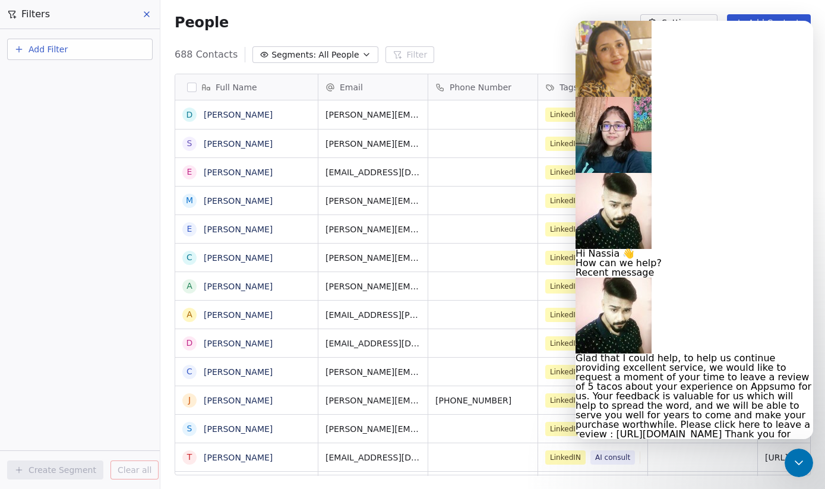
scroll to position [0, 0]
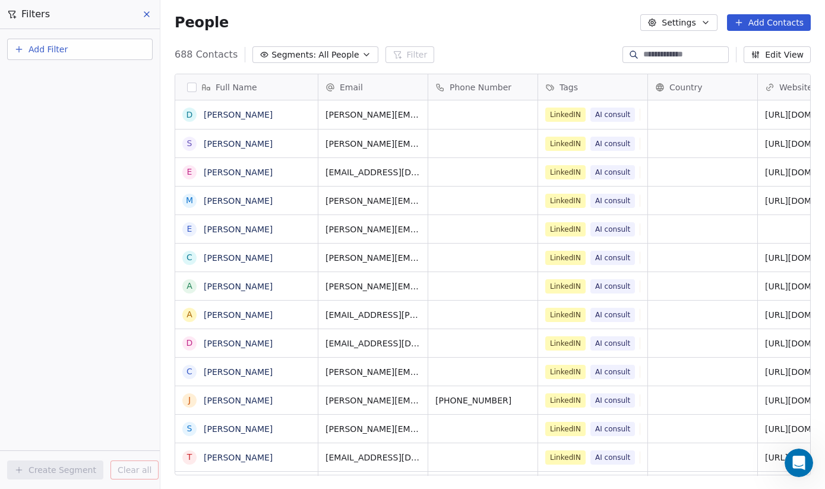
click at [793, 462] on icon "Open Intercom Messenger" at bounding box center [799, 463] width 20 height 20
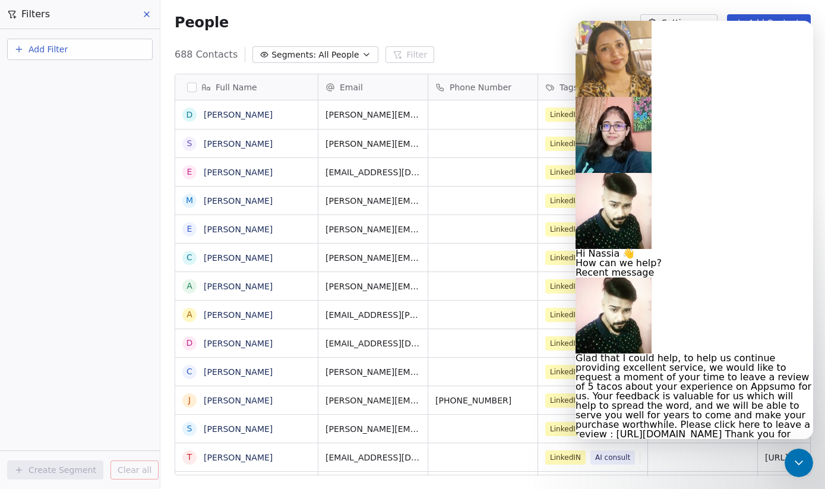
click at [778, 477] on div "Send us a message" at bounding box center [693, 486] width 237 height 19
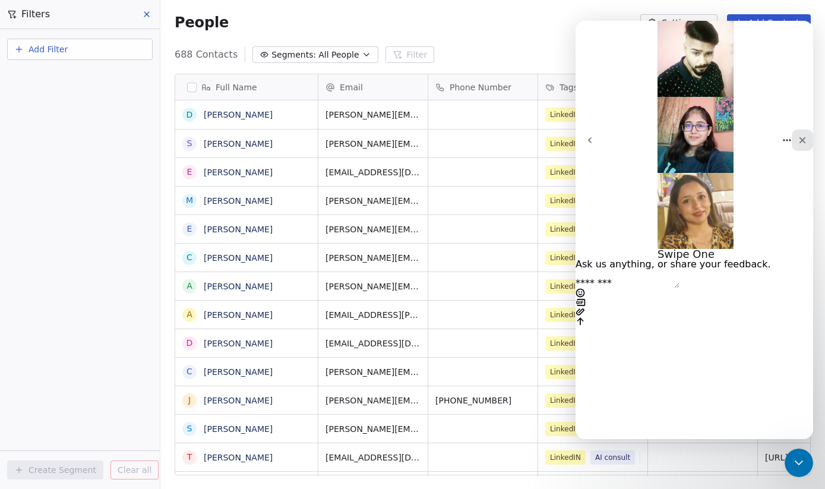
click at [799, 137] on icon "Close" at bounding box center [802, 140] width 7 height 7
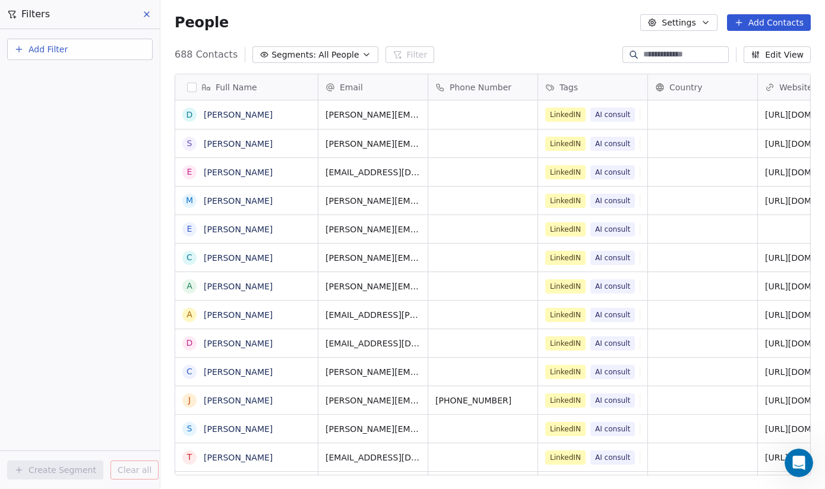
click at [88, 53] on button "Add Filter" at bounding box center [79, 49] width 145 height 21
click at [144, 14] on html "Apiro Data Contacts People Marketing Workflows Campaigns Sales Pipelines Sequen…" at bounding box center [412, 259] width 825 height 518
click at [145, 12] on icon at bounding box center [146, 13] width 9 height 9
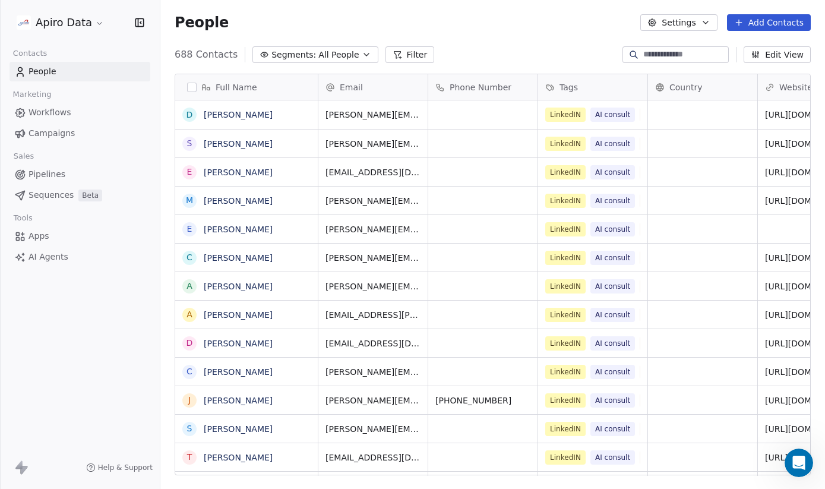
click at [111, 464] on span "Help & Support" at bounding box center [125, 466] width 55 height 9
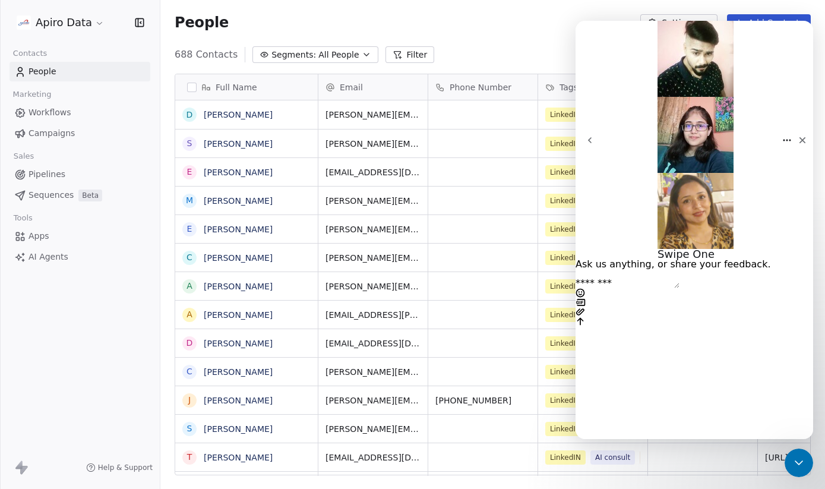
click at [594, 135] on icon "go back" at bounding box center [589, 139] width 9 height 9
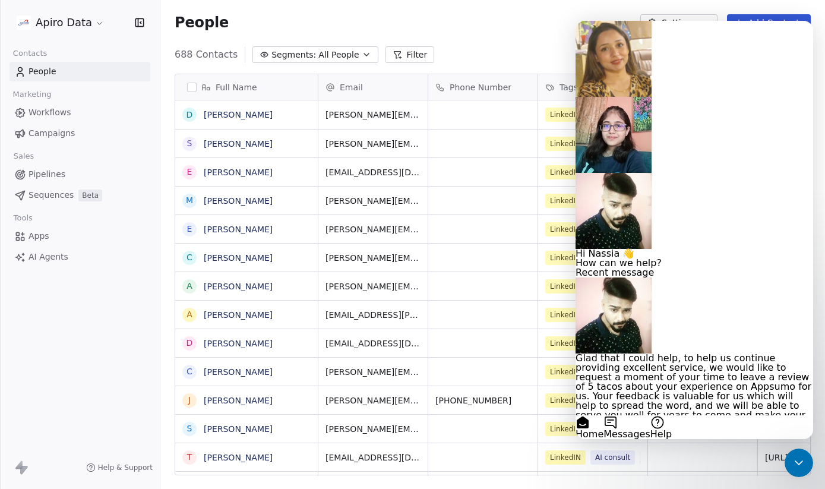
click at [671, 415] on button "Help" at bounding box center [660, 427] width 21 height 24
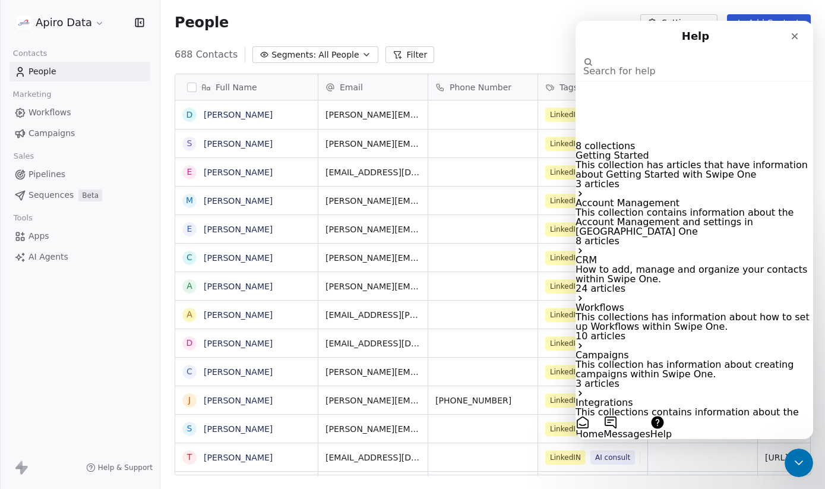
click at [725, 227] on p "This collection contains information about the Account Management and settings …" at bounding box center [693, 222] width 237 height 28
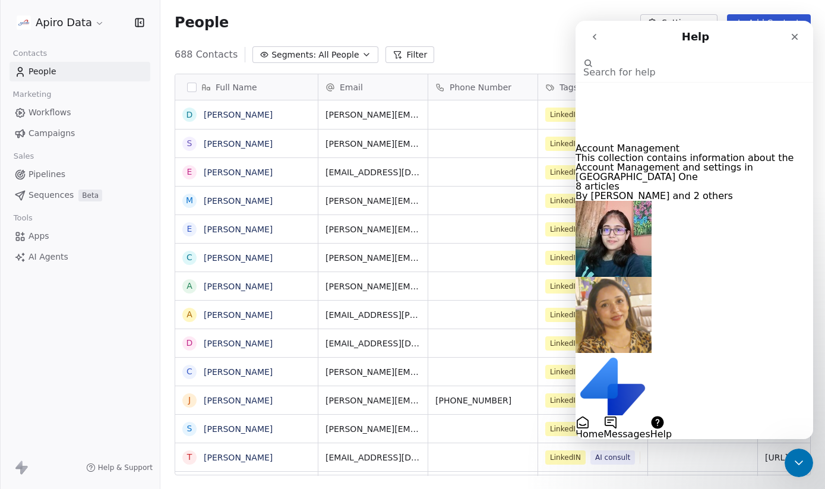
click at [592, 32] on icon "go back" at bounding box center [594, 36] width 9 height 9
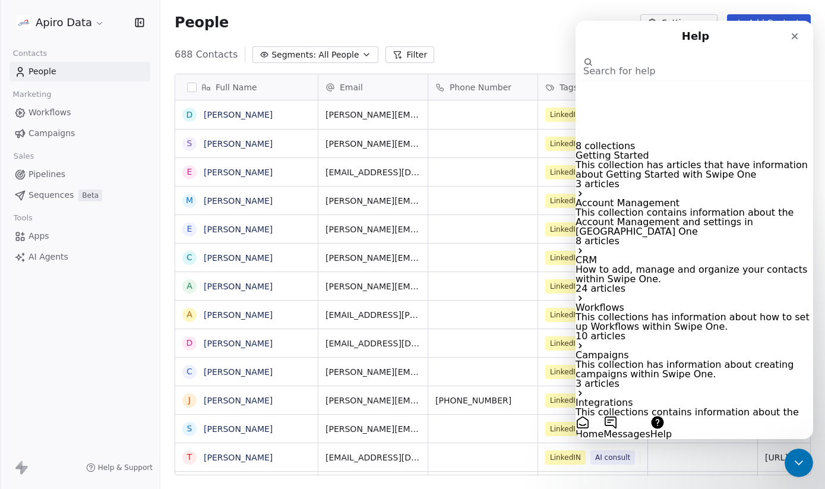
scroll to position [51, 0]
click at [727, 265] on p "How to add, manage and organize your contacts within Swipe One." at bounding box center [693, 274] width 237 height 19
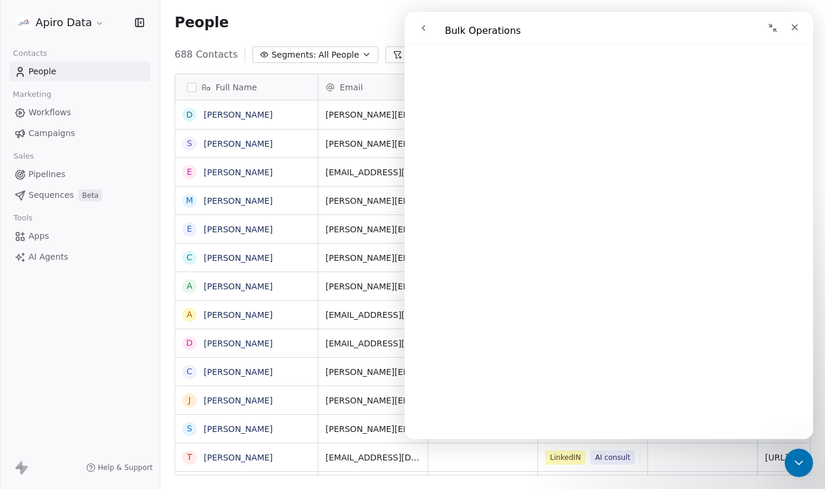
scroll to position [1602, 0]
click at [424, 30] on icon "go back" at bounding box center [424, 28] width 4 height 6
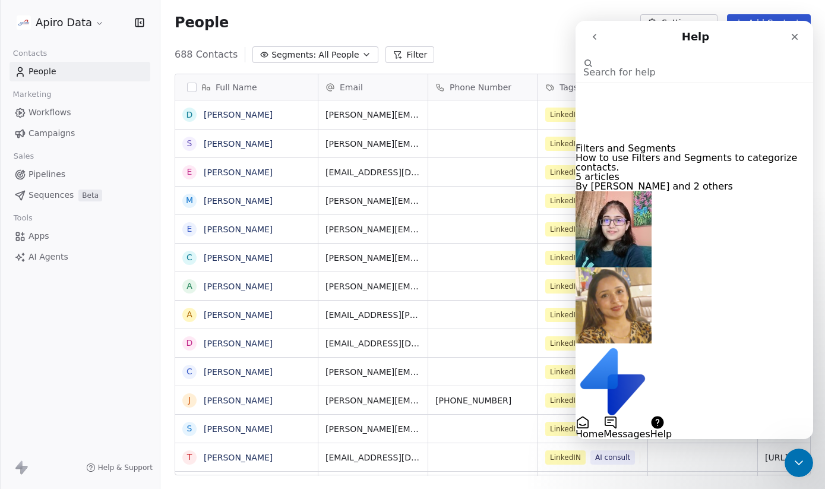
click at [687, 457] on p "Segments" at bounding box center [693, 461] width 237 height 9
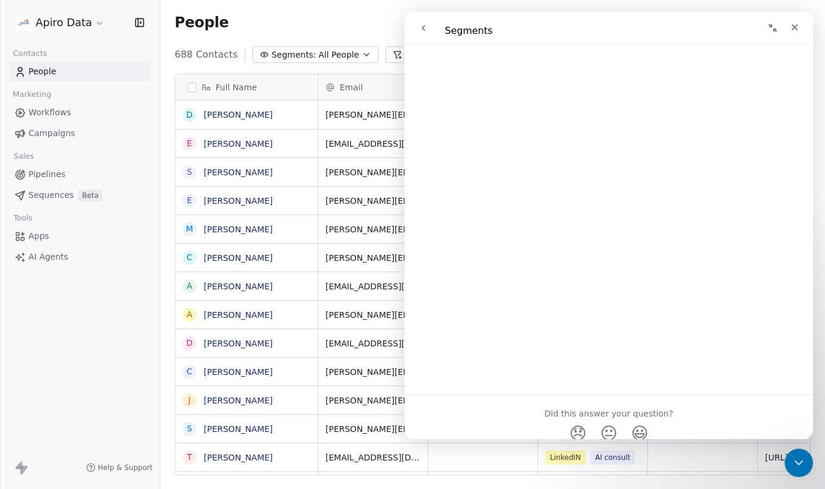
scroll to position [1793, 0]
click at [799, 459] on icon "Close Intercom Messenger" at bounding box center [798, 462] width 14 height 14
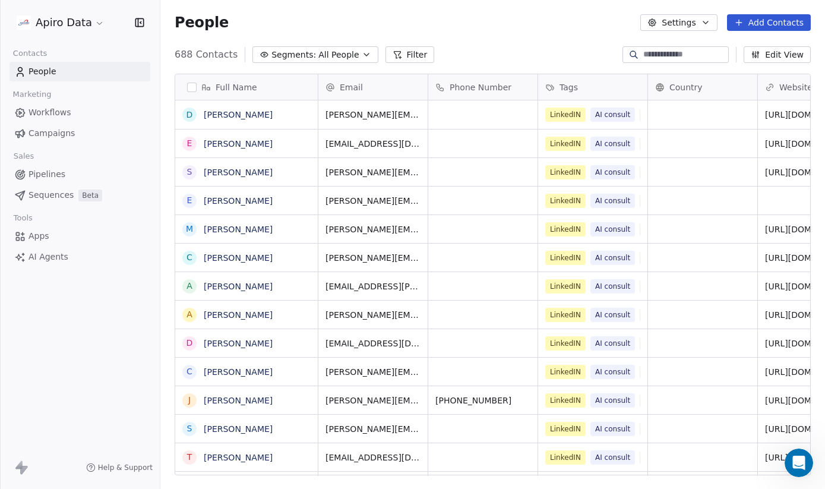
click at [395, 46] on button "Filter" at bounding box center [409, 54] width 49 height 17
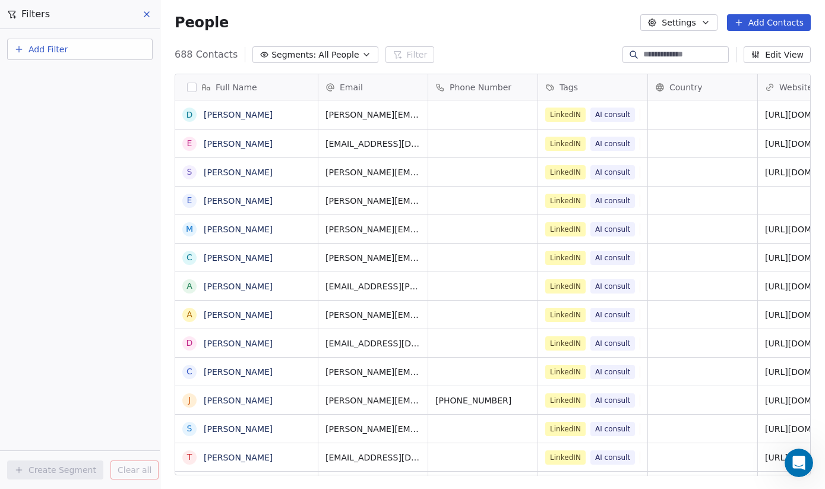
click at [73, 50] on button "Add Filter" at bounding box center [79, 49] width 145 height 21
click at [69, 76] on span "Contact properties" at bounding box center [58, 77] width 77 height 12
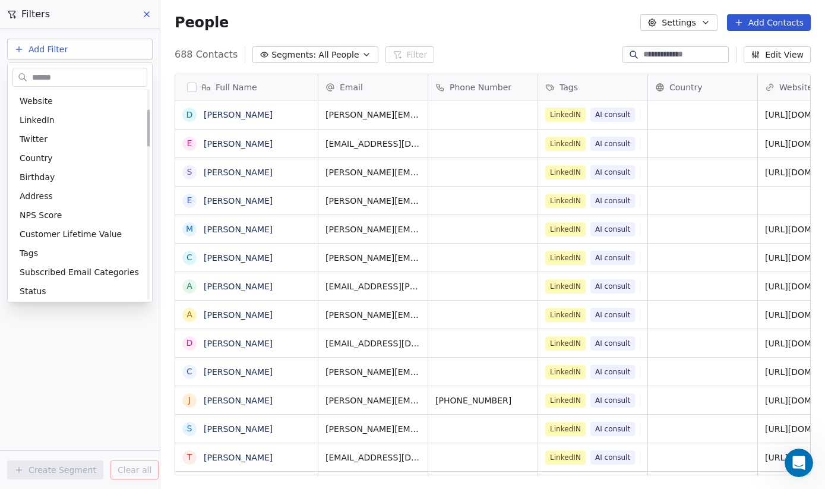
scroll to position [119, 0]
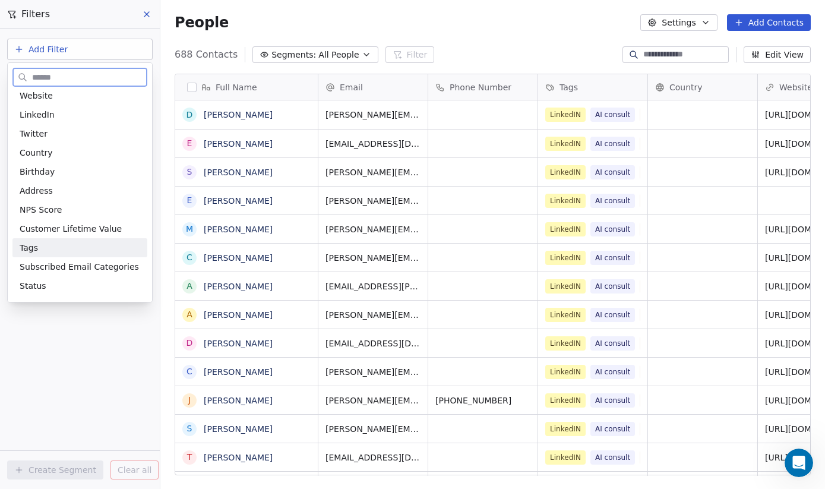
click at [43, 248] on div "Tags" at bounding box center [80, 248] width 121 height 12
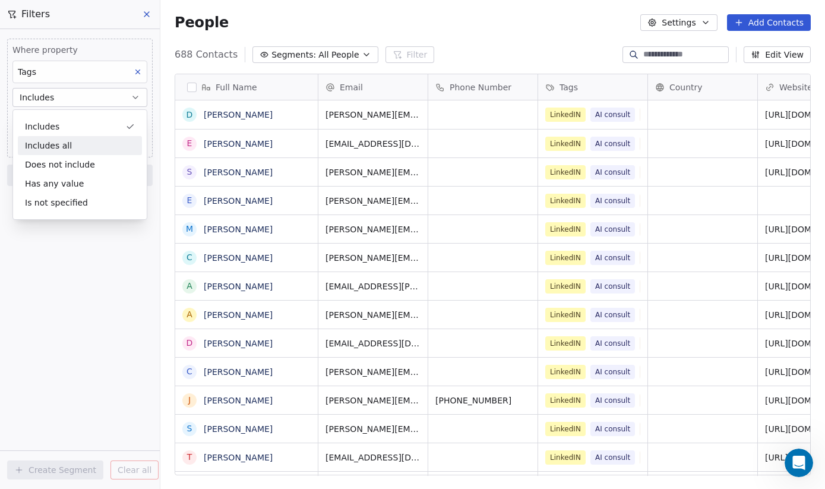
click at [74, 149] on div "Includes all" at bounding box center [80, 145] width 124 height 19
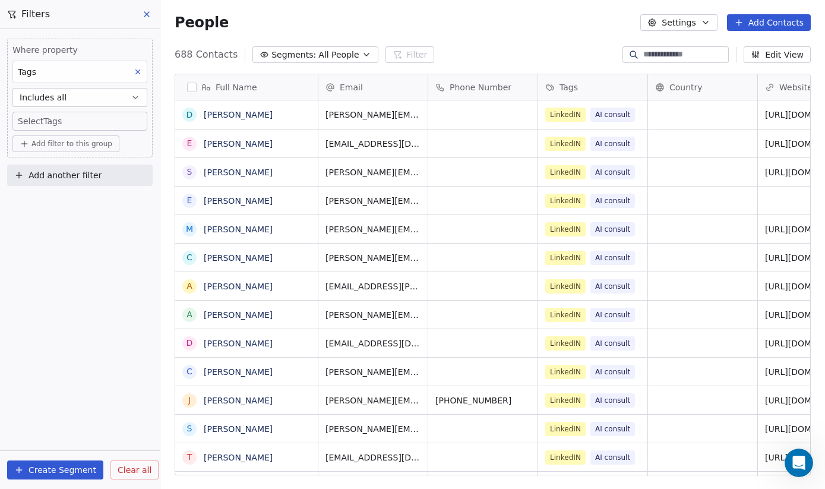
scroll to position [430, 664]
click at [68, 468] on button "Create Segment" at bounding box center [55, 469] width 96 height 19
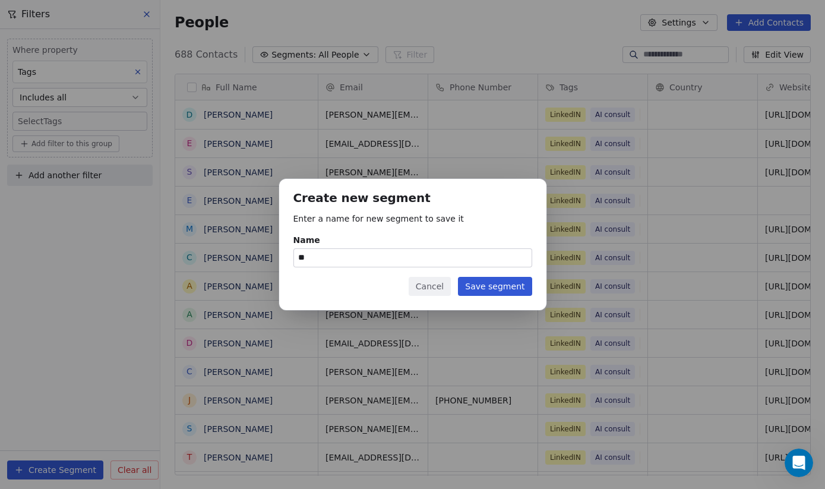
type input "*"
type input "**********"
click at [494, 283] on button "Save segment" at bounding box center [495, 286] width 74 height 19
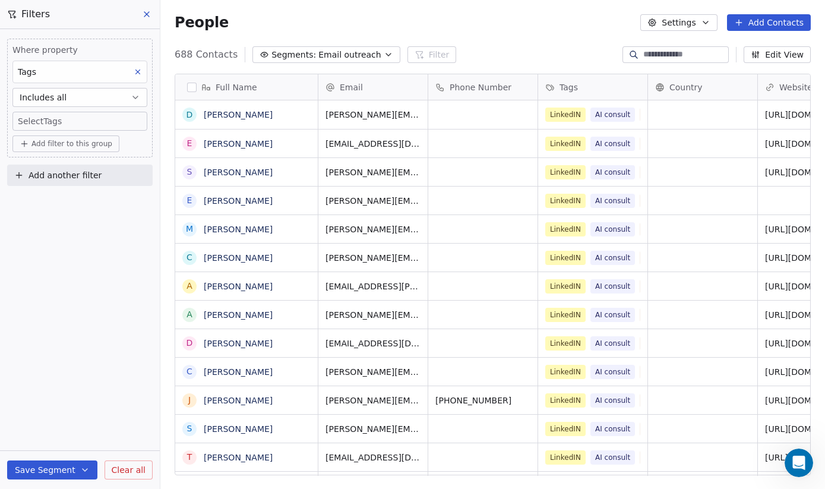
click at [146, 11] on icon at bounding box center [146, 13] width 9 height 9
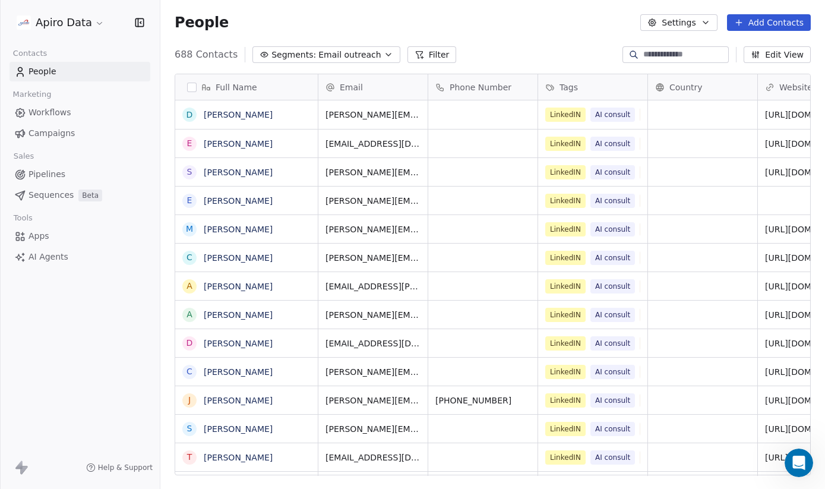
click at [59, 132] on span "Campaigns" at bounding box center [51, 133] width 46 height 12
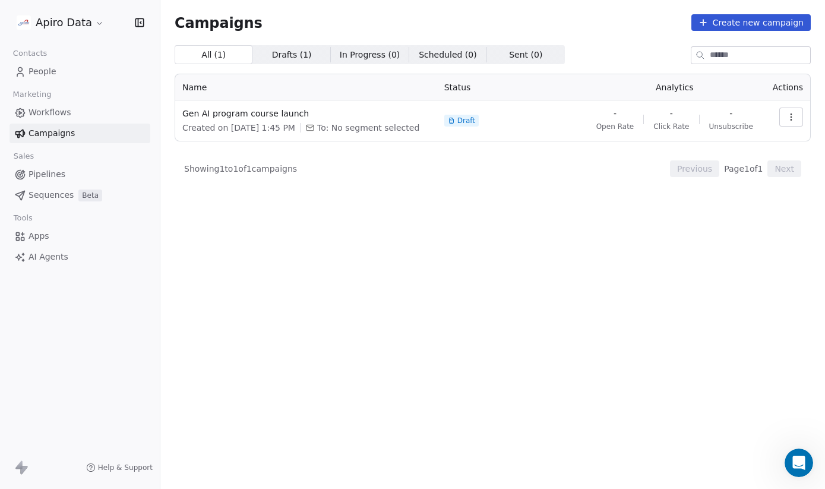
click at [286, 128] on span "Created on [DATE] 1:45 PM" at bounding box center [238, 128] width 113 height 12
click at [286, 116] on span "Gen AI program course launch" at bounding box center [306, 113] width 248 height 12
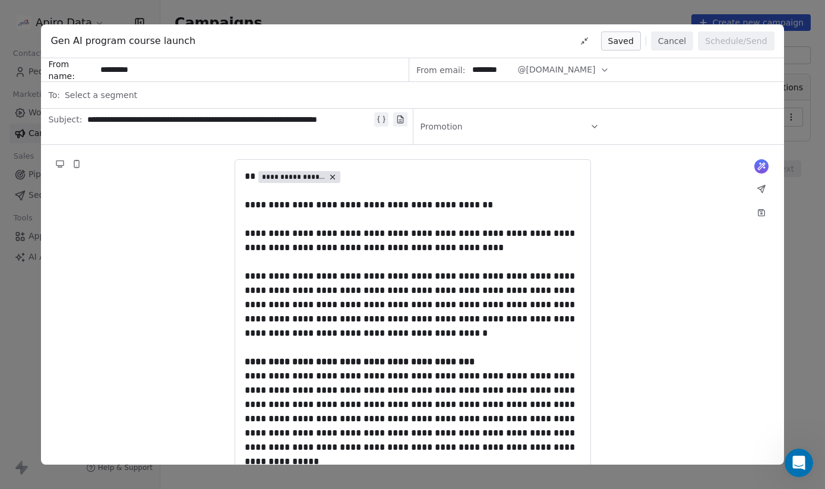
click at [106, 92] on span "Select a segment" at bounding box center [101, 95] width 72 height 12
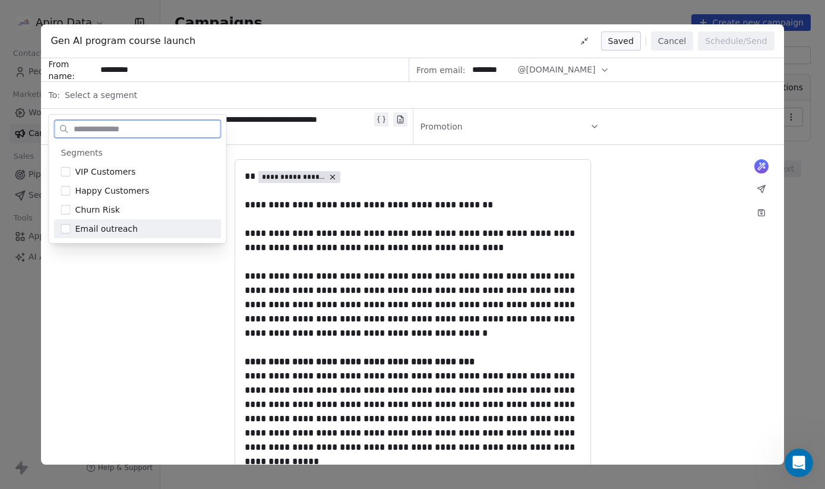
click at [95, 232] on span "Email outreach" at bounding box center [106, 229] width 62 height 12
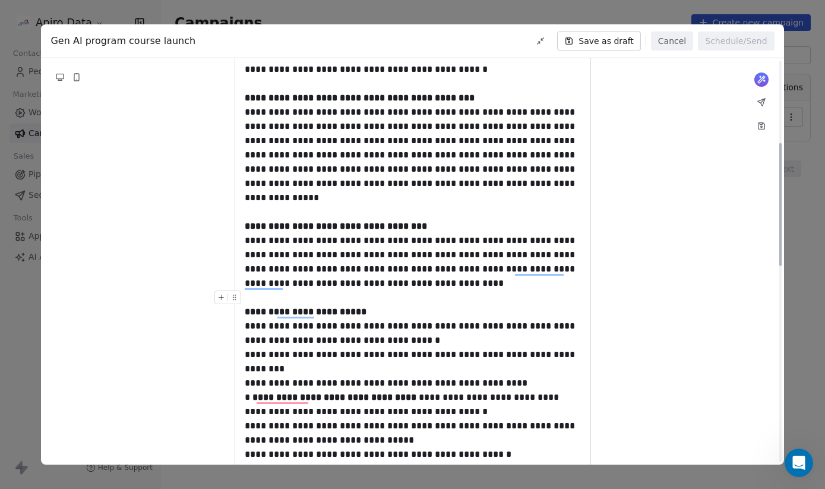
scroll to position [273, 0]
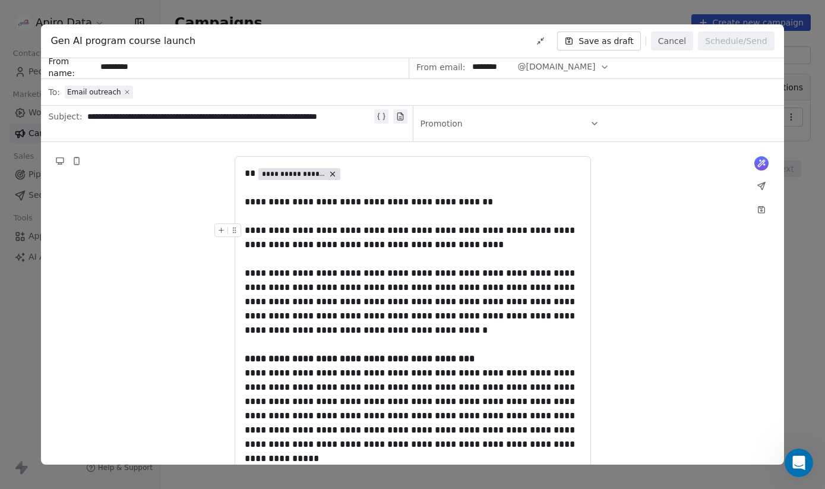
click at [125, 90] on icon at bounding box center [127, 92] width 4 height 4
click at [30, 293] on div "**********" at bounding box center [412, 244] width 825 height 489
click at [663, 42] on button "Cancel" at bounding box center [672, 40] width 42 height 19
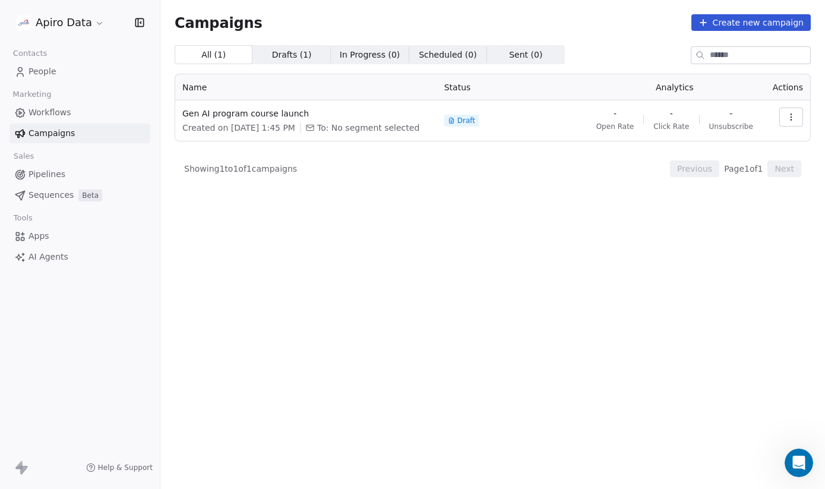
click at [52, 198] on span "Sequences" at bounding box center [50, 195] width 45 height 12
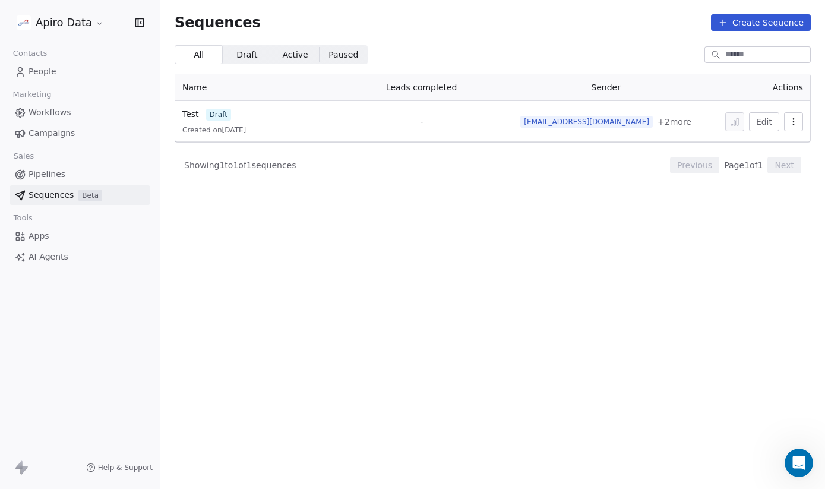
click at [246, 49] on span "Draft" at bounding box center [246, 55] width 21 height 12
click at [290, 59] on span "Active" at bounding box center [295, 55] width 26 height 12
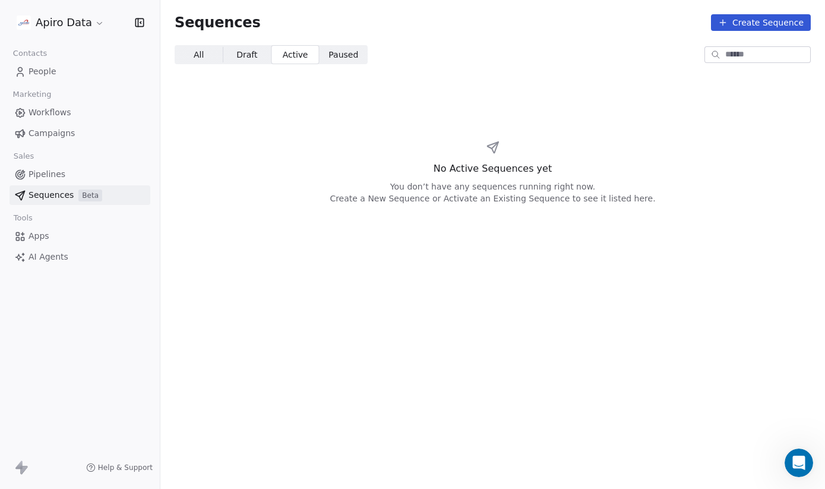
click at [342, 58] on span "Paused" at bounding box center [343, 55] width 30 height 12
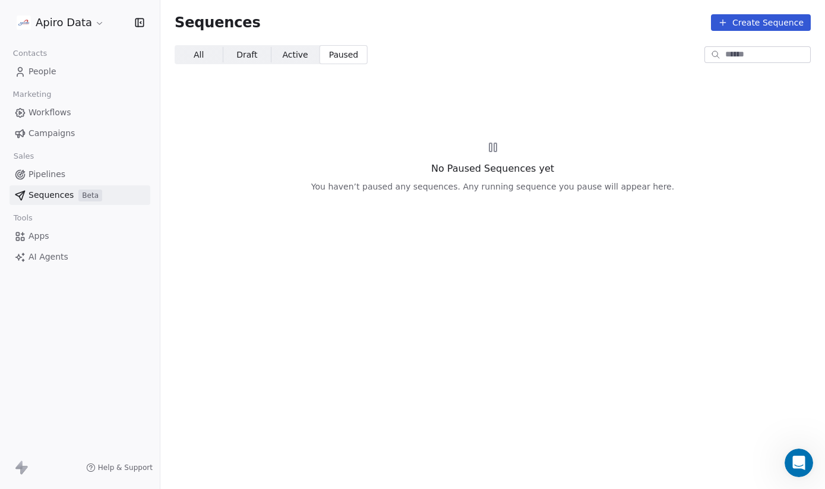
click at [189, 55] on span "All All" at bounding box center [199, 54] width 48 height 19
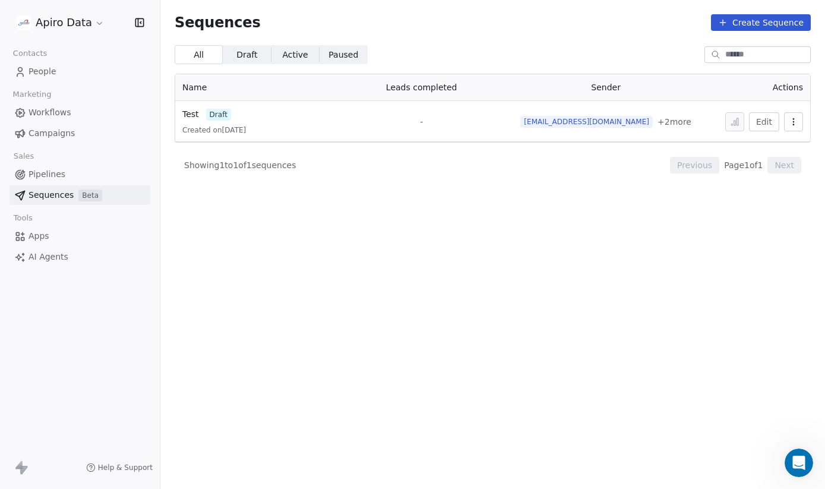
click at [215, 114] on span "draft" at bounding box center [218, 115] width 25 height 12
click at [186, 117] on span "Test" at bounding box center [190, 113] width 17 height 9
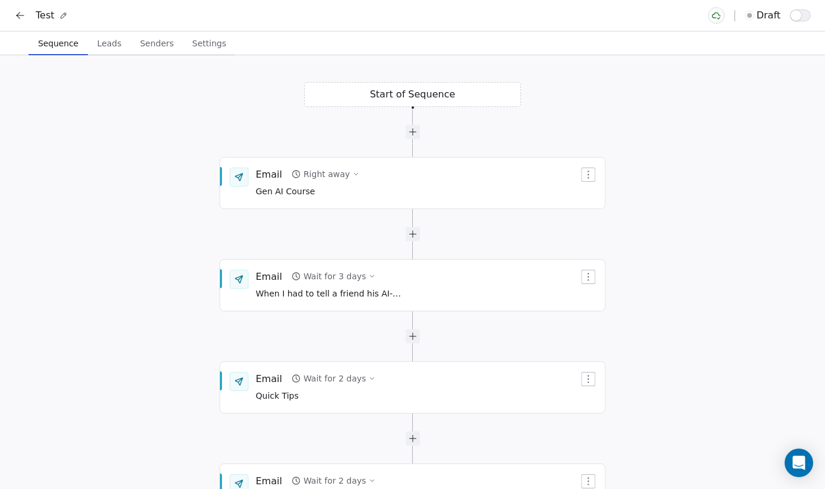
click at [61, 18] on icon at bounding box center [63, 15] width 8 height 8
drag, startPoint x: 58, startPoint y: 13, endPoint x: 30, endPoint y: 13, distance: 27.9
click at [30, 13] on div "****" at bounding box center [45, 15] width 62 height 14
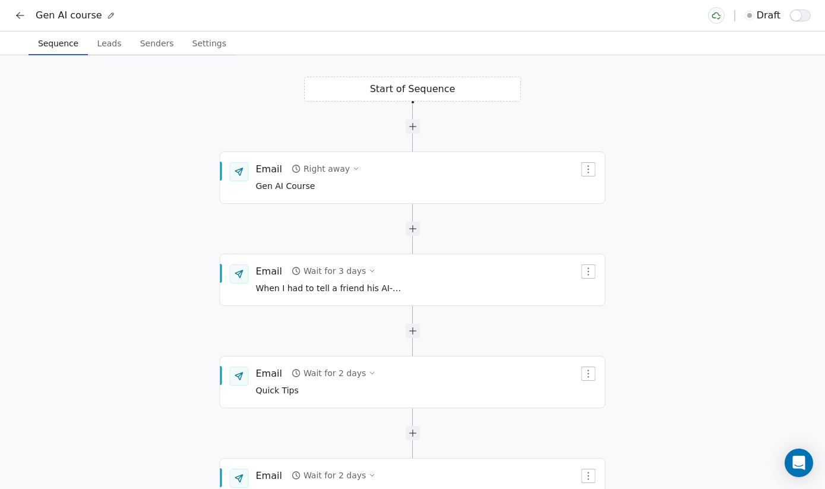
click at [31, 180] on div "Start of Sequence Email Right away Gen AI Course End of Sequence Email Wait for…" at bounding box center [412, 271] width 825 height 433
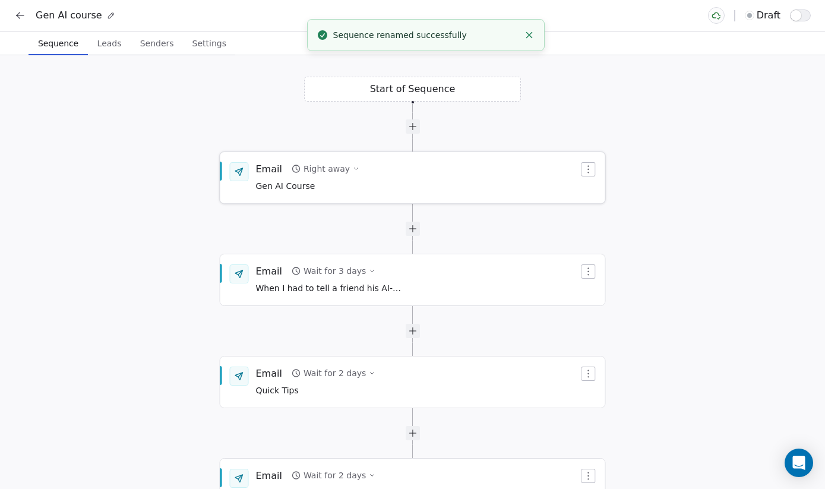
click at [278, 184] on span "Gen AI Course" at bounding box center [308, 186] width 104 height 13
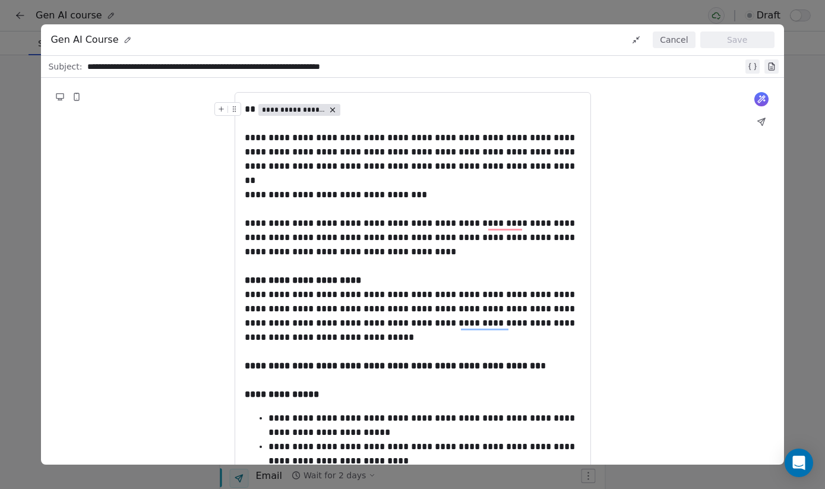
click at [660, 39] on button "Cancel" at bounding box center [673, 39] width 42 height 17
